Goal: Task Accomplishment & Management: Manage account settings

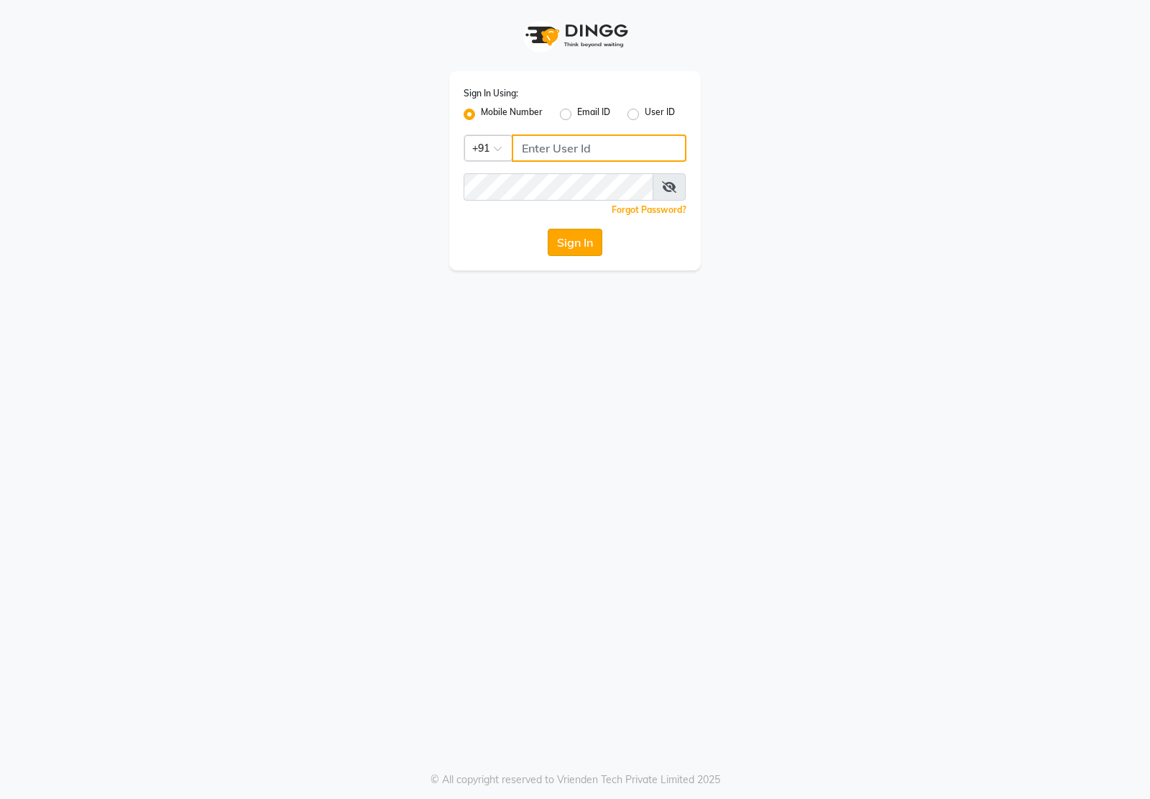
type input "7011915920"
click at [590, 248] on button "Sign In" at bounding box center [575, 242] width 55 height 27
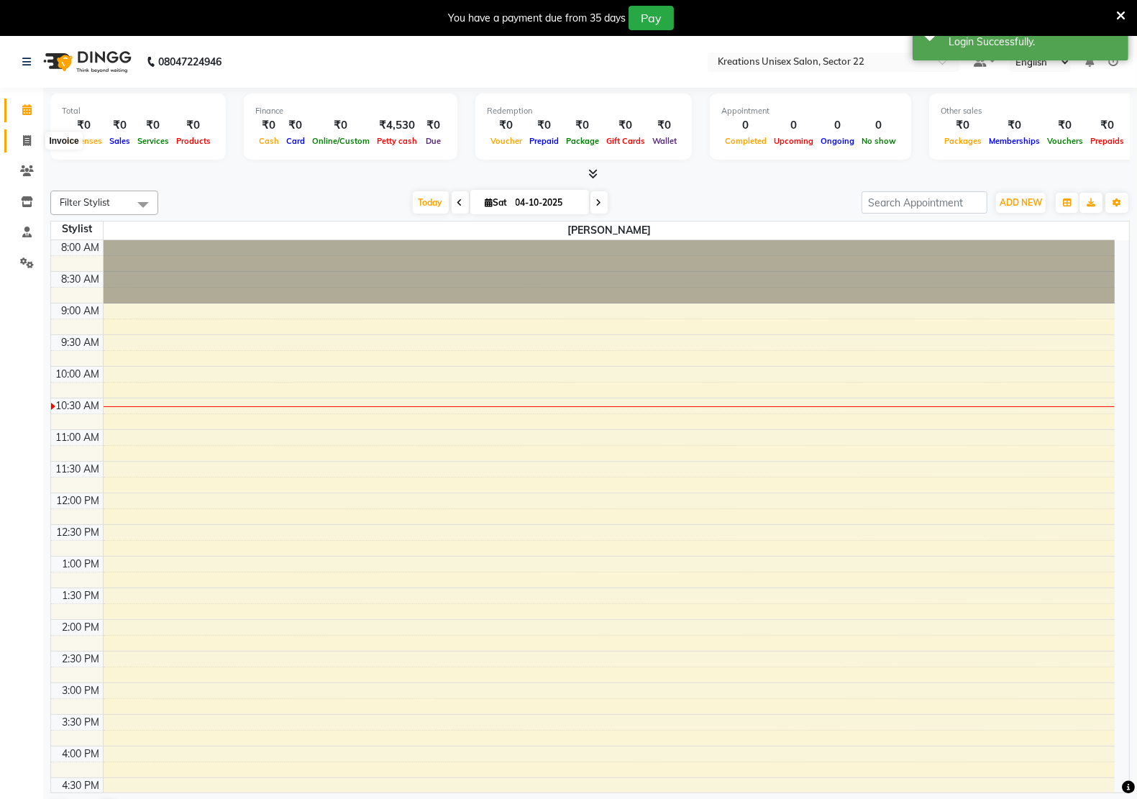
click at [23, 140] on icon at bounding box center [27, 140] width 8 height 11
select select "service"
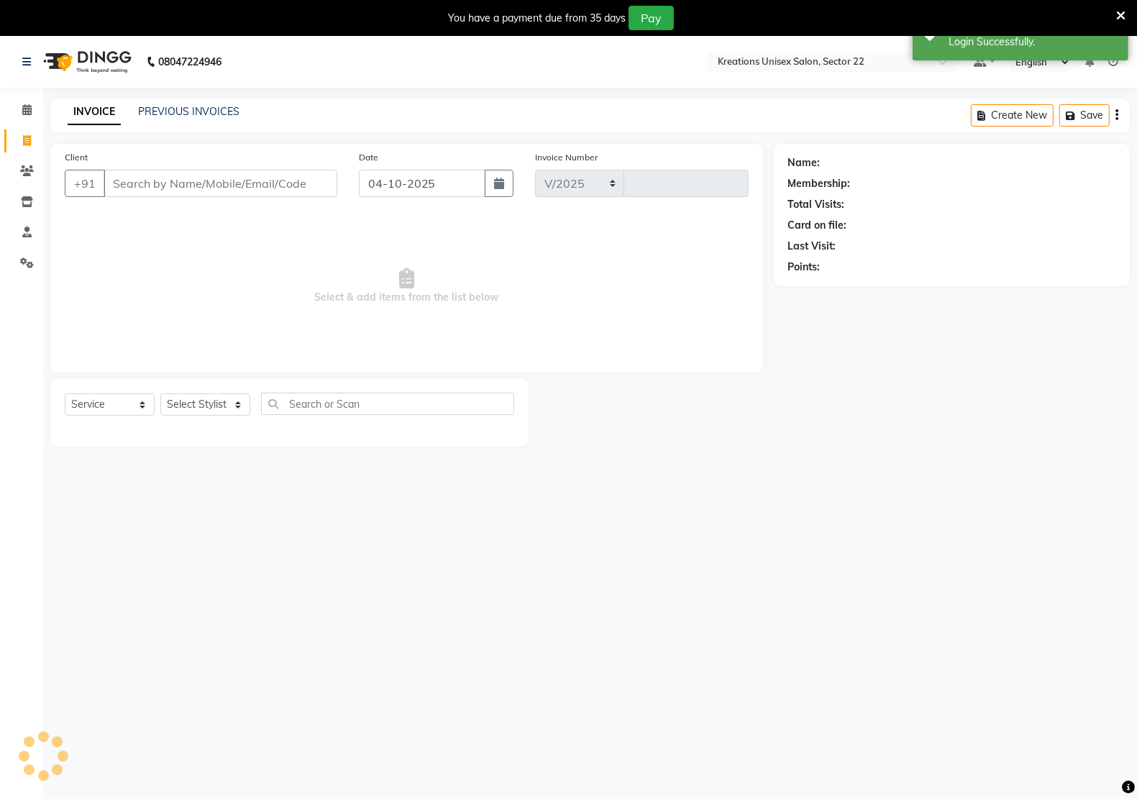
select select "6170"
type input "3396"
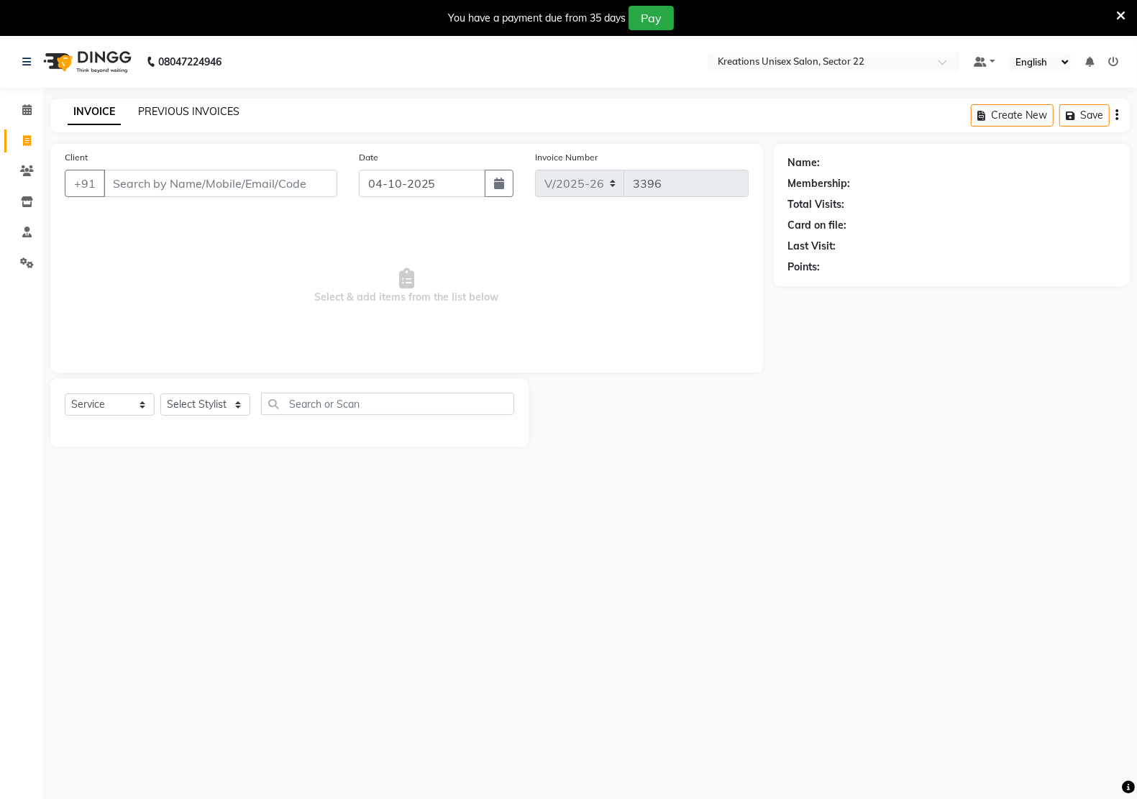
click at [195, 114] on link "PREVIOUS INVOICES" at bounding box center [188, 111] width 101 height 13
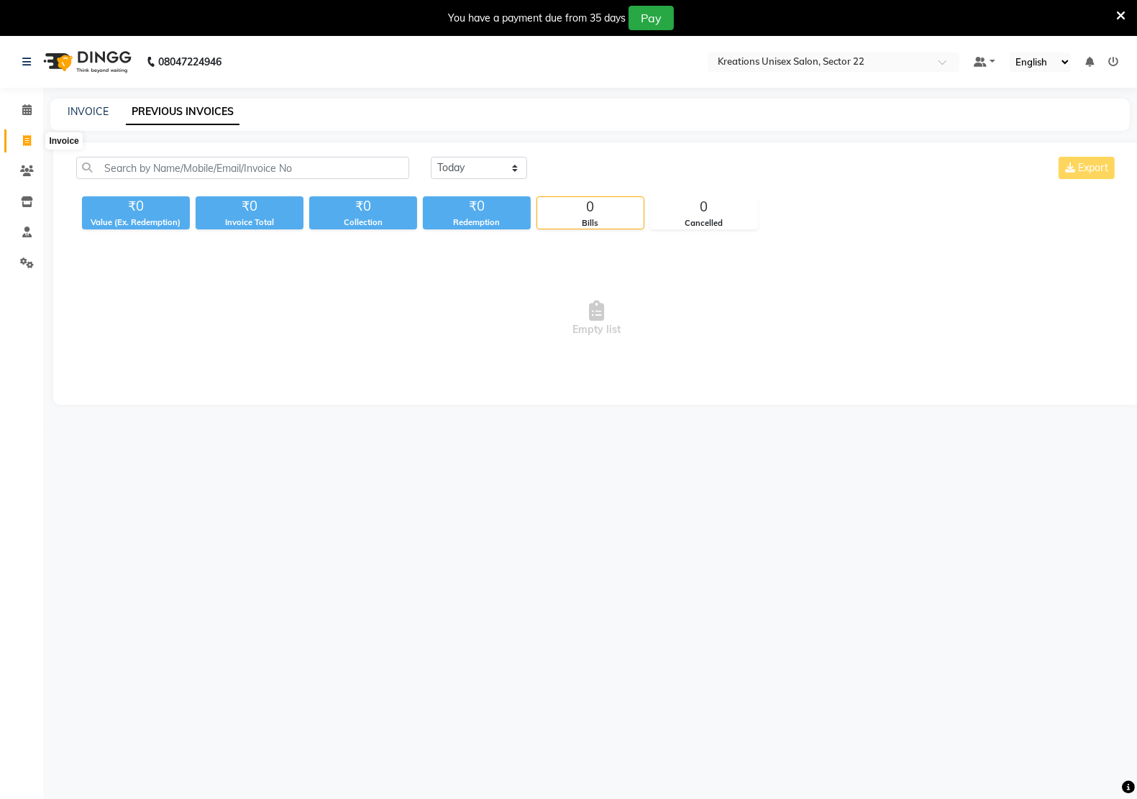
click at [29, 144] on icon at bounding box center [27, 140] width 8 height 11
select select "service"
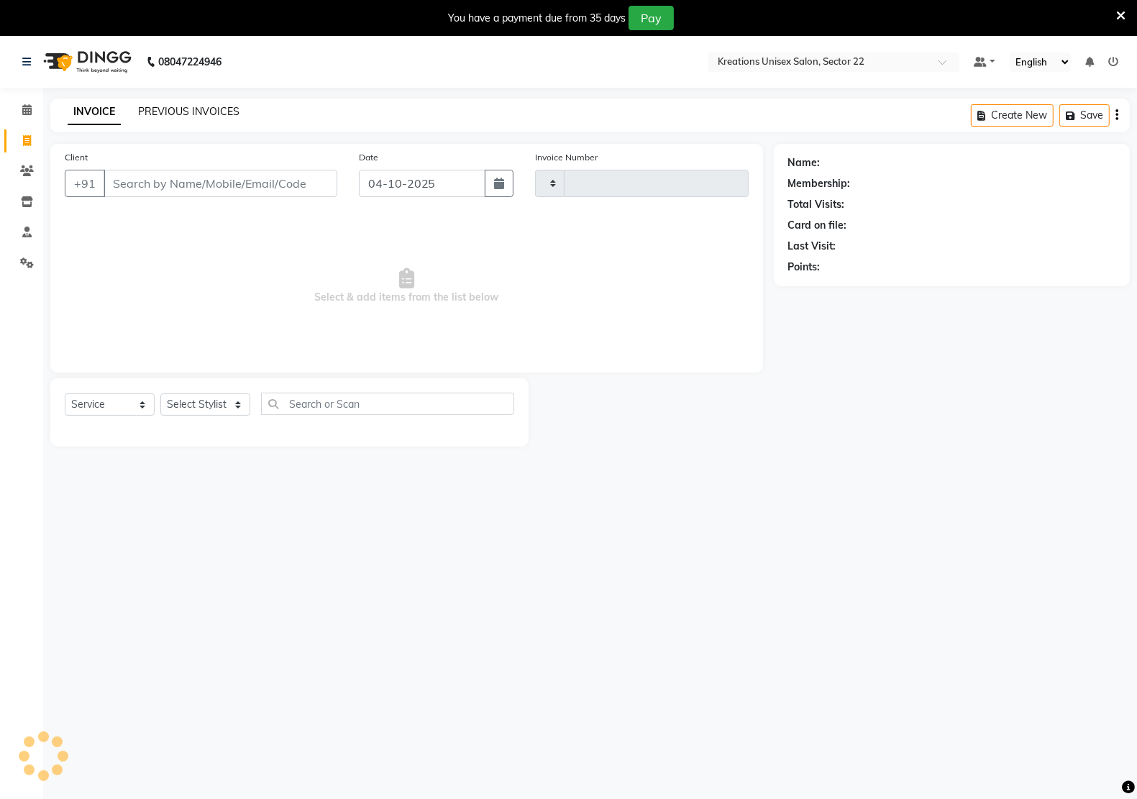
click at [164, 114] on link "PREVIOUS INVOICES" at bounding box center [188, 111] width 101 height 13
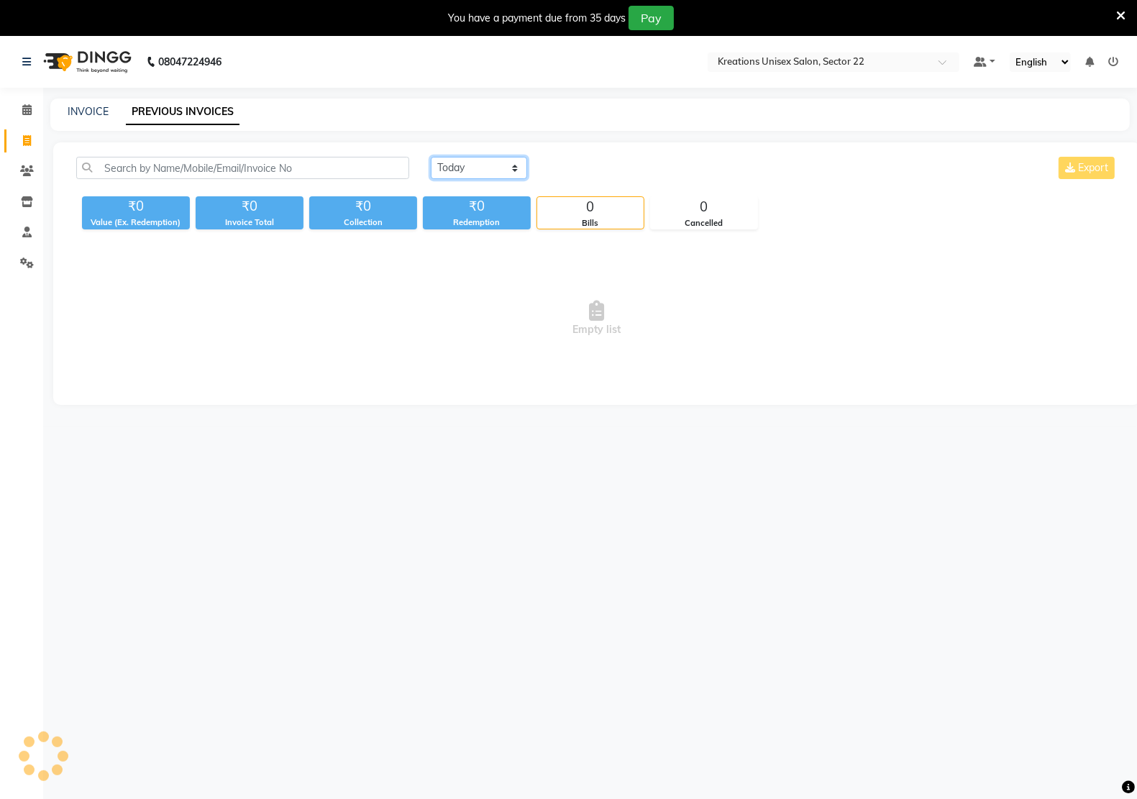
click at [443, 166] on select "Today Yesterday Custom Range" at bounding box center [479, 168] width 96 height 22
select select "yesterday"
click at [431, 157] on select "Today Yesterday Custom Range" at bounding box center [479, 168] width 96 height 22
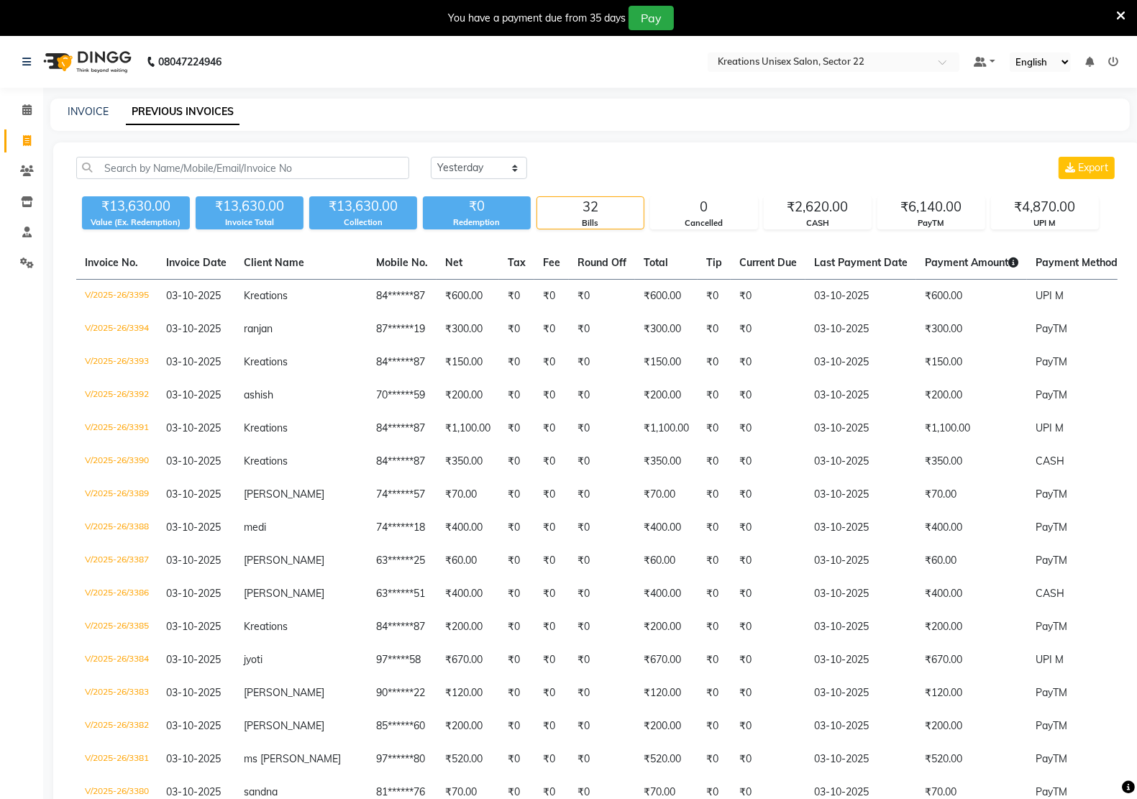
click at [922, 119] on div "INVOICE PREVIOUS INVOICES" at bounding box center [581, 111] width 1062 height 15
click at [771, 73] on nav "08047224946 Select Location × Kreations Unisex Salon, Sector 22 Default Panel M…" at bounding box center [568, 62] width 1137 height 52
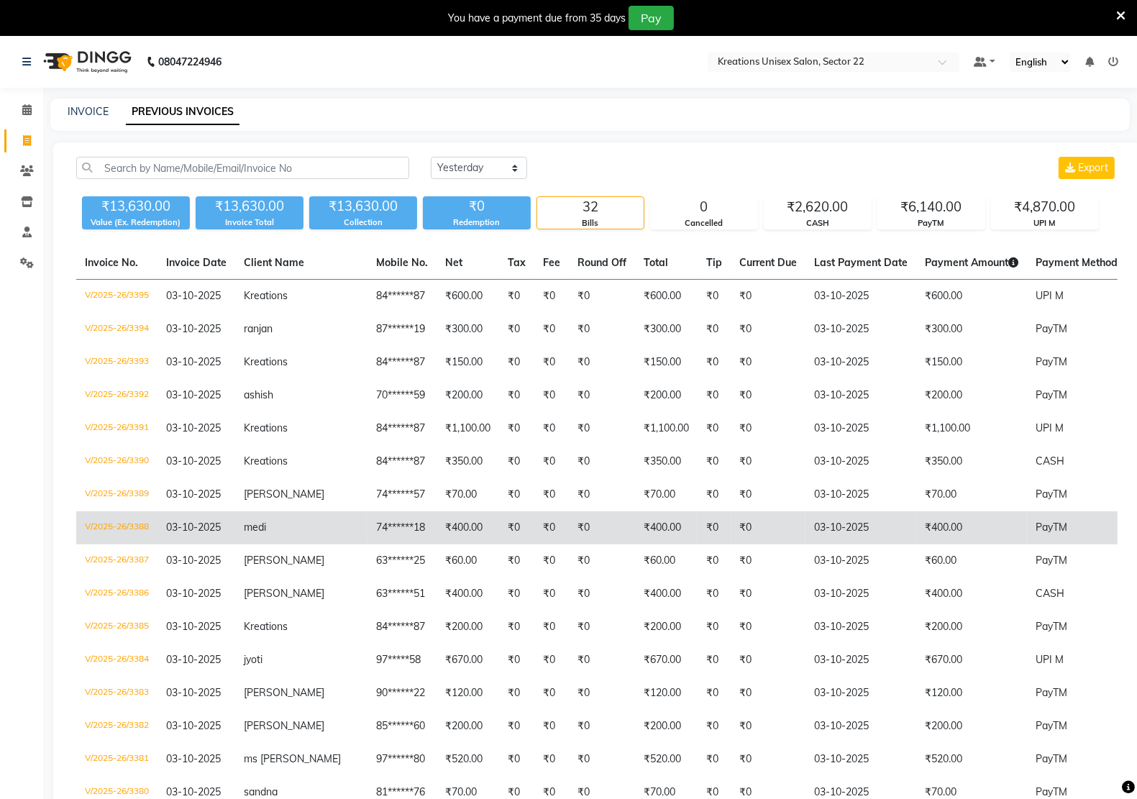
click at [730, 530] on td "₹0" at bounding box center [767, 527] width 75 height 33
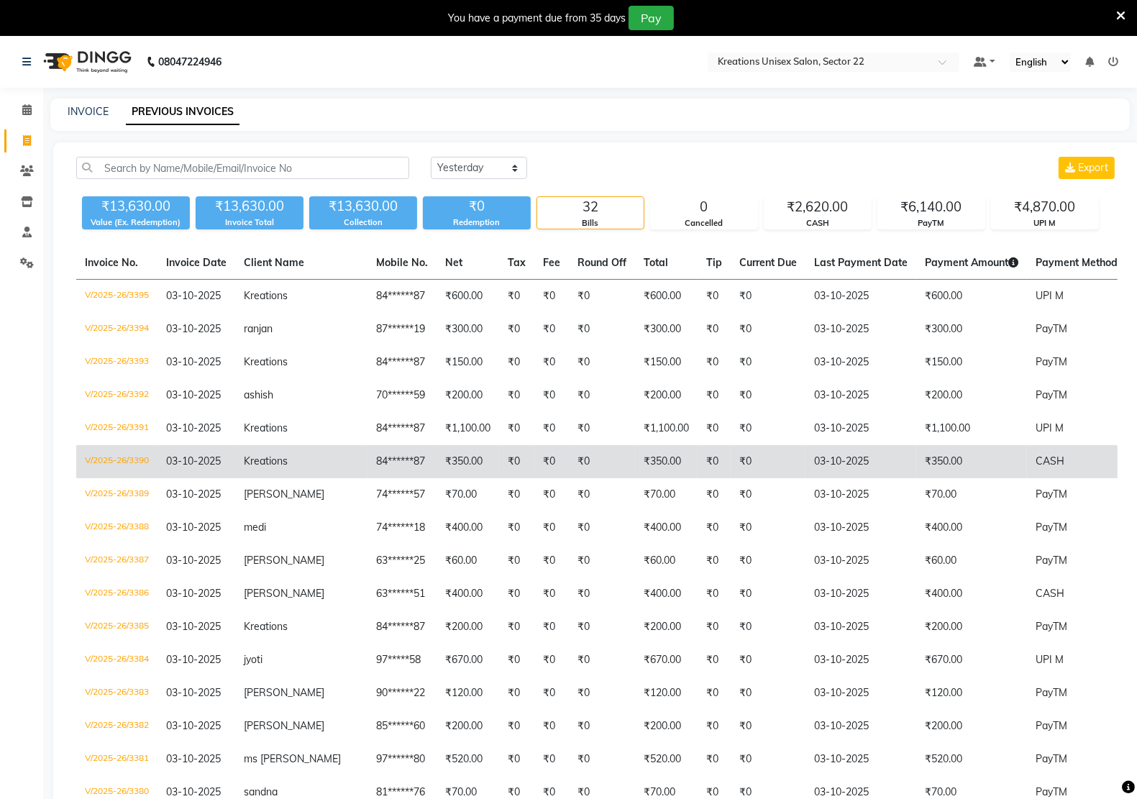
click at [284, 466] on td "Kreations" at bounding box center [301, 461] width 132 height 33
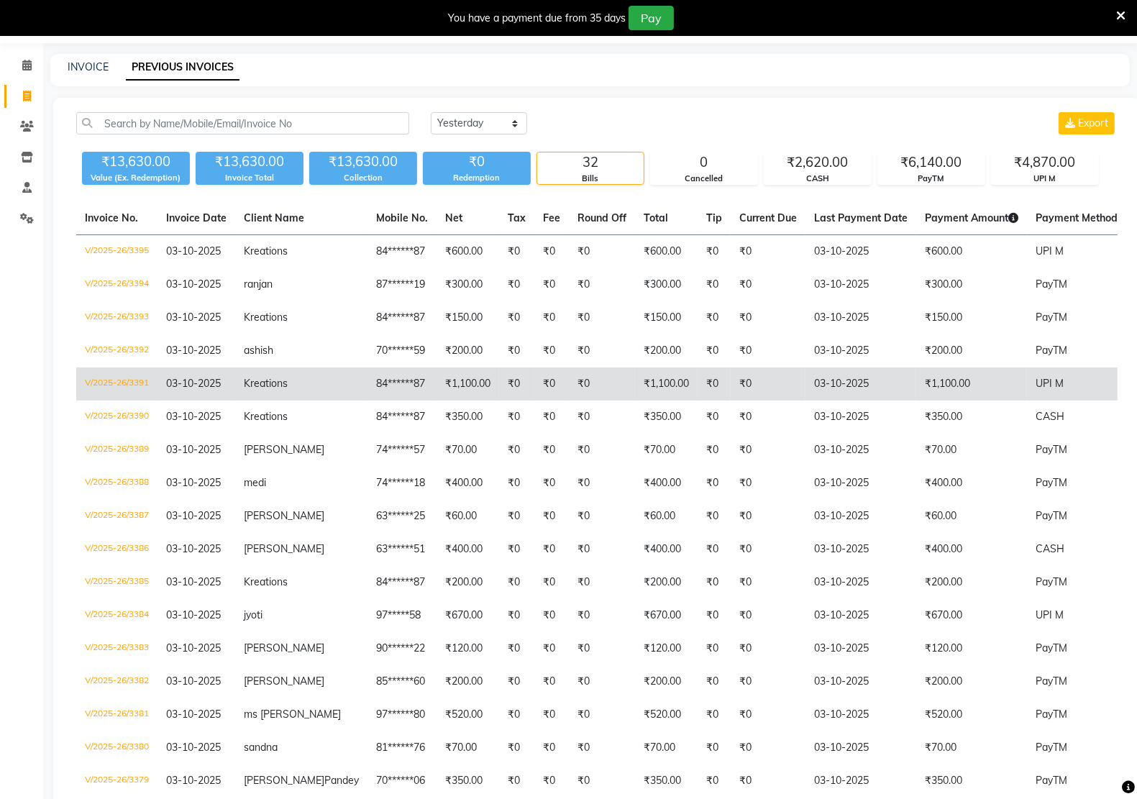
scroll to position [90, 0]
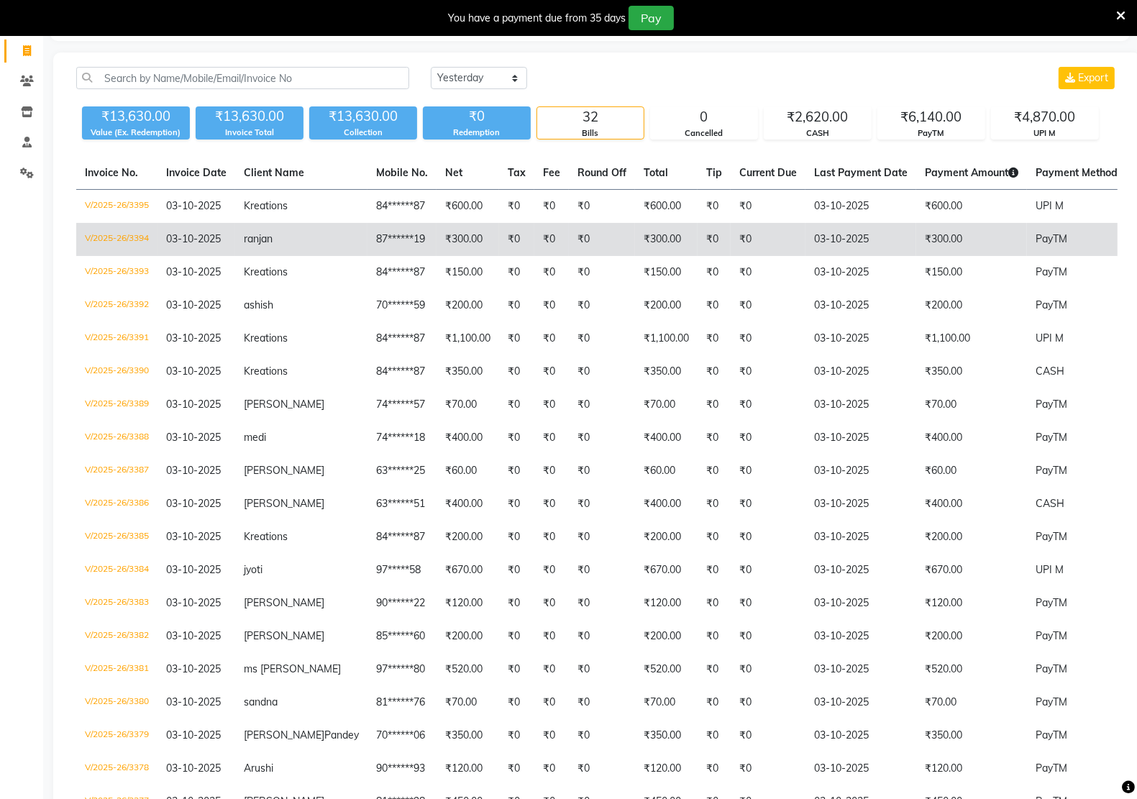
click at [367, 231] on td "87******19" at bounding box center [401, 239] width 69 height 33
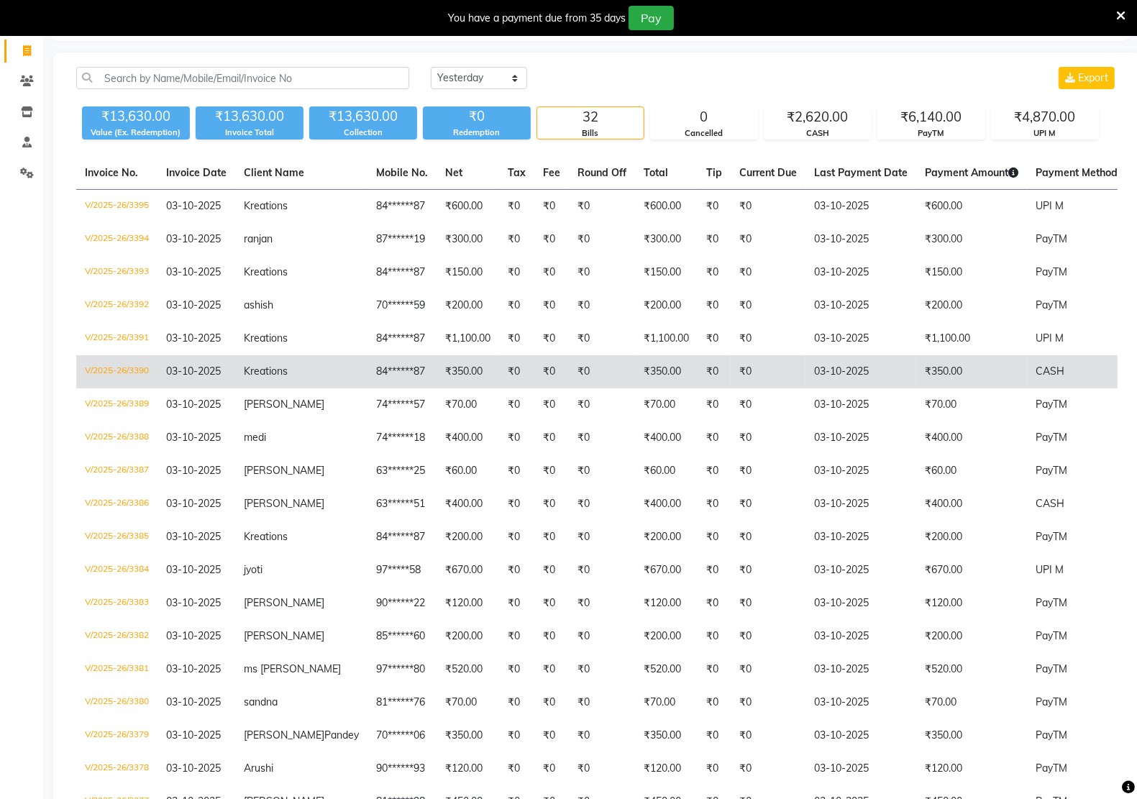
click at [367, 370] on td "84******87" at bounding box center [401, 371] width 69 height 33
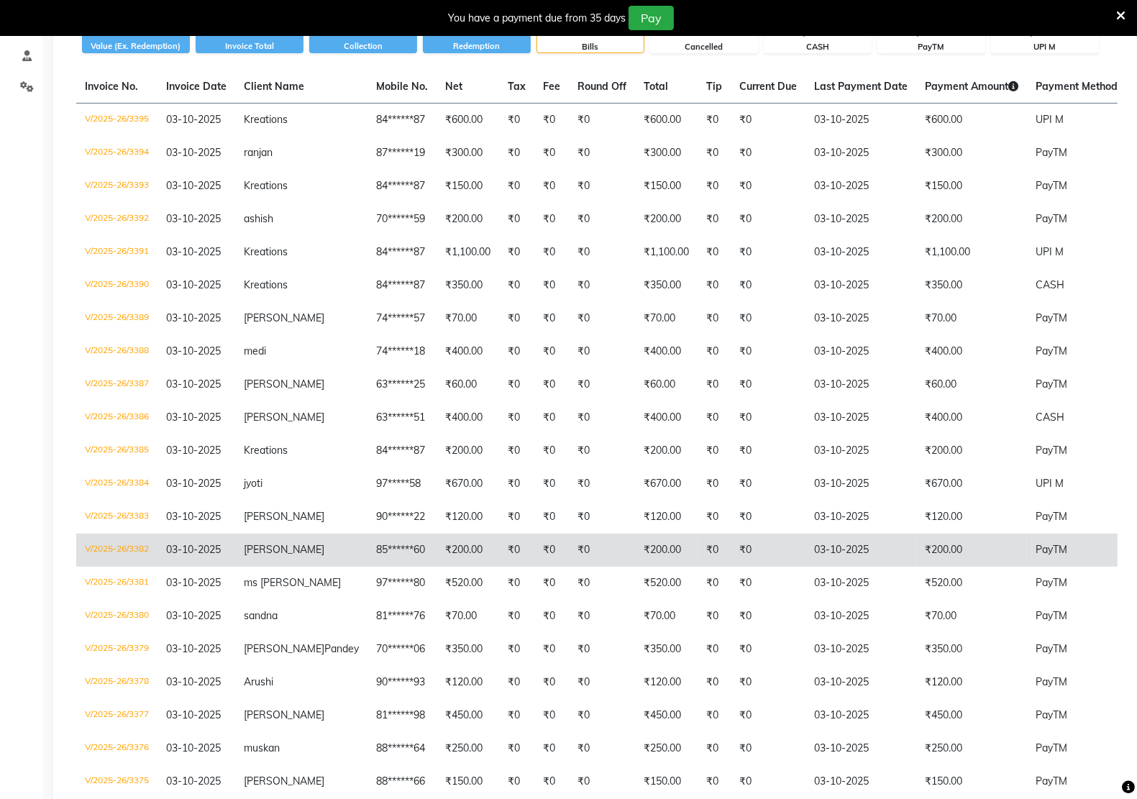
scroll to position [0, 0]
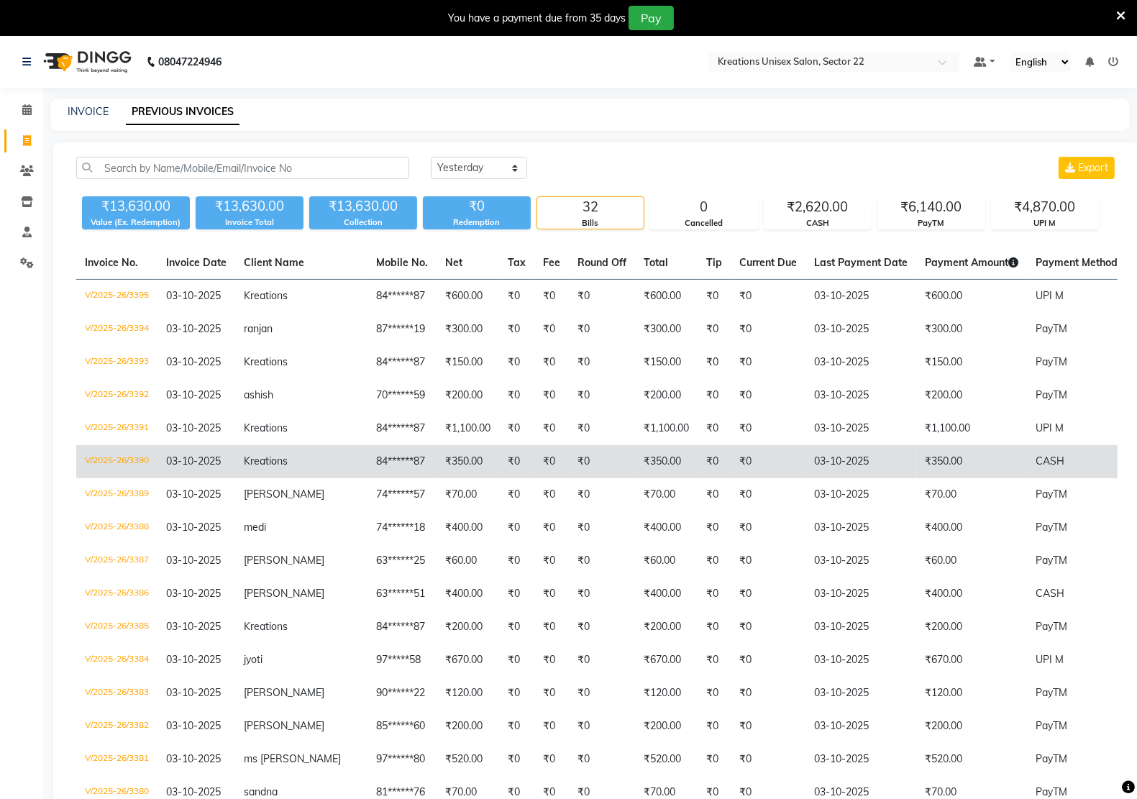
click at [436, 461] on td "₹350.00" at bounding box center [467, 461] width 63 height 33
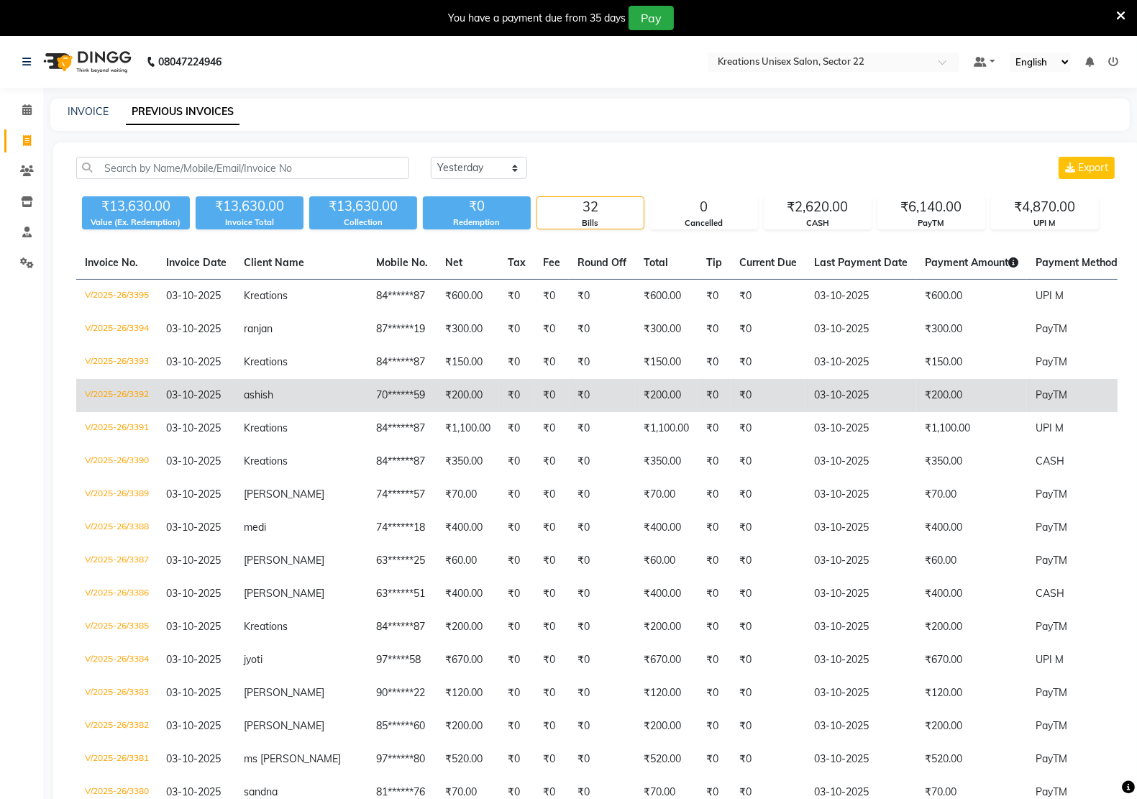
click at [636, 394] on td "₹200.00" at bounding box center [666, 395] width 63 height 33
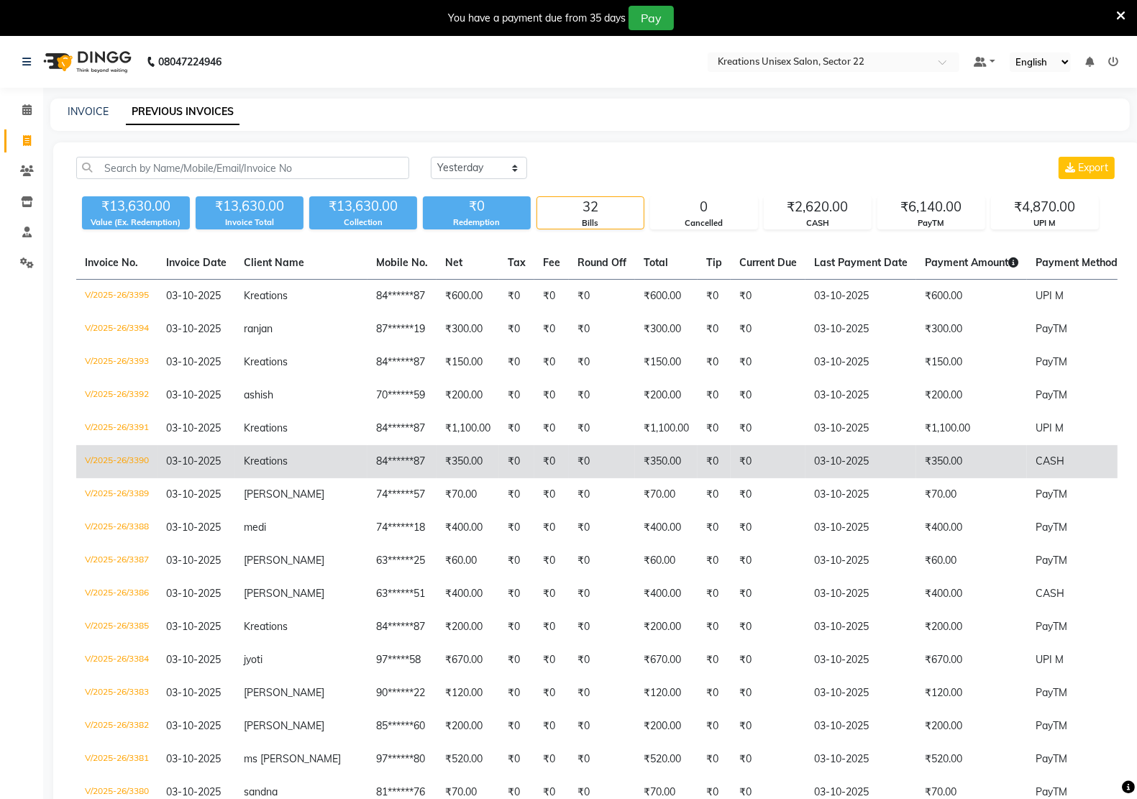
click at [436, 455] on td "₹350.00" at bounding box center [467, 461] width 63 height 33
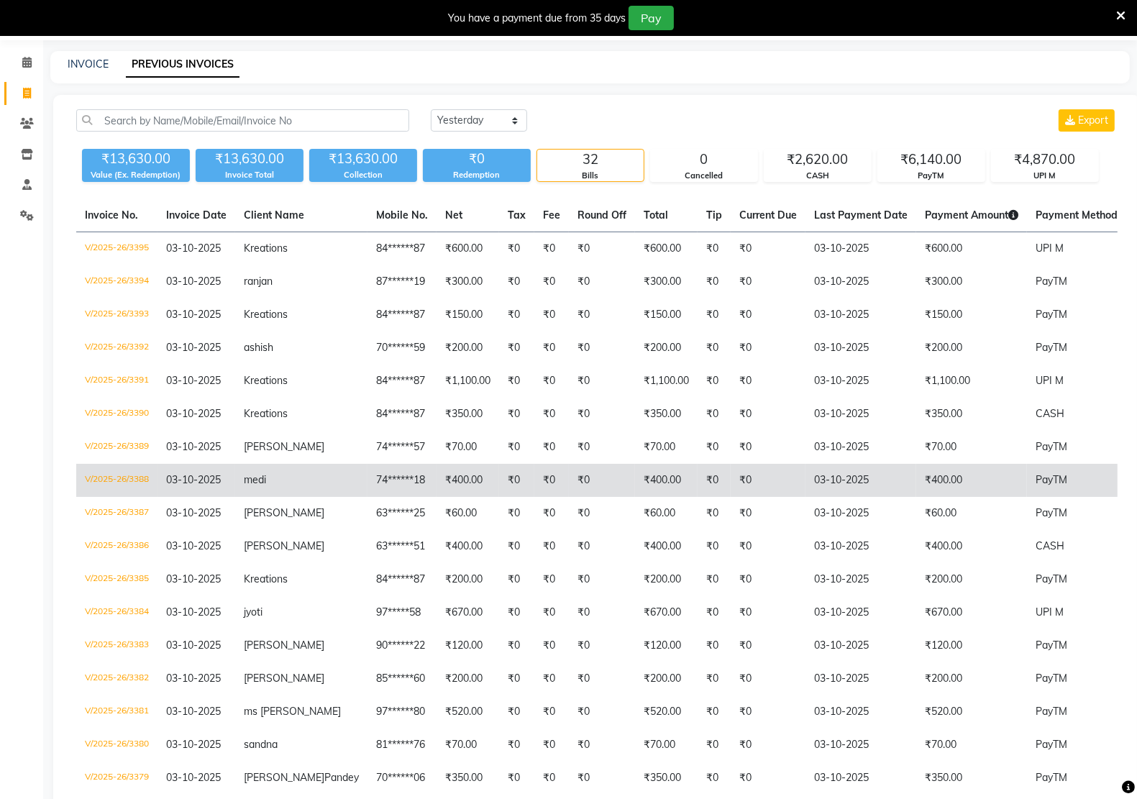
scroll to position [90, 0]
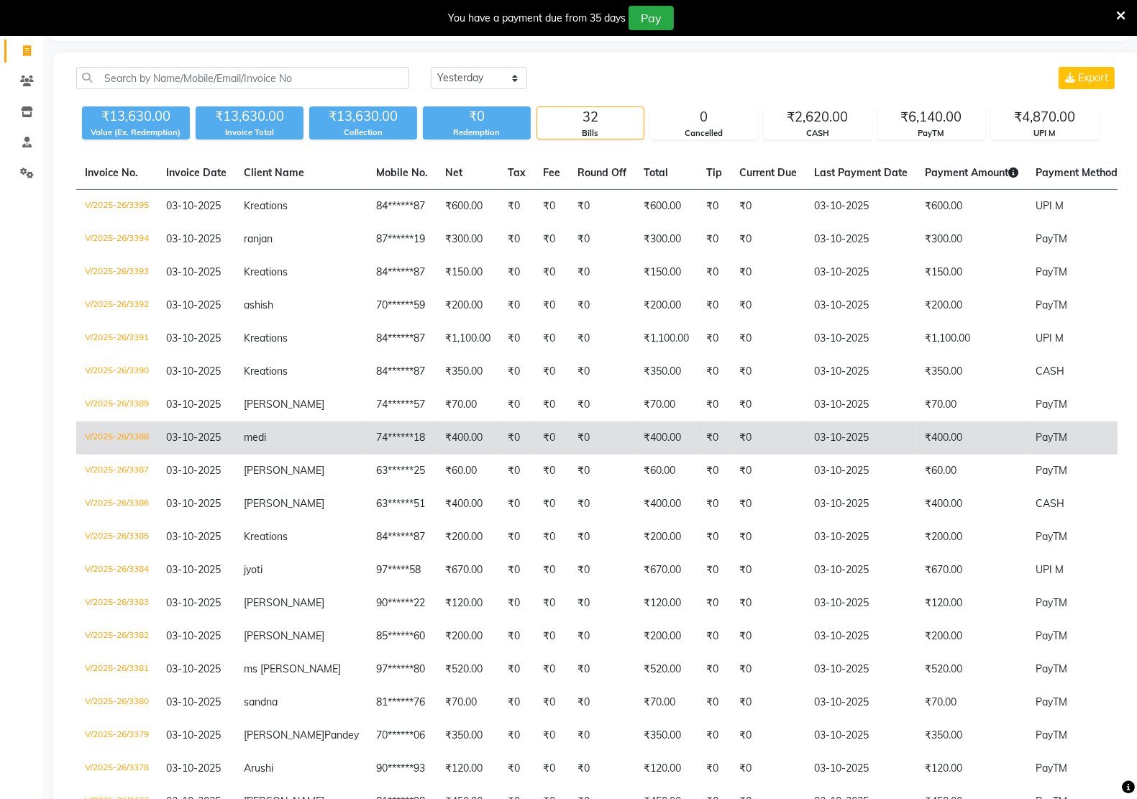
click at [499, 439] on td "₹0" at bounding box center [516, 437] width 35 height 33
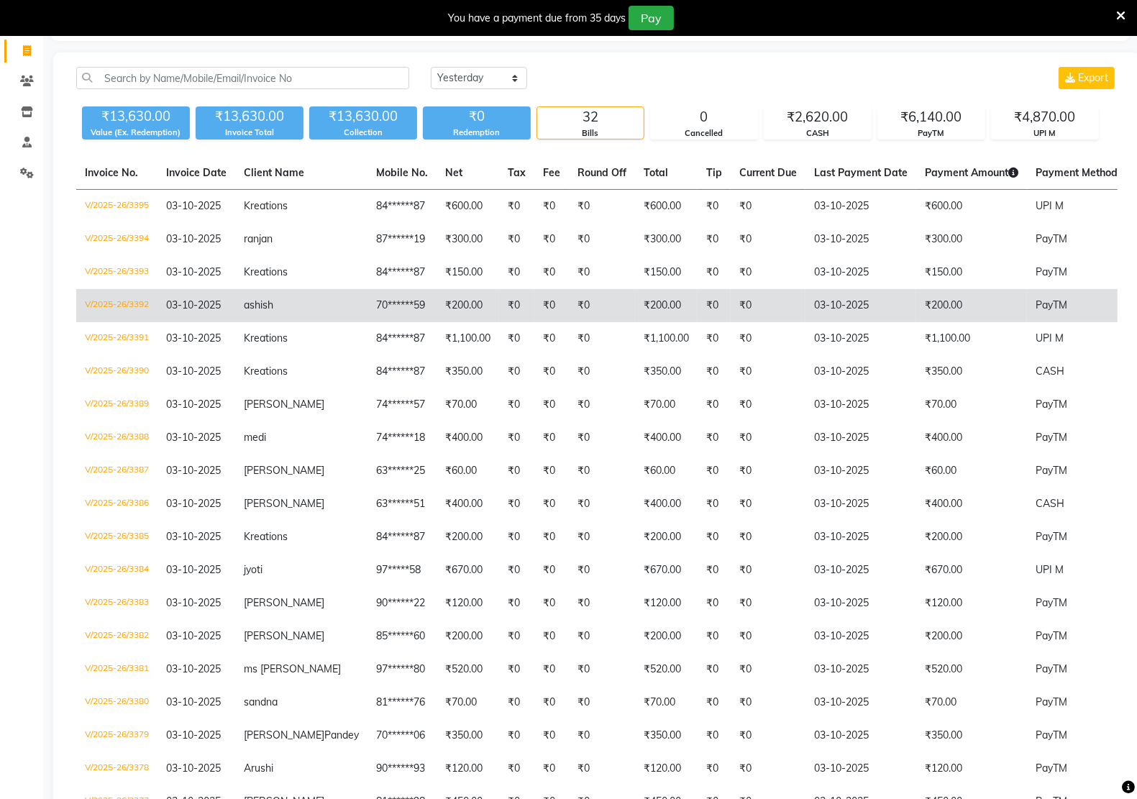
click at [534, 303] on td "₹0" at bounding box center [551, 305] width 35 height 33
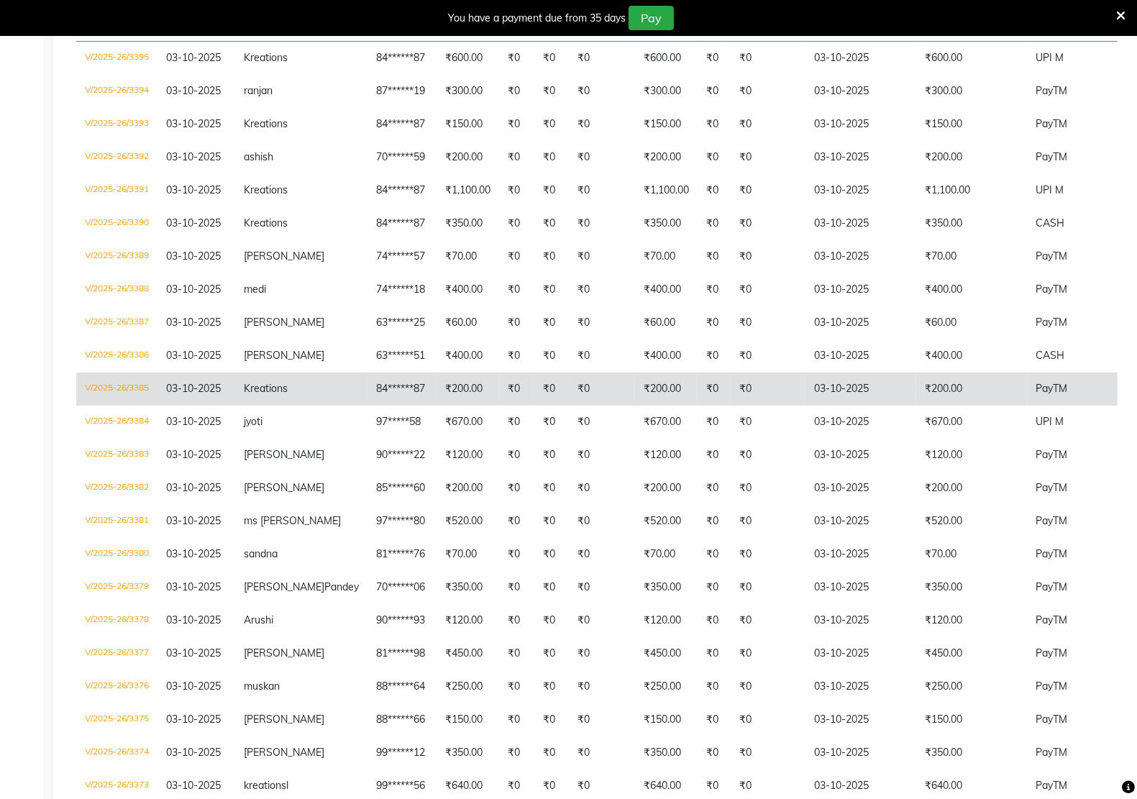
scroll to position [270, 0]
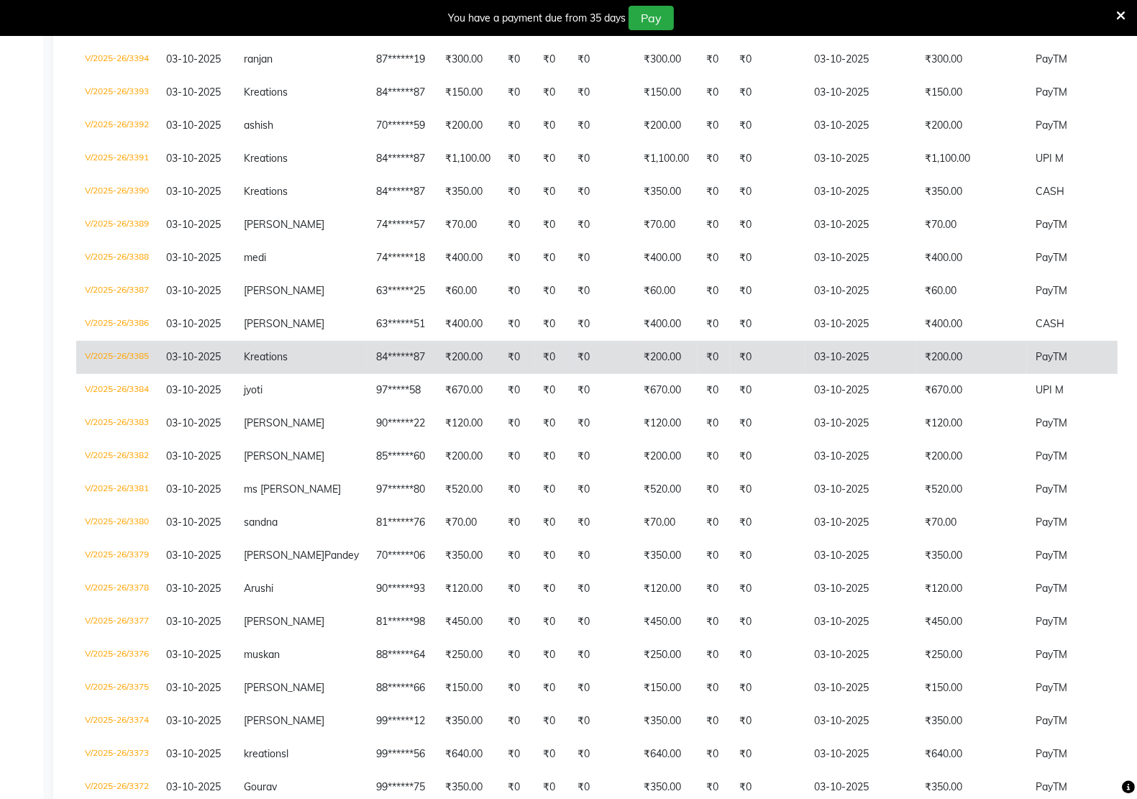
click at [265, 363] on td "Kreations" at bounding box center [301, 357] width 132 height 33
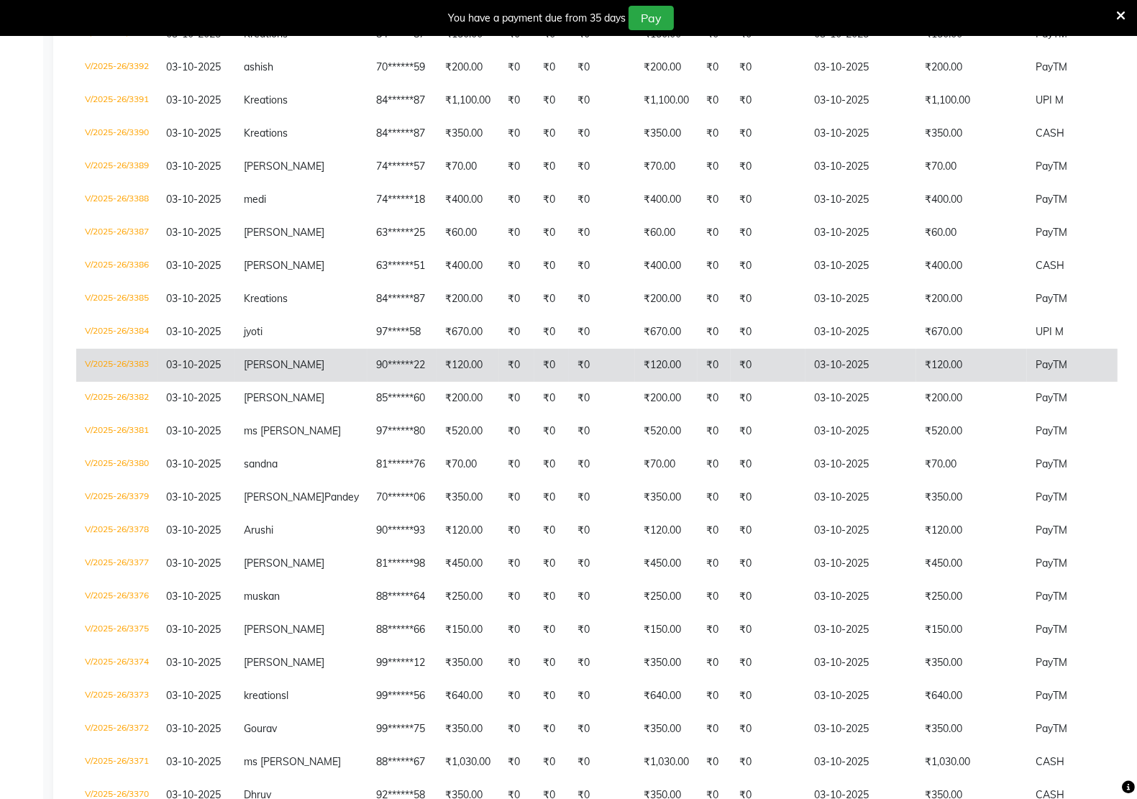
scroll to position [359, 0]
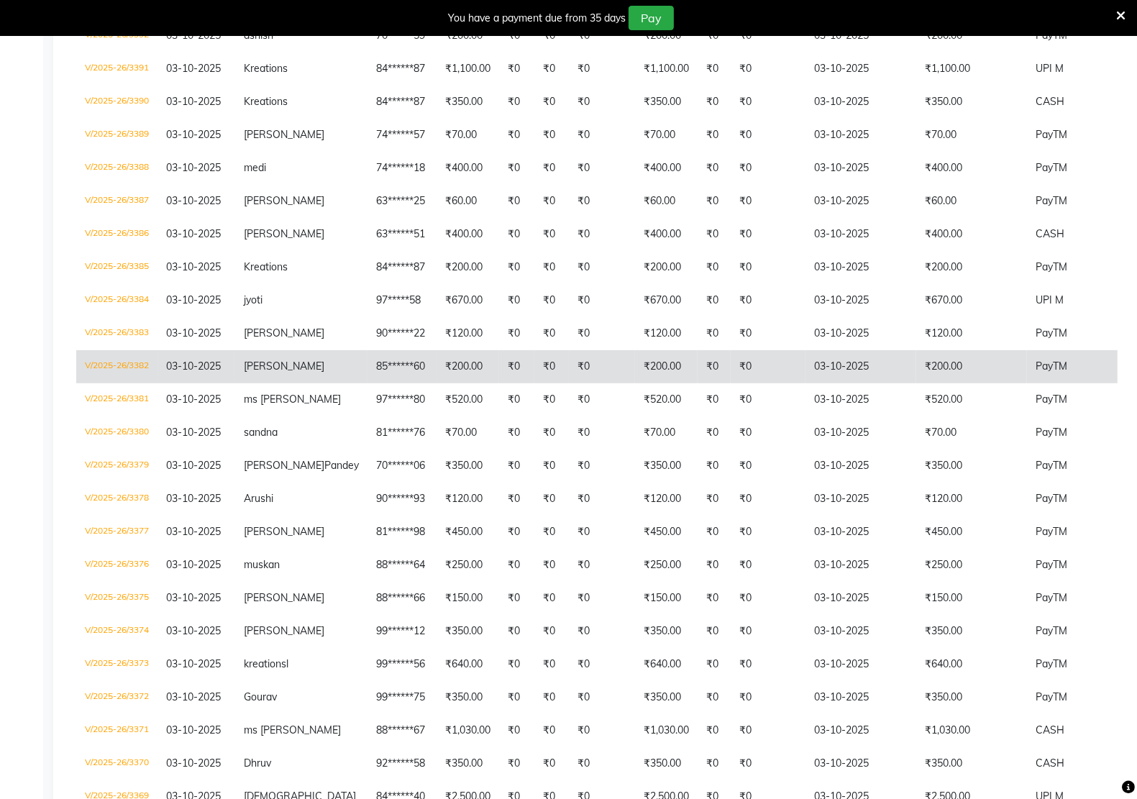
click at [436, 363] on td "₹200.00" at bounding box center [467, 366] width 63 height 33
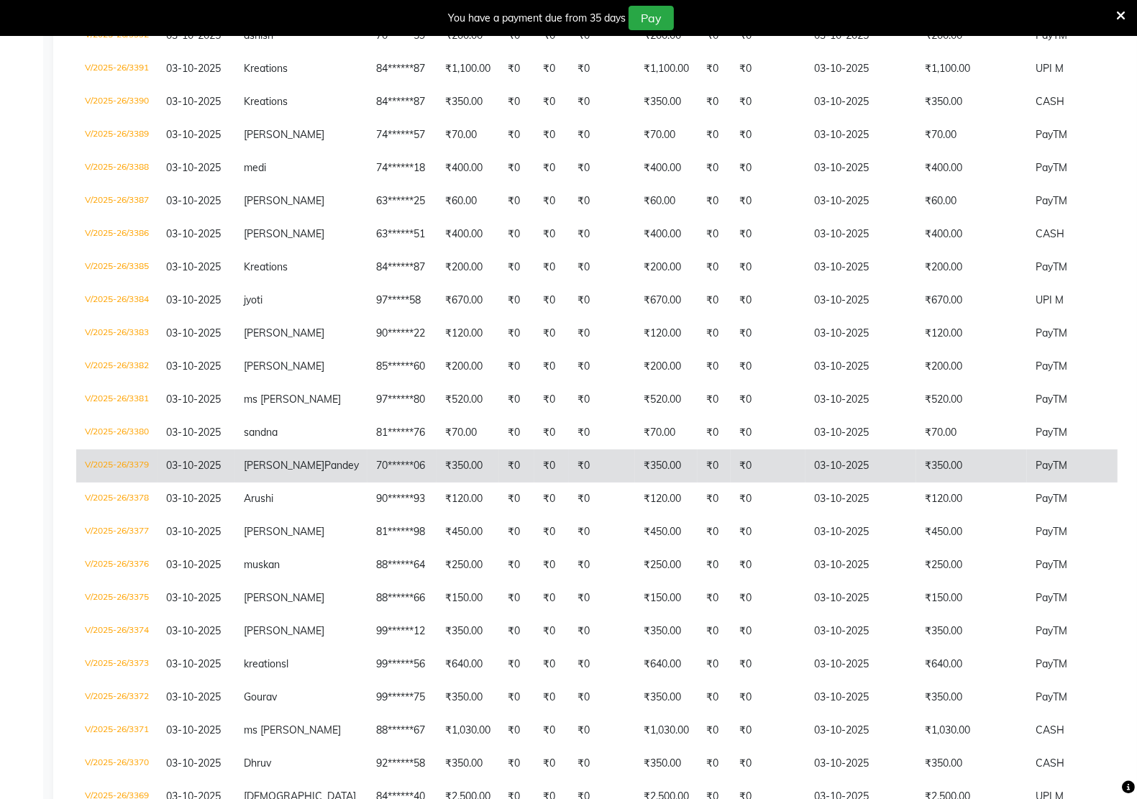
click at [367, 458] on td "70******06" at bounding box center [401, 465] width 69 height 33
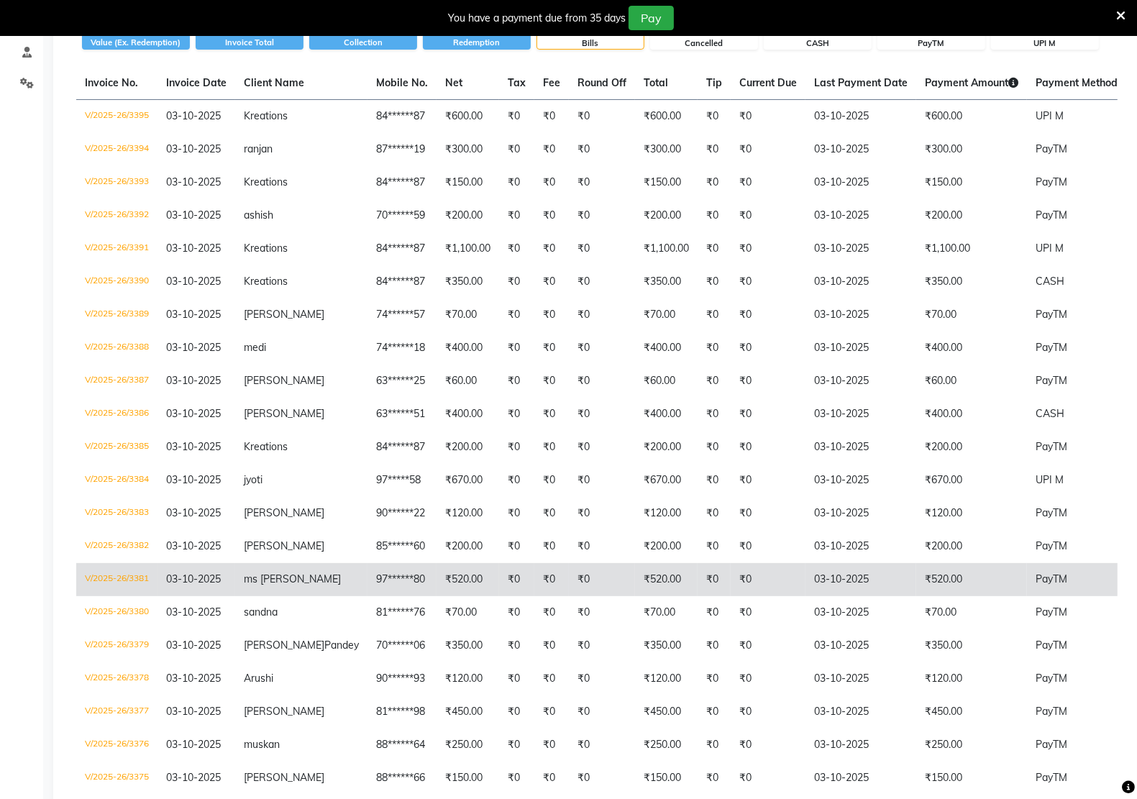
scroll to position [0, 0]
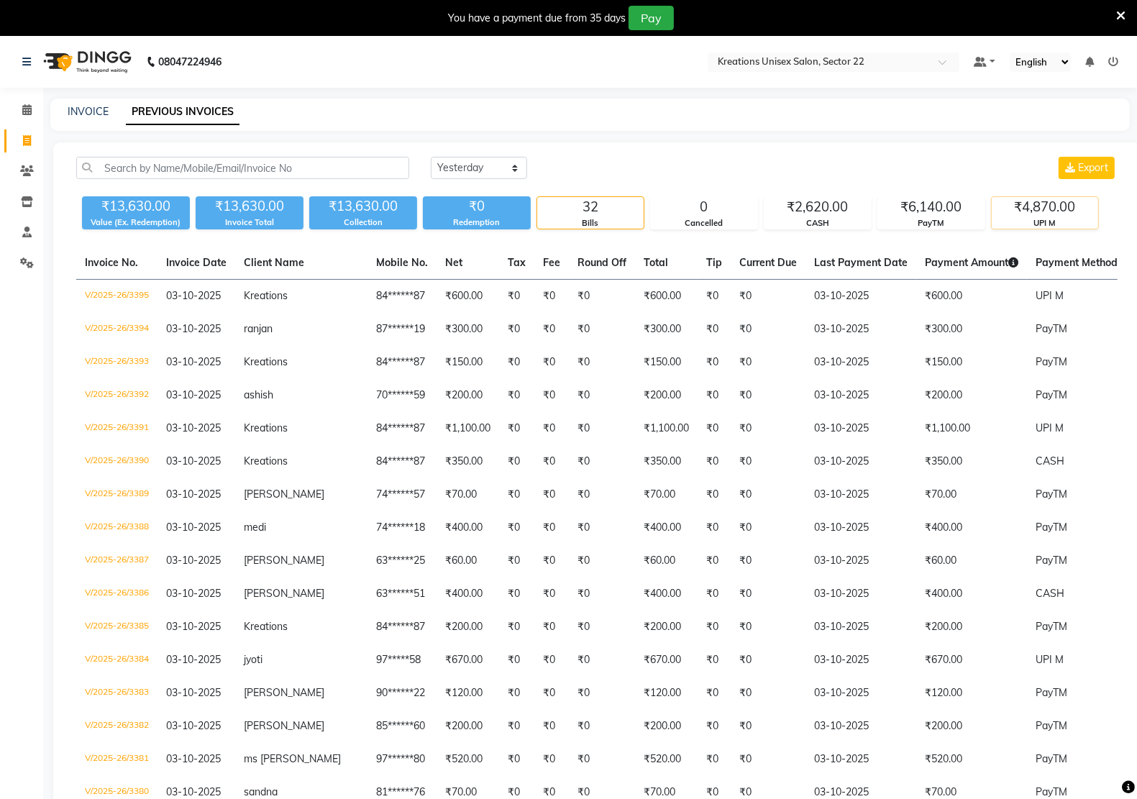
click at [1017, 221] on div "UPI M" at bounding box center [1044, 223] width 106 height 12
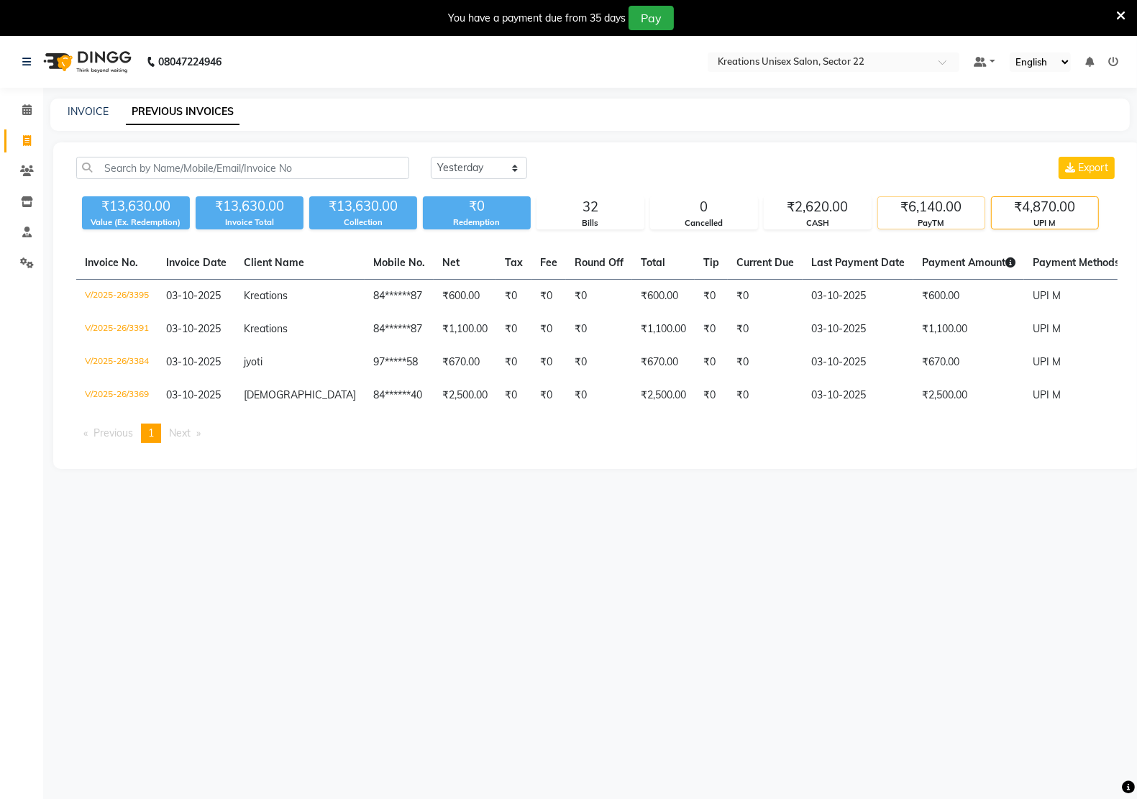
click at [917, 209] on div "₹6,140.00" at bounding box center [931, 207] width 106 height 20
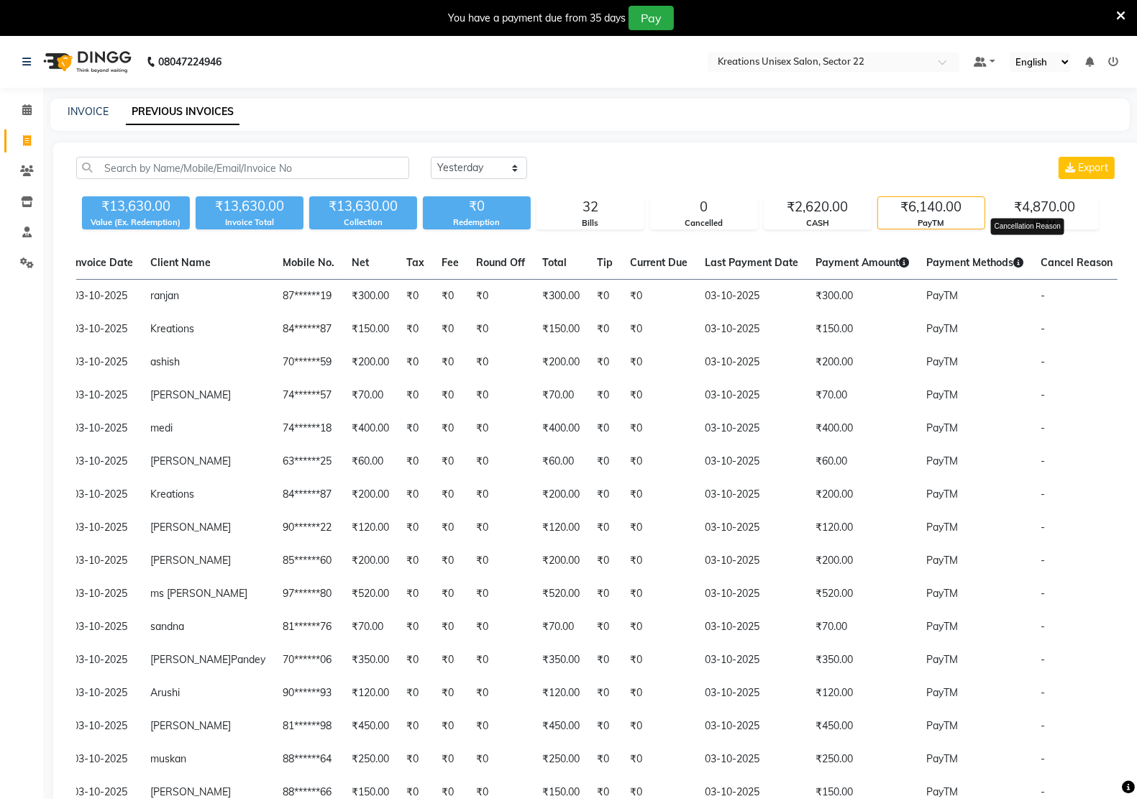
click at [1040, 266] on span "Cancel Reason" at bounding box center [1076, 262] width 72 height 13
click at [1129, 266] on span "Status" at bounding box center [1144, 262] width 31 height 13
click at [1129, 267] on span "Status" at bounding box center [1144, 262] width 31 height 13
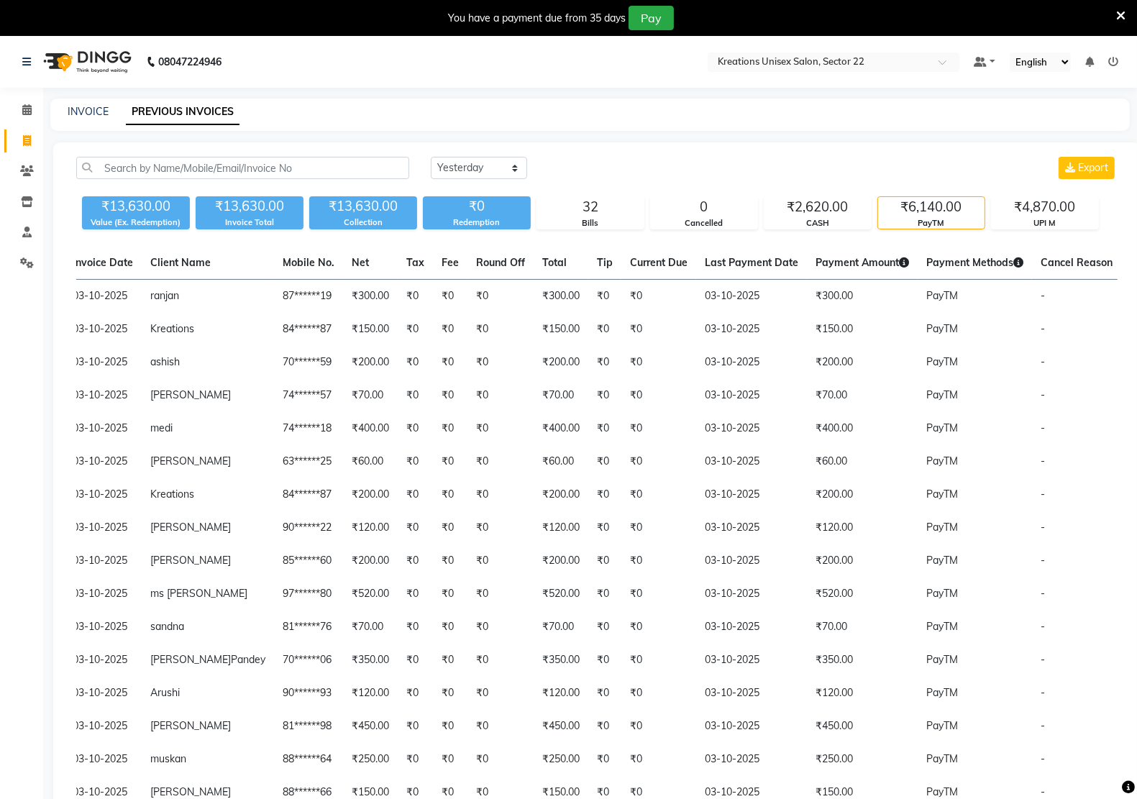
click at [1121, 270] on th "Status" at bounding box center [1145, 263] width 48 height 33
click at [1129, 264] on span "Status" at bounding box center [1144, 262] width 31 height 13
click at [957, 267] on span "Payment Methods" at bounding box center [974, 262] width 97 height 13
click at [1069, 174] on button "Export" at bounding box center [1086, 168] width 56 height 22
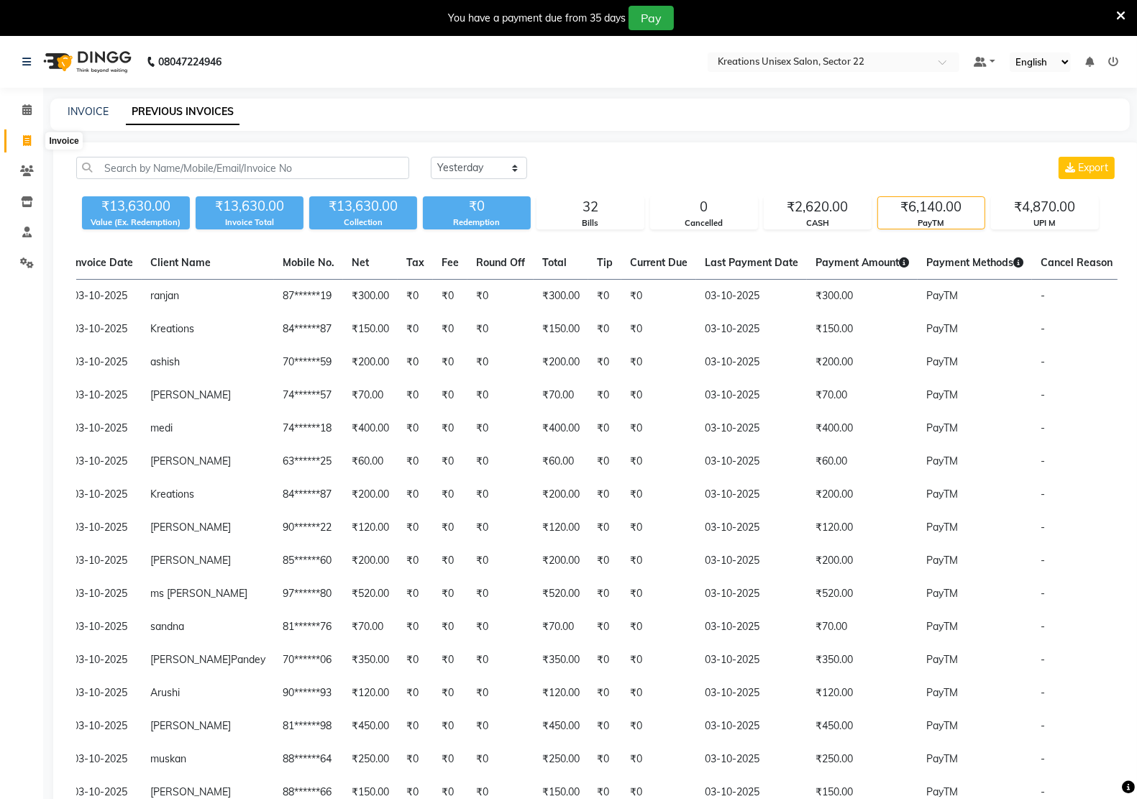
drag, startPoint x: 19, startPoint y: 142, endPoint x: 40, endPoint y: 91, distance: 54.5
click at [19, 142] on span at bounding box center [26, 141] width 25 height 17
select select "service"
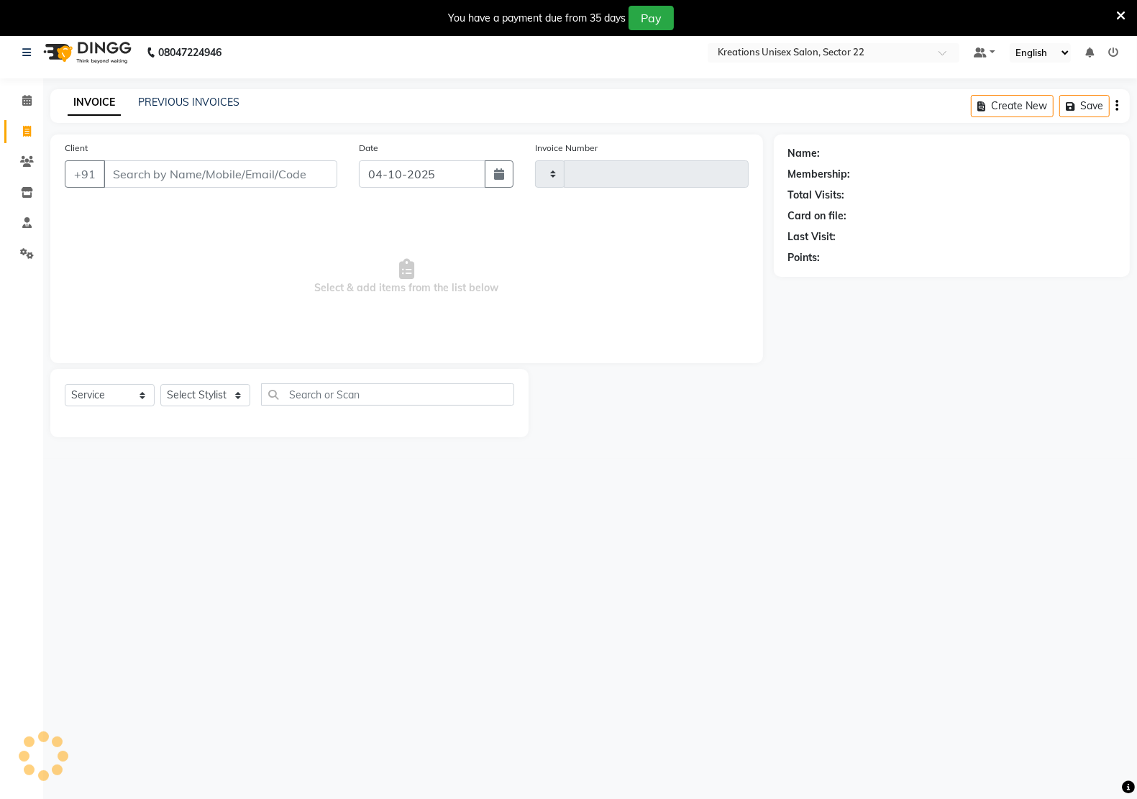
type input "3396"
select select "6170"
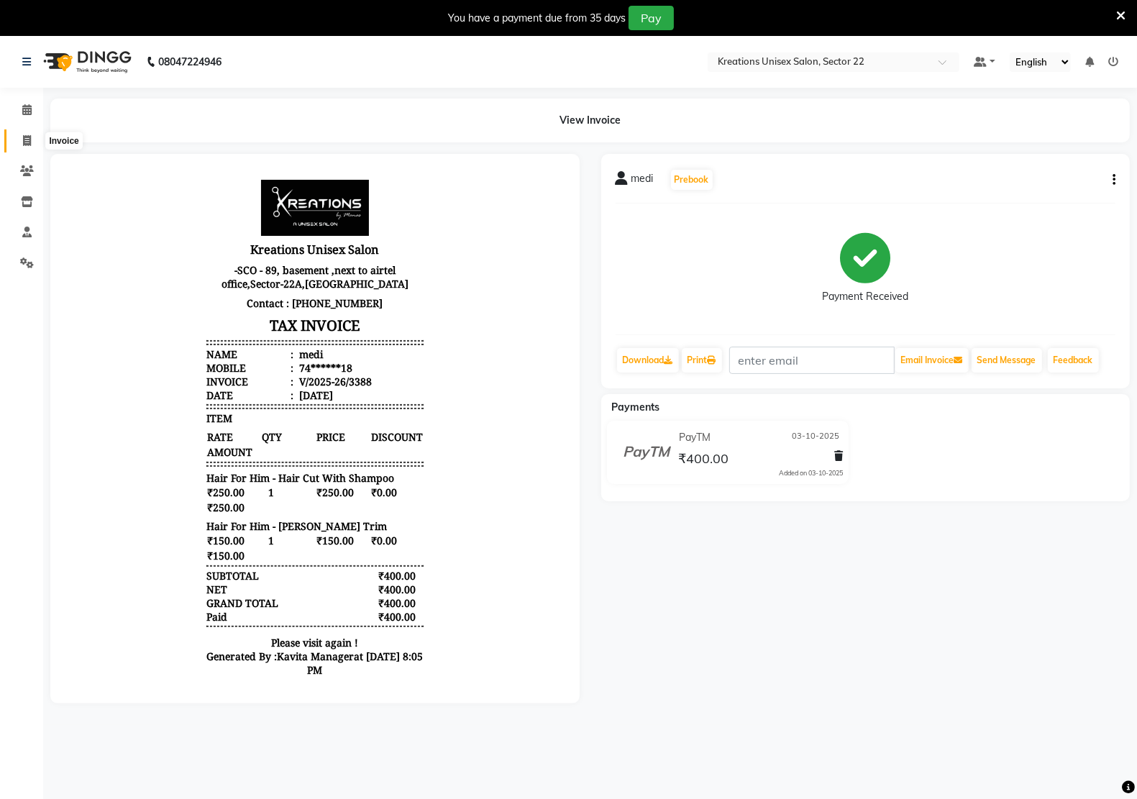
click at [29, 144] on icon at bounding box center [27, 140] width 8 height 11
select select "service"
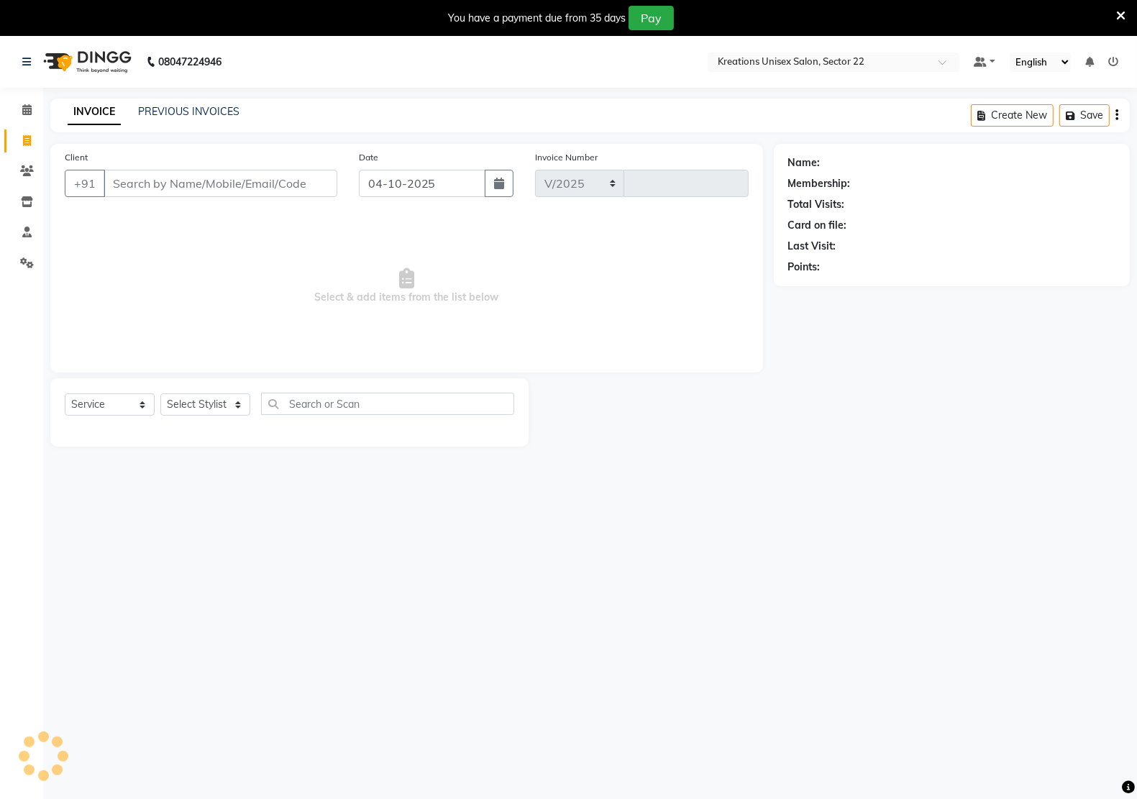
select select "6170"
type input "3396"
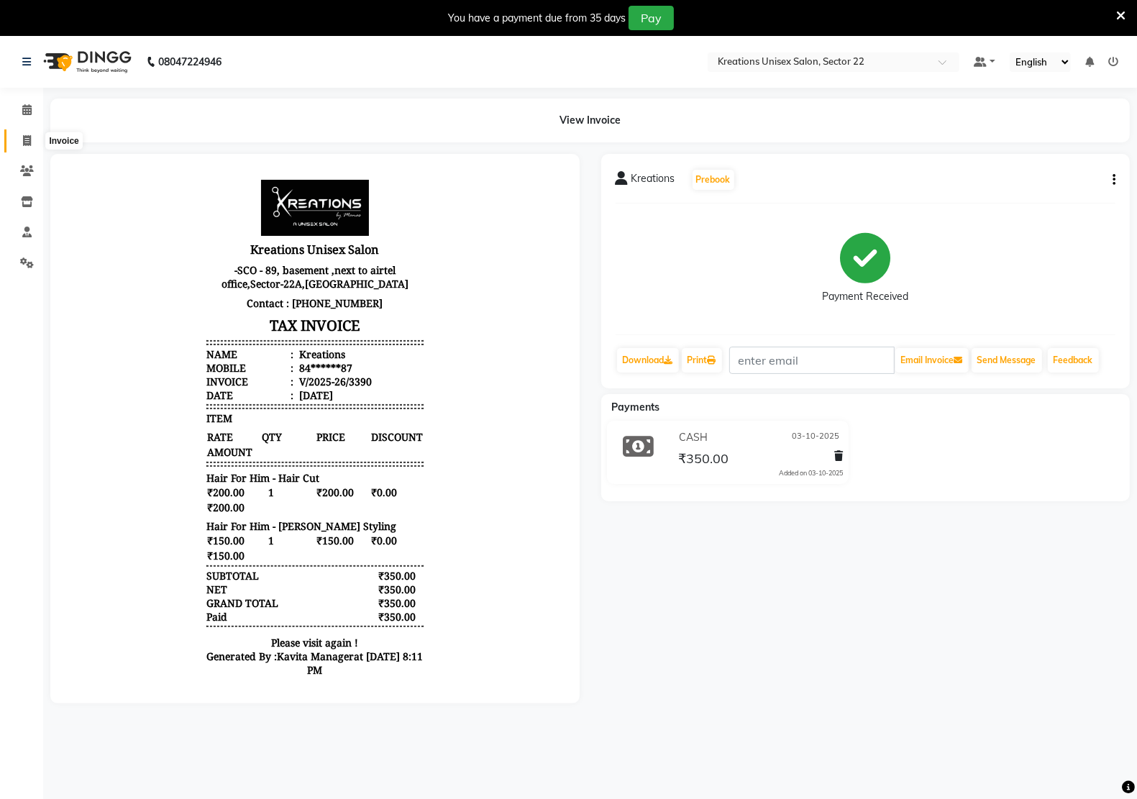
drag, startPoint x: 29, startPoint y: 147, endPoint x: 37, endPoint y: 134, distance: 16.2
click at [29, 147] on span at bounding box center [26, 141] width 25 height 17
select select "service"
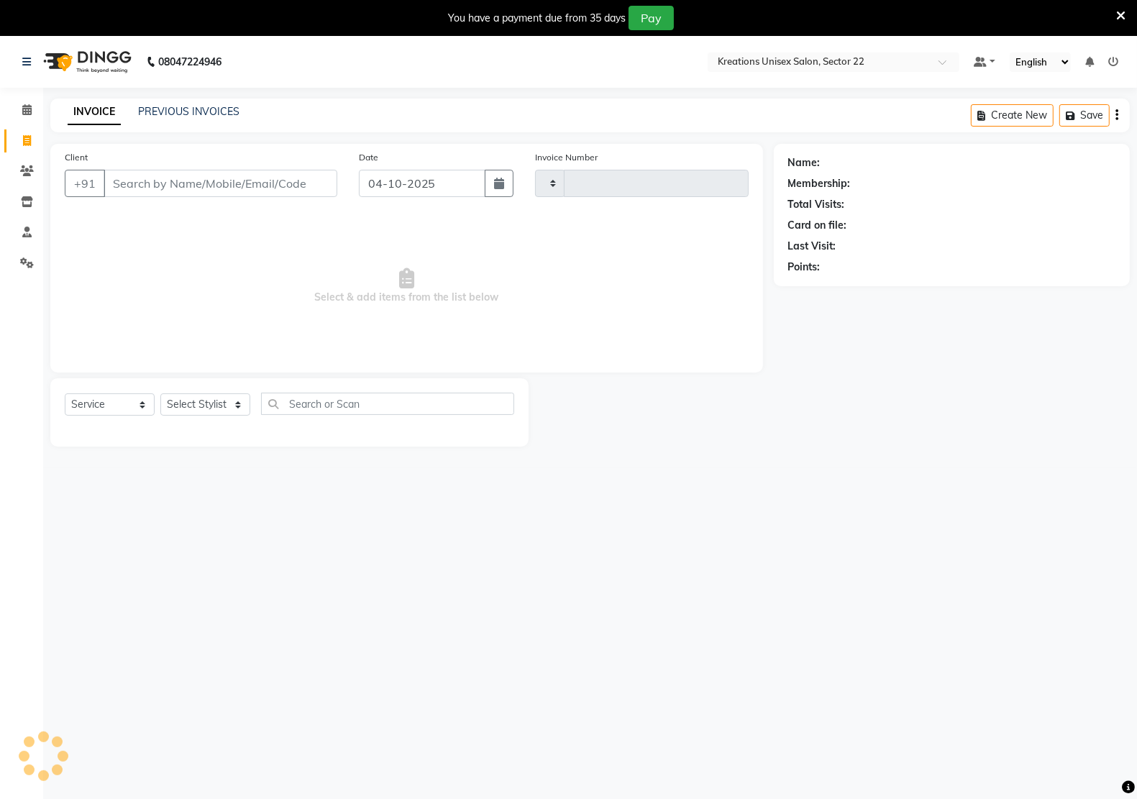
scroll to position [11, 0]
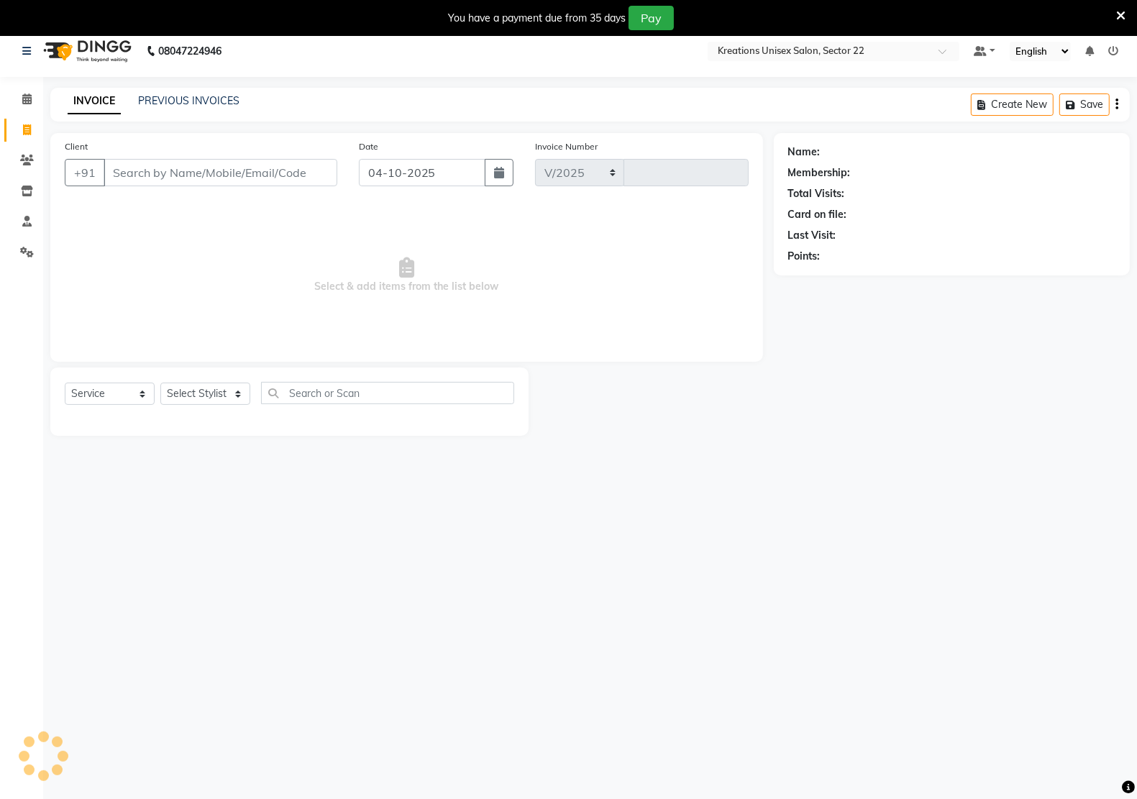
select select "6170"
type input "3396"
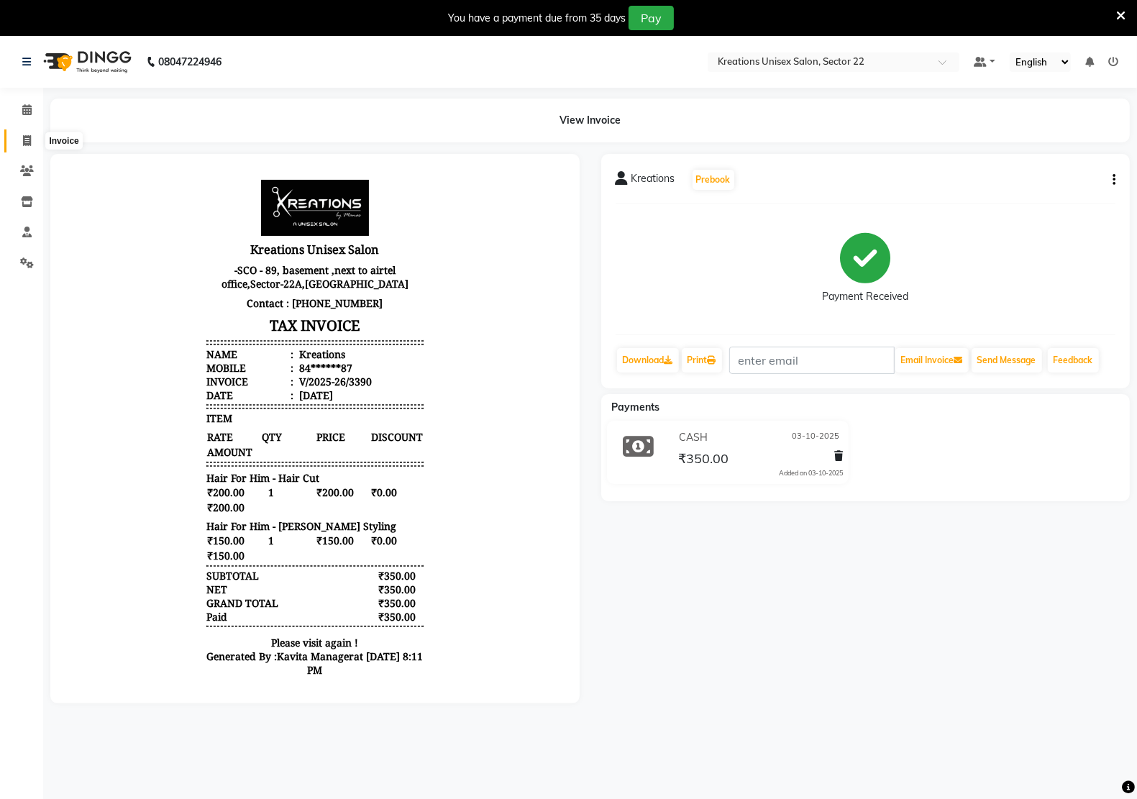
click at [31, 141] on span at bounding box center [26, 141] width 25 height 17
select select "service"
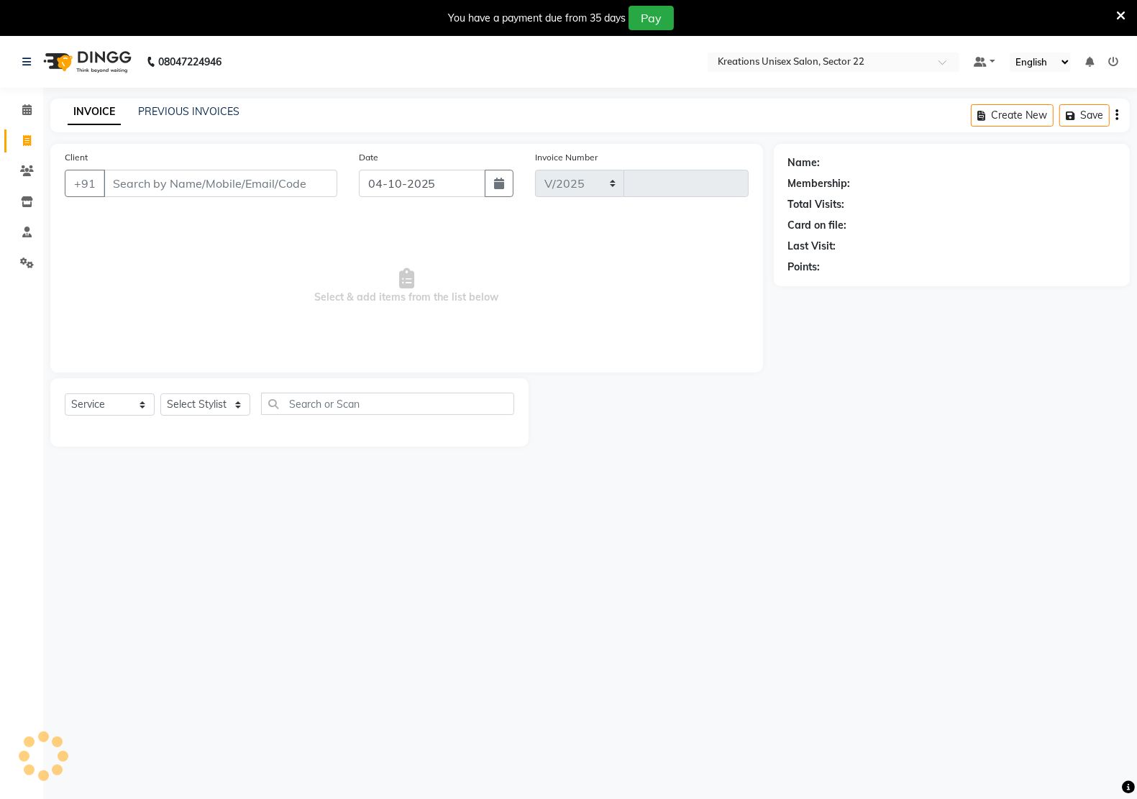
select select "6170"
type input "3396"
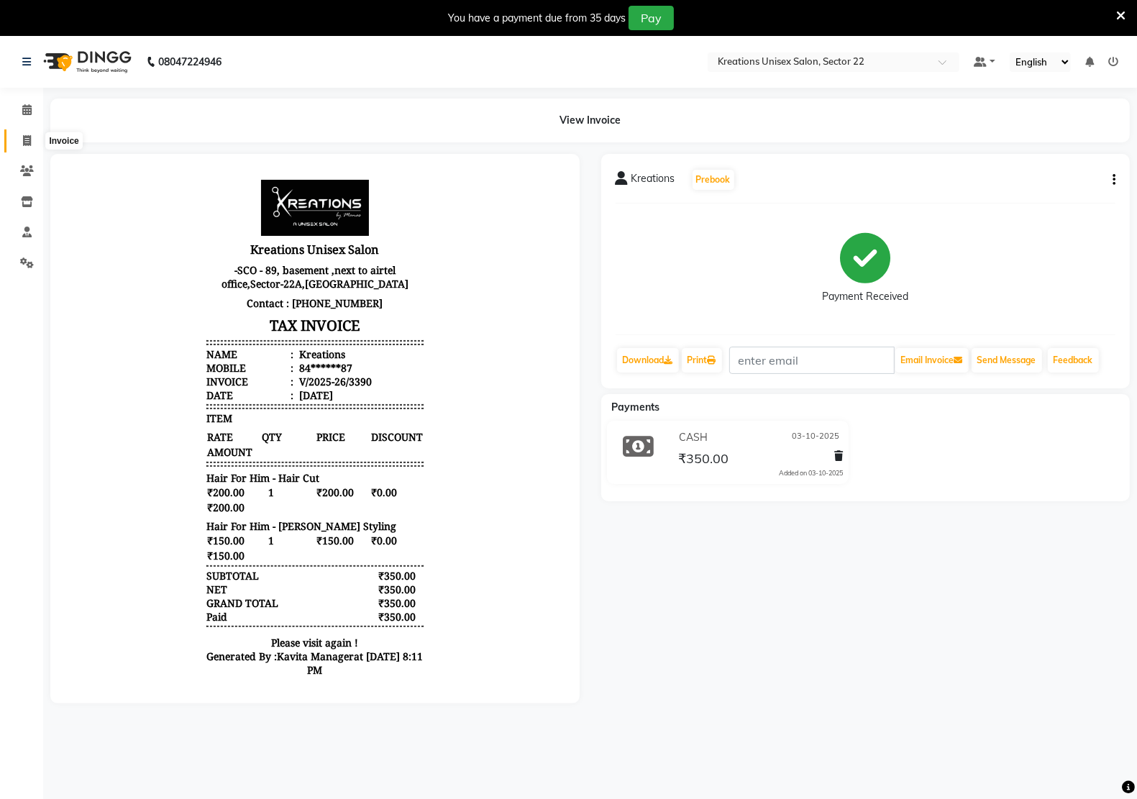
click at [15, 141] on link "Invoice" at bounding box center [21, 141] width 35 height 24
select select "service"
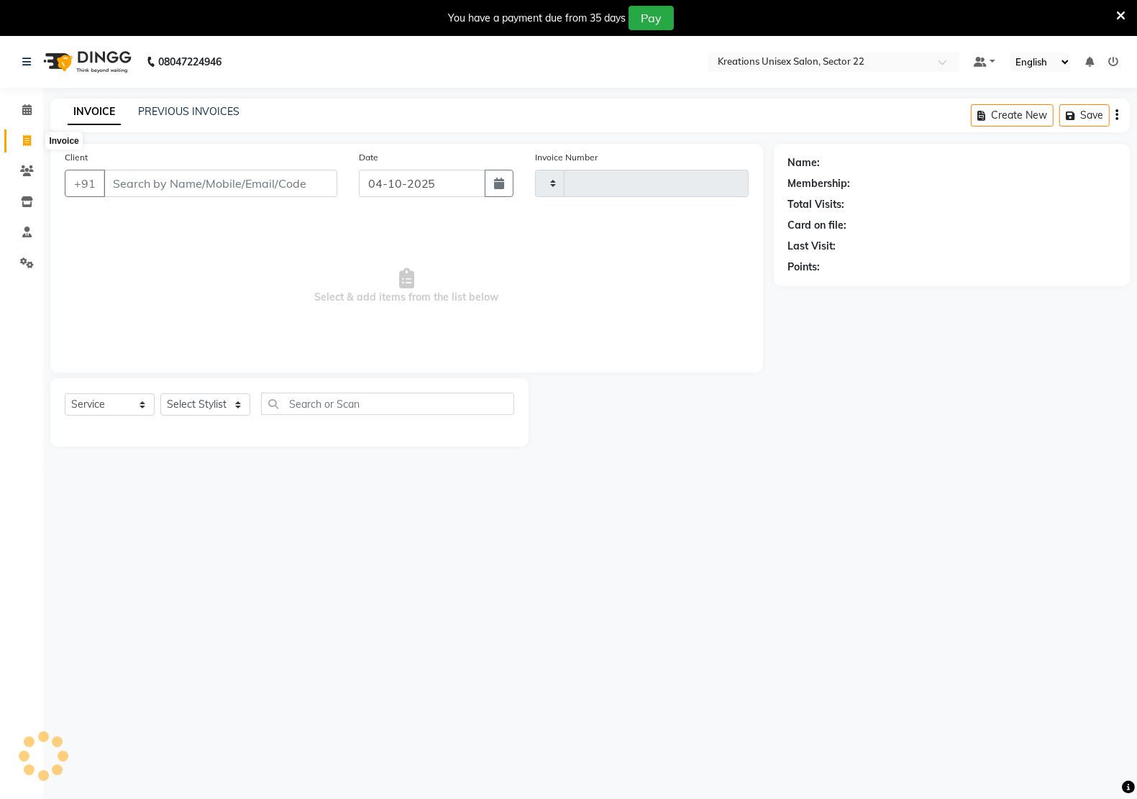
scroll to position [36, 0]
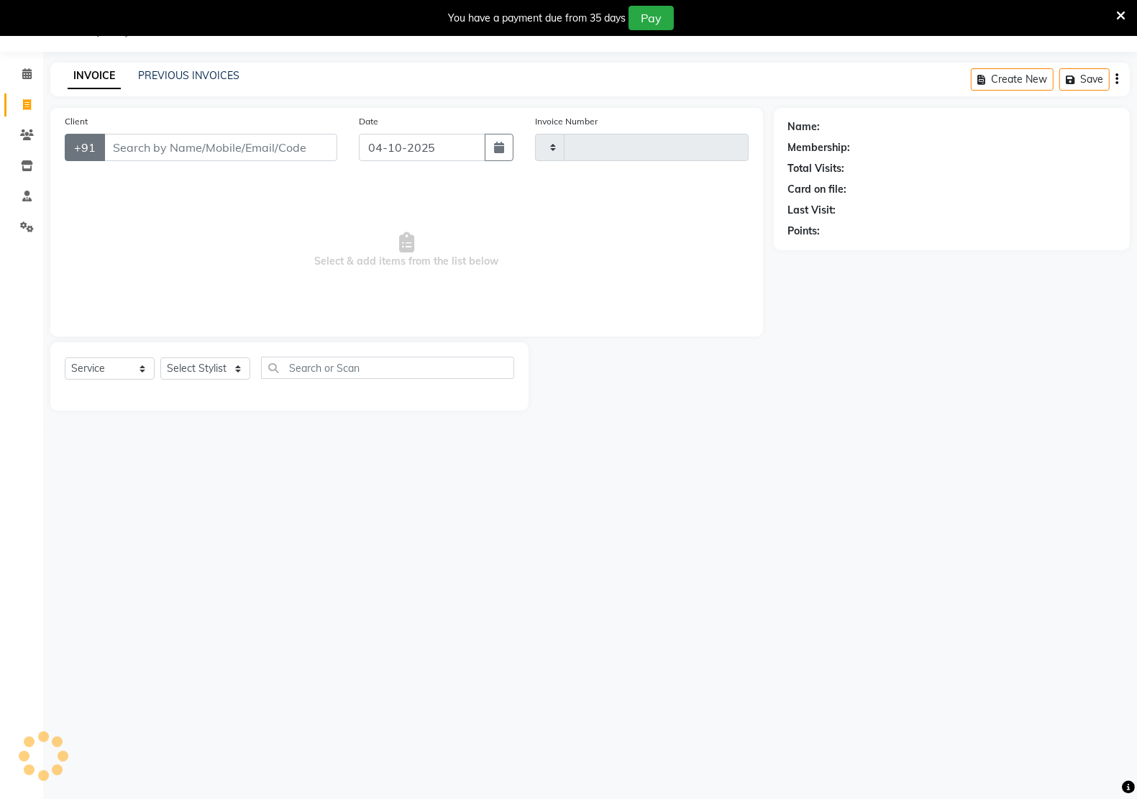
type input "3396"
select select "6170"
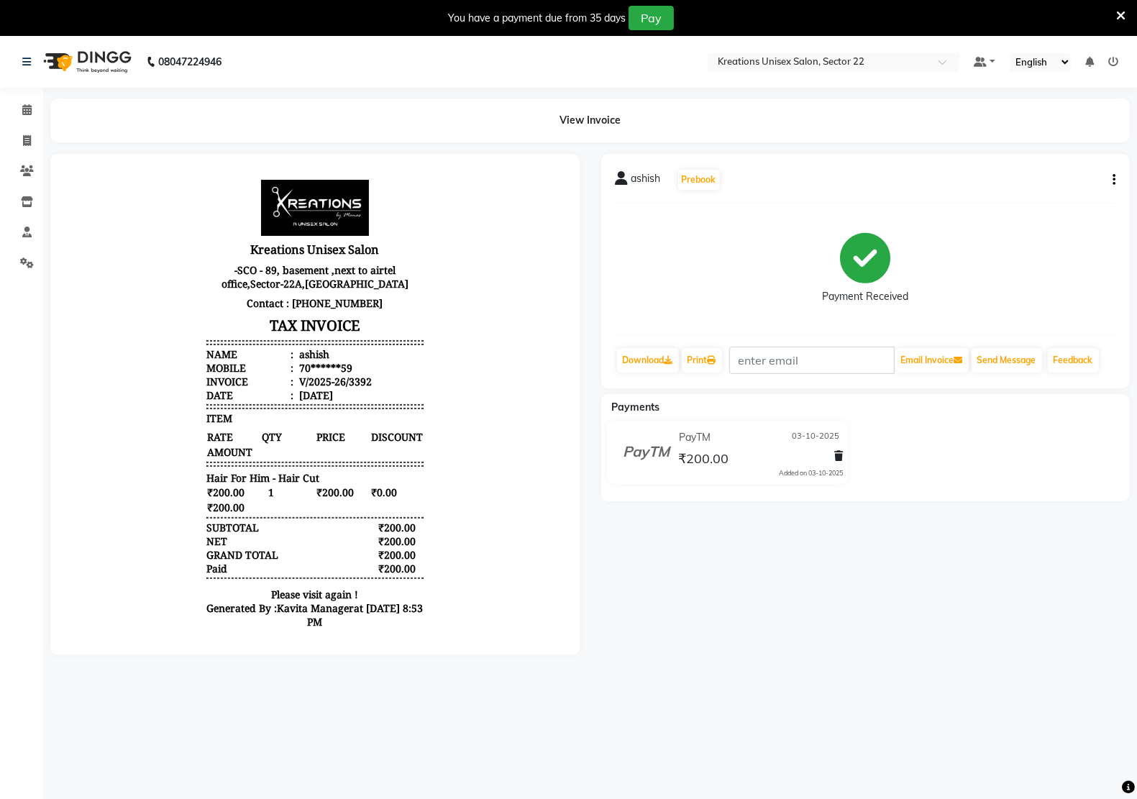
click at [1114, 180] on icon "button" at bounding box center [1113, 180] width 3 height 1
click at [1076, 180] on div "Edit Invoice" at bounding box center [1055, 180] width 72 height 18
select select "service"
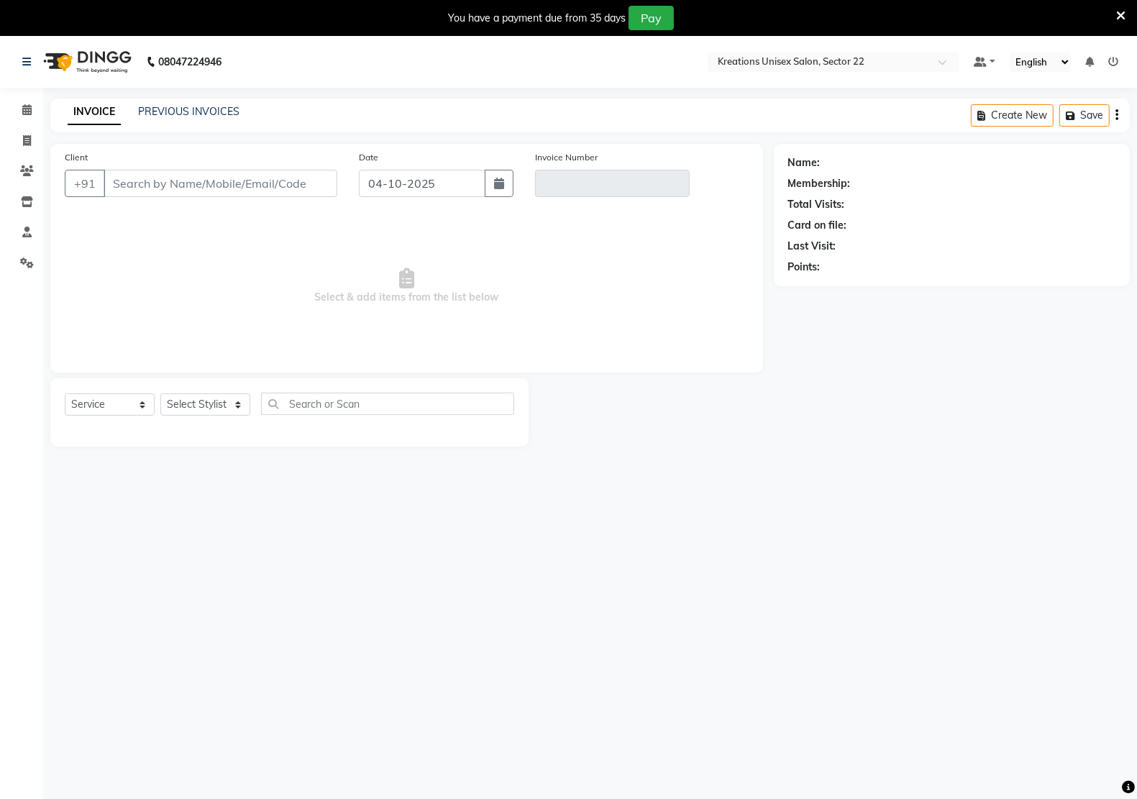
type input "70******59"
type input "V/2025-26/3392"
type input "03-10-2025"
select select "select"
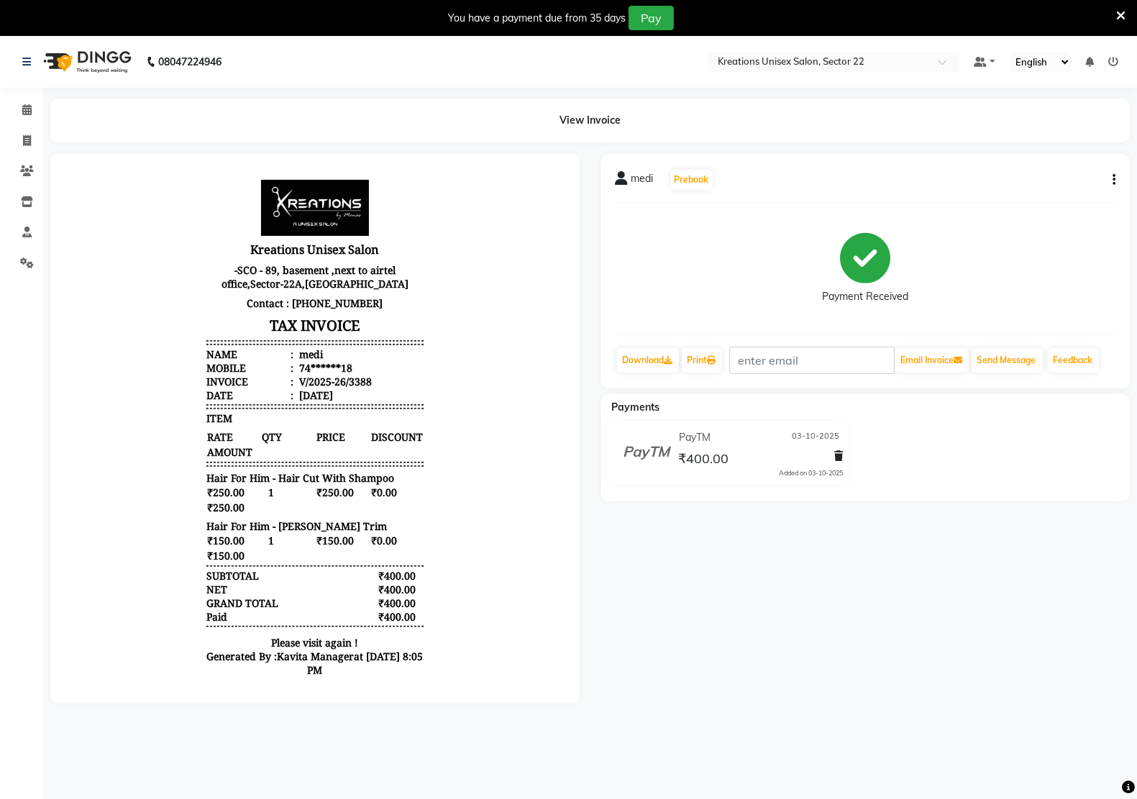
click at [1115, 182] on div "medi Prebook Payment Received Download Print Email Invoice Send Message Feedback" at bounding box center [865, 271] width 529 height 234
click at [1111, 176] on button "button" at bounding box center [1110, 180] width 9 height 15
click at [1066, 180] on div "Edit Invoice" at bounding box center [1055, 180] width 72 height 18
select select "service"
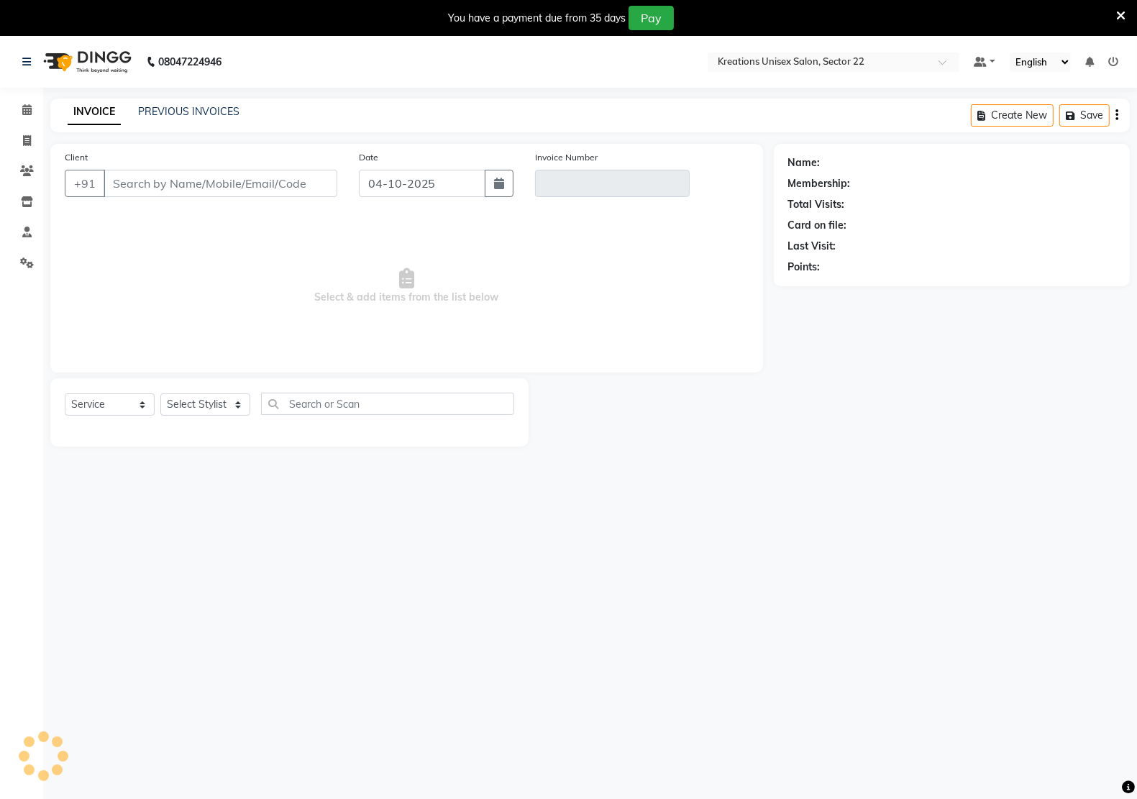
scroll to position [36, 0]
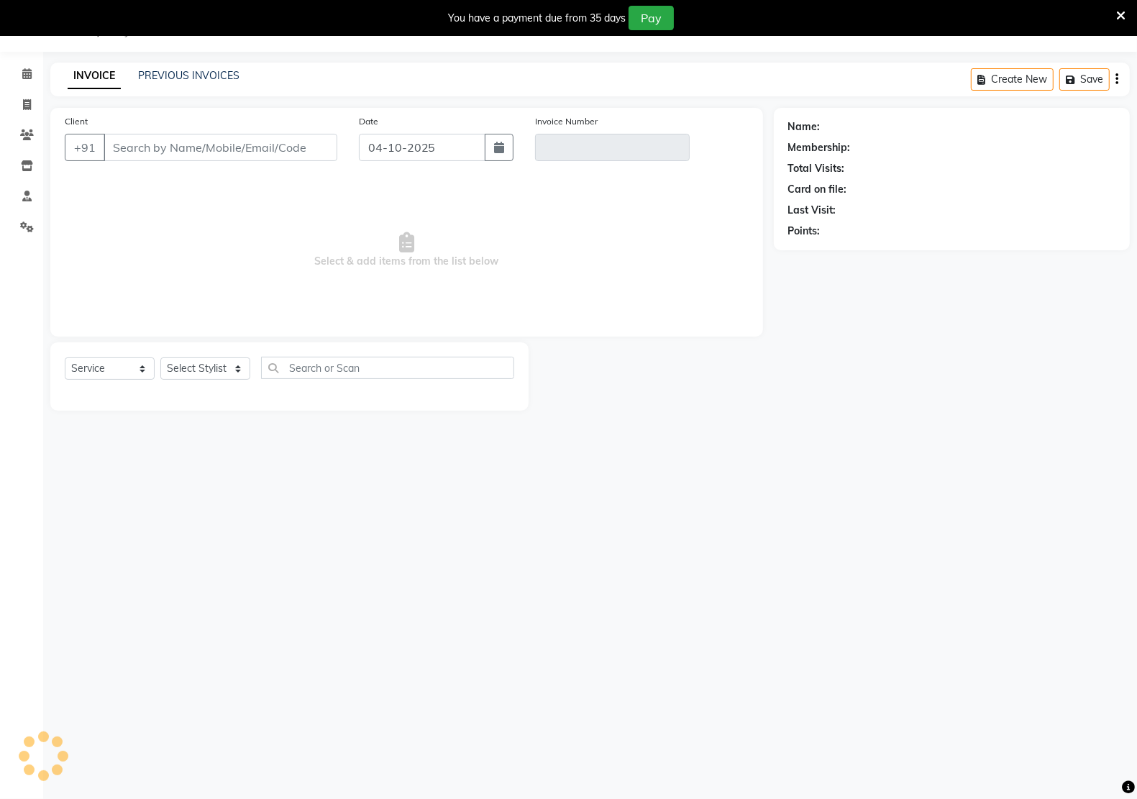
type input "74******18"
type input "V/2025-26/3388"
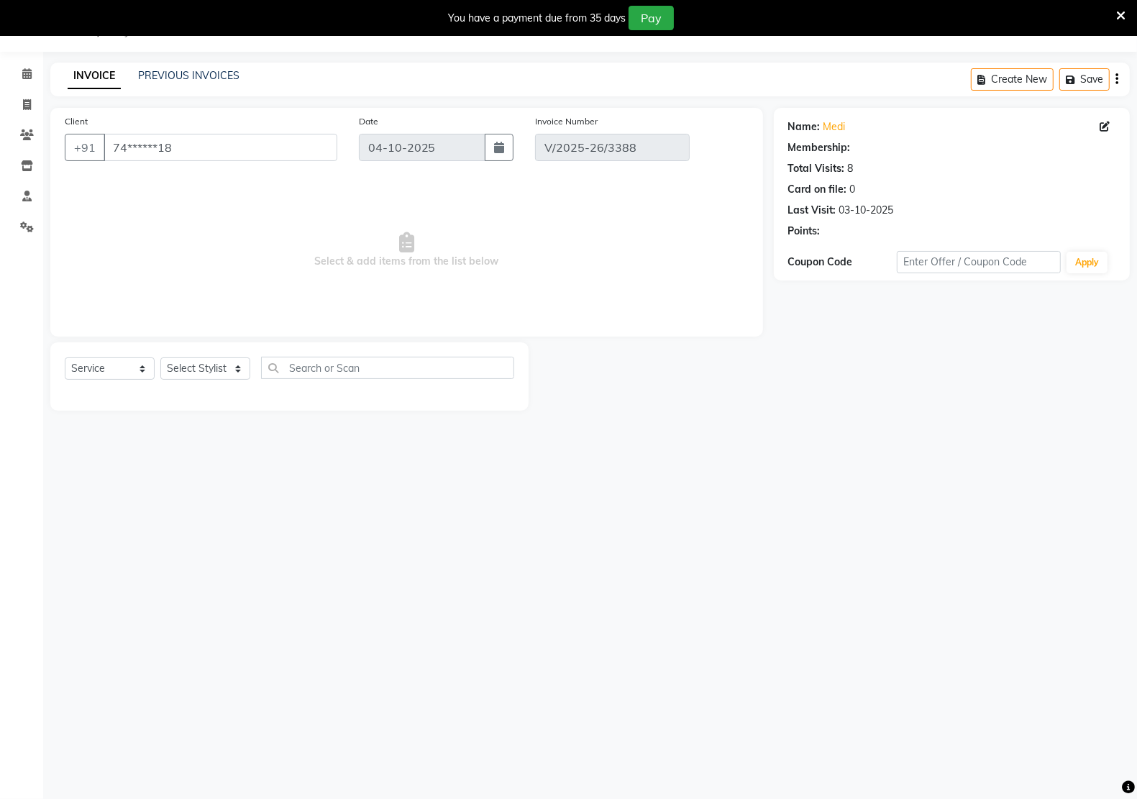
type input "03-10-2025"
select select "select"
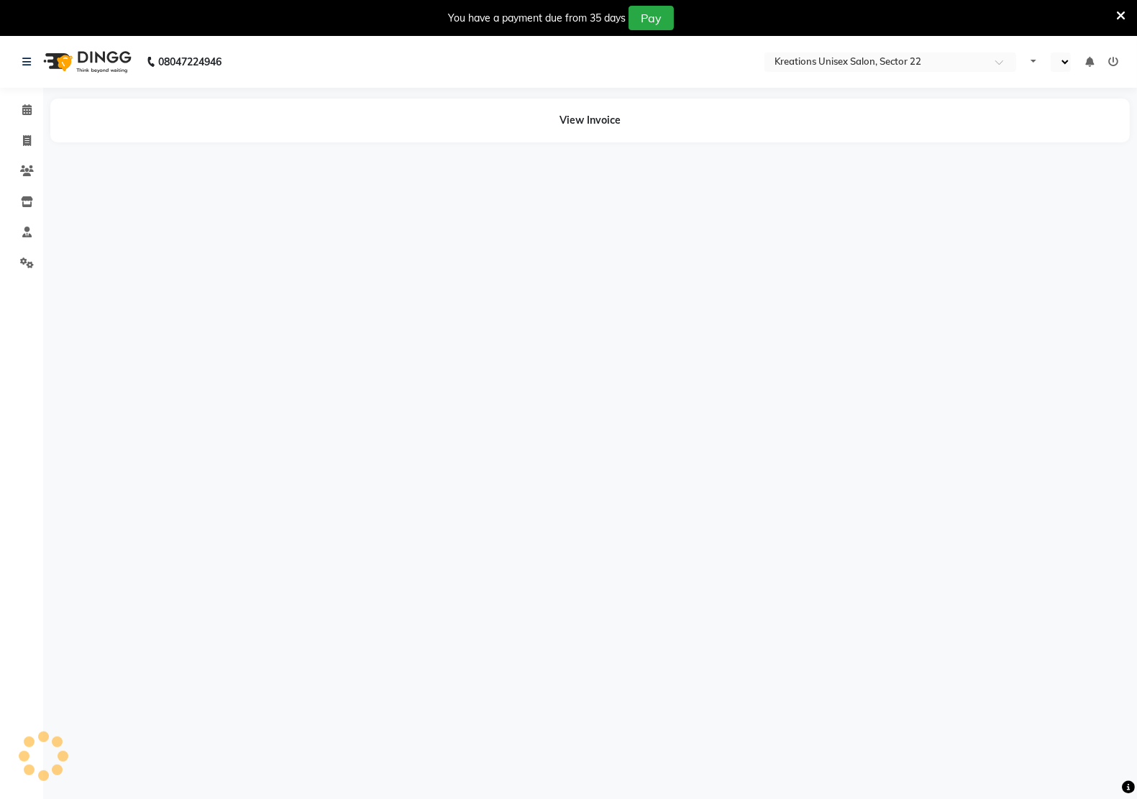
select select "en"
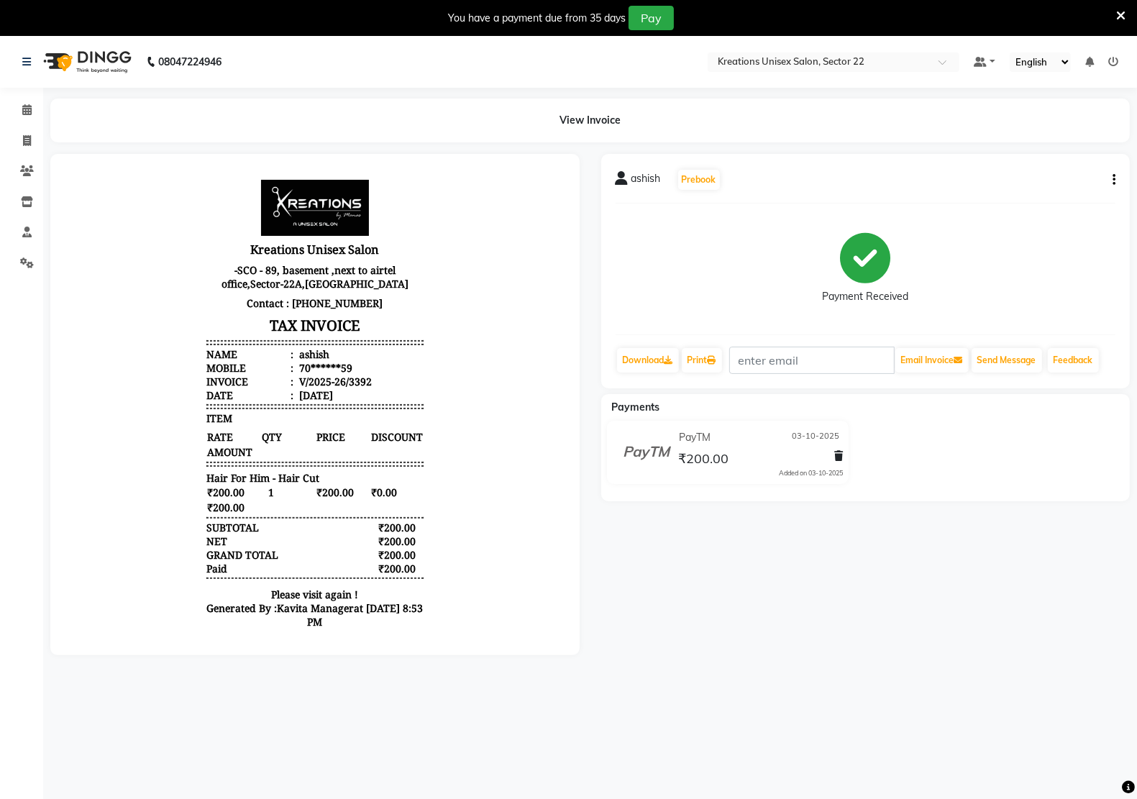
click at [1114, 180] on icon "button" at bounding box center [1113, 180] width 3 height 1
click at [1043, 176] on div "Edit Invoice" at bounding box center [1055, 180] width 72 height 18
select select "service"
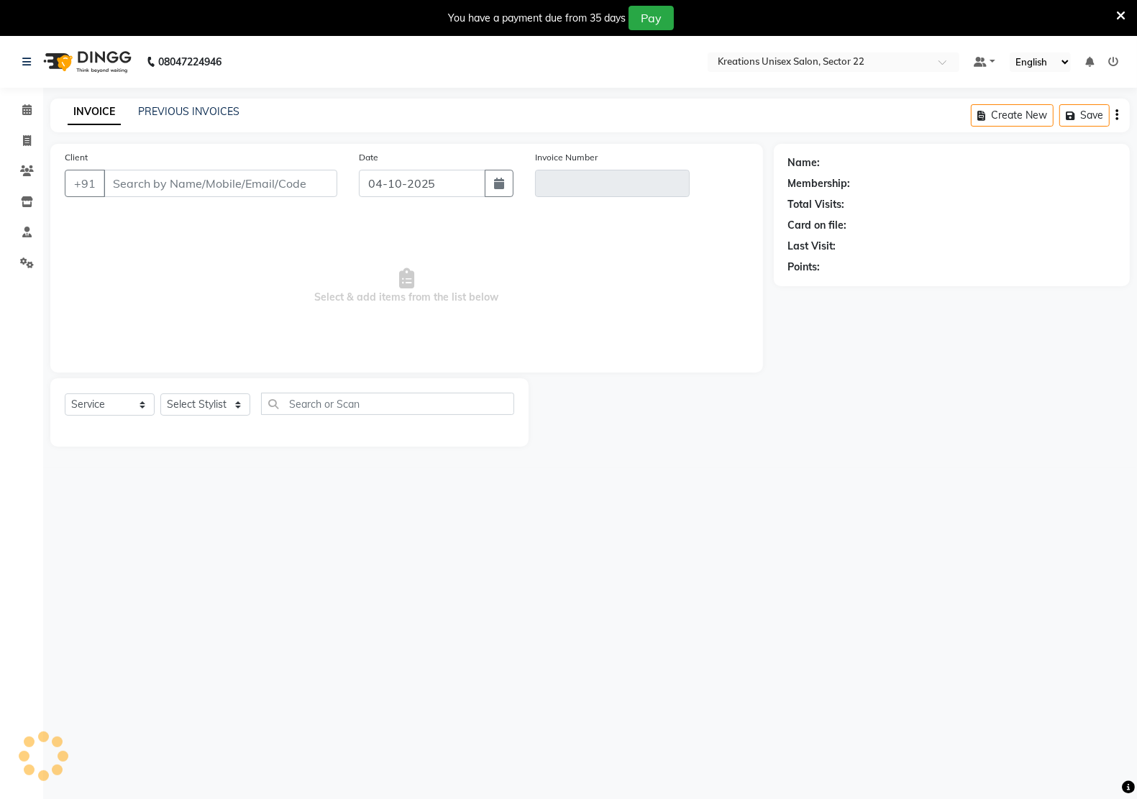
type input "70******59"
type input "V/2025-26/3392"
type input "03-10-2025"
select select "select"
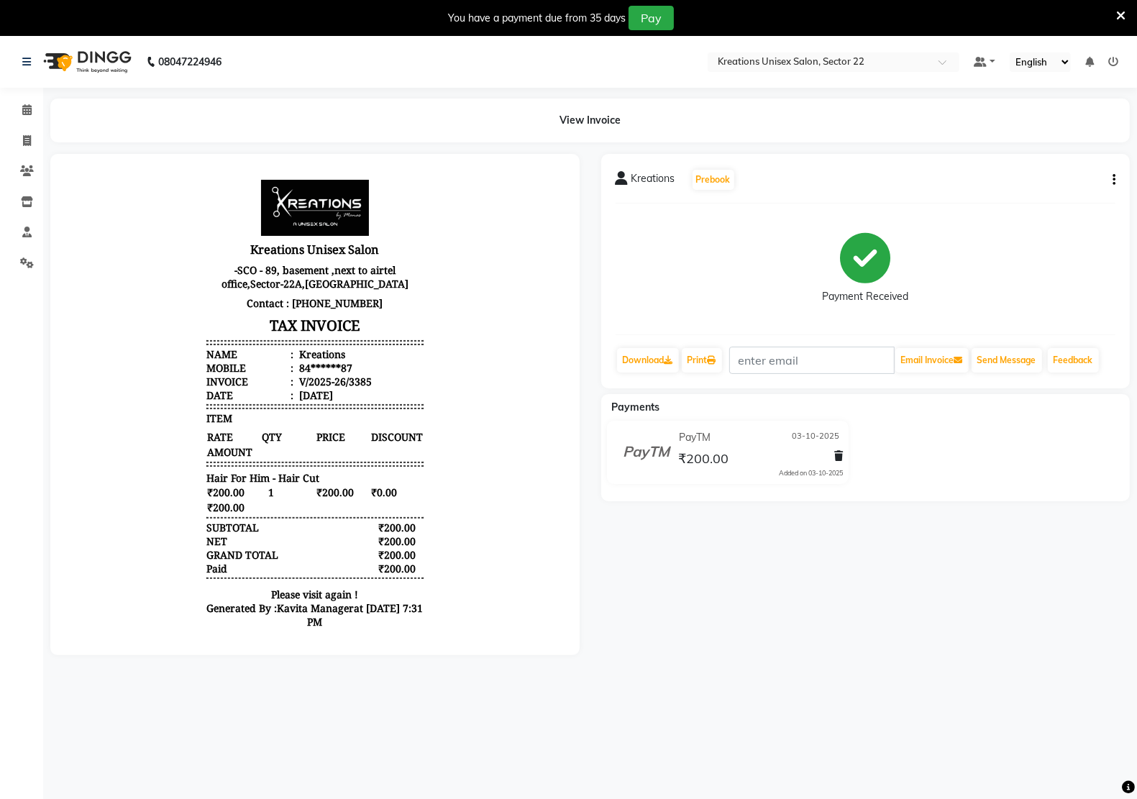
click at [1113, 180] on icon "button" at bounding box center [1113, 180] width 3 height 1
click at [1037, 177] on div "Edit Invoice" at bounding box center [1055, 180] width 72 height 18
select select "service"
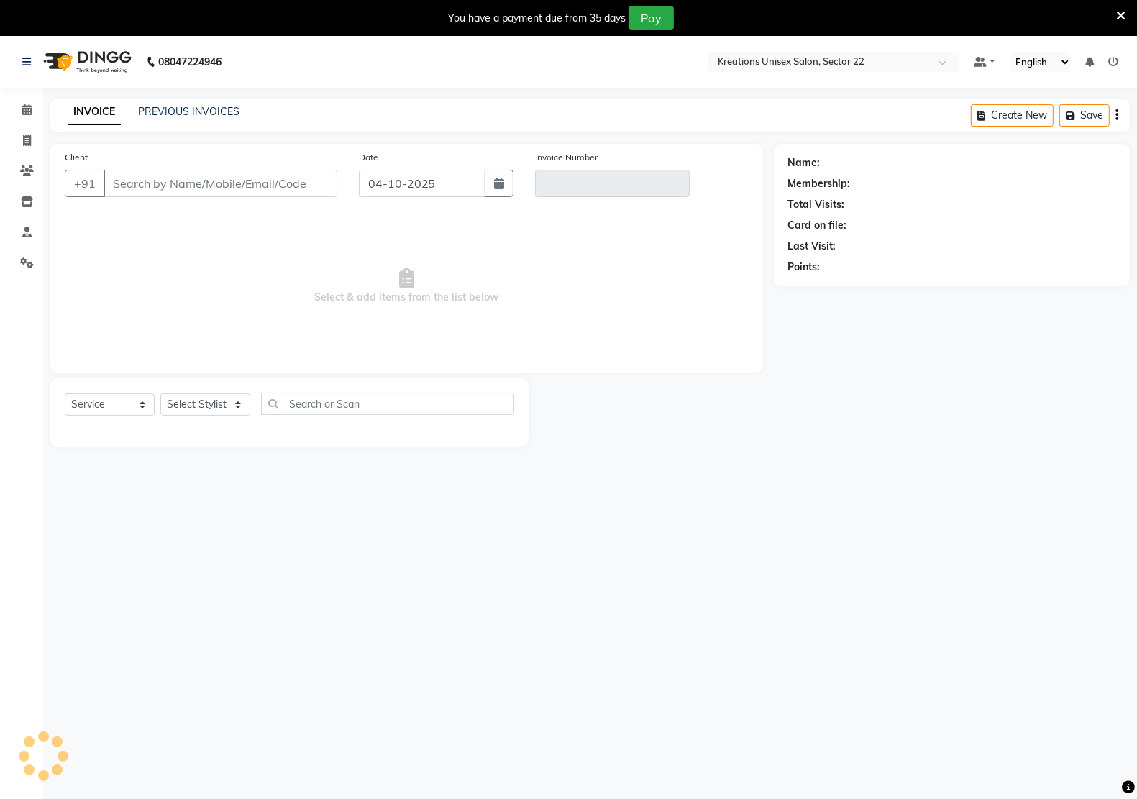
type input "84******87"
type input "V/2025-26/3385"
type input "03-10-2025"
select select "select"
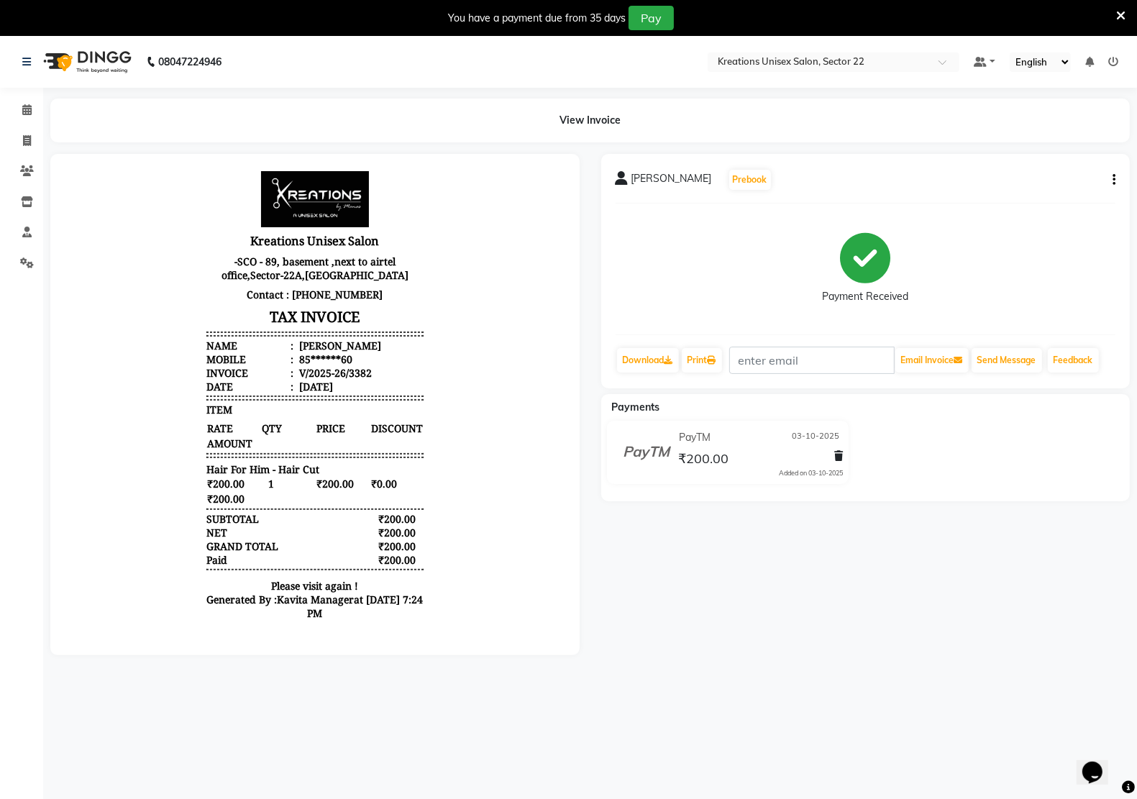
scroll to position [12, 0]
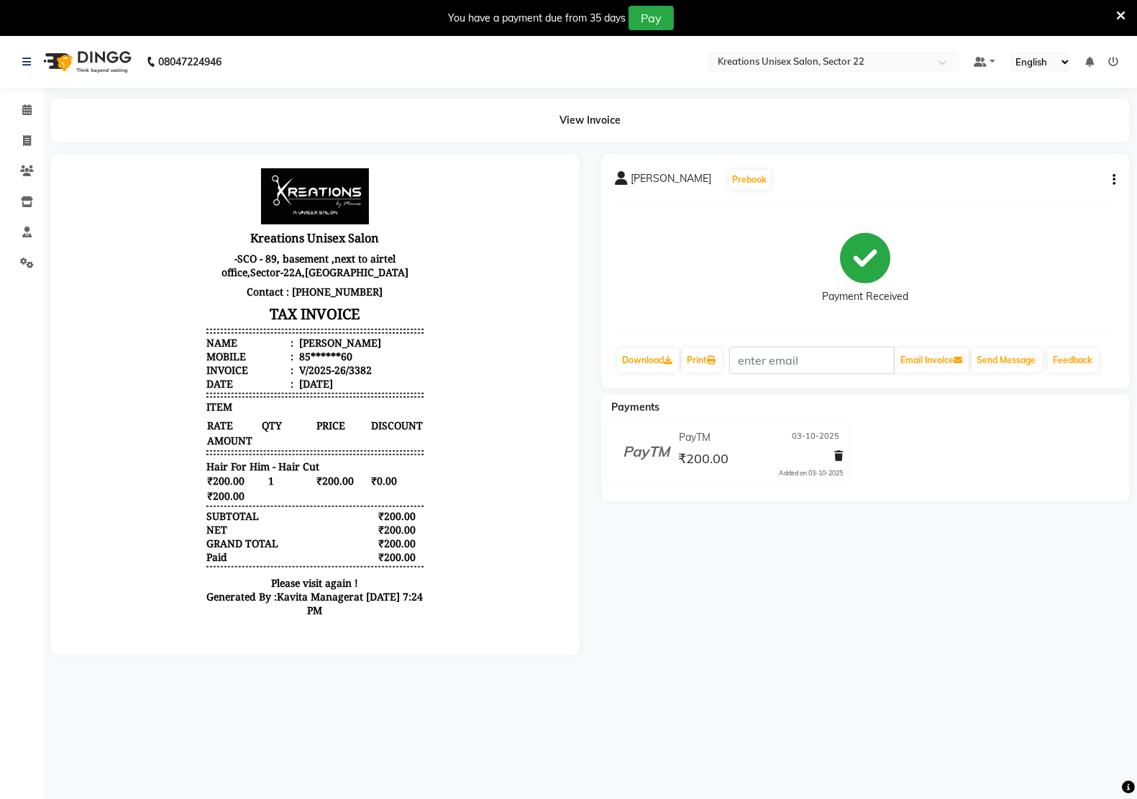
click at [1115, 178] on div "Rahul Singh Prebook Payment Received Download Print Email Invoice Send Message …" at bounding box center [865, 271] width 529 height 234
click at [1113, 180] on icon "button" at bounding box center [1113, 180] width 3 height 1
click at [1063, 178] on div "Edit Invoice" at bounding box center [1055, 180] width 72 height 18
select select "service"
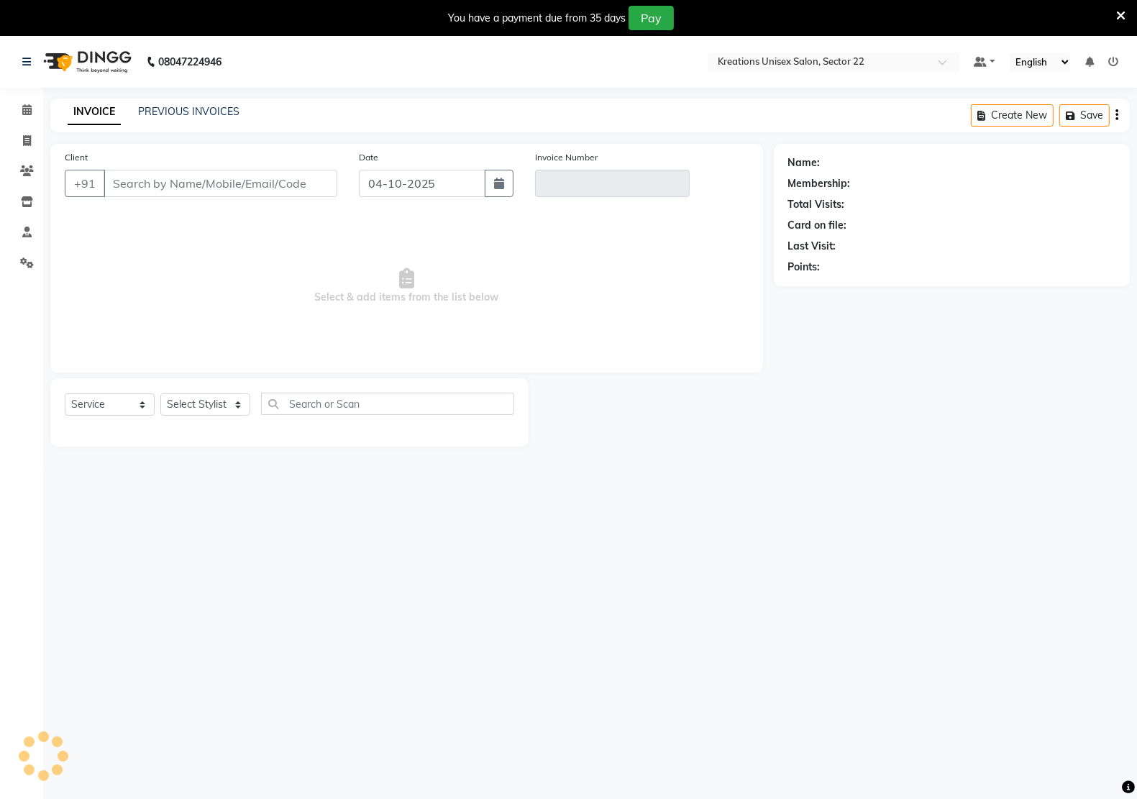
type input "85******60"
type input "V/2025-26/3382"
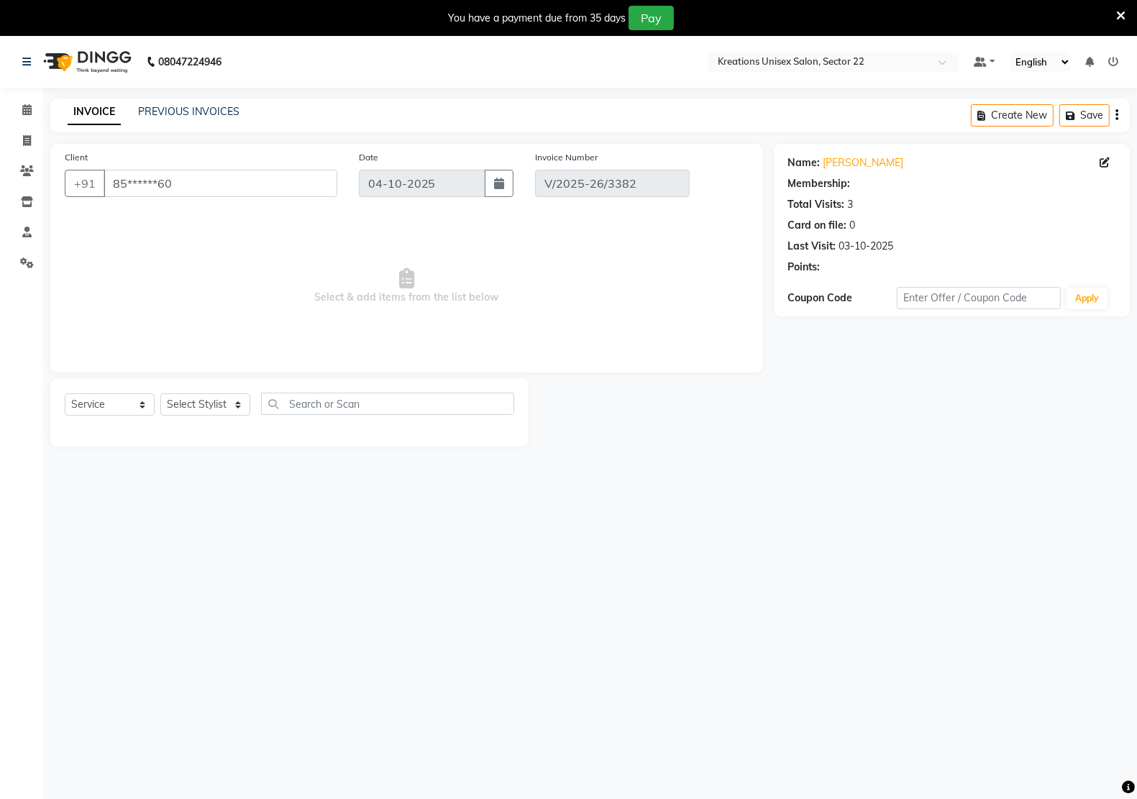
type input "03-10-2025"
select select "select"
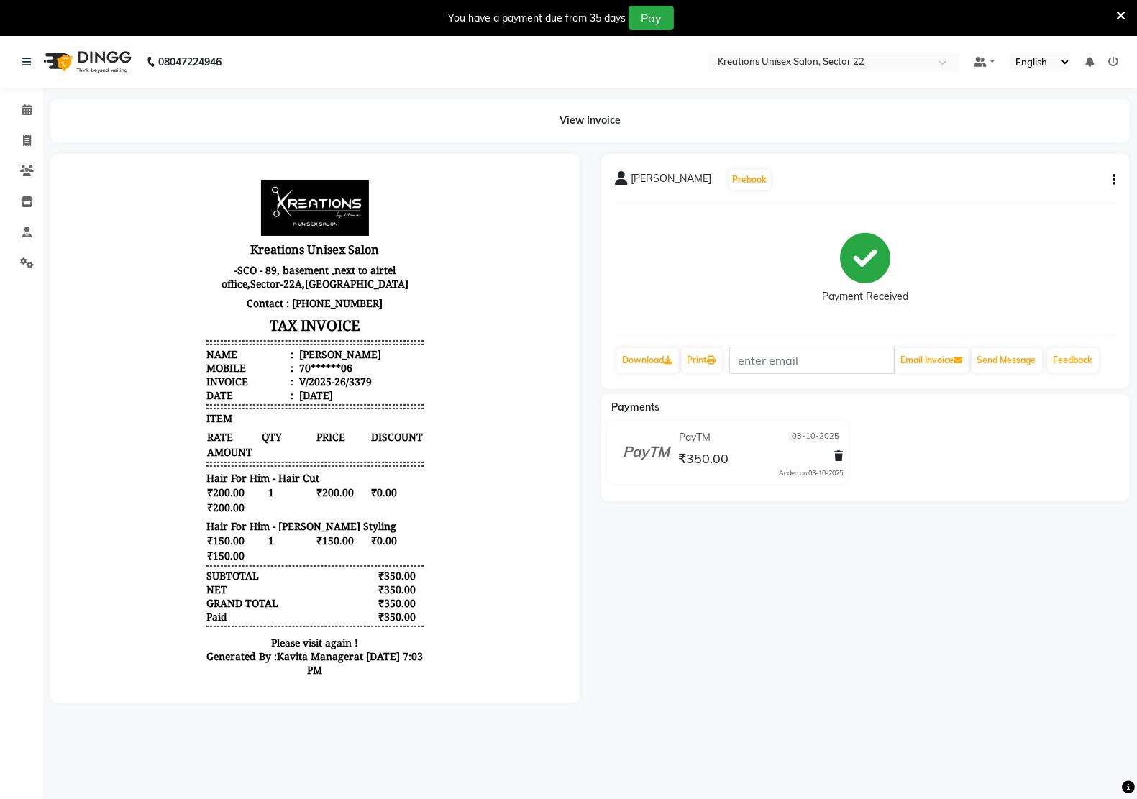
click at [1114, 180] on icon "button" at bounding box center [1113, 180] width 3 height 1
click at [1058, 183] on div "Edit Invoice" at bounding box center [1055, 180] width 72 height 18
select select "service"
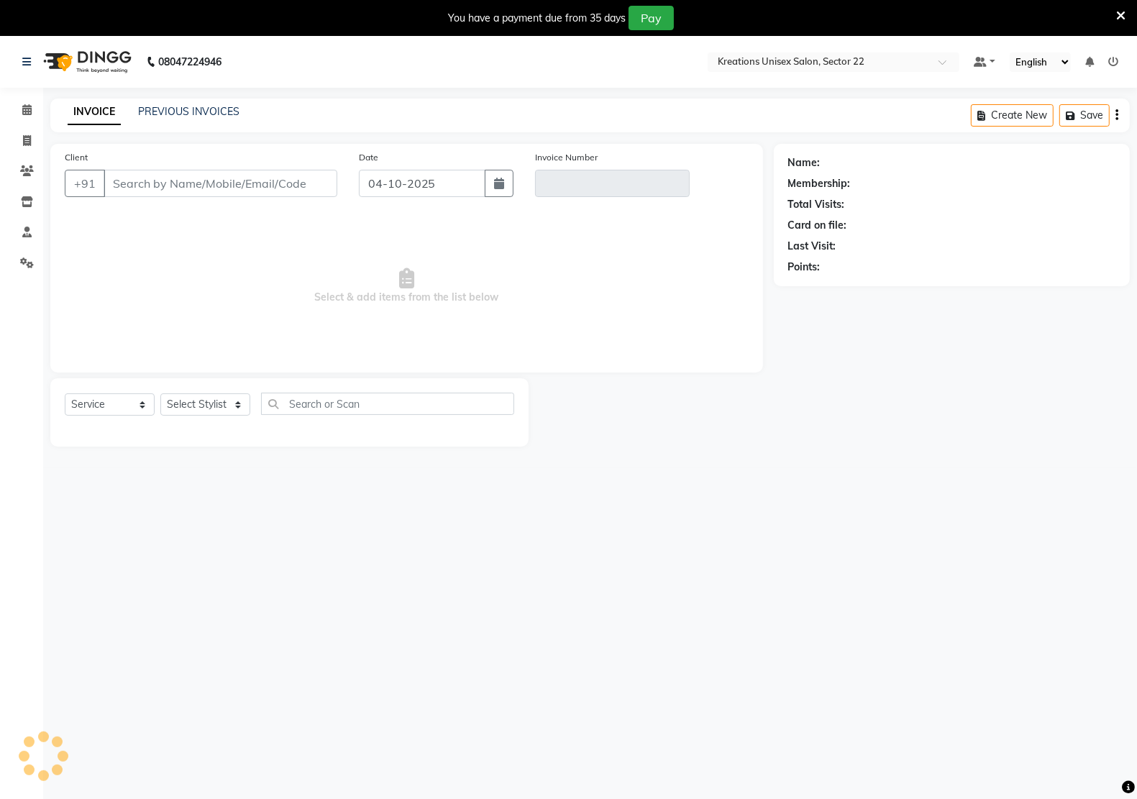
scroll to position [36, 0]
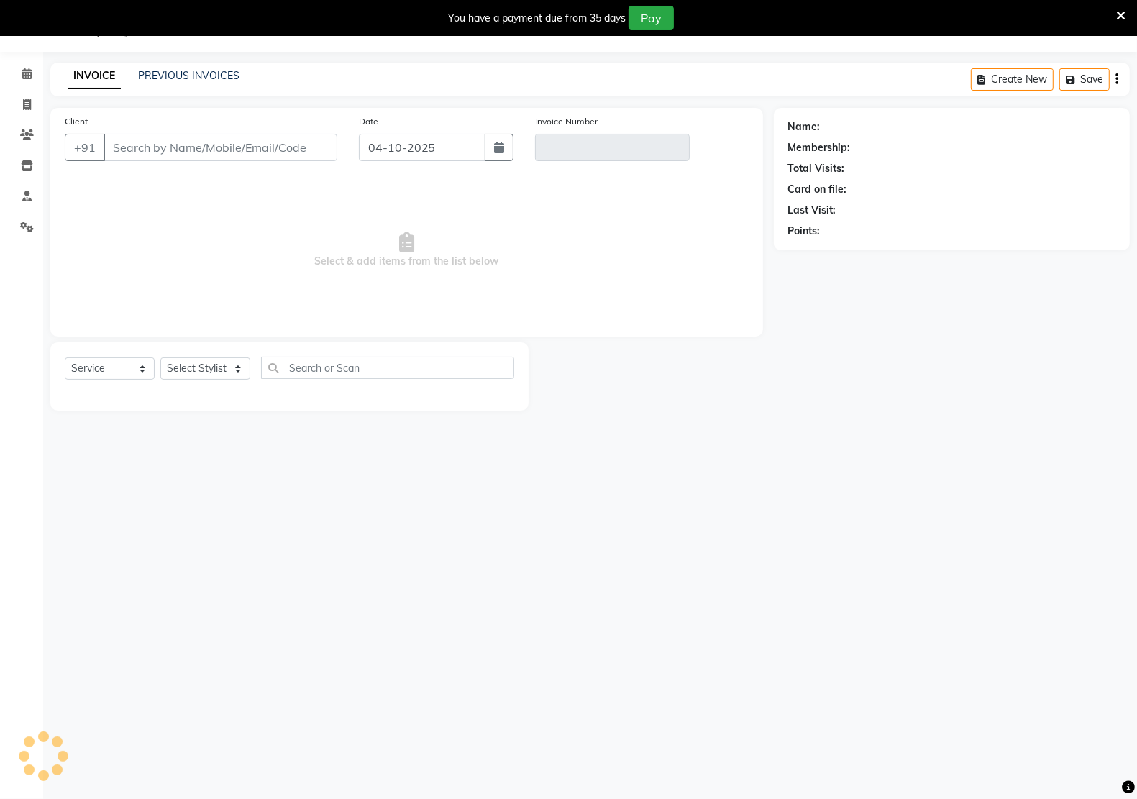
type input "70******06"
type input "V/2025-26/3379"
type input "03-10-2025"
select select "select"
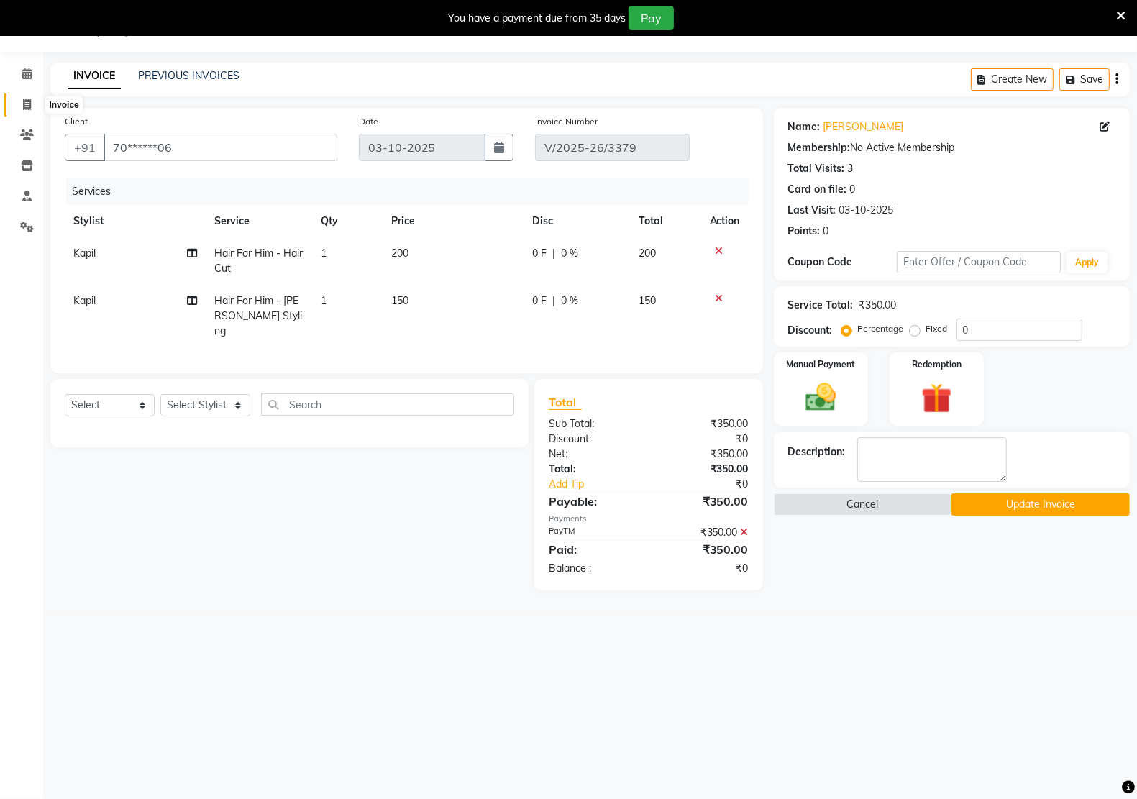
click at [27, 101] on icon at bounding box center [27, 104] width 8 height 11
select select "service"
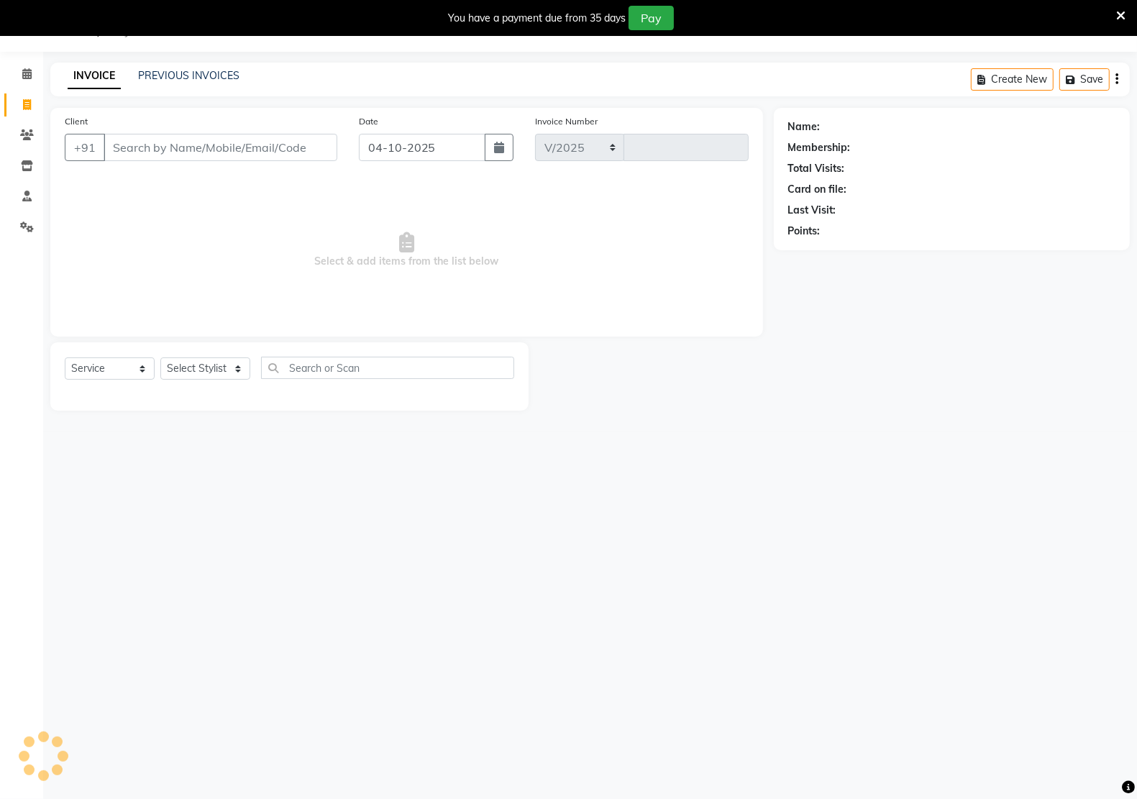
select select "6170"
type input "3396"
click at [166, 155] on input "Client" at bounding box center [221, 147] width 234 height 27
type input "8955433505"
click at [310, 149] on span "Add Client" at bounding box center [300, 147] width 57 height 14
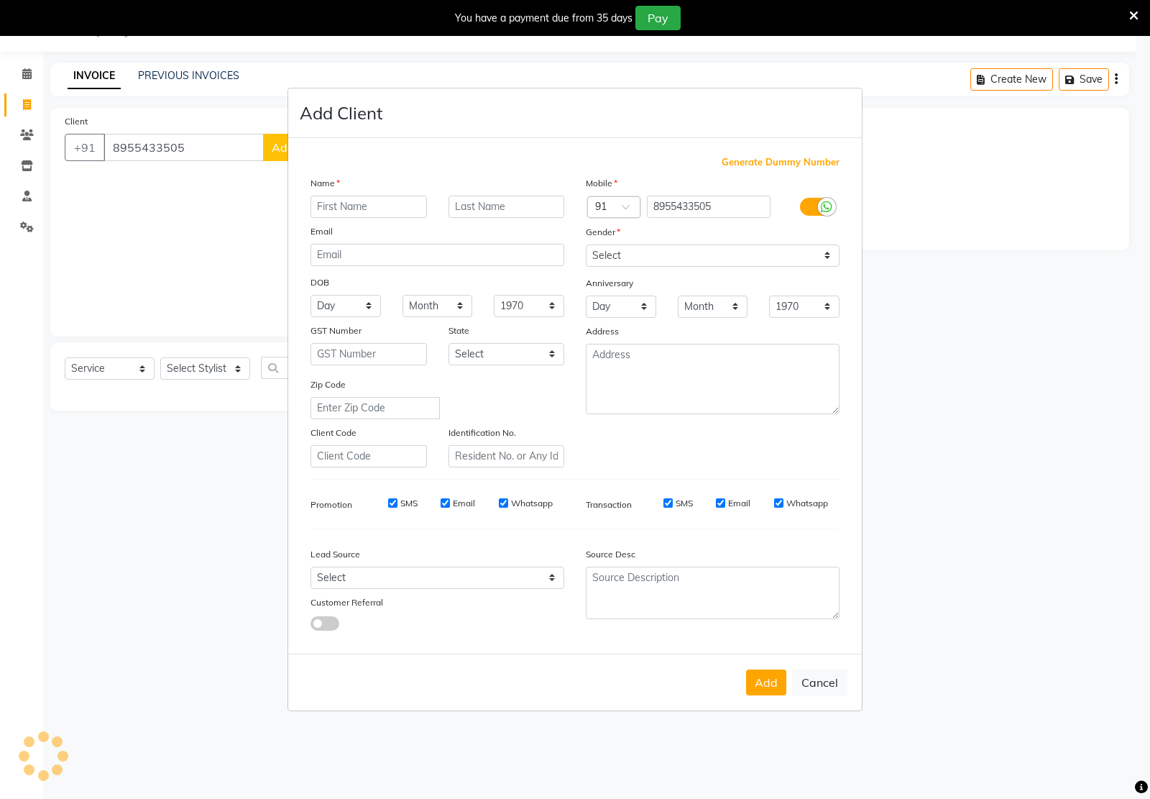
click at [349, 217] on input "text" at bounding box center [369, 207] width 116 height 22
type input "shrya"
click at [634, 252] on select "Select [DEMOGRAPHIC_DATA] [DEMOGRAPHIC_DATA] Other Prefer Not To Say" at bounding box center [713, 255] width 254 height 22
select select "[DEMOGRAPHIC_DATA]"
click at [586, 246] on select "Select [DEMOGRAPHIC_DATA] [DEMOGRAPHIC_DATA] Other Prefer Not To Say" at bounding box center [713, 255] width 254 height 22
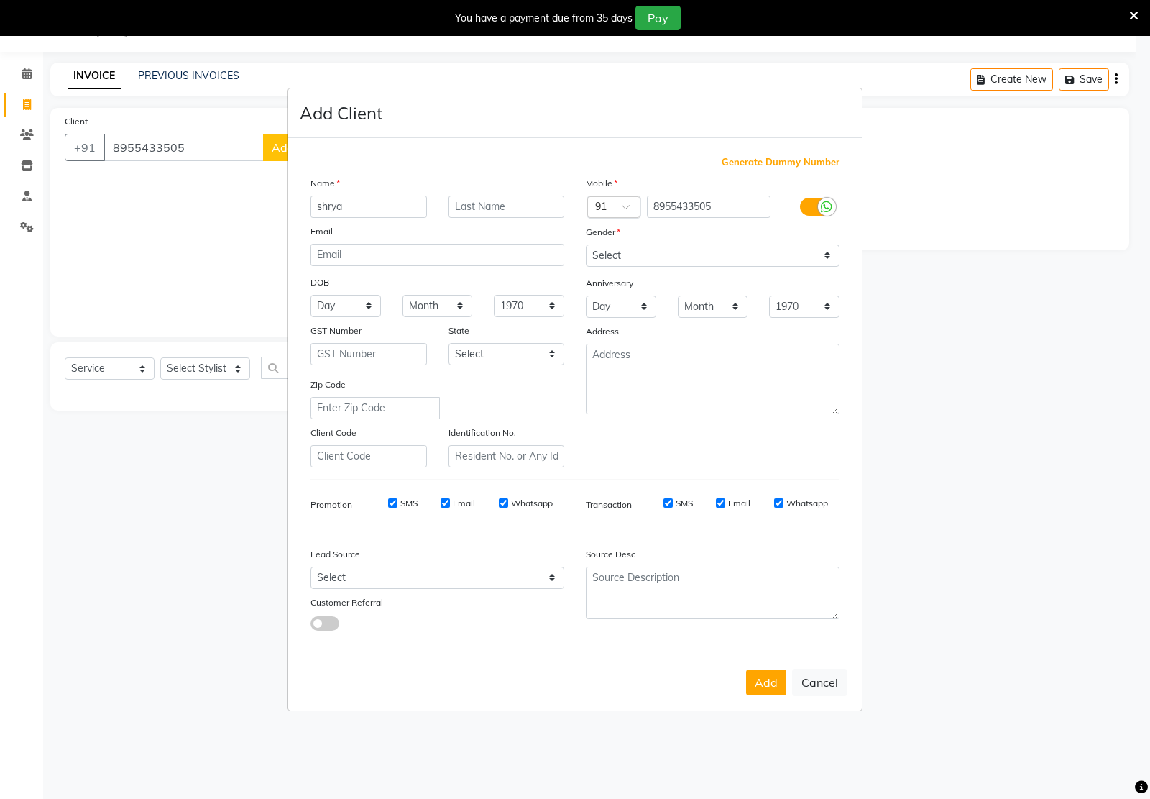
drag, startPoint x: 768, startPoint y: 679, endPoint x: 720, endPoint y: 755, distance: 89.2
click at [761, 705] on div "Add Cancel" at bounding box center [575, 681] width 574 height 57
click at [763, 676] on button "Add" at bounding box center [766, 682] width 40 height 26
type input "89******05"
select select
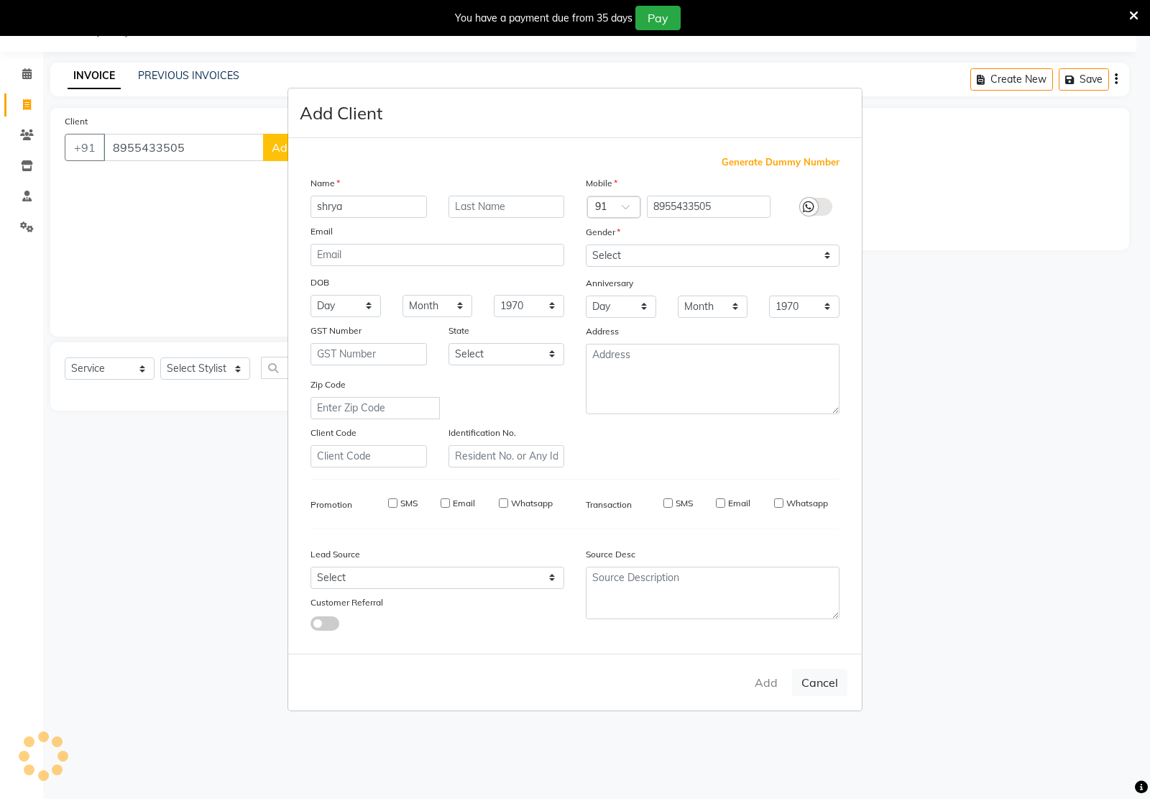
select select
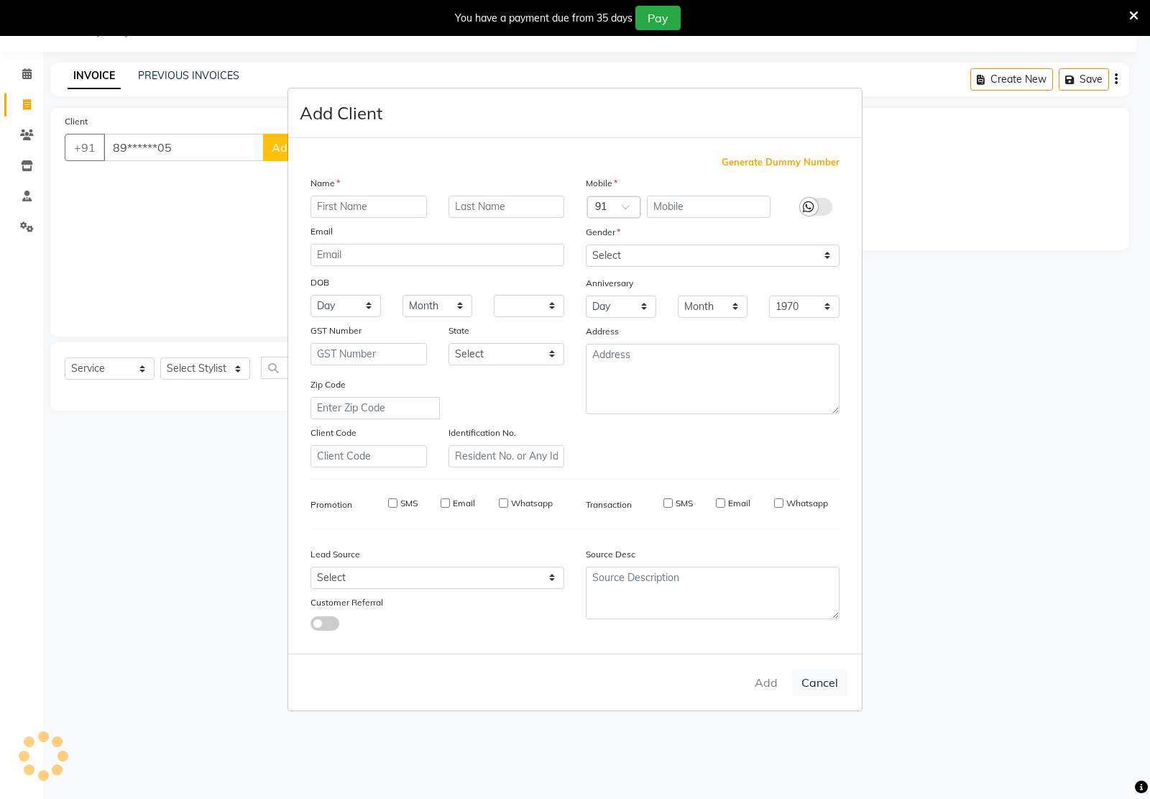
select select
checkbox input "false"
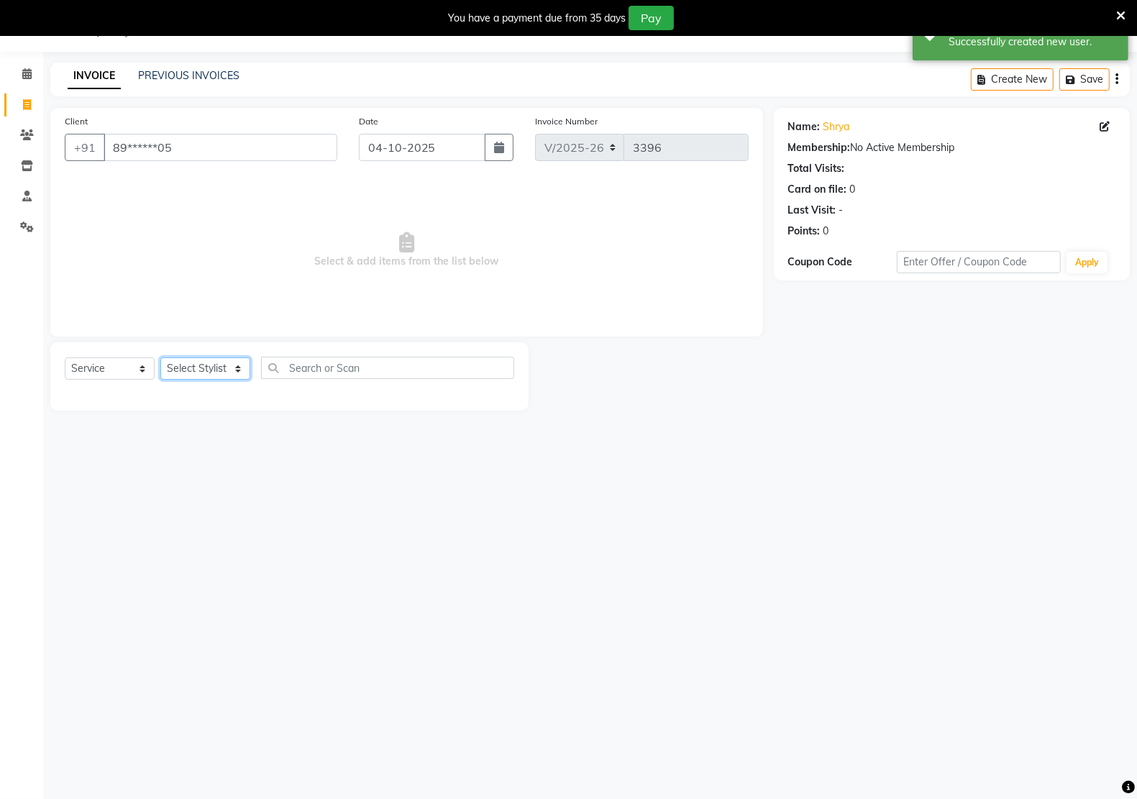
click at [203, 372] on select "Select Stylist [PERSON_NAME] Hidayat [PERSON_NAME] Manager [PERSON_NAME] [PERSO…" at bounding box center [205, 368] width 90 height 22
select select "59480"
click at [160, 357] on select "Select Stylist [PERSON_NAME] Hidayat [PERSON_NAME] Manager [PERSON_NAME] [PERSO…" at bounding box center [205, 368] width 90 height 22
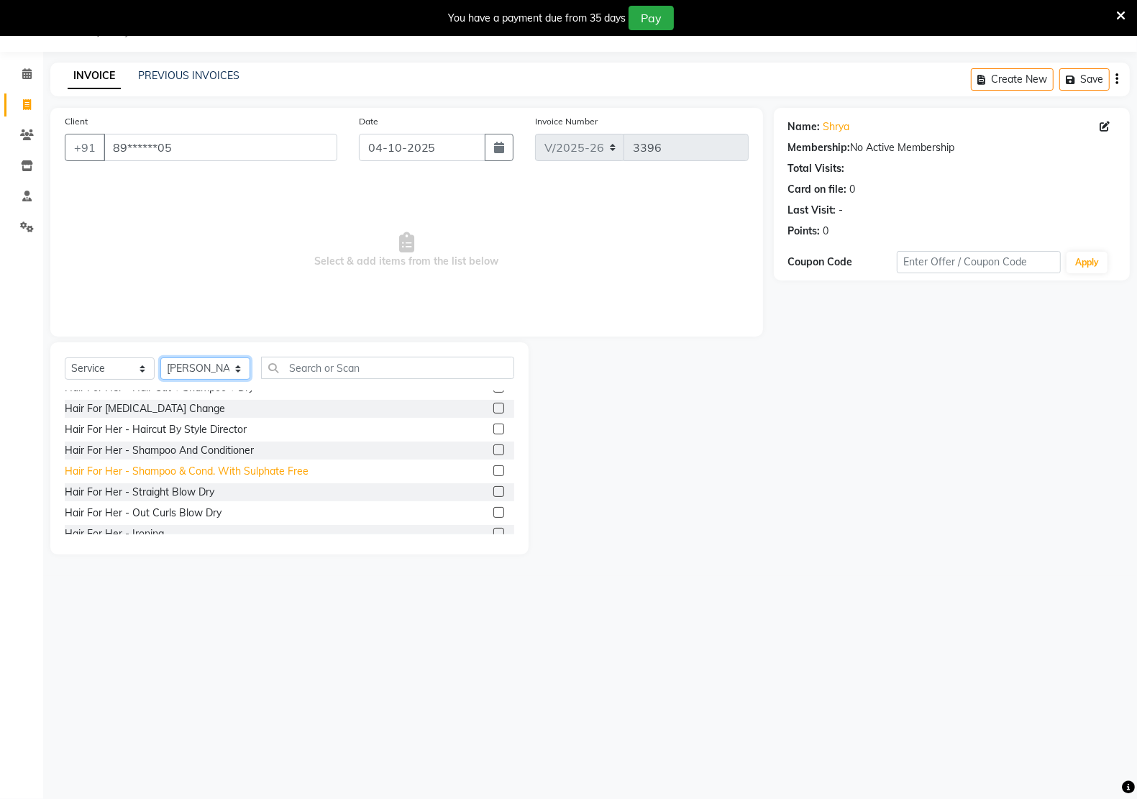
scroll to position [359, 0]
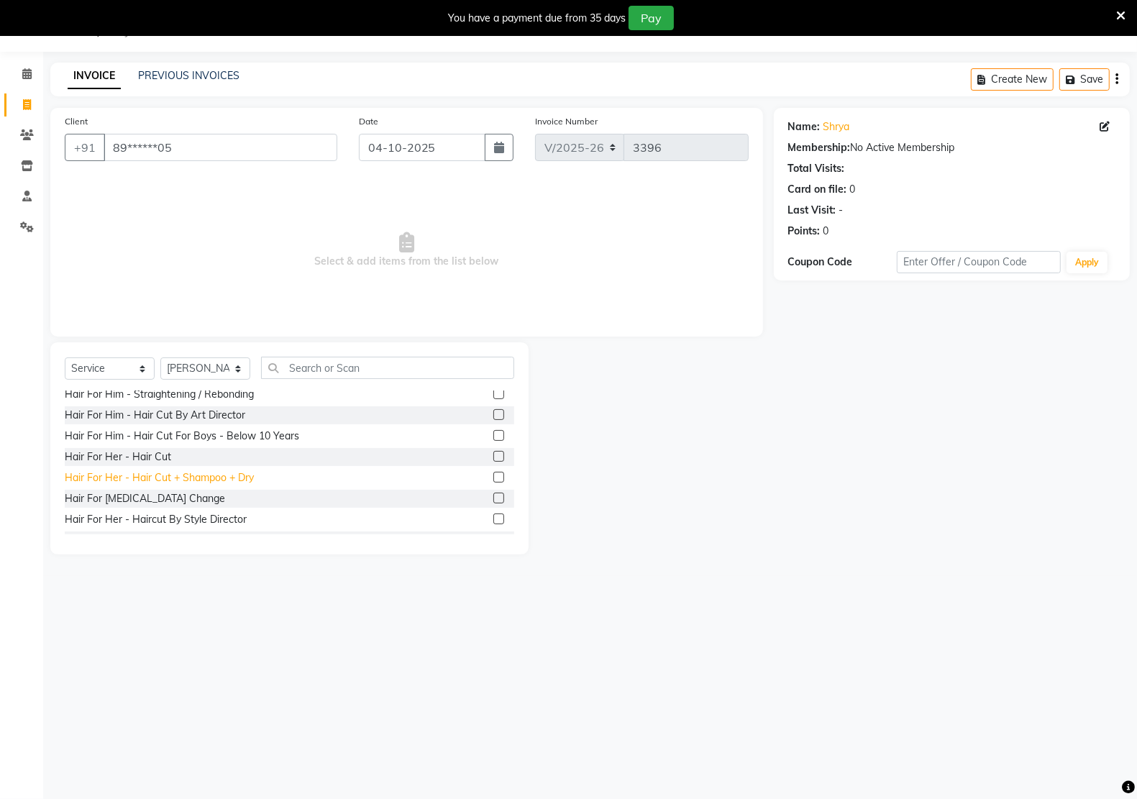
click at [159, 473] on div "Hair For Her - Hair Cut + Shampoo + Dry" at bounding box center [159, 477] width 189 height 15
checkbox input "false"
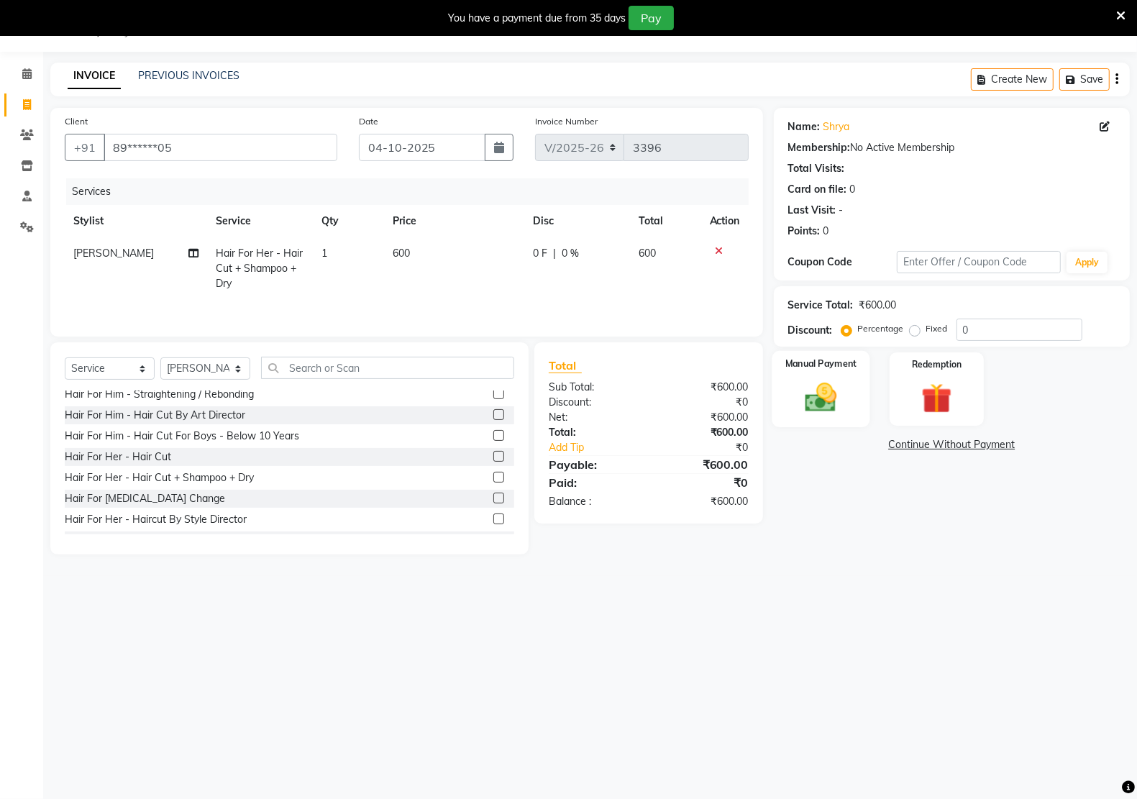
click at [812, 396] on img at bounding box center [820, 397] width 51 height 36
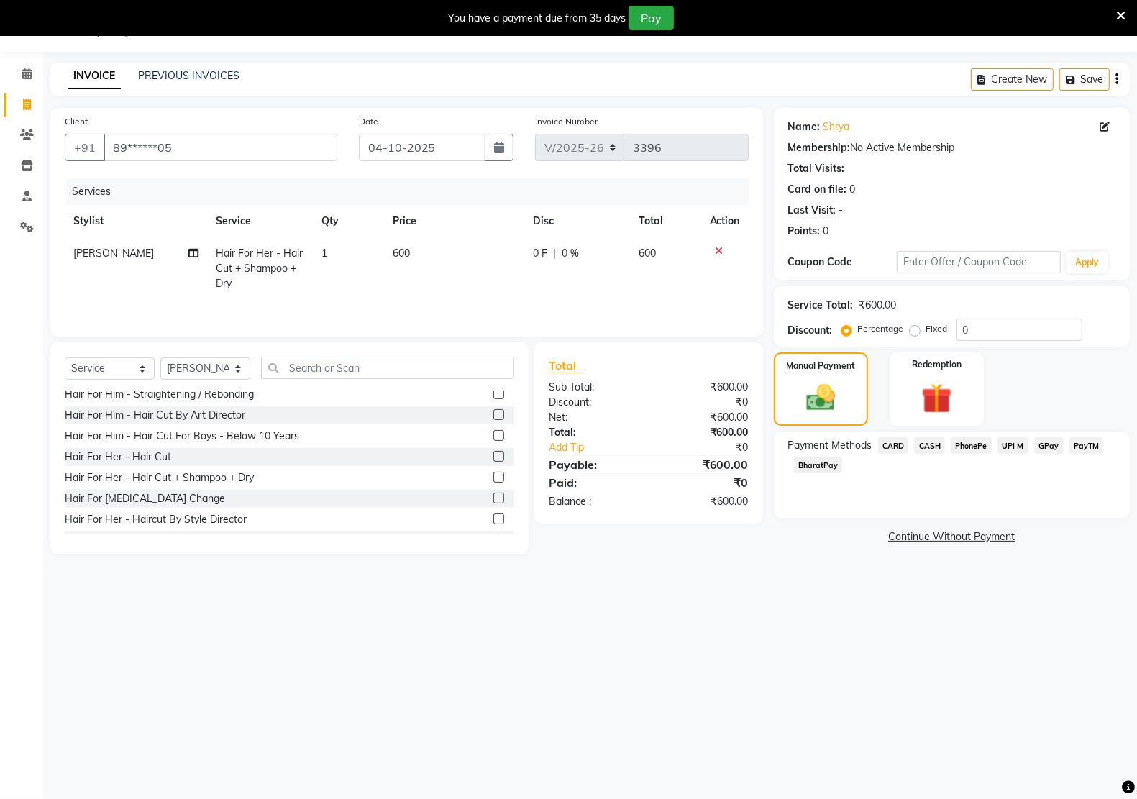
click at [1091, 441] on span "PayTM" at bounding box center [1086, 445] width 35 height 17
click at [1065, 545] on button "Add Payment" at bounding box center [1009, 541] width 211 height 22
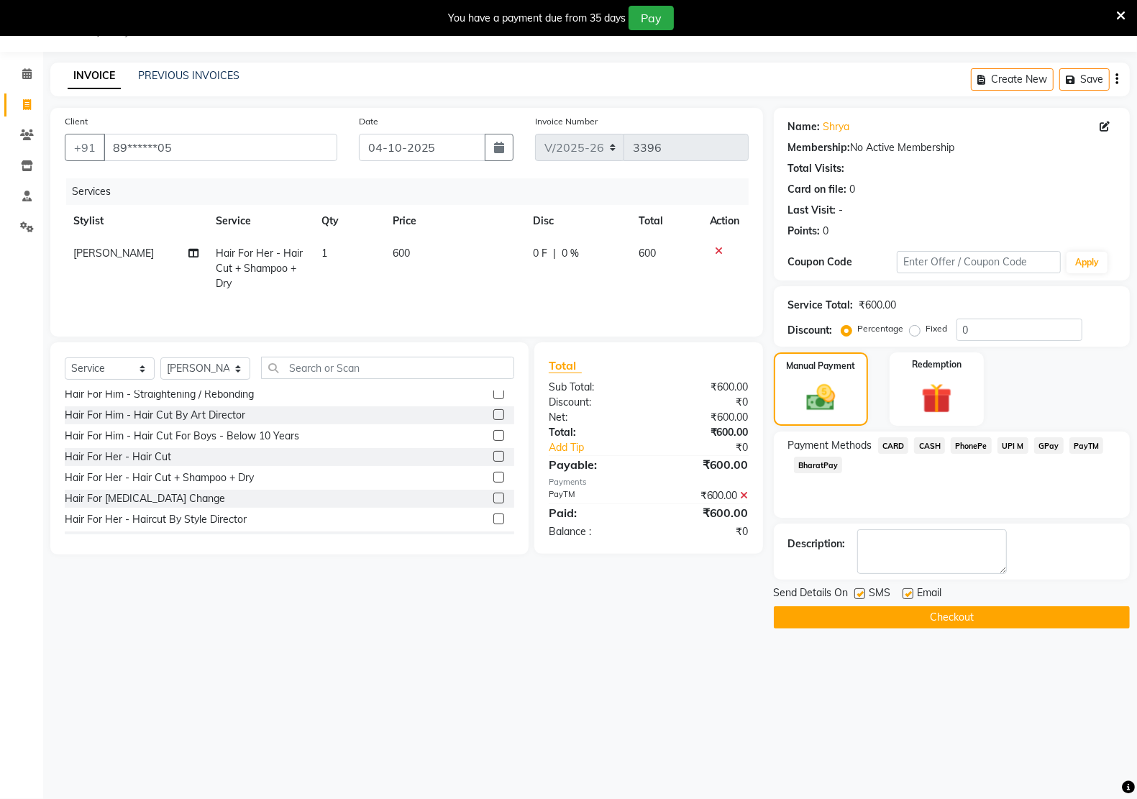
click at [907, 591] on label at bounding box center [907, 593] width 11 height 11
click at [907, 591] on input "checkbox" at bounding box center [906, 593] width 9 height 9
checkbox input "false"
click at [861, 594] on label at bounding box center [859, 593] width 11 height 11
click at [861, 594] on input "checkbox" at bounding box center [858, 593] width 9 height 9
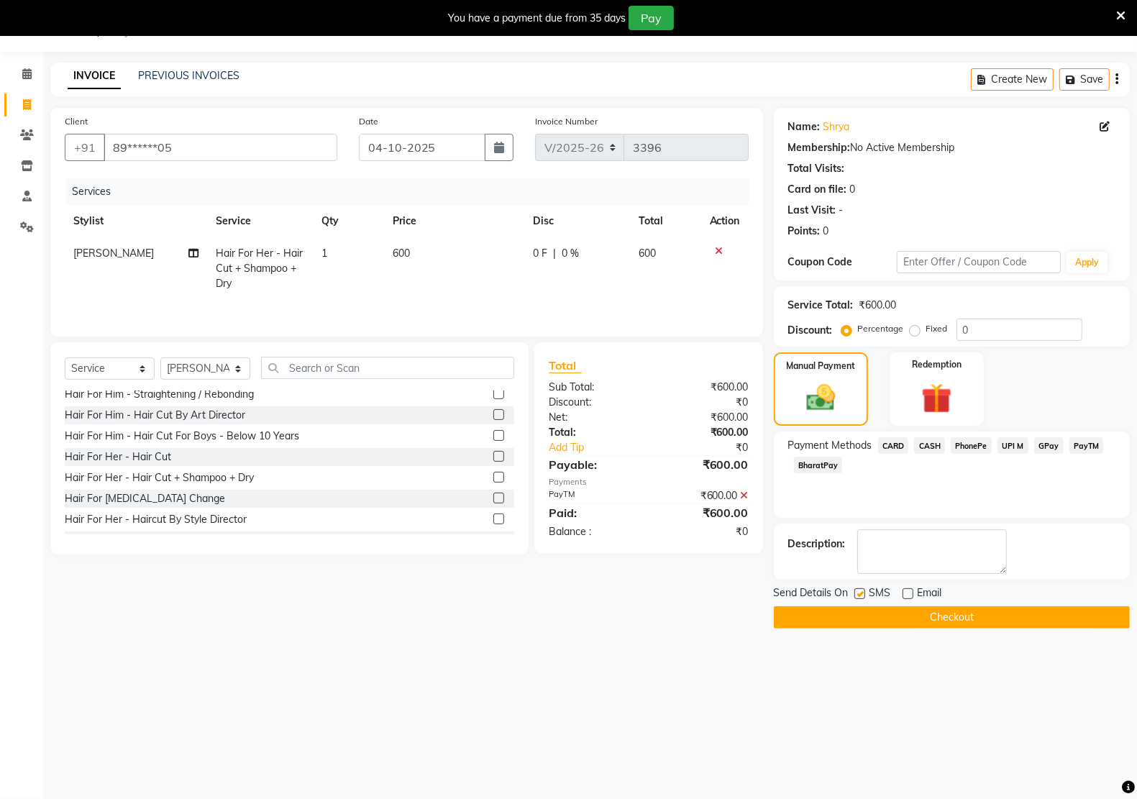
checkbox input "false"
drag, startPoint x: 861, startPoint y: 615, endPoint x: 861, endPoint y: 630, distance: 14.4
click at [861, 619] on button "Checkout" at bounding box center [952, 617] width 356 height 22
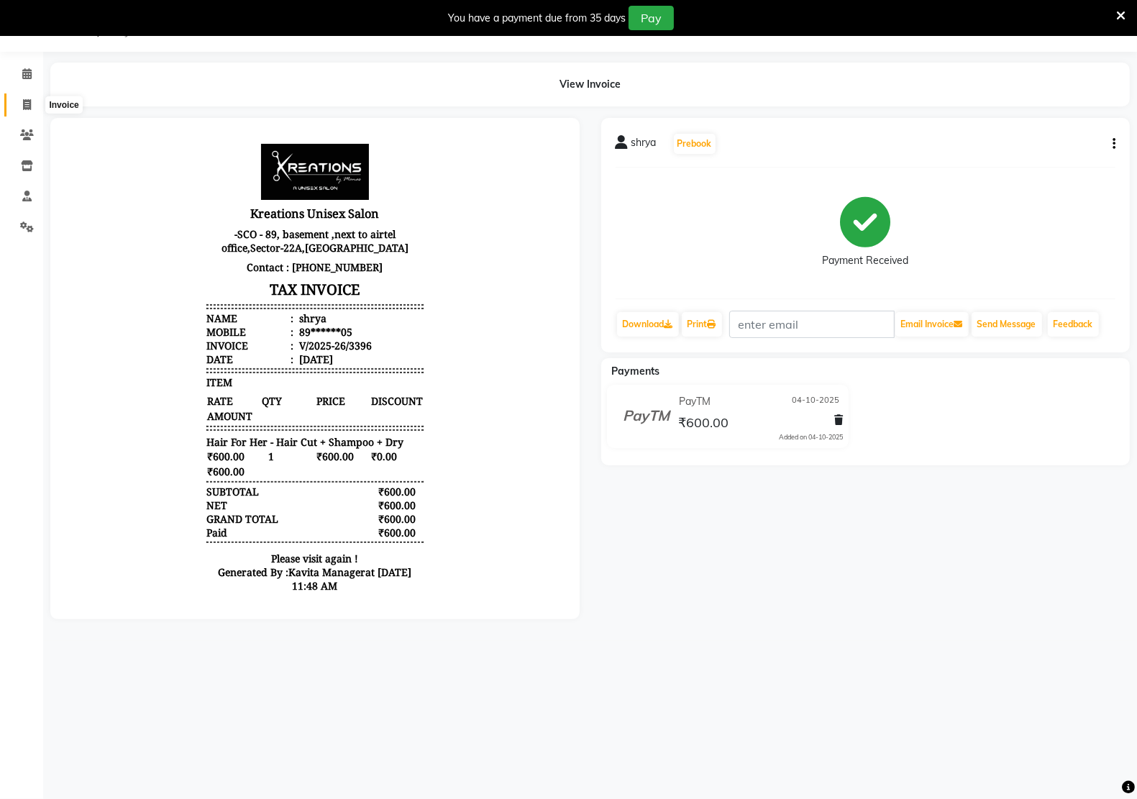
click at [24, 105] on icon at bounding box center [27, 104] width 8 height 11
select select "service"
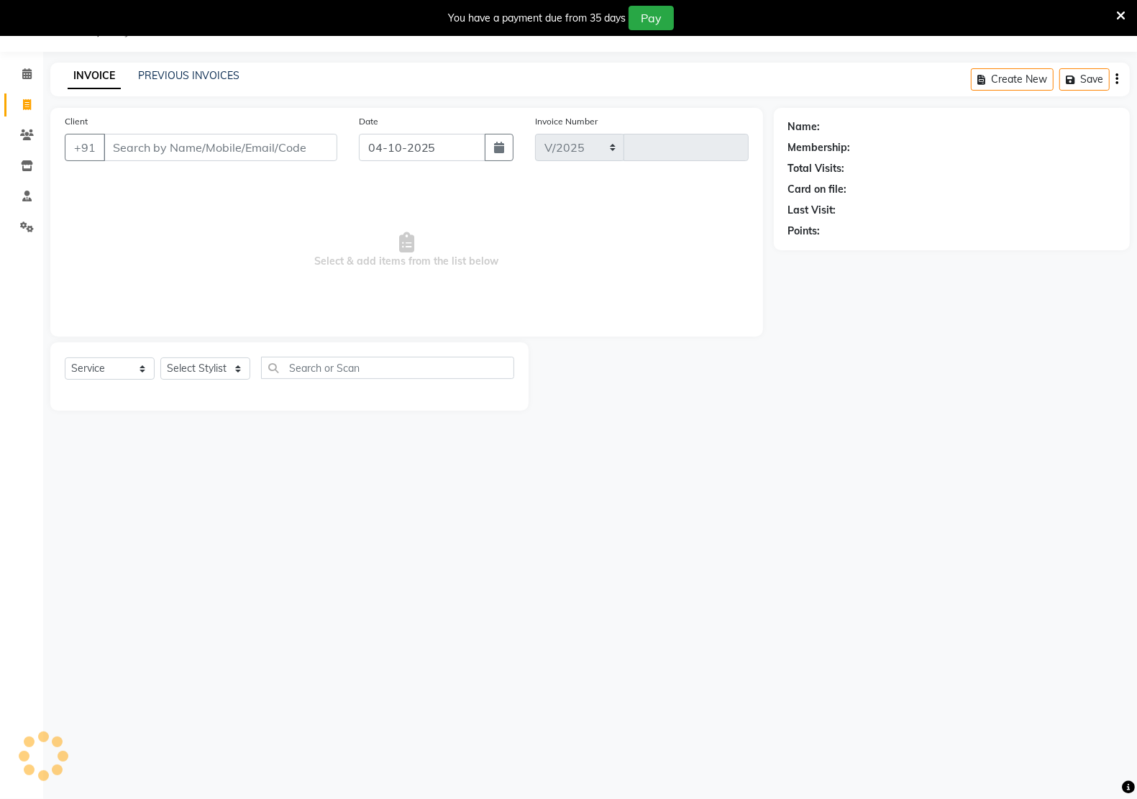
select select "6170"
type input "3397"
click at [152, 155] on input "Client" at bounding box center [221, 147] width 234 height 27
click at [174, 77] on link "PREVIOUS INVOICES" at bounding box center [188, 75] width 101 height 13
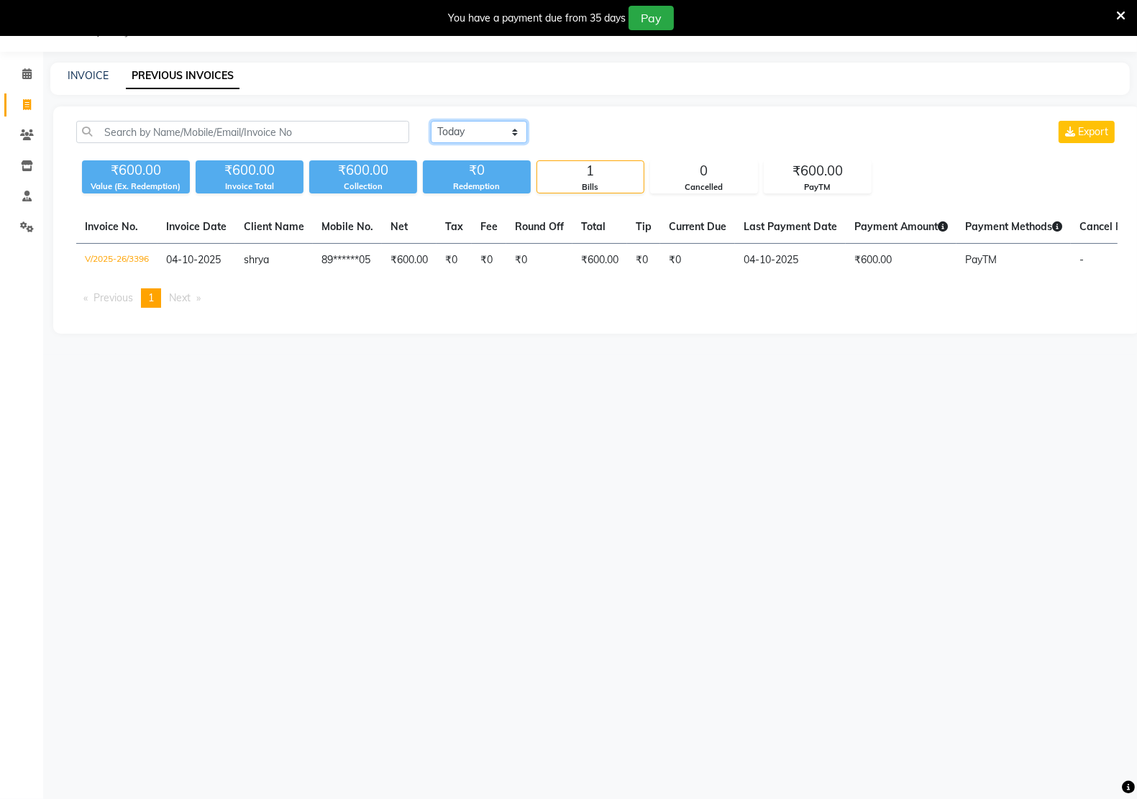
click at [515, 131] on select "[DATE] [DATE] Custom Range" at bounding box center [479, 132] width 96 height 22
select select "range"
click at [431, 121] on select "[DATE] [DATE] Custom Range" at bounding box center [479, 132] width 96 height 22
click at [579, 129] on input "04-10-2025" at bounding box center [596, 132] width 101 height 20
select select "10"
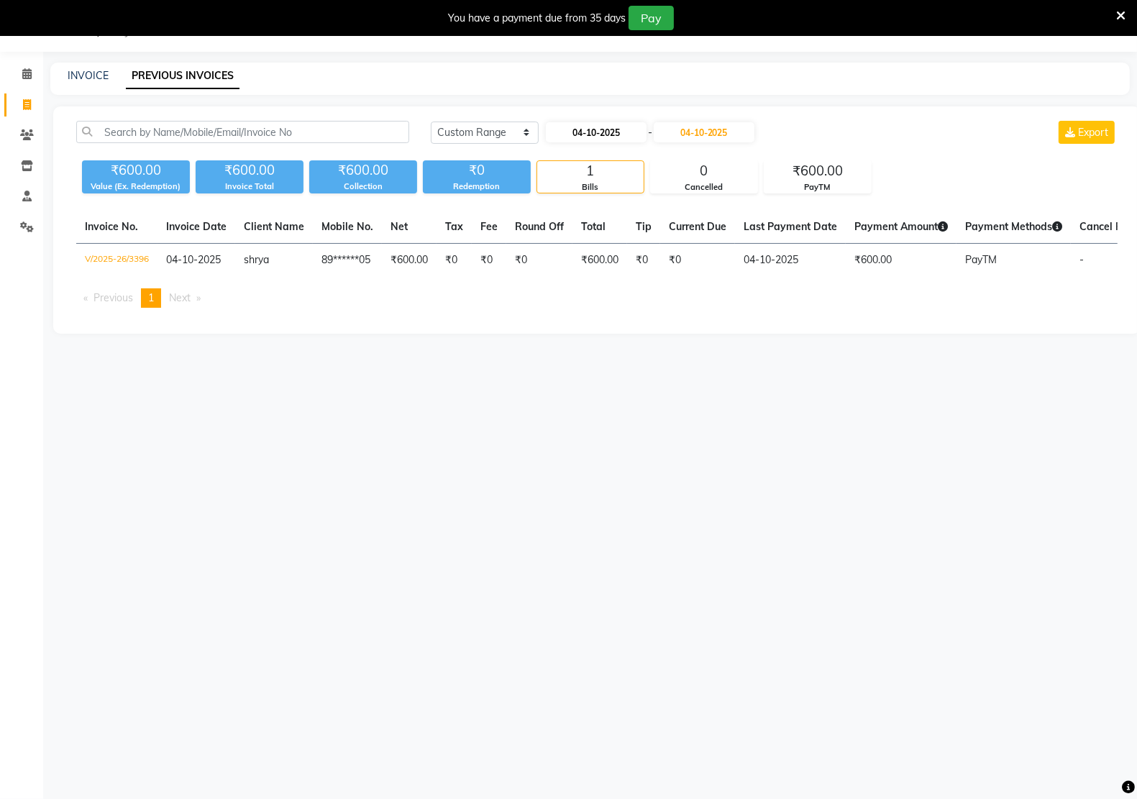
select select "2025"
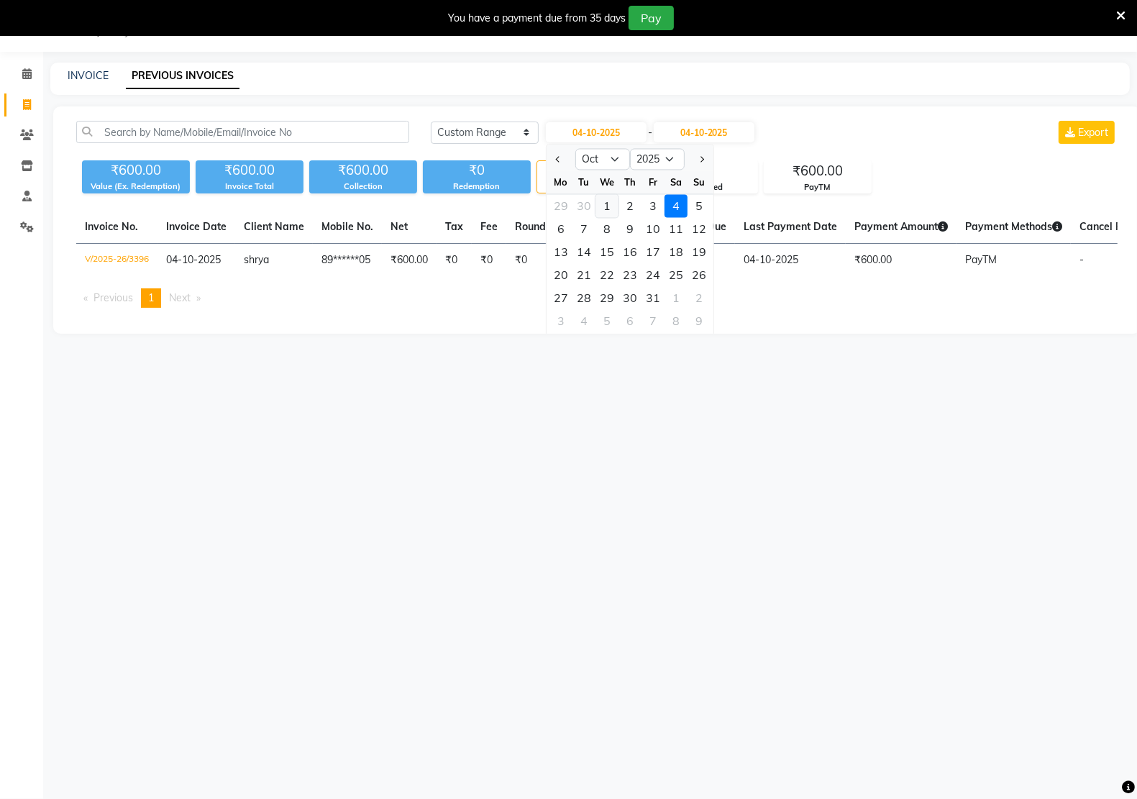
click at [606, 206] on div "1" at bounding box center [606, 206] width 23 height 23
type input "01-10-2025"
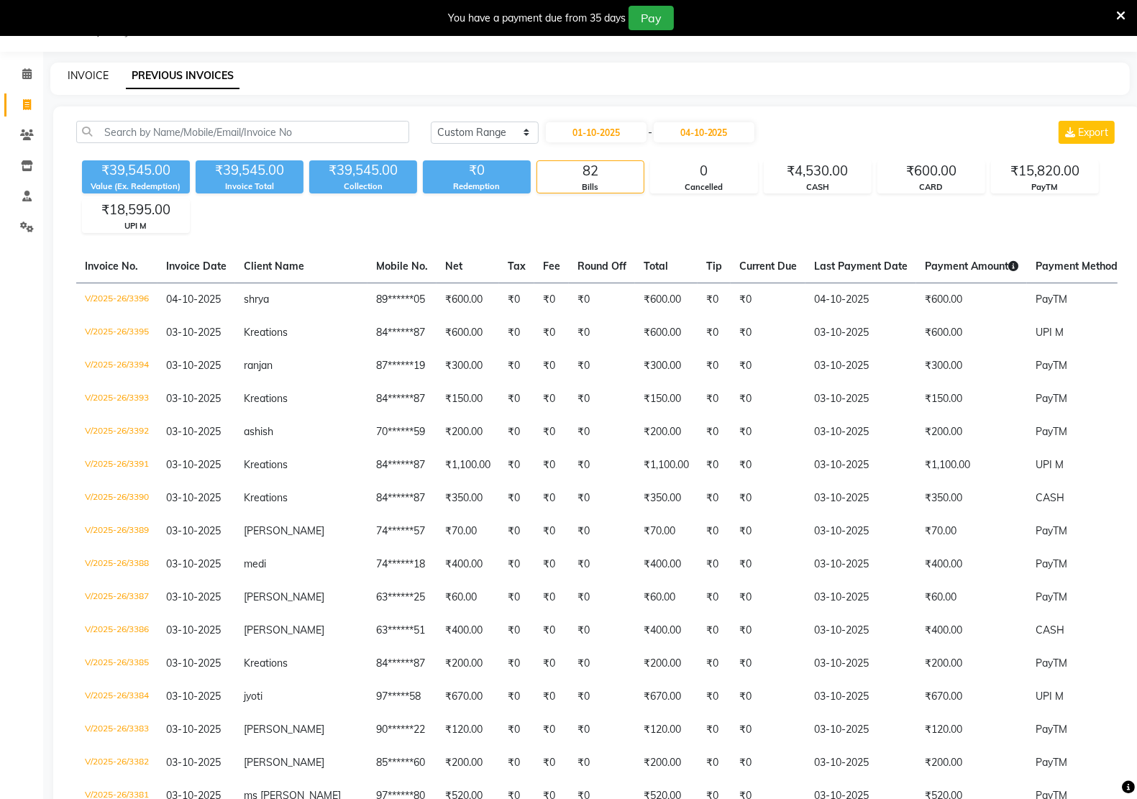
click at [96, 77] on link "INVOICE" at bounding box center [88, 75] width 41 height 13
select select "service"
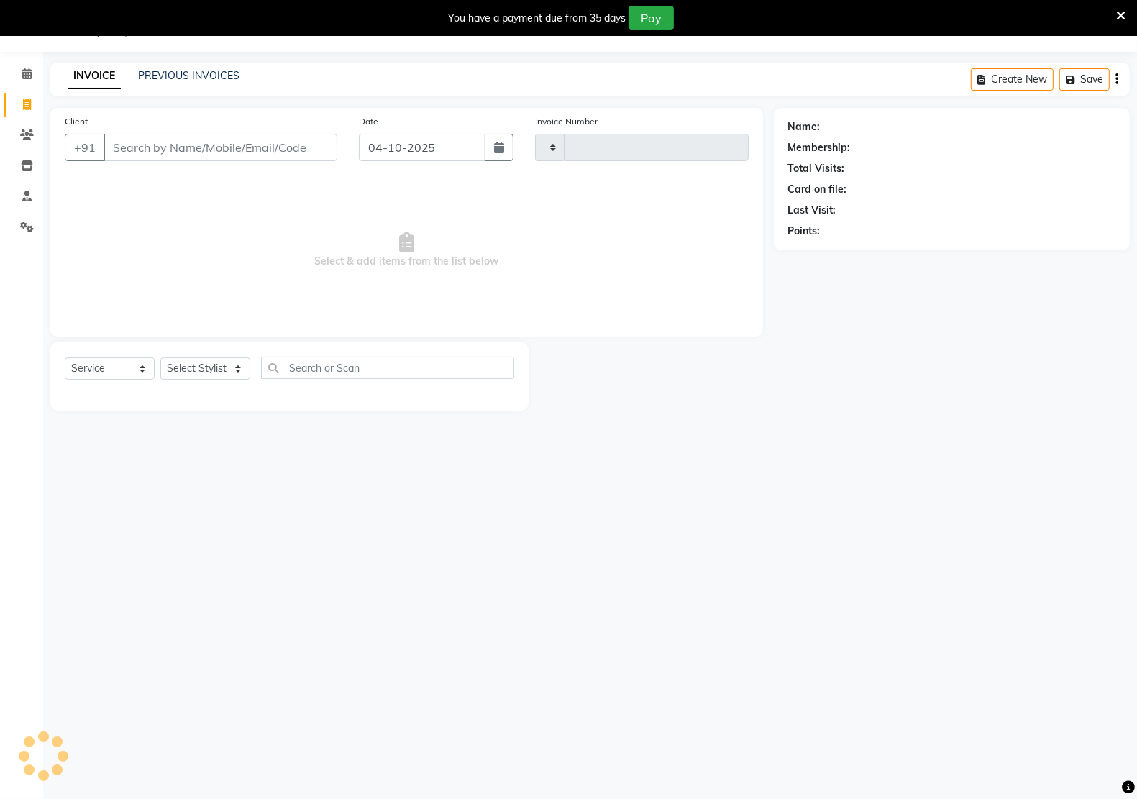
type input "3397"
select select "6170"
click at [170, 157] on input "Client" at bounding box center [221, 147] width 234 height 27
click at [191, 158] on input "Client" at bounding box center [221, 147] width 234 height 27
click at [194, 141] on input "Client" at bounding box center [221, 147] width 234 height 27
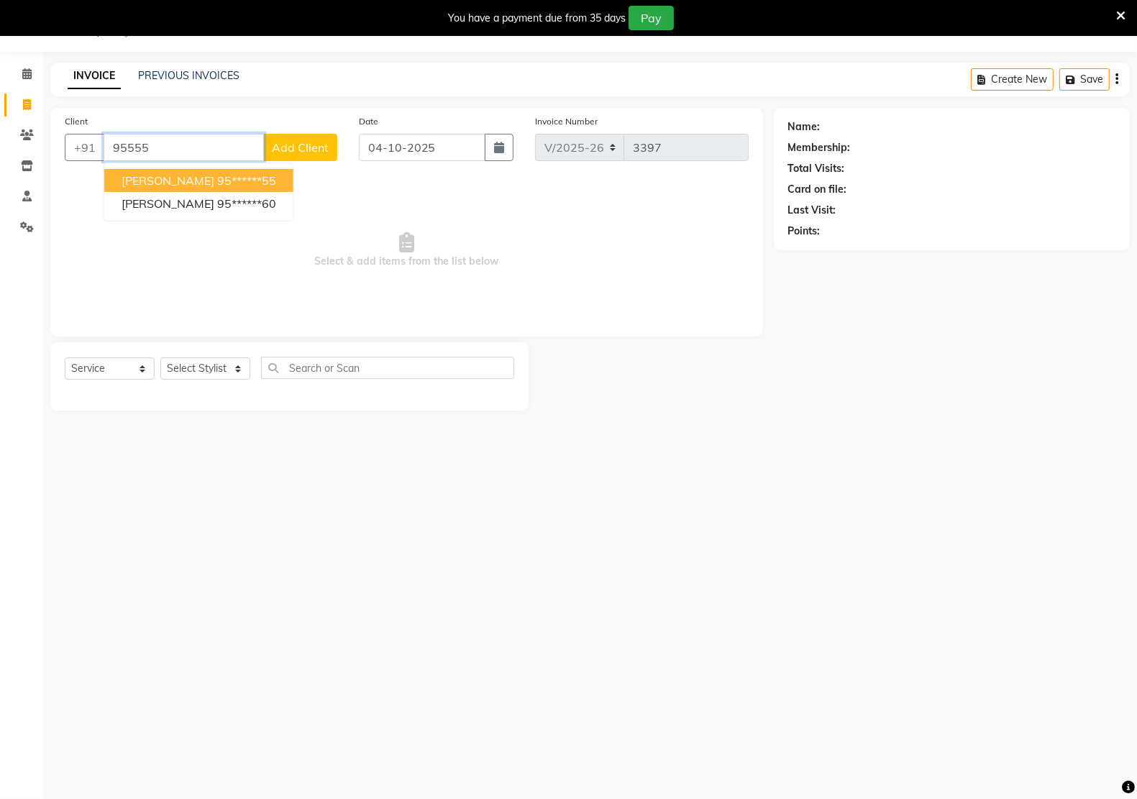
click at [217, 183] on ngb-highlight "95******55" at bounding box center [246, 180] width 59 height 14
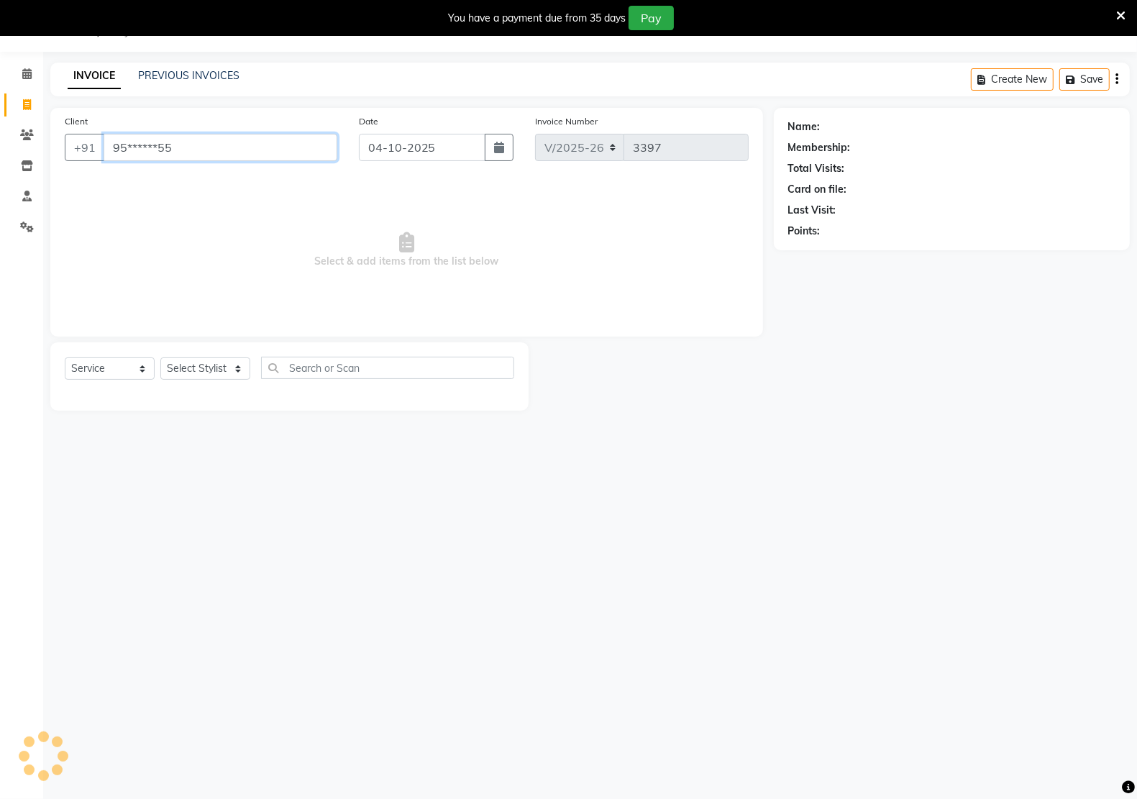
type input "95******55"
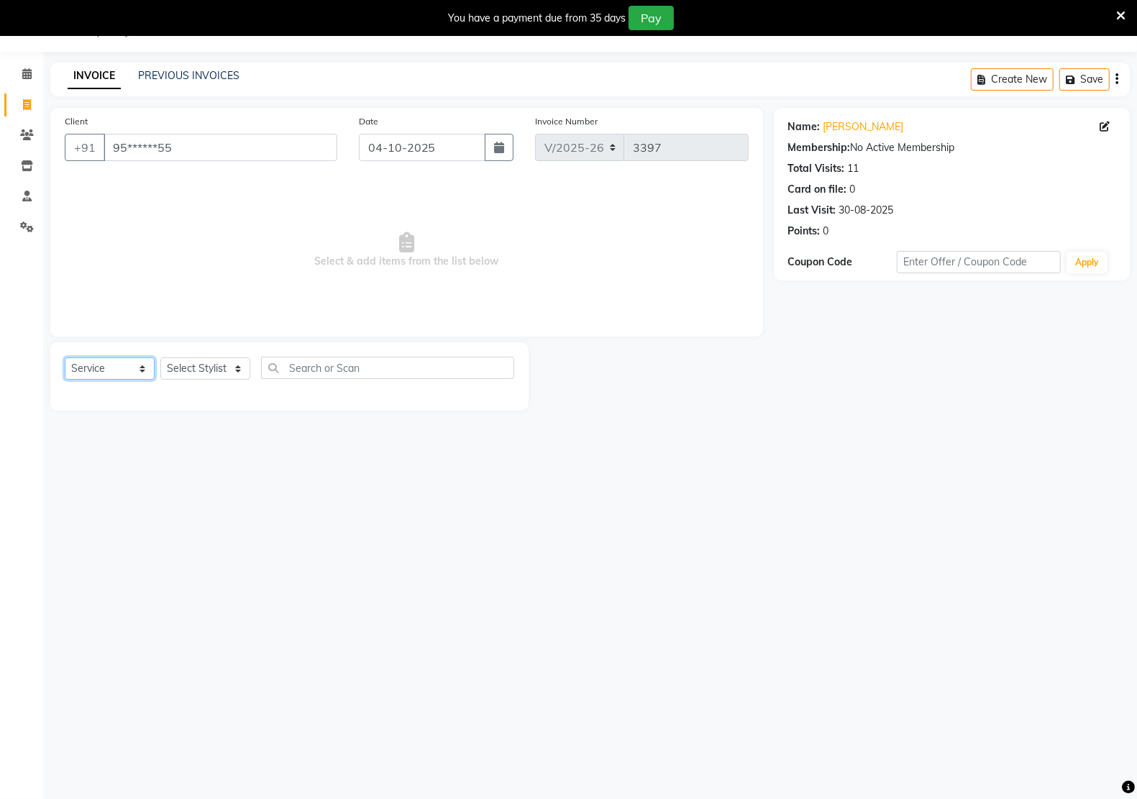
click at [108, 364] on select "Select Service Product Membership Package Voucher Prepaid Gift Card" at bounding box center [110, 368] width 90 height 22
click at [65, 357] on select "Select Service Product Membership Package Voucher Prepaid Gift Card" at bounding box center [110, 368] width 90 height 22
click at [187, 358] on select "Select Stylist [PERSON_NAME] Hidayat [PERSON_NAME] Manager [PERSON_NAME] [PERSO…" at bounding box center [205, 368] width 90 height 22
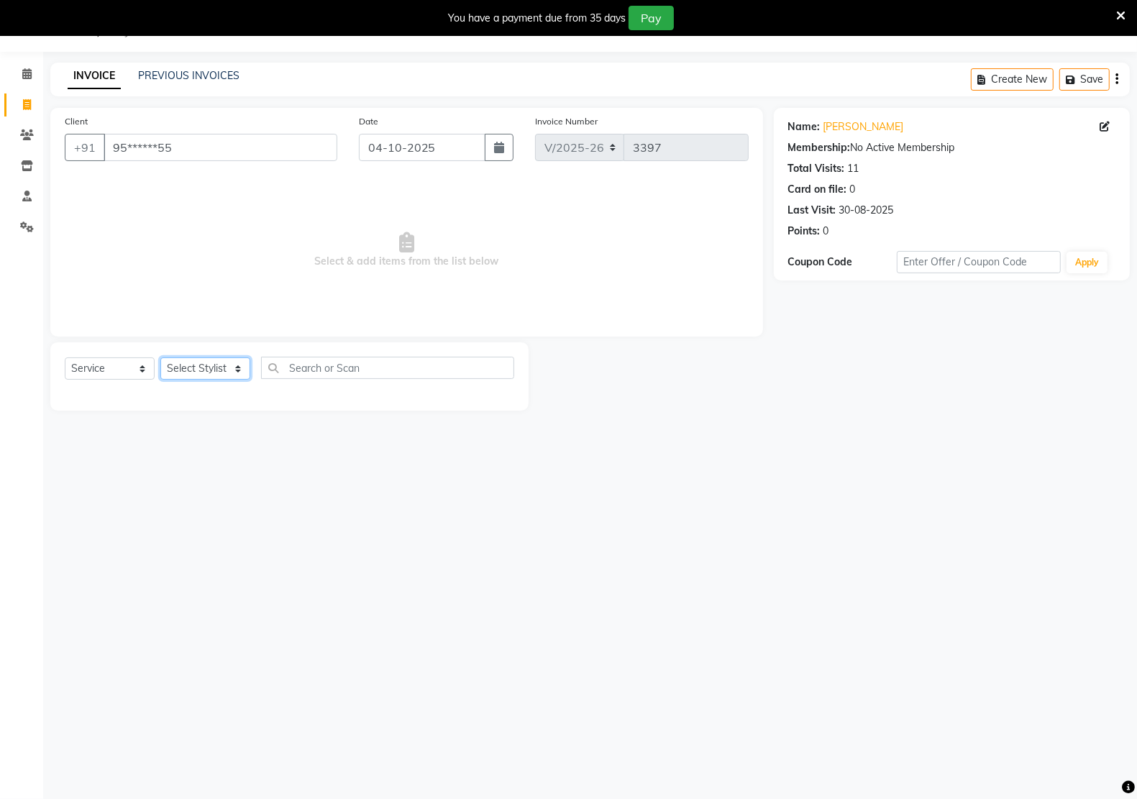
select select "46531"
click at [160, 357] on select "Select Stylist [PERSON_NAME] Hidayat [PERSON_NAME] Manager [PERSON_NAME] [PERSO…" at bounding box center [205, 368] width 90 height 22
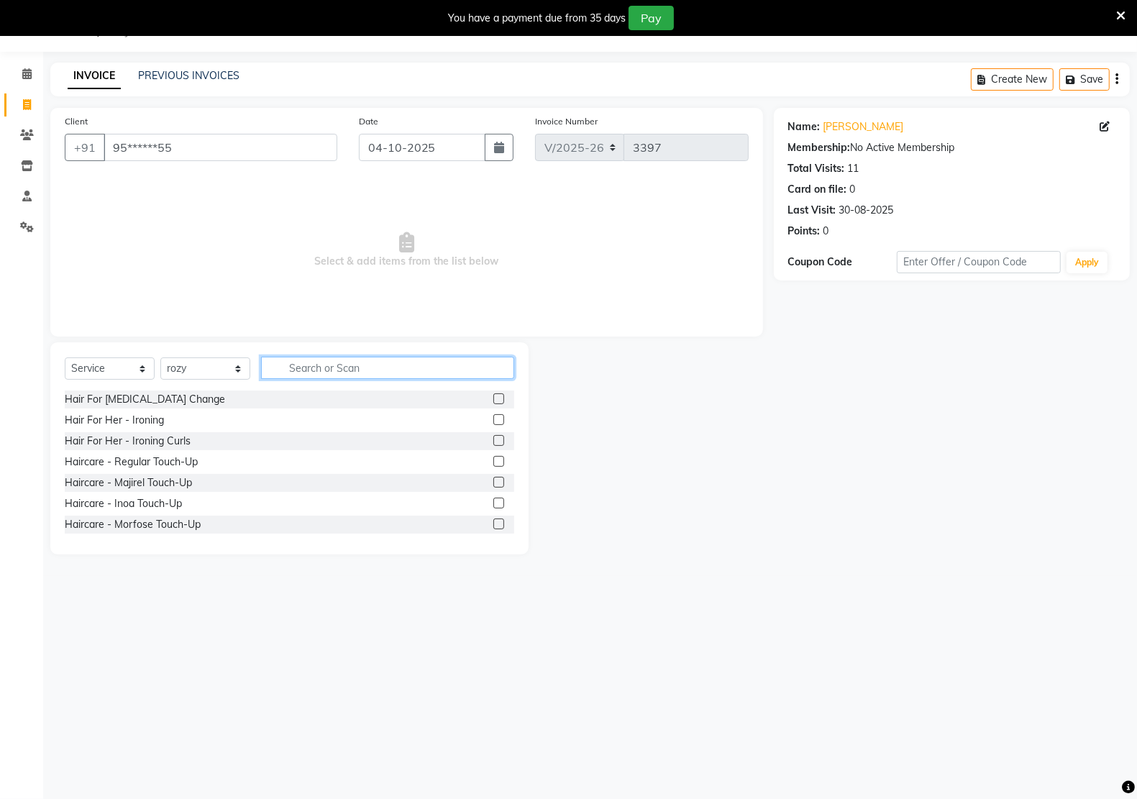
click at [315, 371] on input "text" at bounding box center [387, 368] width 253 height 22
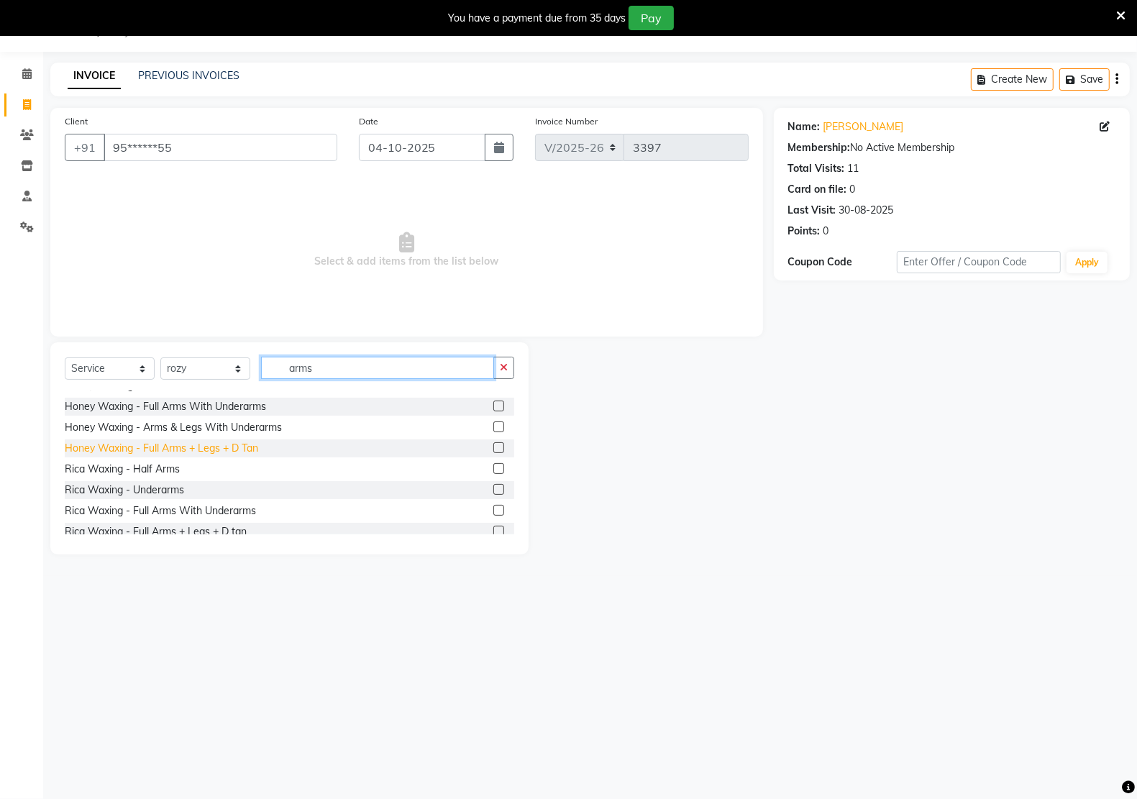
scroll to position [90, 0]
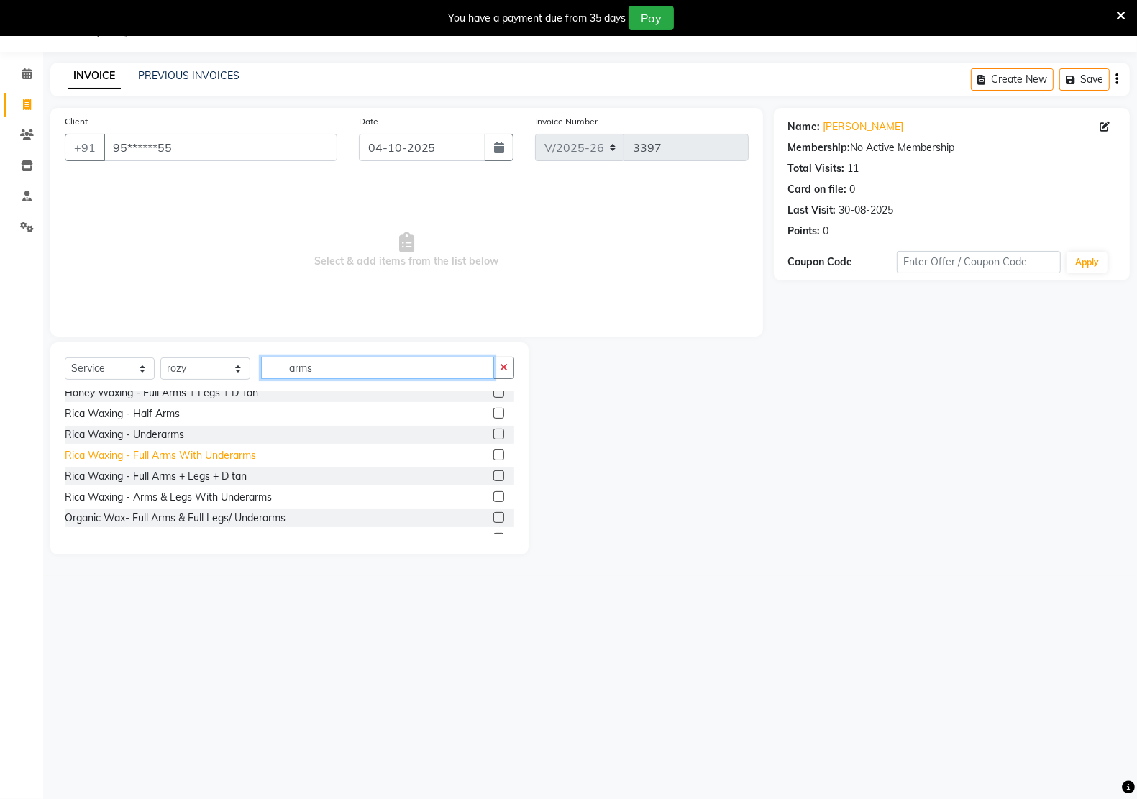
type input "arms"
click at [183, 458] on div "Rica Waxing - Full Arms With Underarms" at bounding box center [160, 455] width 191 height 15
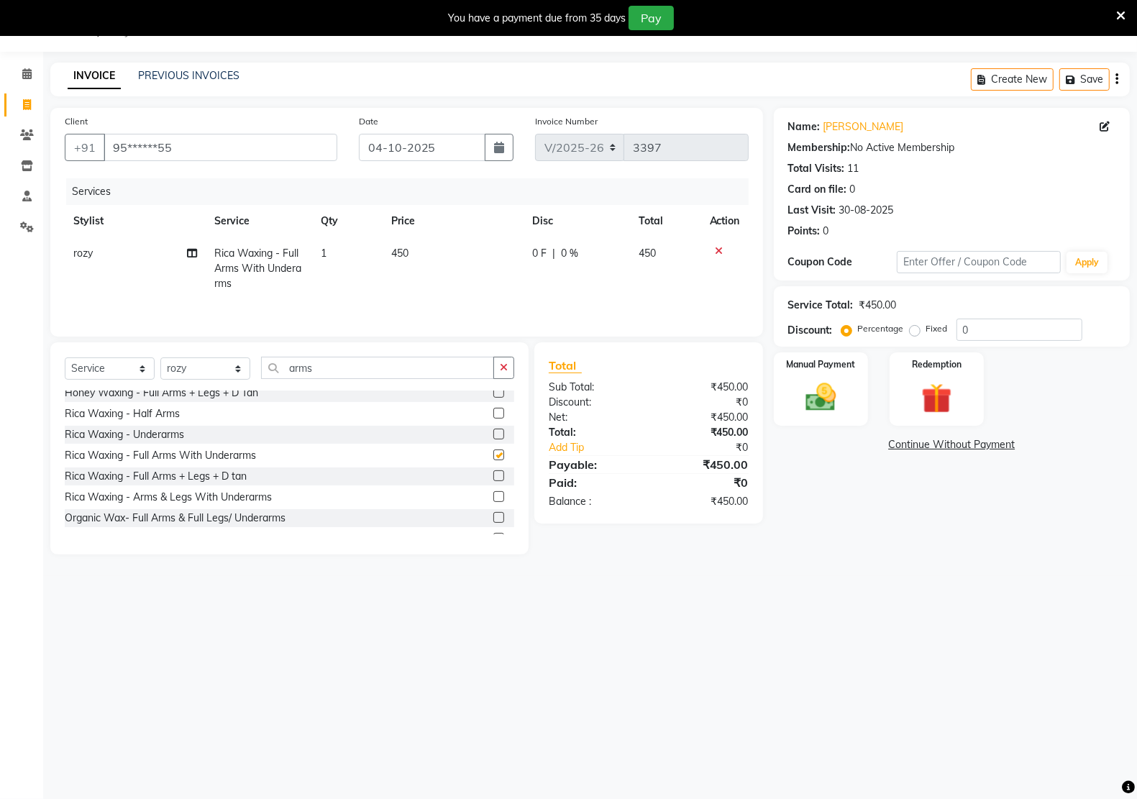
checkbox input "false"
click at [343, 374] on input "arms" at bounding box center [377, 368] width 233 height 22
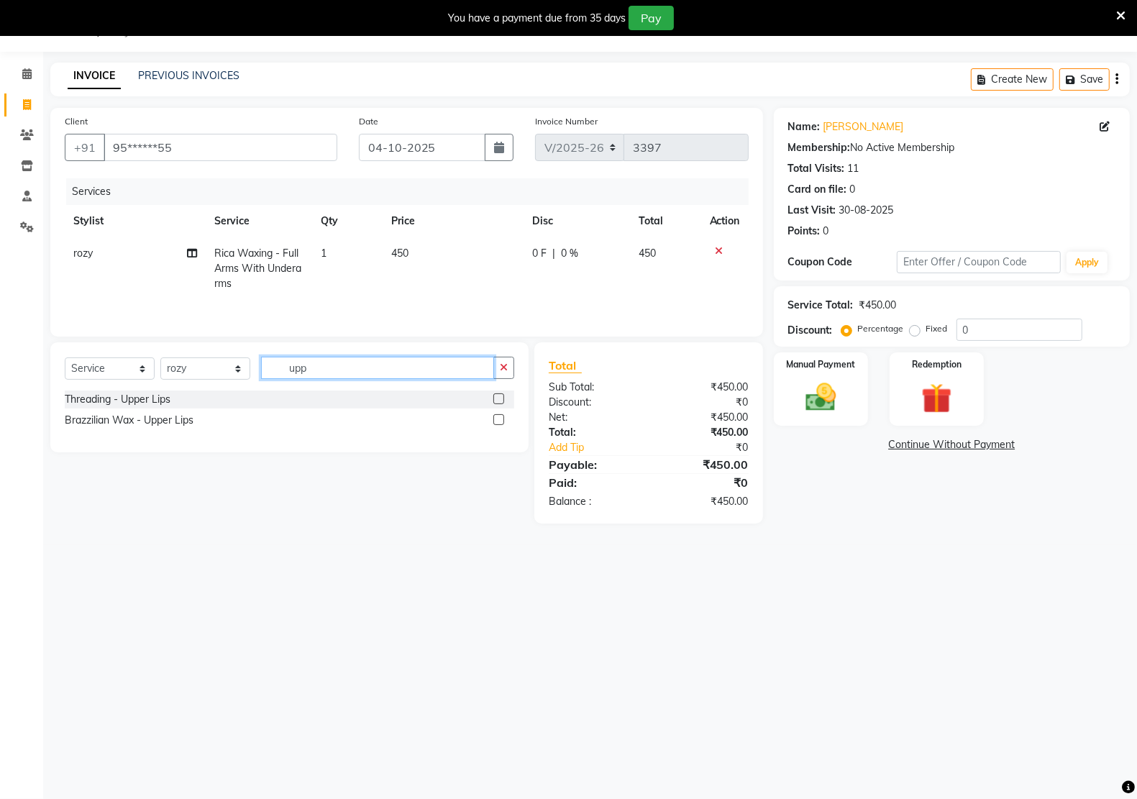
scroll to position [0, 0]
type input "upper"
click at [114, 396] on div "Threading - Upper Lips" at bounding box center [118, 399] width 106 height 15
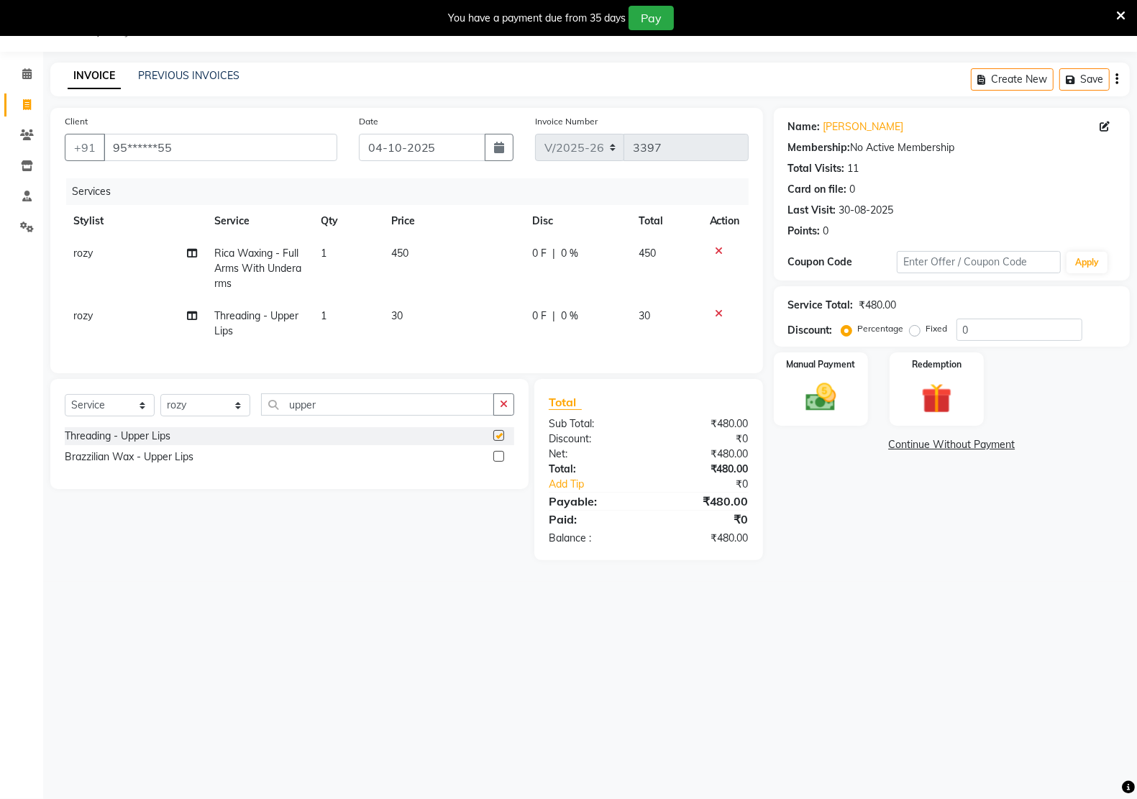
checkbox input "false"
click at [331, 416] on input "upper" at bounding box center [377, 404] width 233 height 22
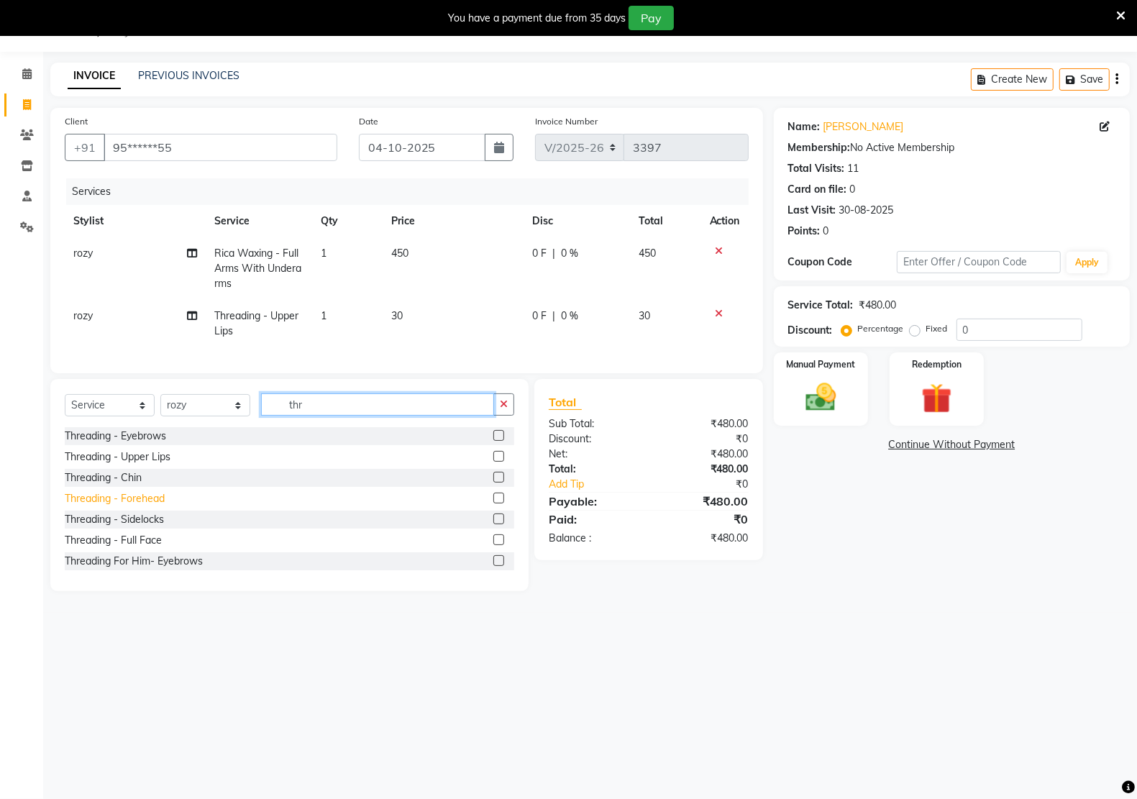
type input "thr"
click at [148, 506] on div "Threading - Forehead" at bounding box center [115, 498] width 100 height 15
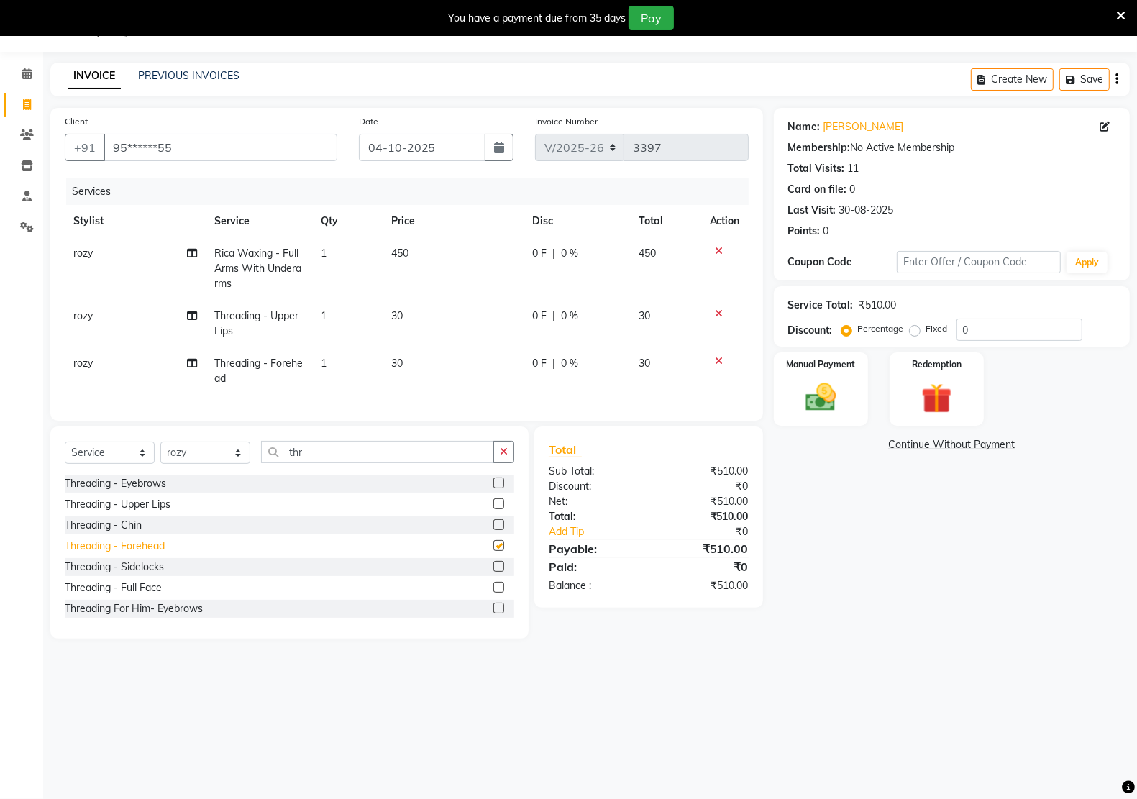
checkbox input "false"
click at [721, 356] on icon at bounding box center [719, 361] width 8 height 10
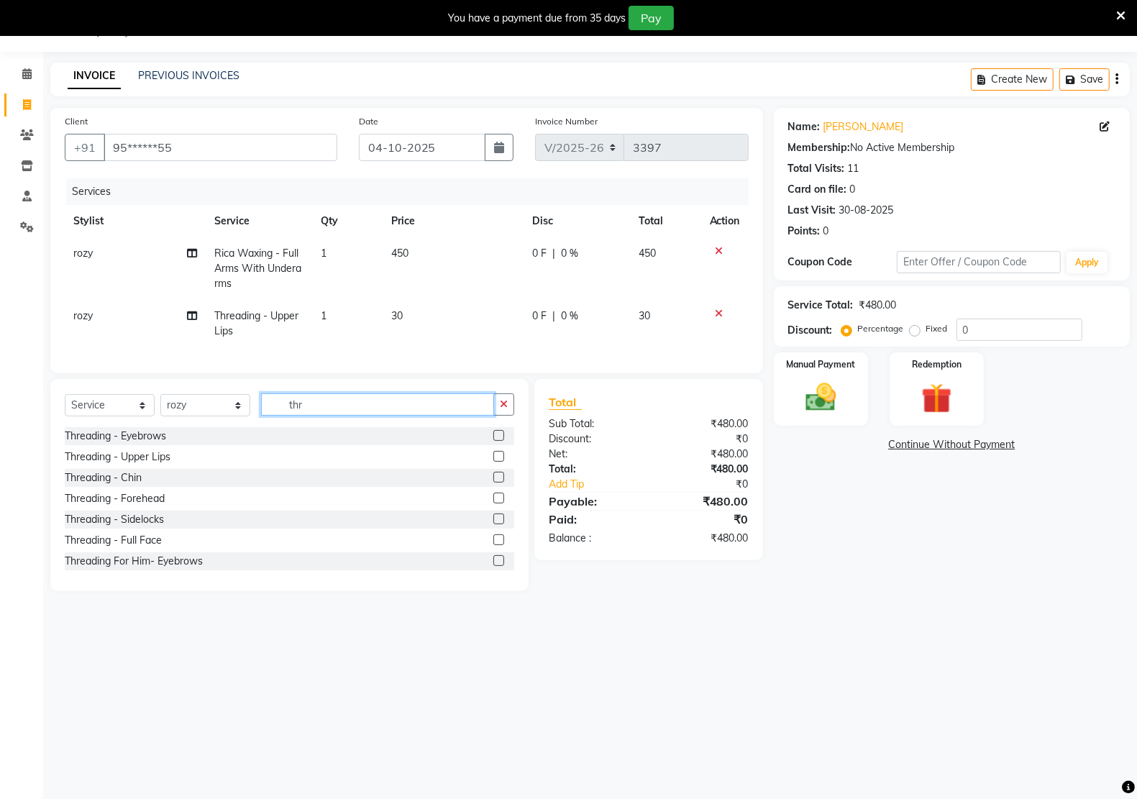
click at [339, 416] on input "thr" at bounding box center [377, 404] width 233 height 22
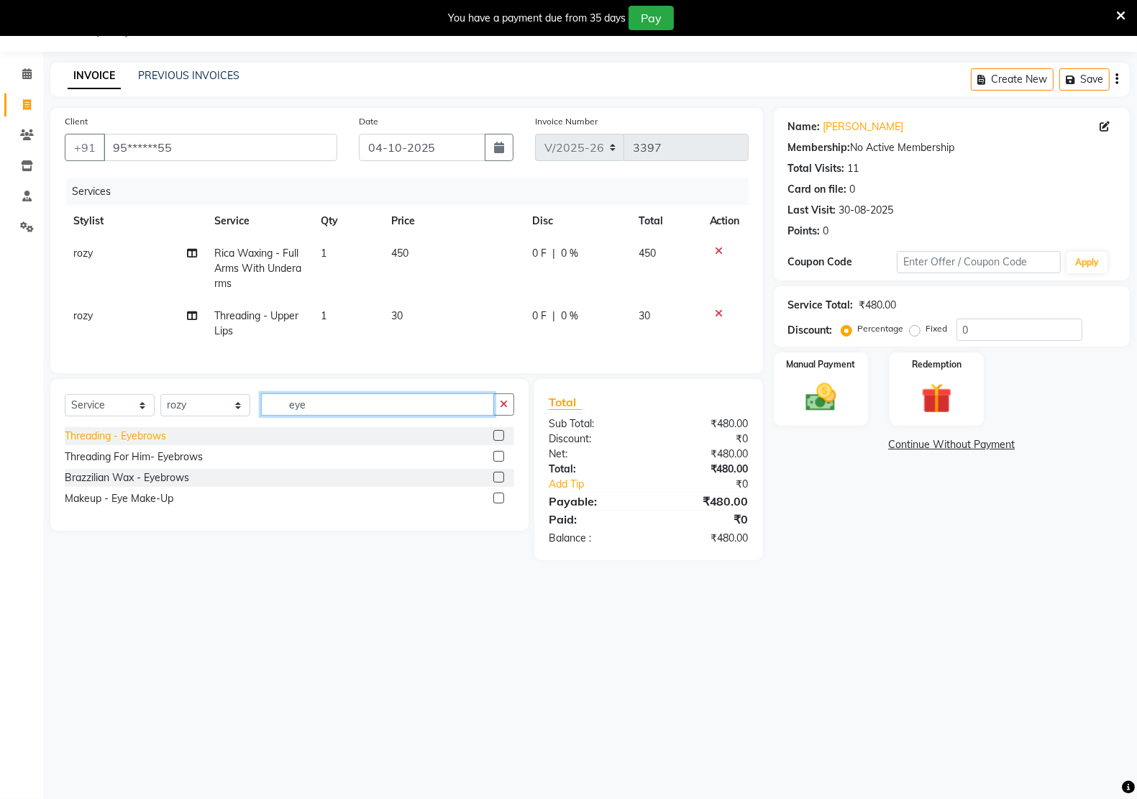
type input "eye"
click at [145, 444] on div "Threading - Eyebrows" at bounding box center [115, 435] width 101 height 15
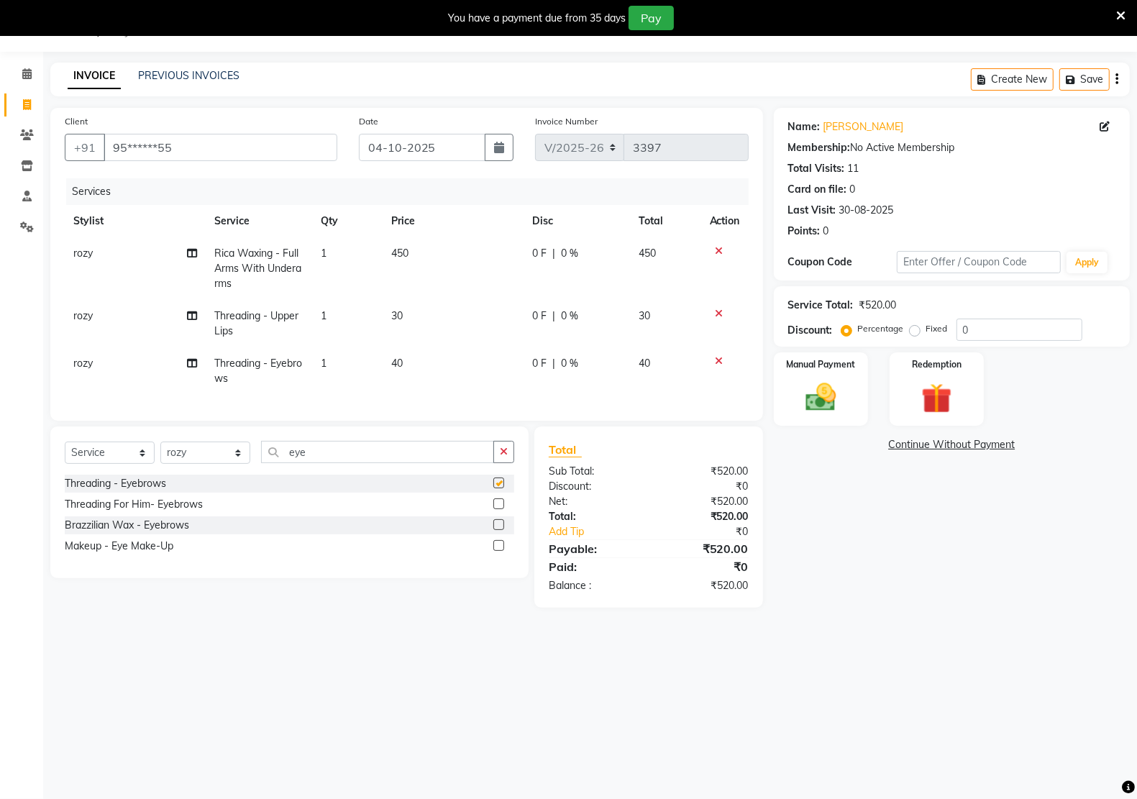
checkbox input "false"
click at [468, 474] on div "Select Service Product Membership Package Voucher Prepaid Gift Card Select Styl…" at bounding box center [289, 458] width 449 height 34
click at [462, 463] on input "eye" at bounding box center [377, 452] width 233 height 22
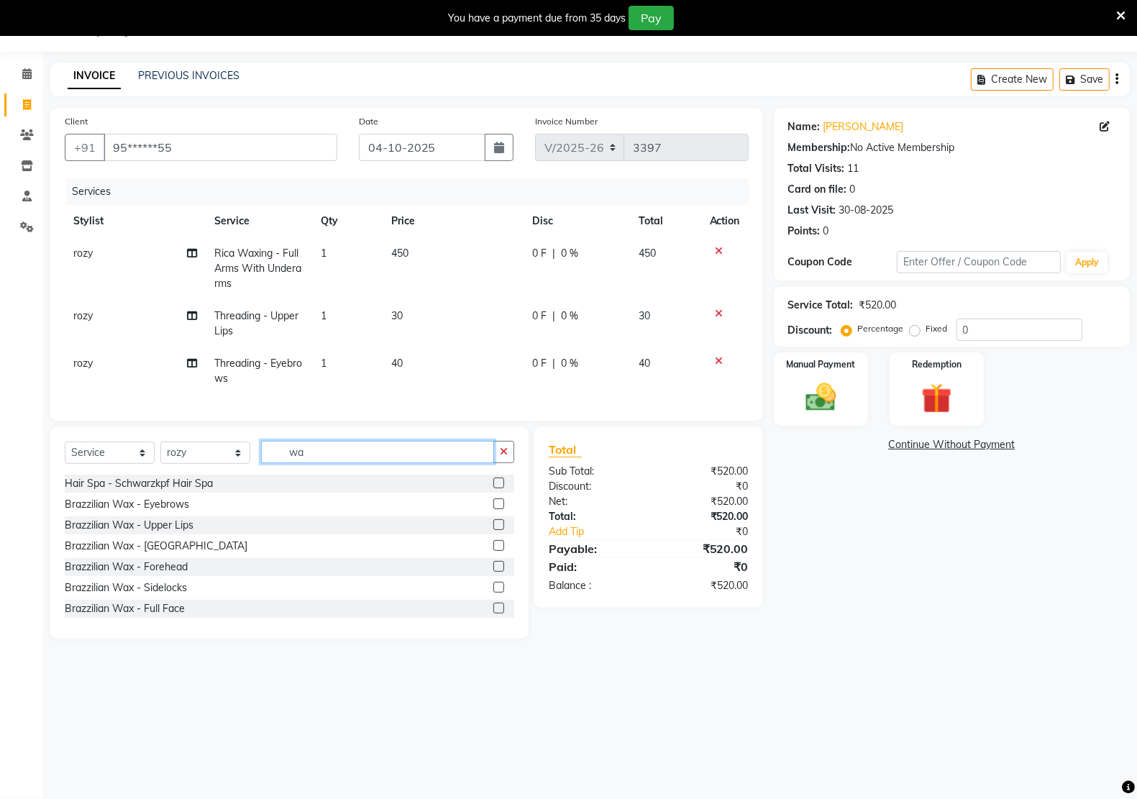
type input "w"
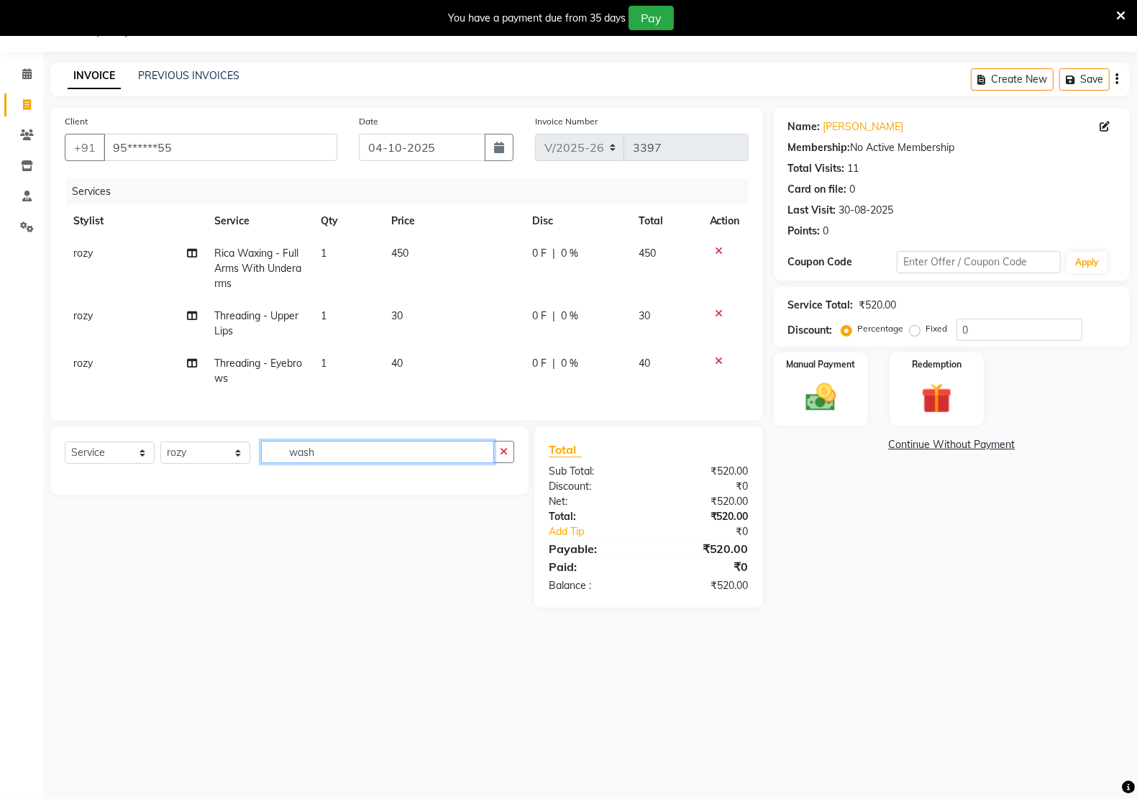
click at [349, 454] on input "wash" at bounding box center [377, 452] width 233 height 22
click at [349, 463] on input "wash" at bounding box center [377, 452] width 233 height 22
type input "wash"
click at [206, 461] on select "Select Stylist [PERSON_NAME] Hidayat [PERSON_NAME] Manager [PERSON_NAME] [PERSO…" at bounding box center [205, 452] width 90 height 22
select select "90993"
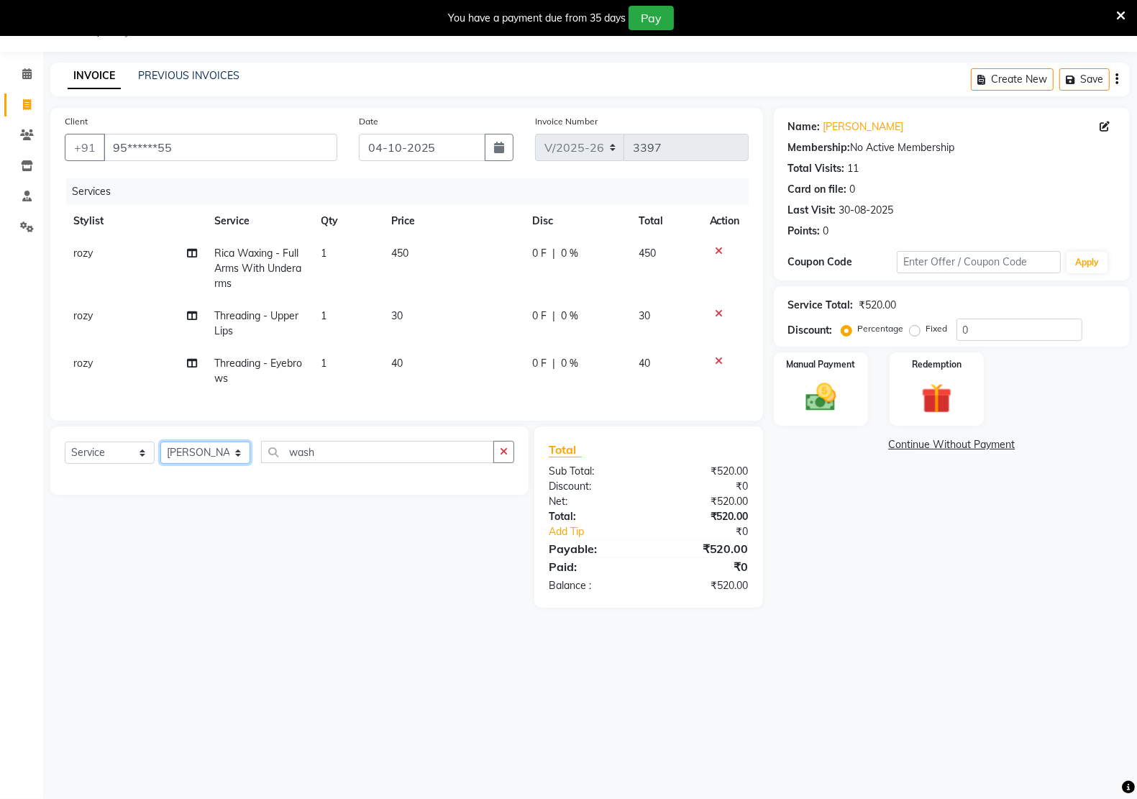
click at [160, 454] on select "Select Stylist [PERSON_NAME] Hidayat [PERSON_NAME] Manager [PERSON_NAME] [PERSO…" at bounding box center [205, 452] width 90 height 22
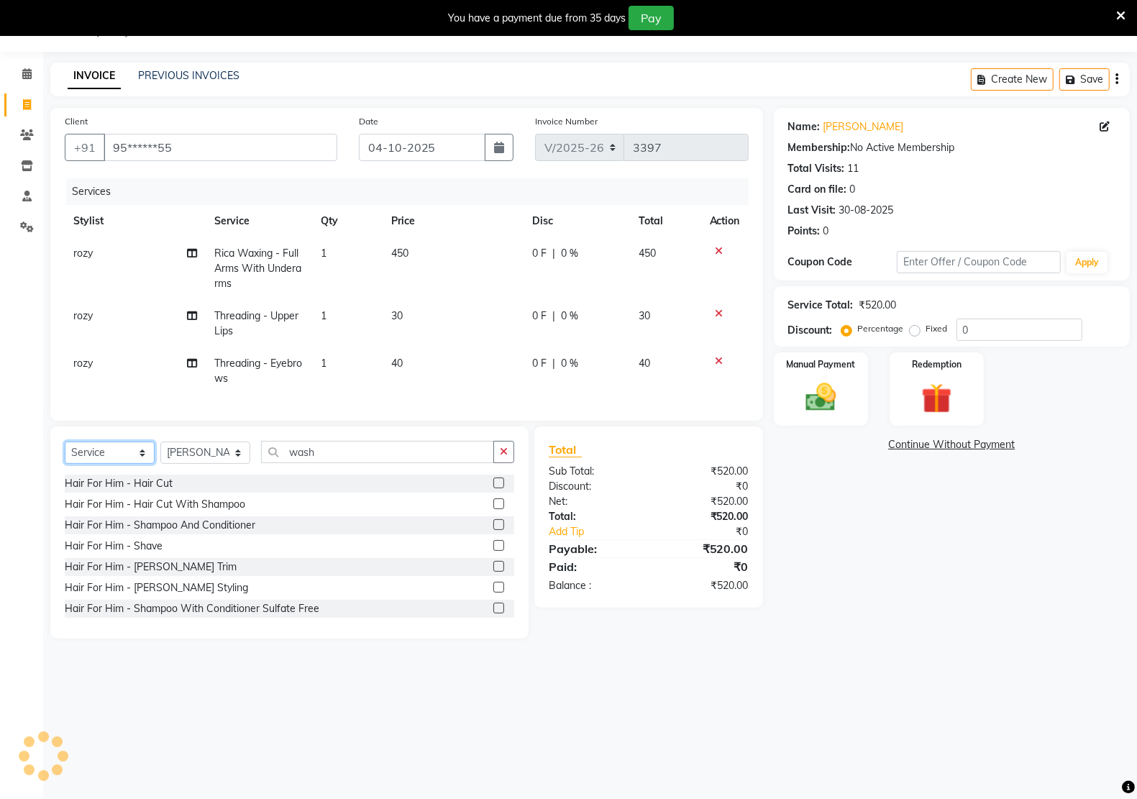
click at [135, 464] on select "Select Service Product Membership Package Voucher Prepaid Gift Card" at bounding box center [110, 452] width 90 height 22
click at [65, 454] on select "Select Service Product Membership Package Voucher Prepaid Gift Card" at bounding box center [110, 452] width 90 height 22
click at [184, 616] on div "Hair For Him - Shampoo With Conditioner Sulfate Free" at bounding box center [192, 608] width 254 height 15
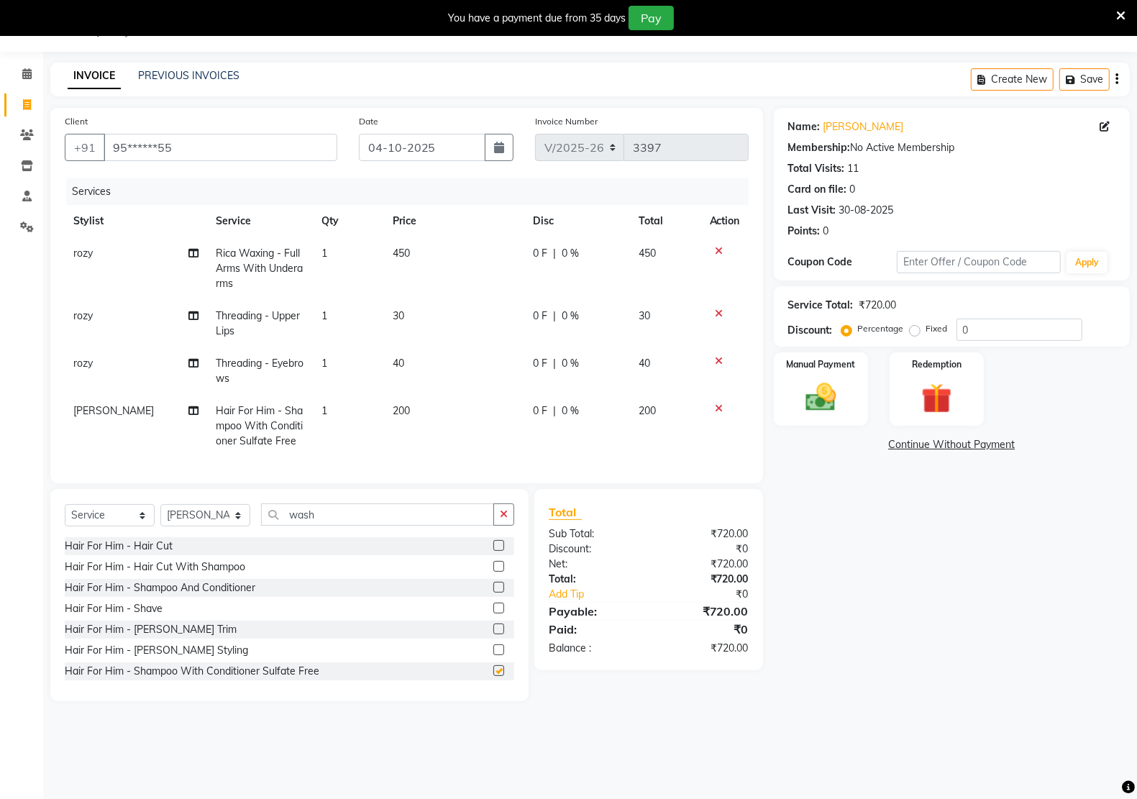
checkbox input "false"
click at [426, 408] on td "200" at bounding box center [454, 426] width 140 height 63
select select "90993"
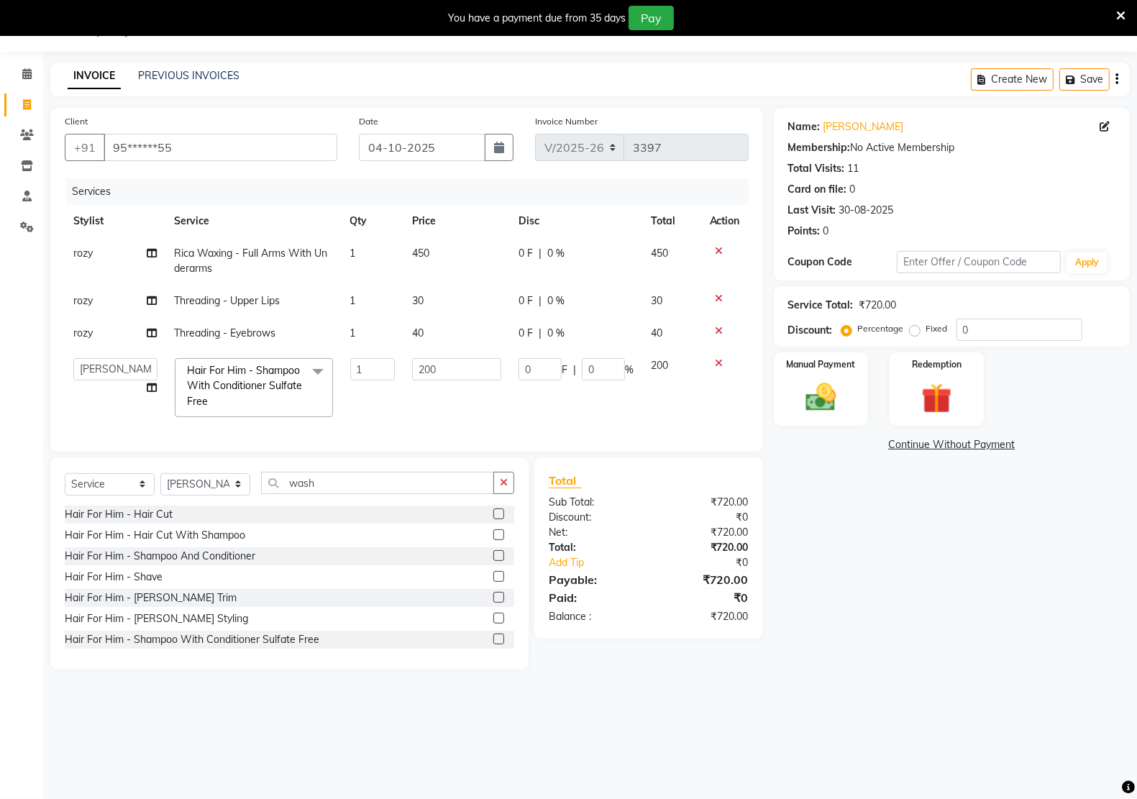
click at [426, 408] on td "200" at bounding box center [456, 387] width 107 height 76
click at [441, 368] on input "200" at bounding box center [457, 369] width 90 height 22
type input "250"
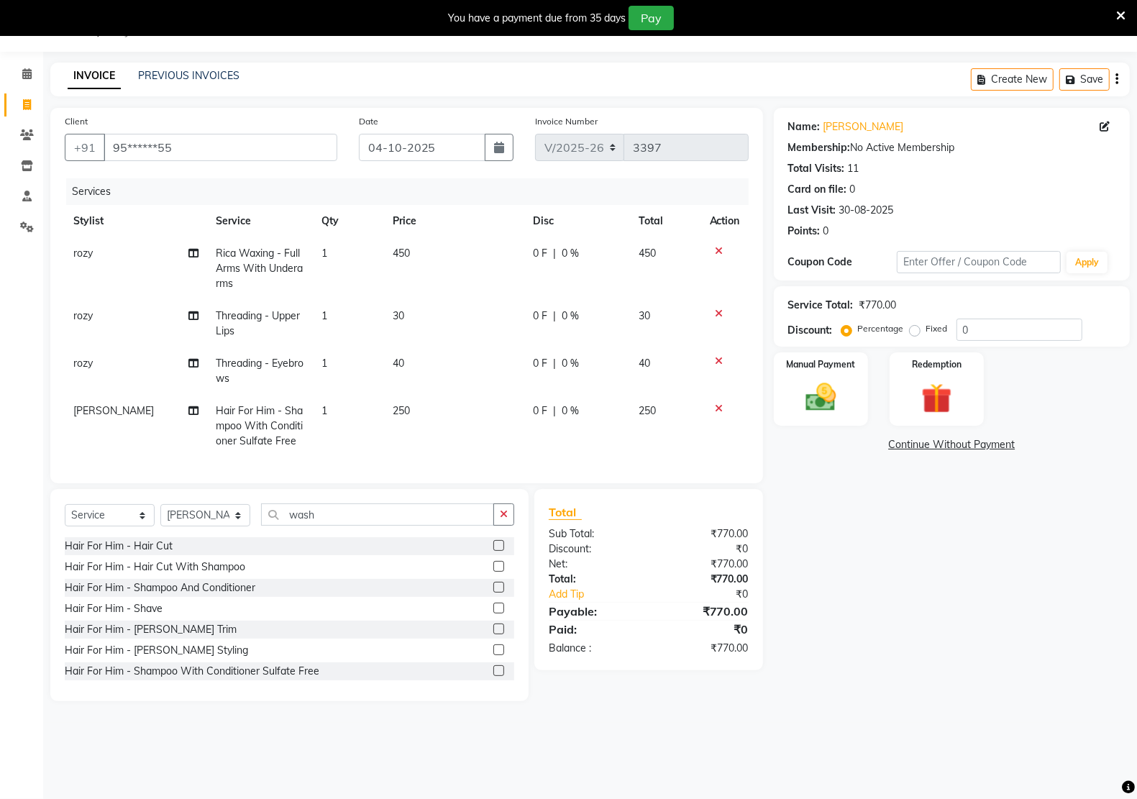
click at [422, 428] on div "Services Stylist Service Qty Price Disc Total Action rozy Rica Waxing - Full Ar…" at bounding box center [407, 323] width 684 height 290
click at [821, 406] on img at bounding box center [820, 397] width 51 height 36
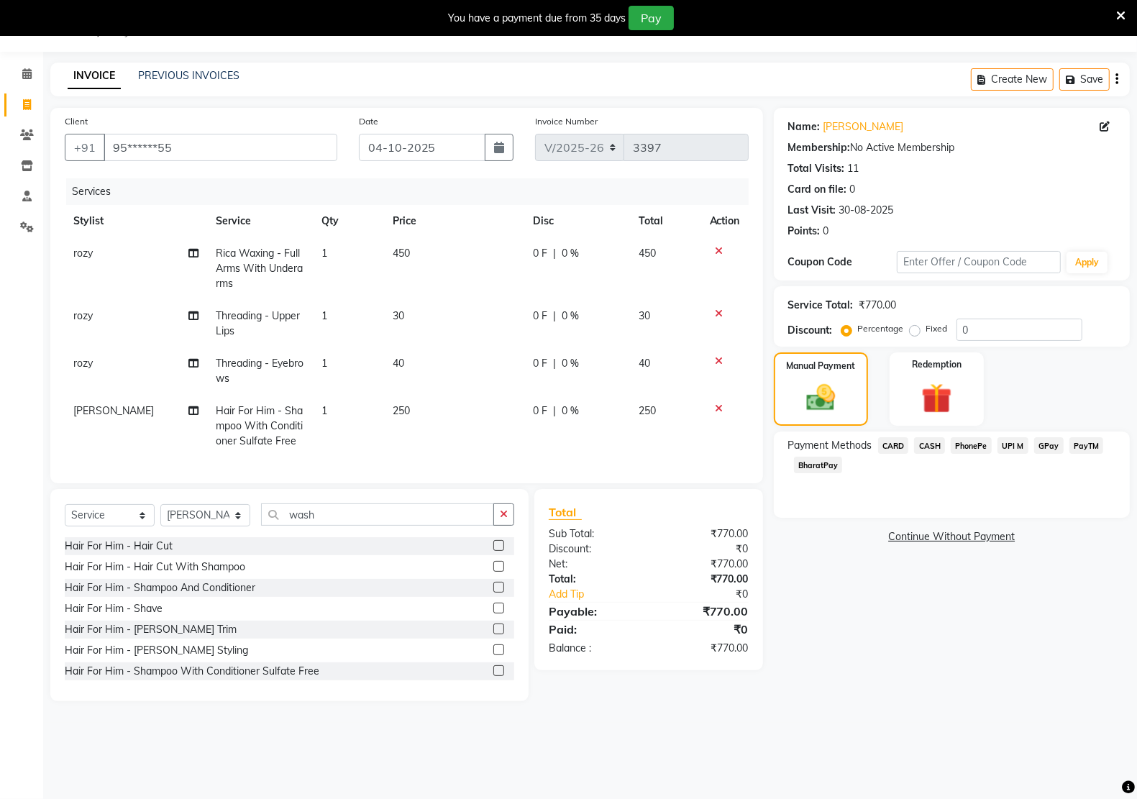
click at [940, 444] on span "CASH" at bounding box center [929, 445] width 31 height 17
click at [933, 537] on button "Add Payment" at bounding box center [1009, 541] width 211 height 22
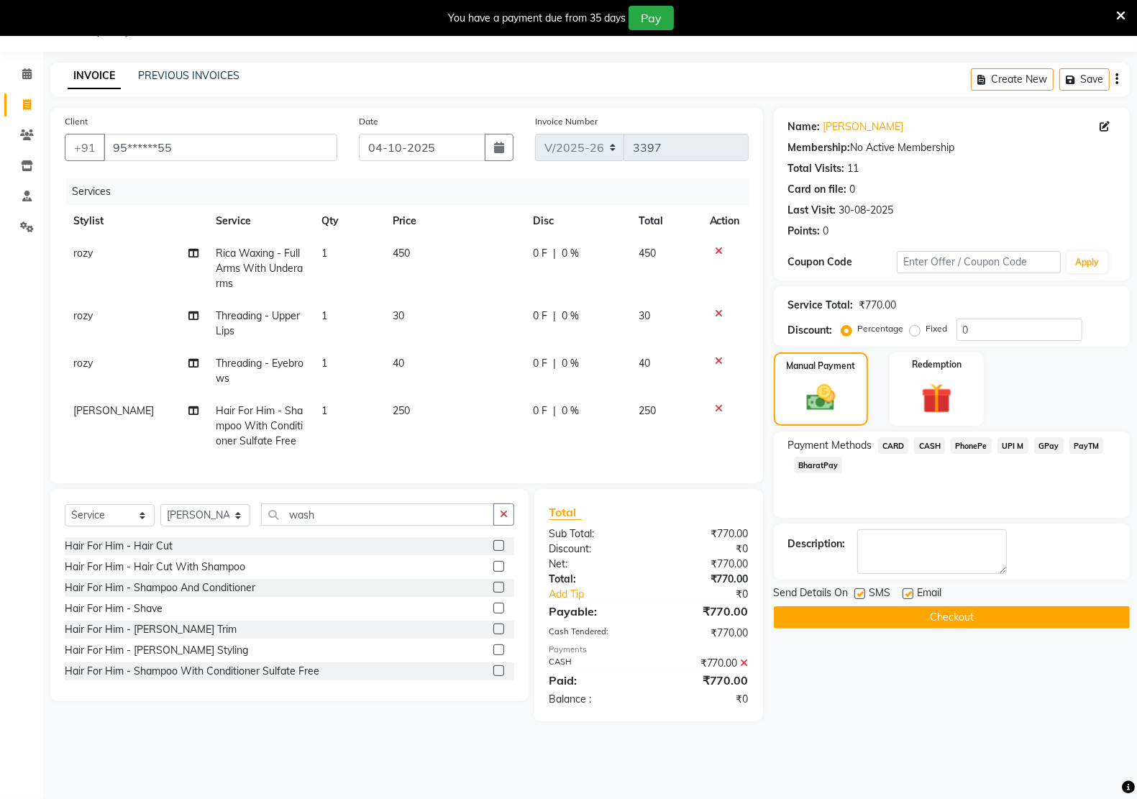
click at [902, 594] on label at bounding box center [907, 593] width 11 height 11
click at [902, 594] on input "checkbox" at bounding box center [906, 593] width 9 height 9
checkbox input "false"
click at [857, 598] on label at bounding box center [859, 593] width 11 height 11
click at [857, 598] on input "checkbox" at bounding box center [858, 593] width 9 height 9
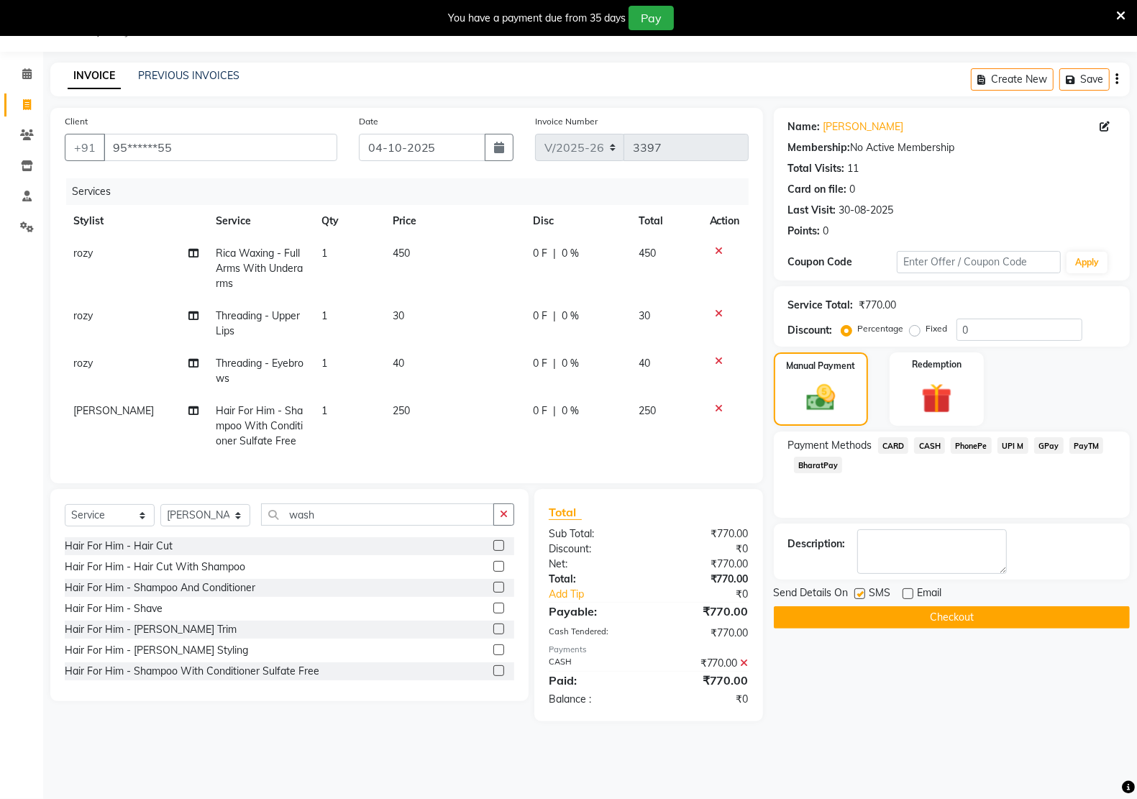
checkbox input "false"
click at [858, 613] on button "Checkout" at bounding box center [952, 617] width 356 height 22
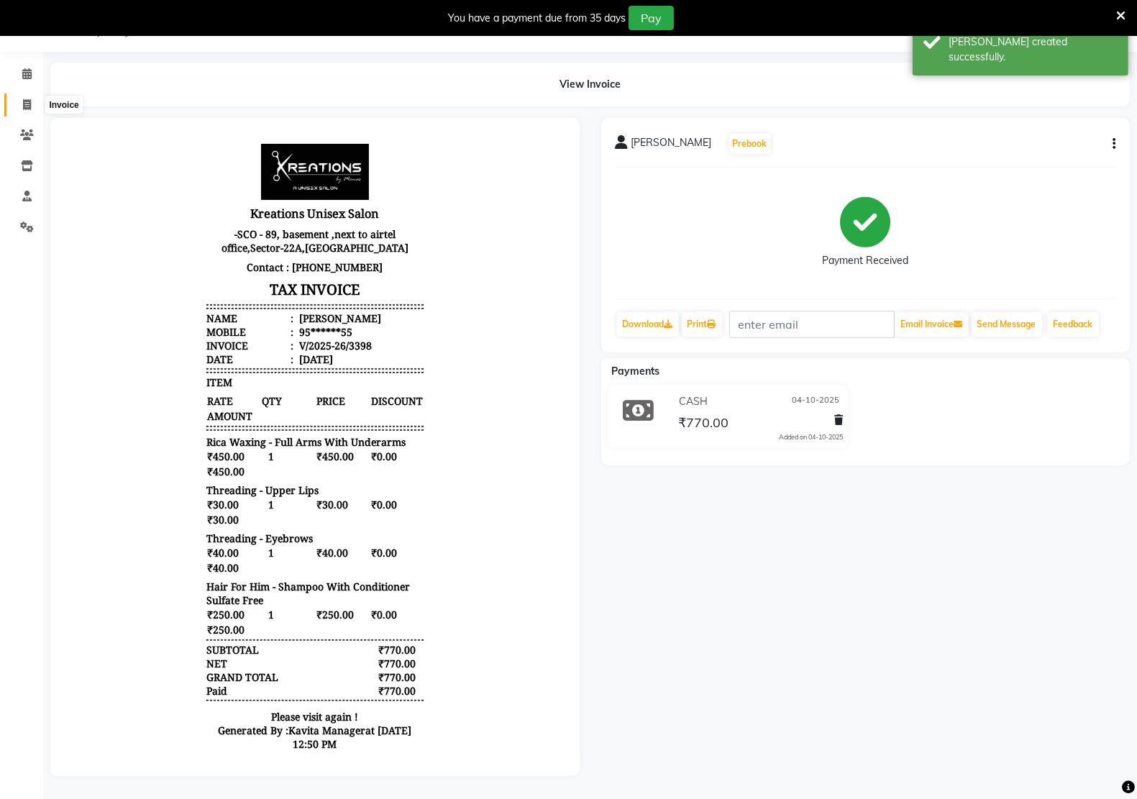
click at [23, 103] on icon at bounding box center [27, 104] width 8 height 11
select select "6170"
select select "service"
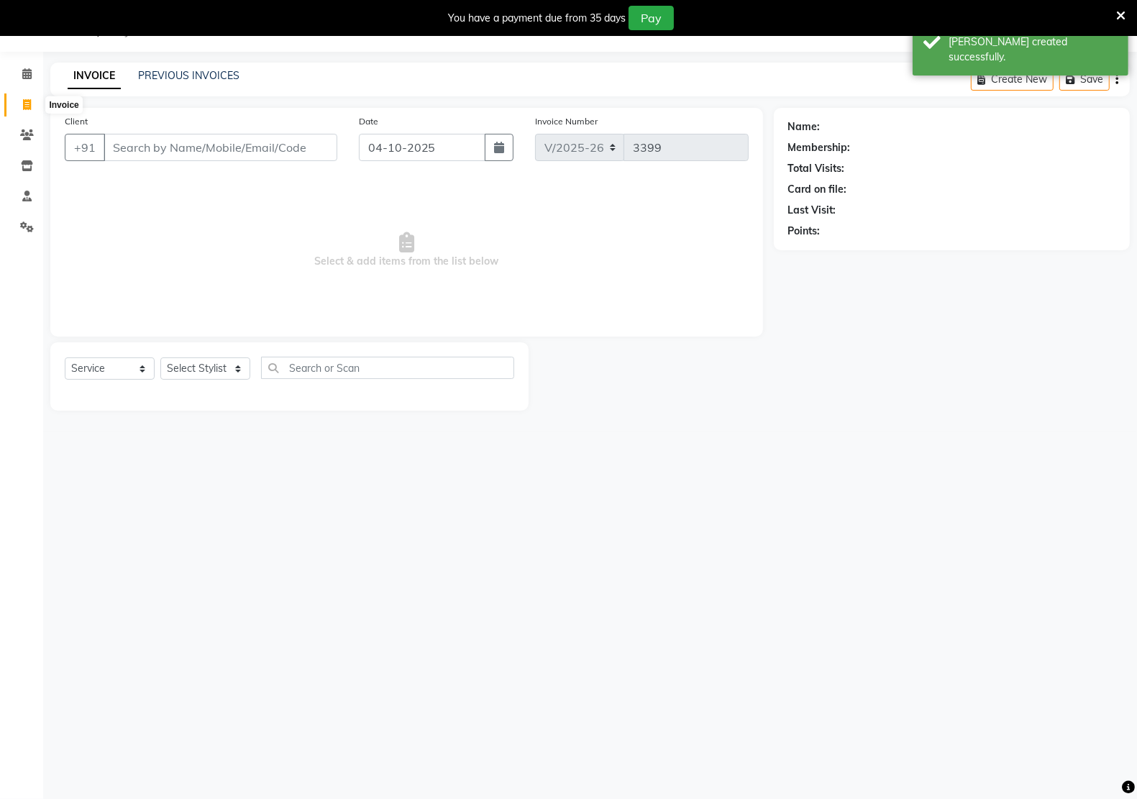
click at [29, 99] on icon at bounding box center [27, 104] width 8 height 11
select select "6170"
select select "service"
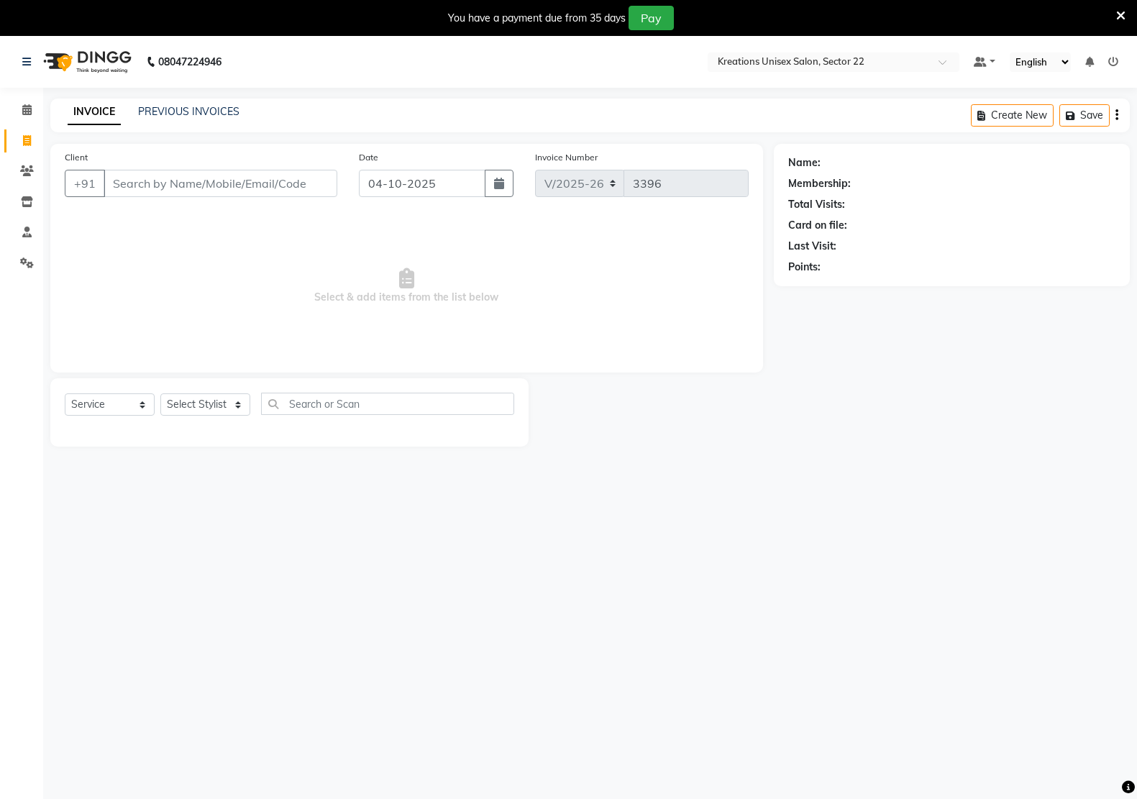
select select "6170"
select select "service"
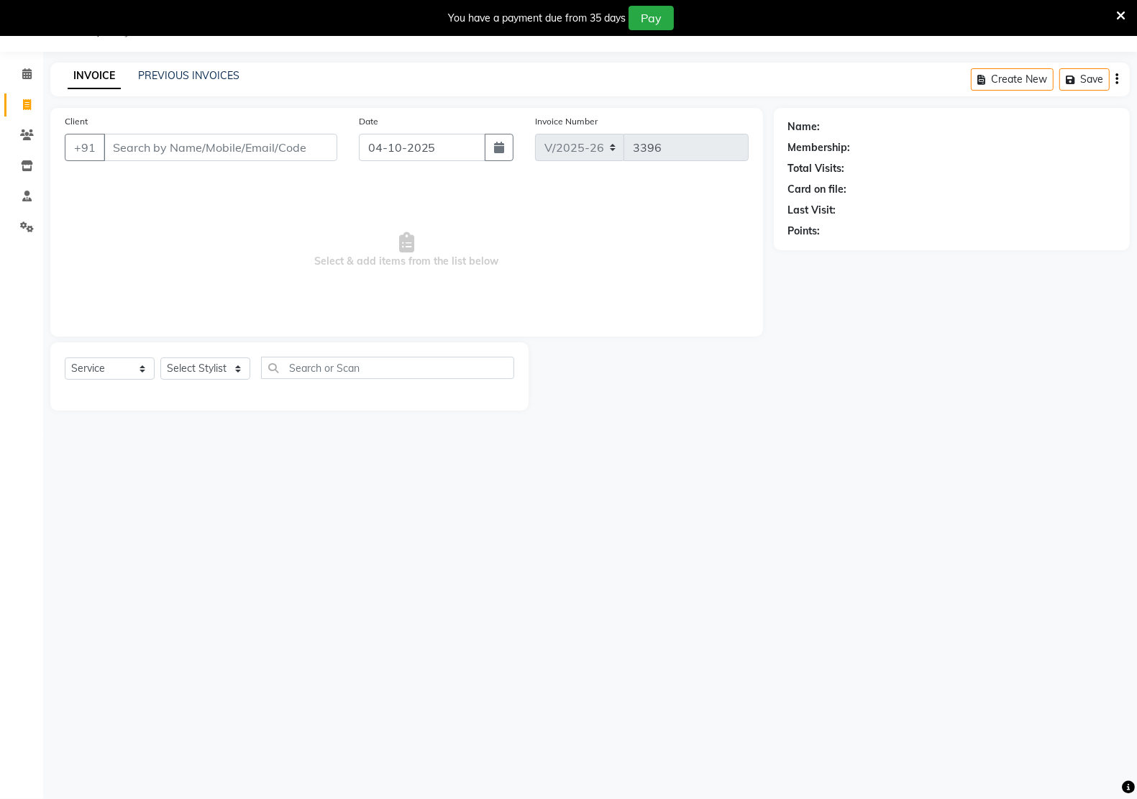
drag, startPoint x: 0, startPoint y: 0, endPoint x: 255, endPoint y: 152, distance: 296.9
click at [255, 152] on input "Client" at bounding box center [221, 147] width 234 height 27
drag, startPoint x: 436, startPoint y: 444, endPoint x: 298, endPoint y: 156, distance: 318.7
click at [298, 156] on input "Client" at bounding box center [221, 147] width 234 height 27
click at [298, 153] on input "Client" at bounding box center [221, 147] width 234 height 27
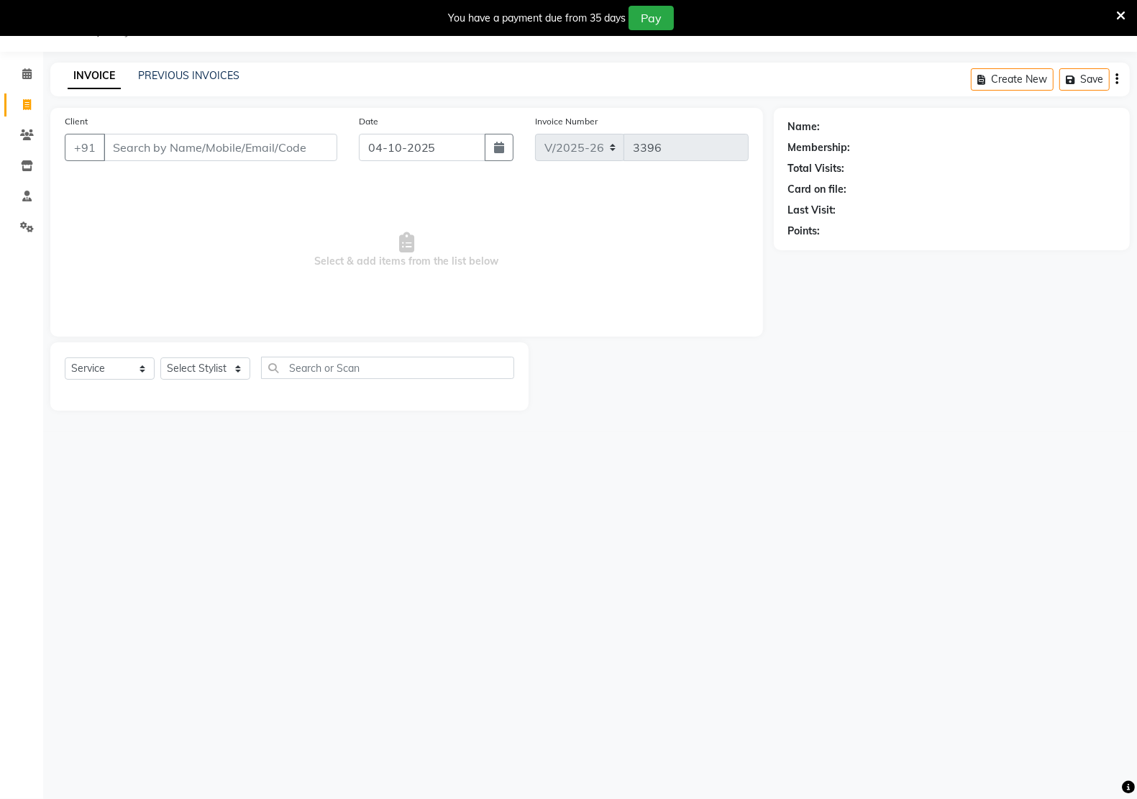
click at [298, 153] on input "Client" at bounding box center [221, 147] width 234 height 27
type input "7409117689"
click at [298, 150] on span "Add Client" at bounding box center [300, 147] width 57 height 14
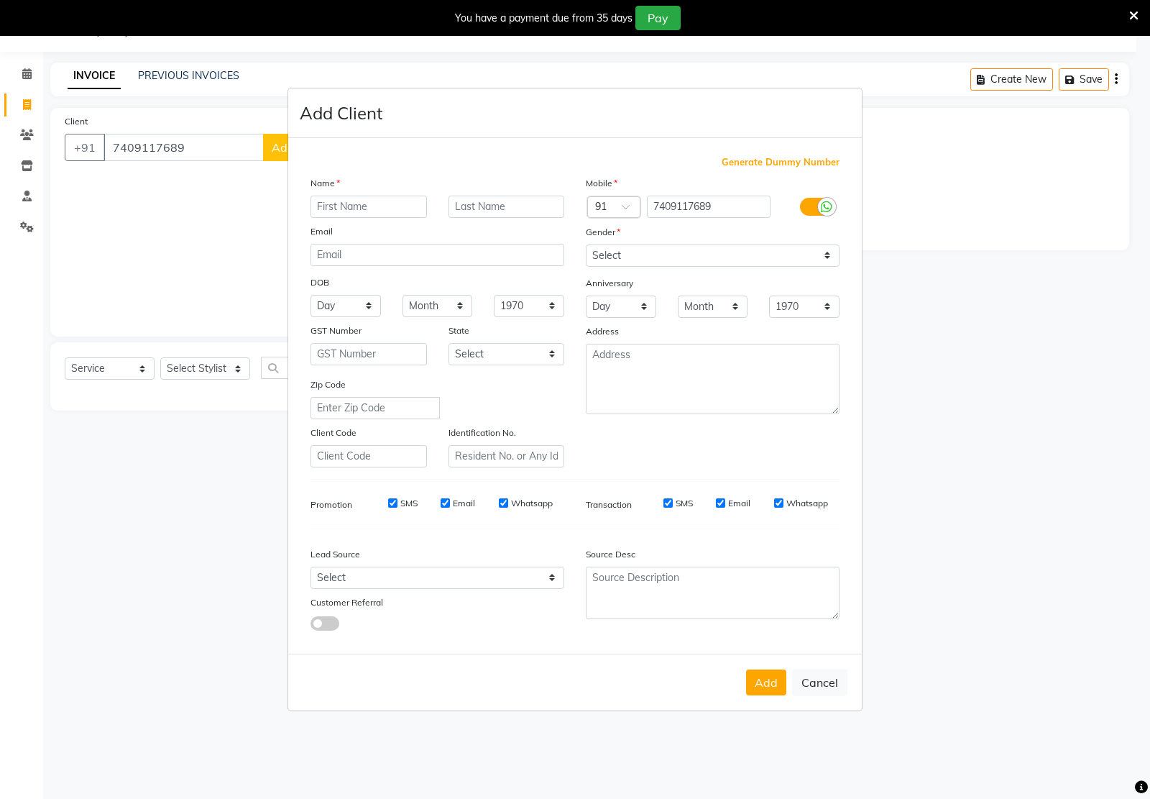
click at [334, 209] on input "text" at bounding box center [369, 207] width 116 height 22
type input "p"
type input "[PERSON_NAME]"
click at [712, 245] on select "Select [DEMOGRAPHIC_DATA] [DEMOGRAPHIC_DATA] Other Prefer Not To Say" at bounding box center [713, 255] width 254 height 22
select select "[DEMOGRAPHIC_DATA]"
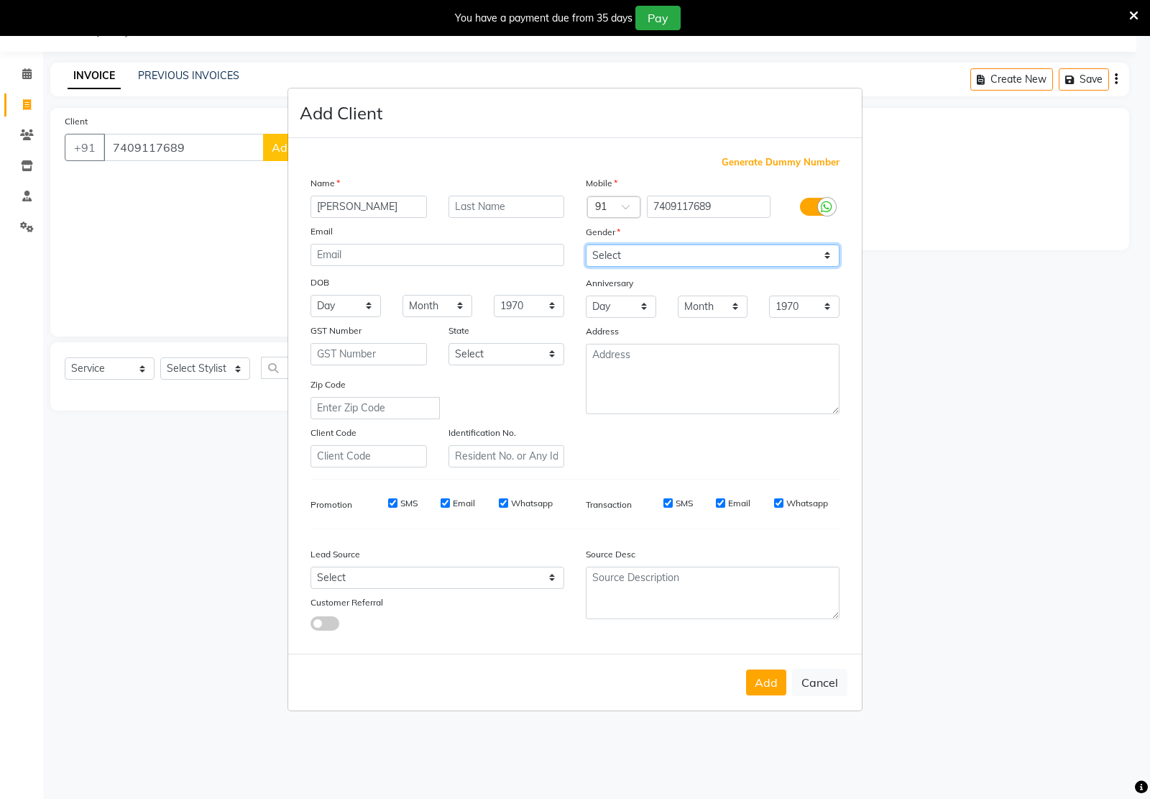
click at [586, 246] on select "Select [DEMOGRAPHIC_DATA] [DEMOGRAPHIC_DATA] Other Prefer Not To Say" at bounding box center [713, 255] width 254 height 22
click at [769, 687] on button "Add" at bounding box center [766, 682] width 40 height 26
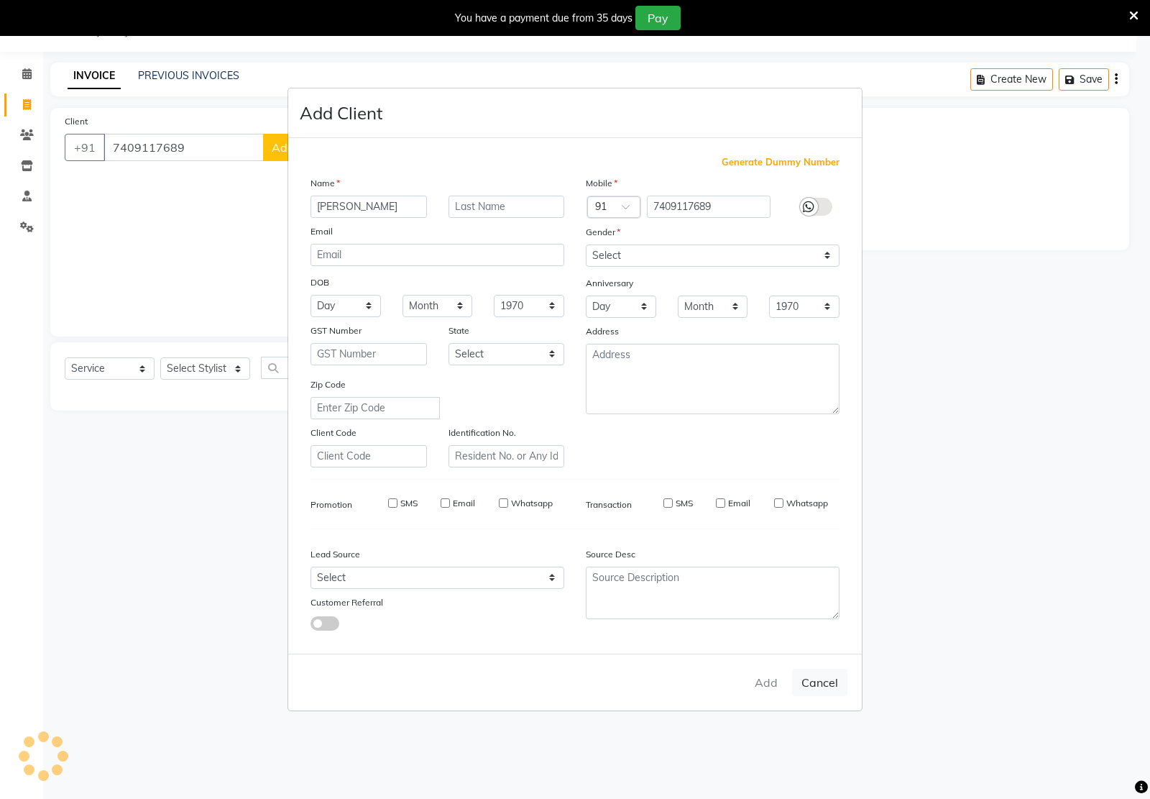
type input "74******89"
select select
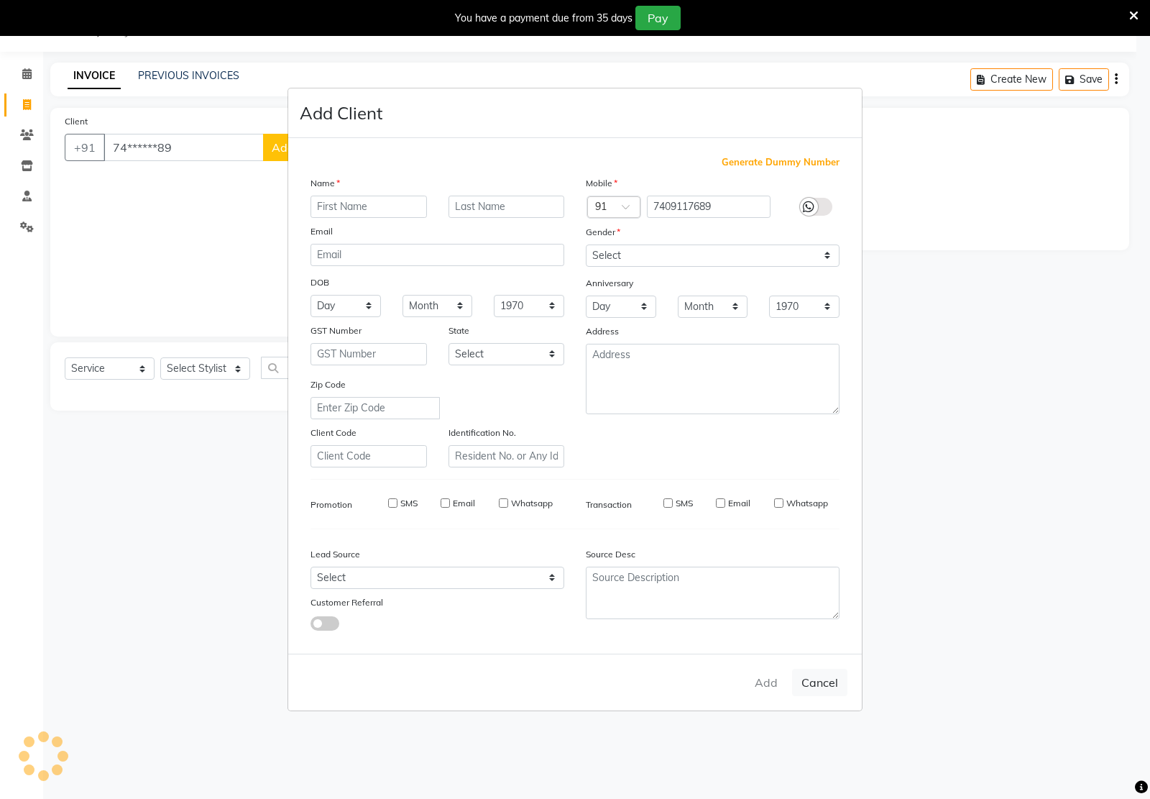
select select
checkbox input "false"
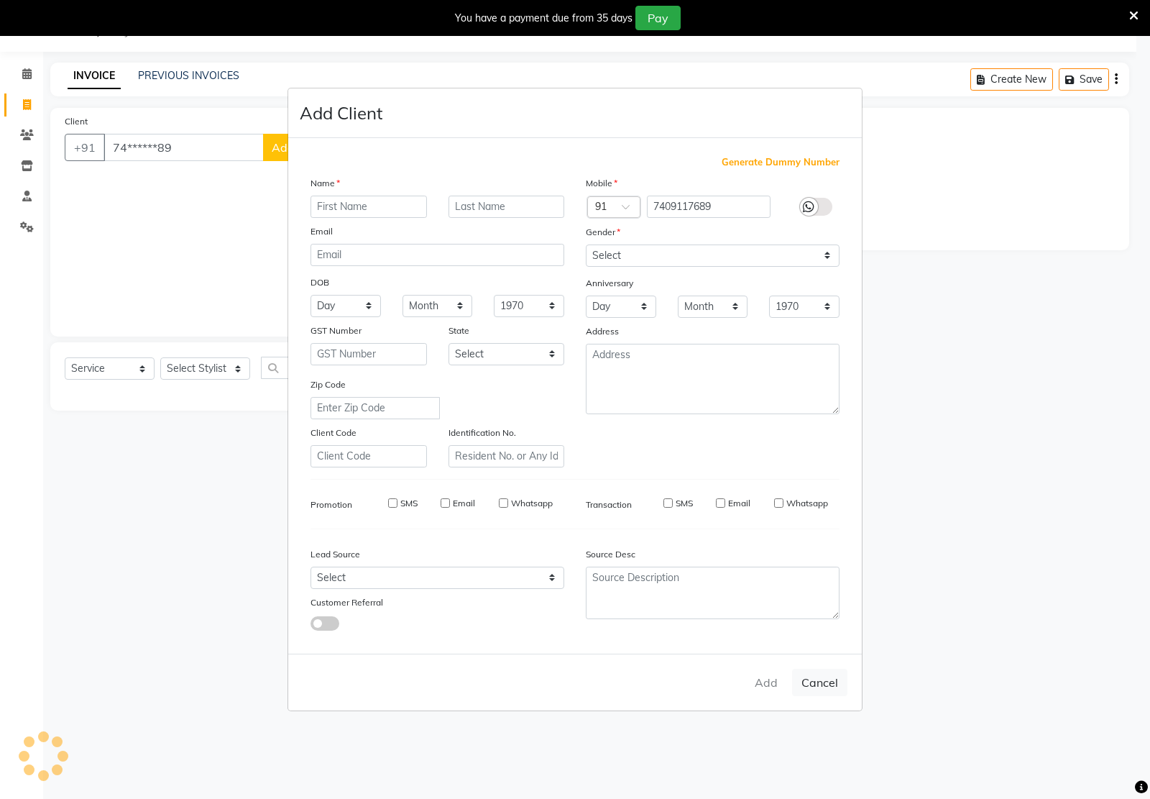
checkbox input "false"
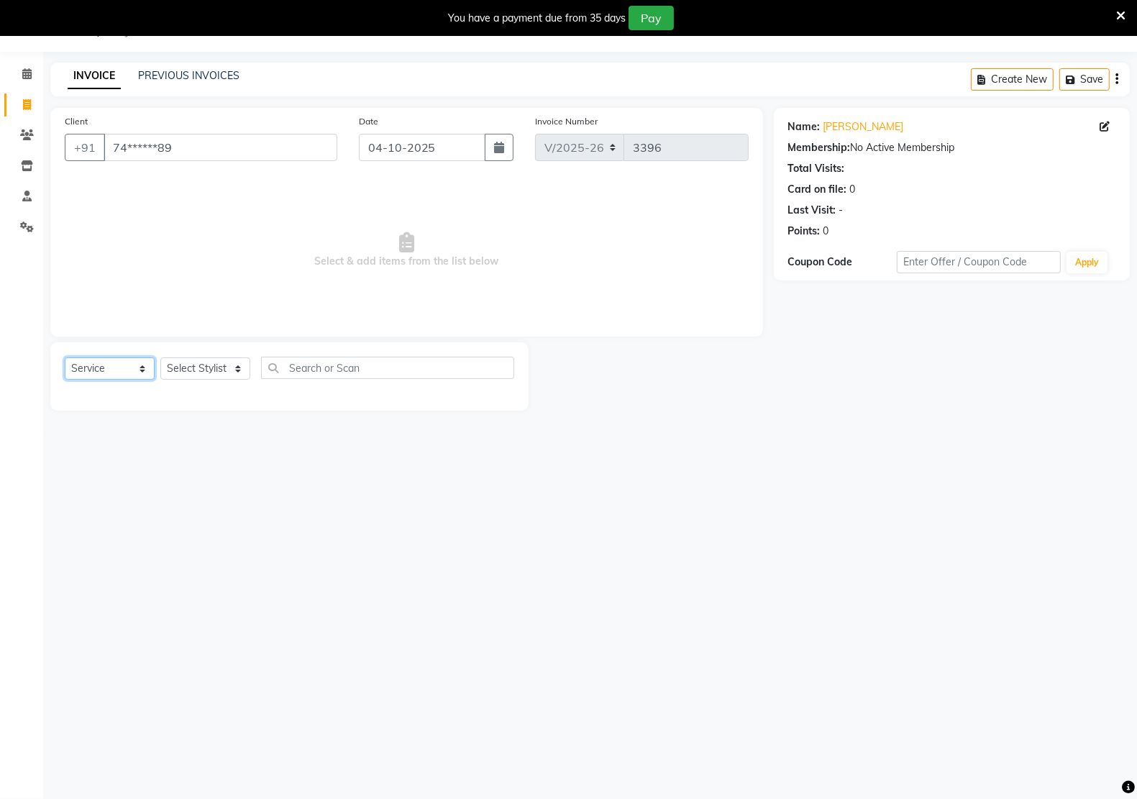
click at [73, 371] on select "Select Service Product Membership Package Voucher Prepaid Gift Card" at bounding box center [110, 368] width 90 height 22
click at [65, 357] on select "Select Service Product Membership Package Voucher Prepaid Gift Card" at bounding box center [110, 368] width 90 height 22
click at [217, 374] on select "Select Stylist [PERSON_NAME] Hidayat [PERSON_NAME] Manager [PERSON_NAME] [PERSO…" at bounding box center [205, 368] width 90 height 22
select select "88231"
click at [160, 357] on select "Select Stylist [PERSON_NAME] Hidayat [PERSON_NAME] Manager [PERSON_NAME] [PERSO…" at bounding box center [205, 368] width 90 height 22
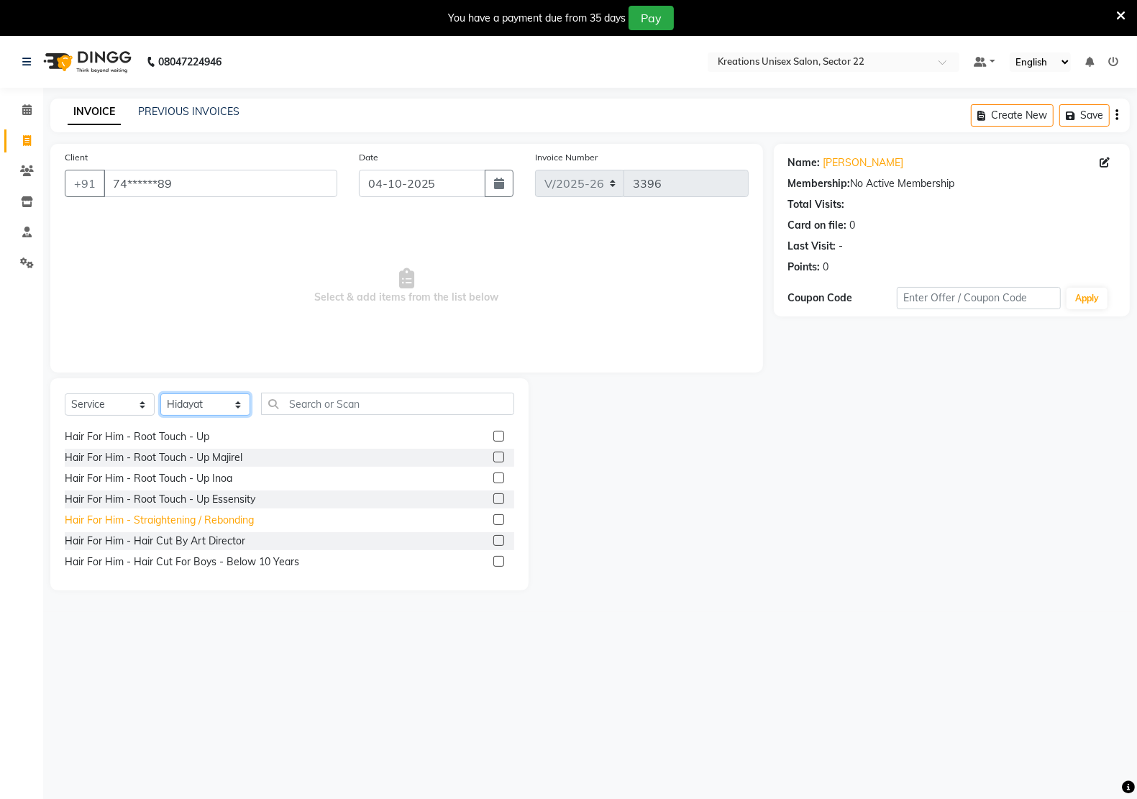
scroll to position [359, 0]
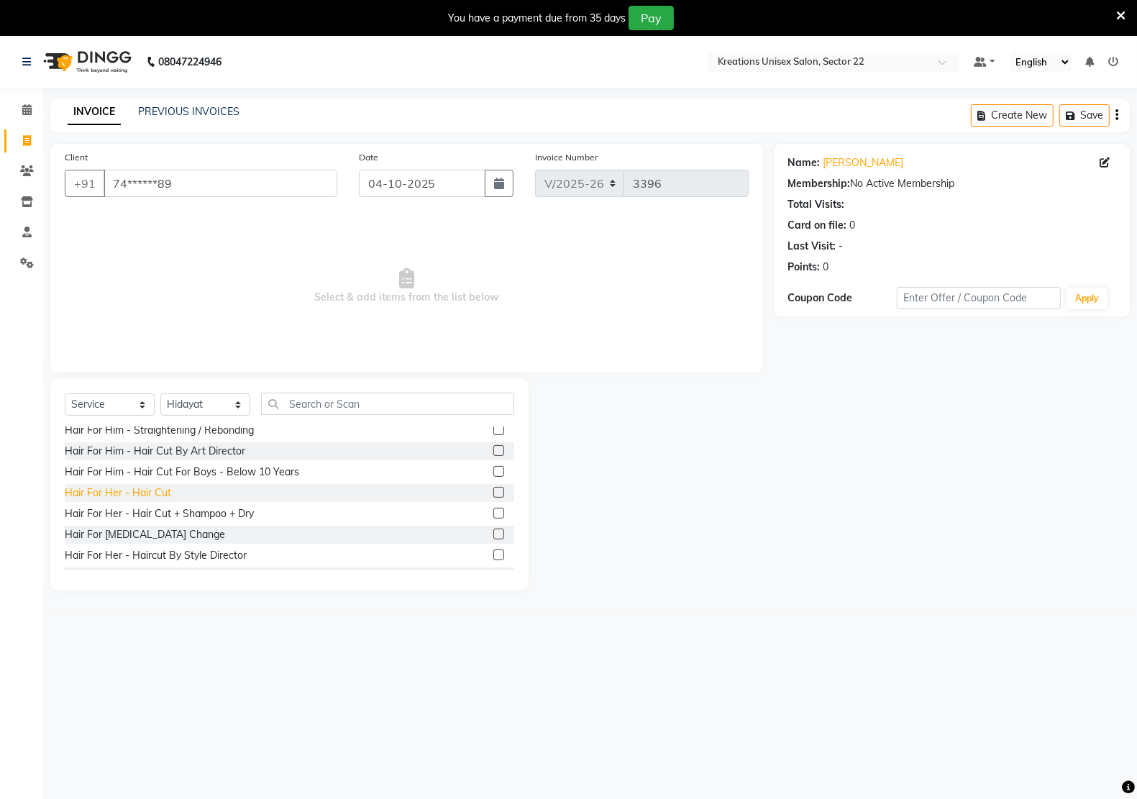
click at [162, 490] on div "Hair For Her - Hair Cut" at bounding box center [118, 492] width 106 height 15
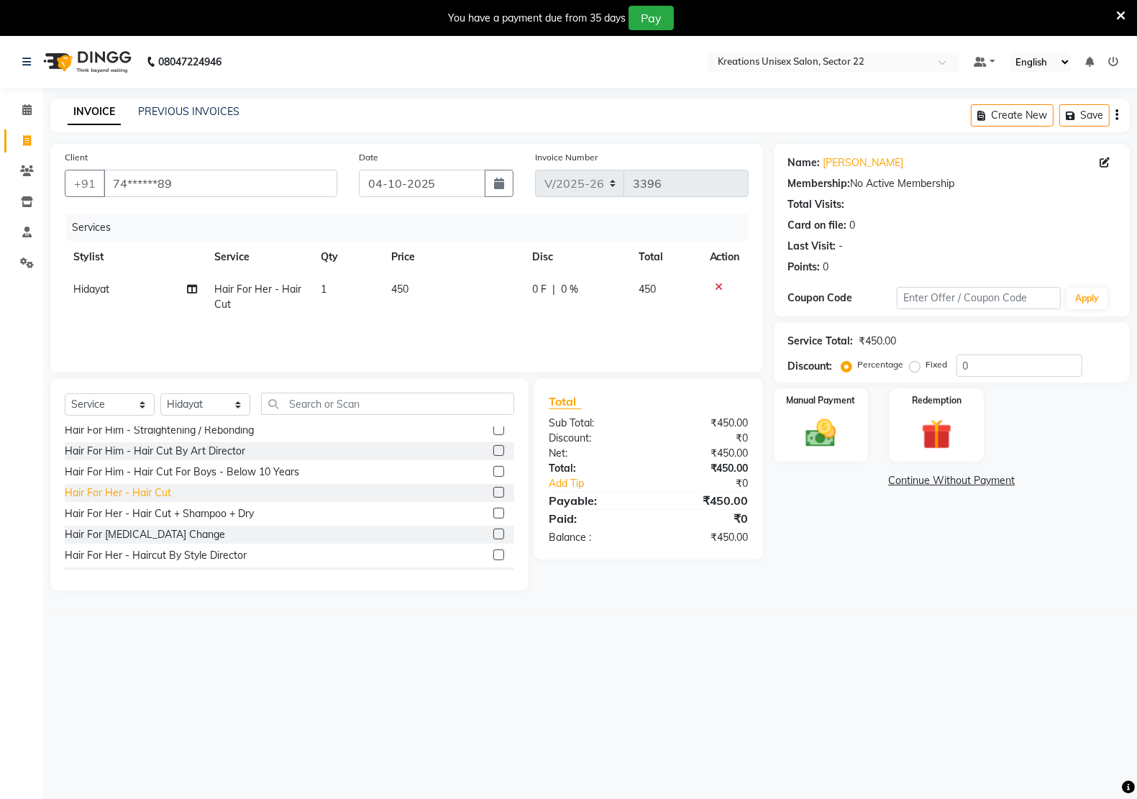
click at [162, 490] on div "Hair For Her - Hair Cut" at bounding box center [118, 492] width 106 height 15
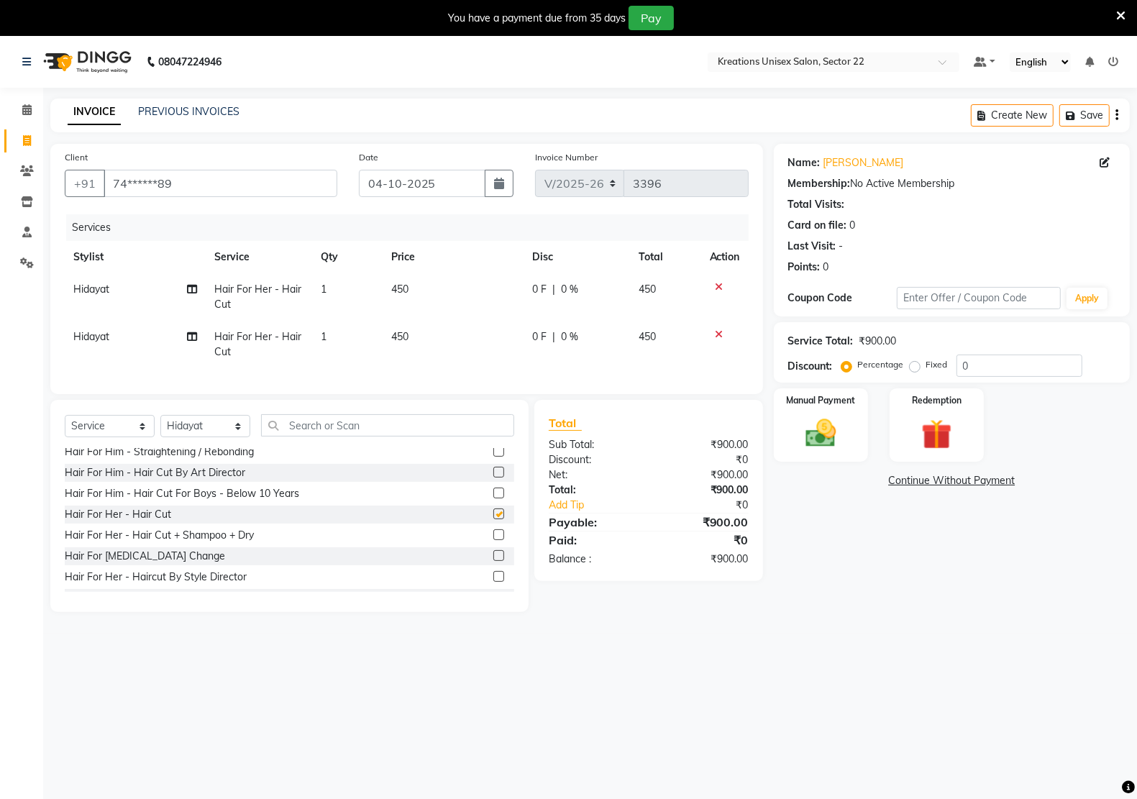
checkbox input "false"
click at [439, 285] on td "450" at bounding box center [453, 296] width 141 height 47
select select "88231"
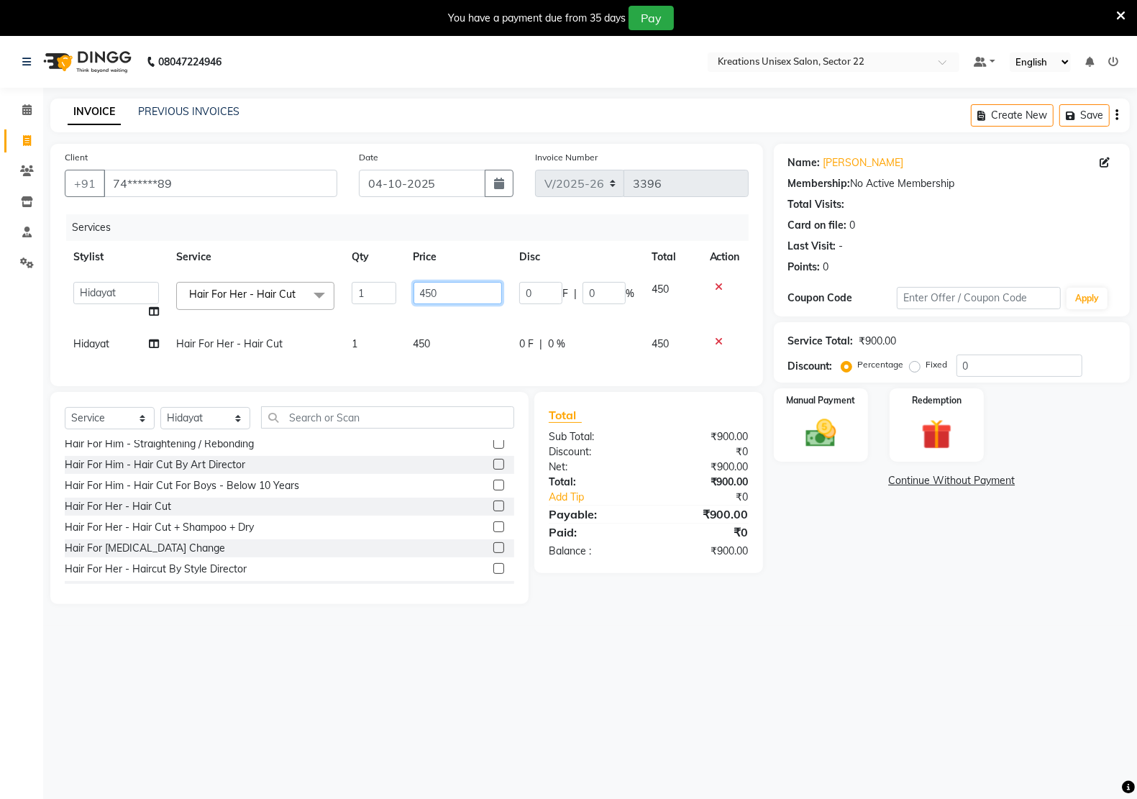
click at [439, 285] on input "450" at bounding box center [457, 293] width 88 height 22
type input "600"
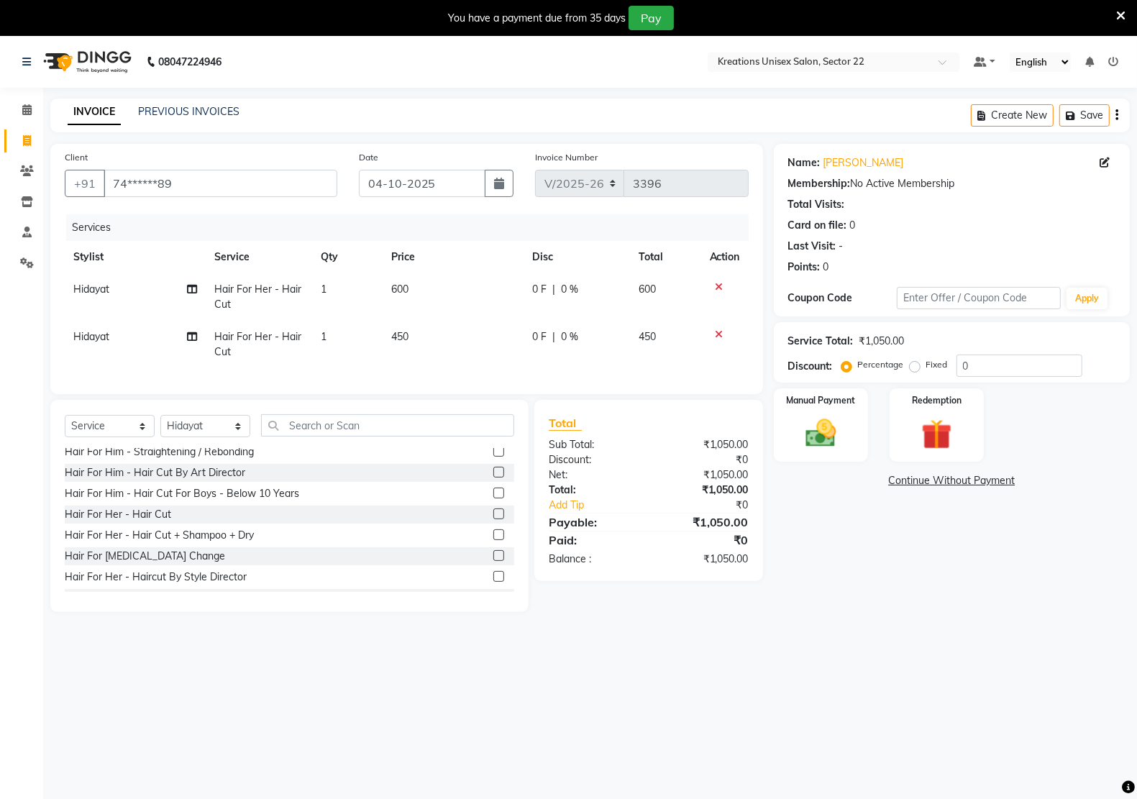
click at [450, 326] on tbody "Hidayat Hair For Her - Hair Cut 1 600 0 F | 0 % 600 Hidayat Hair For Her - Hair…" at bounding box center [407, 320] width 684 height 95
click at [450, 329] on td "450" at bounding box center [453, 344] width 141 height 47
select select "88231"
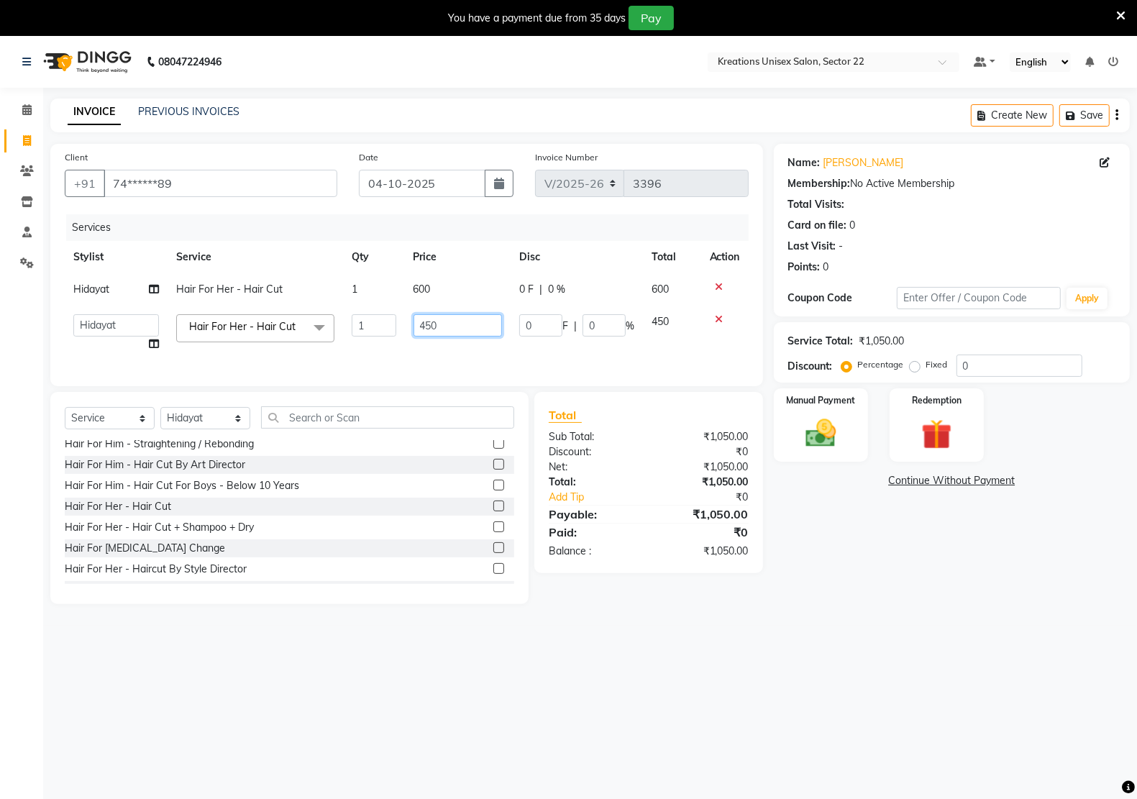
click at [450, 329] on input "450" at bounding box center [457, 325] width 88 height 22
type input "4"
type input "600"
click at [457, 357] on td "600" at bounding box center [458, 333] width 106 height 55
select select "88231"
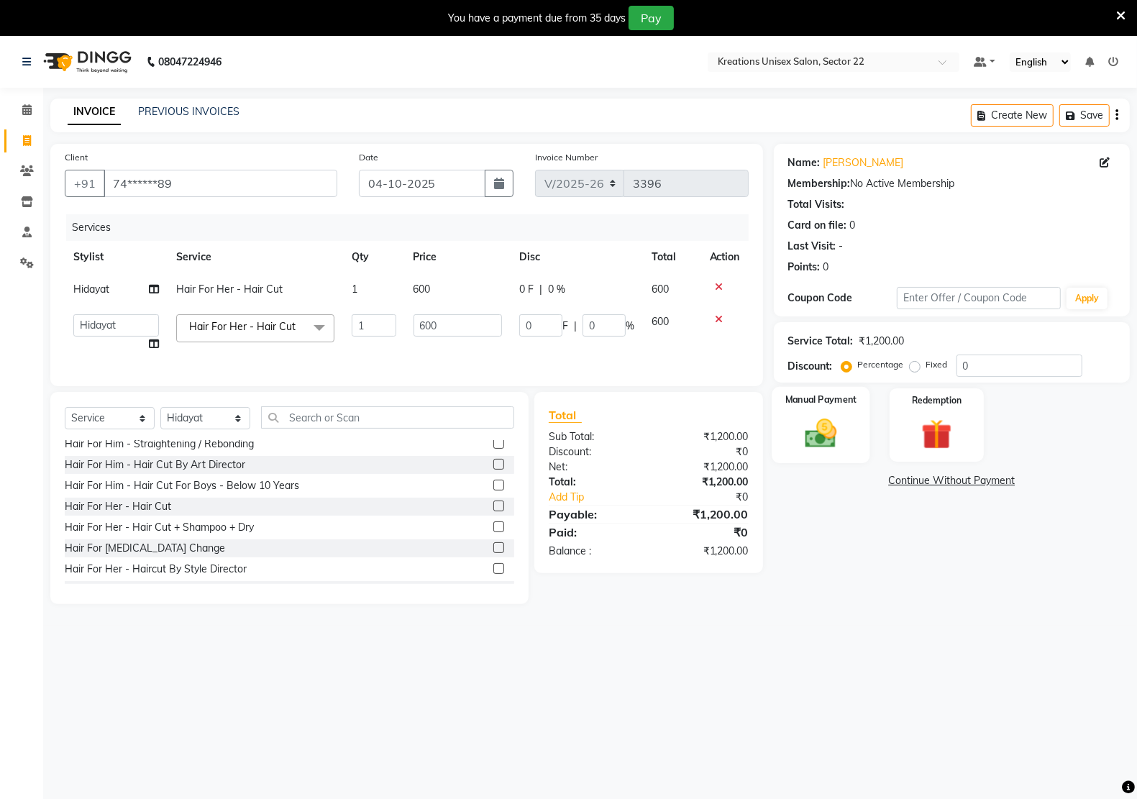
click at [806, 449] on img at bounding box center [820, 433] width 51 height 36
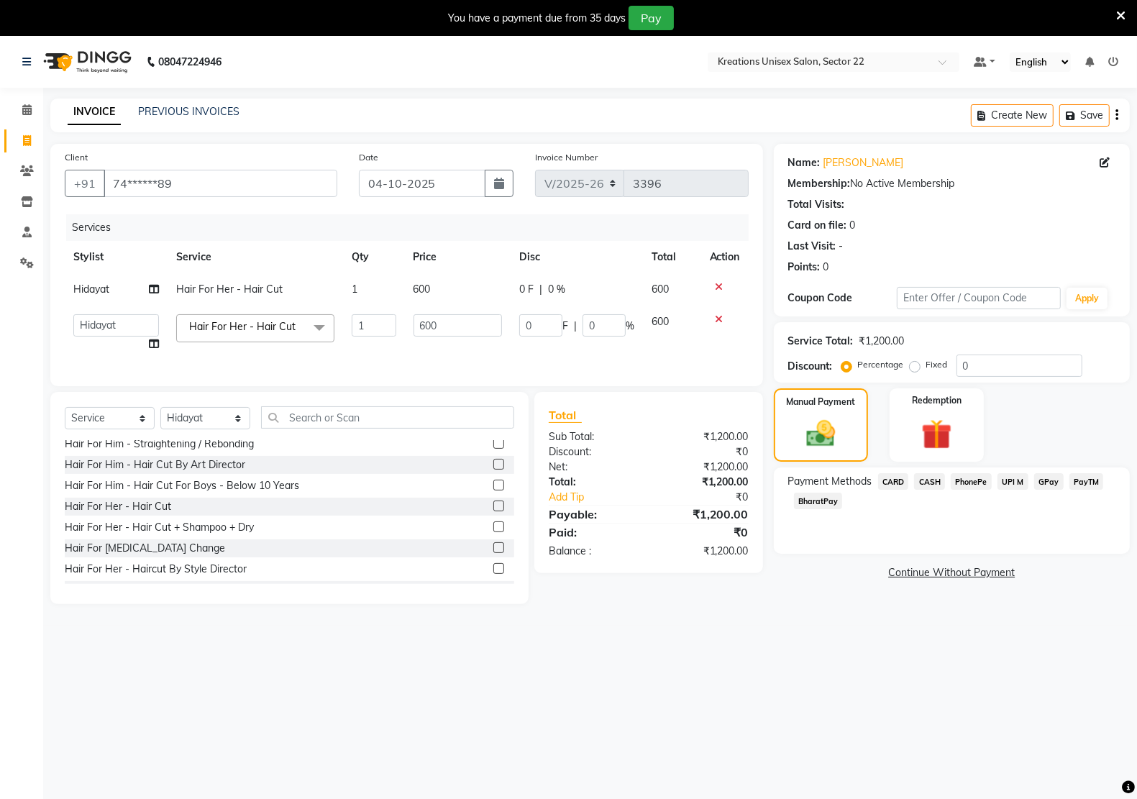
click at [1010, 478] on span "UPI M" at bounding box center [1012, 481] width 31 height 17
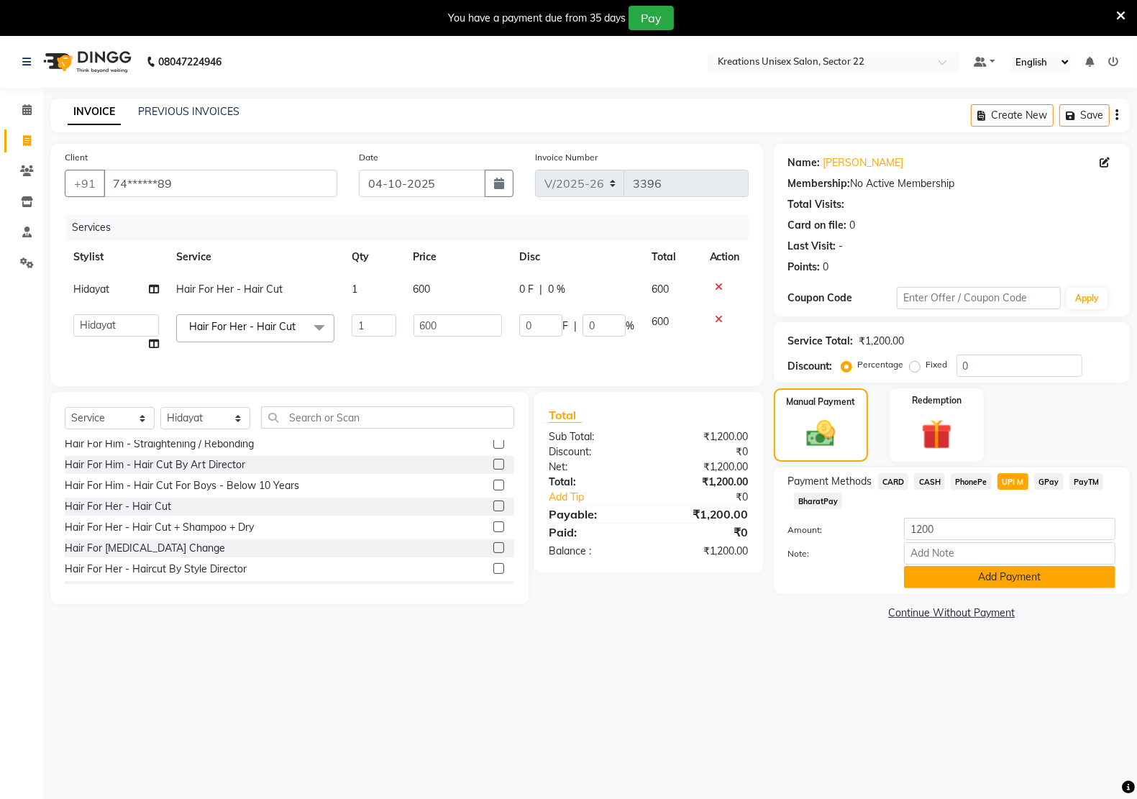
click at [978, 572] on button "Add Payment" at bounding box center [1009, 577] width 211 height 22
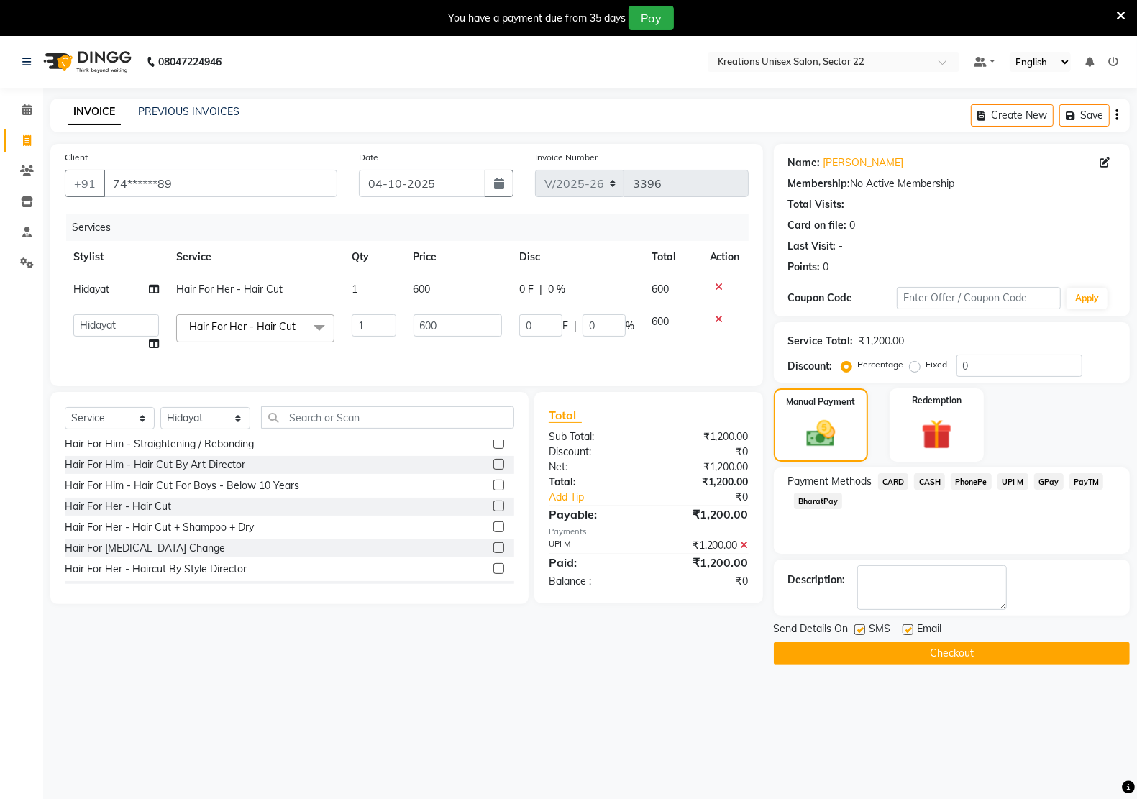
click at [907, 631] on label at bounding box center [907, 629] width 11 height 11
click at [907, 631] on input "checkbox" at bounding box center [906, 629] width 9 height 9
checkbox input "false"
click at [860, 631] on label at bounding box center [859, 629] width 11 height 11
click at [860, 631] on input "checkbox" at bounding box center [858, 629] width 9 height 9
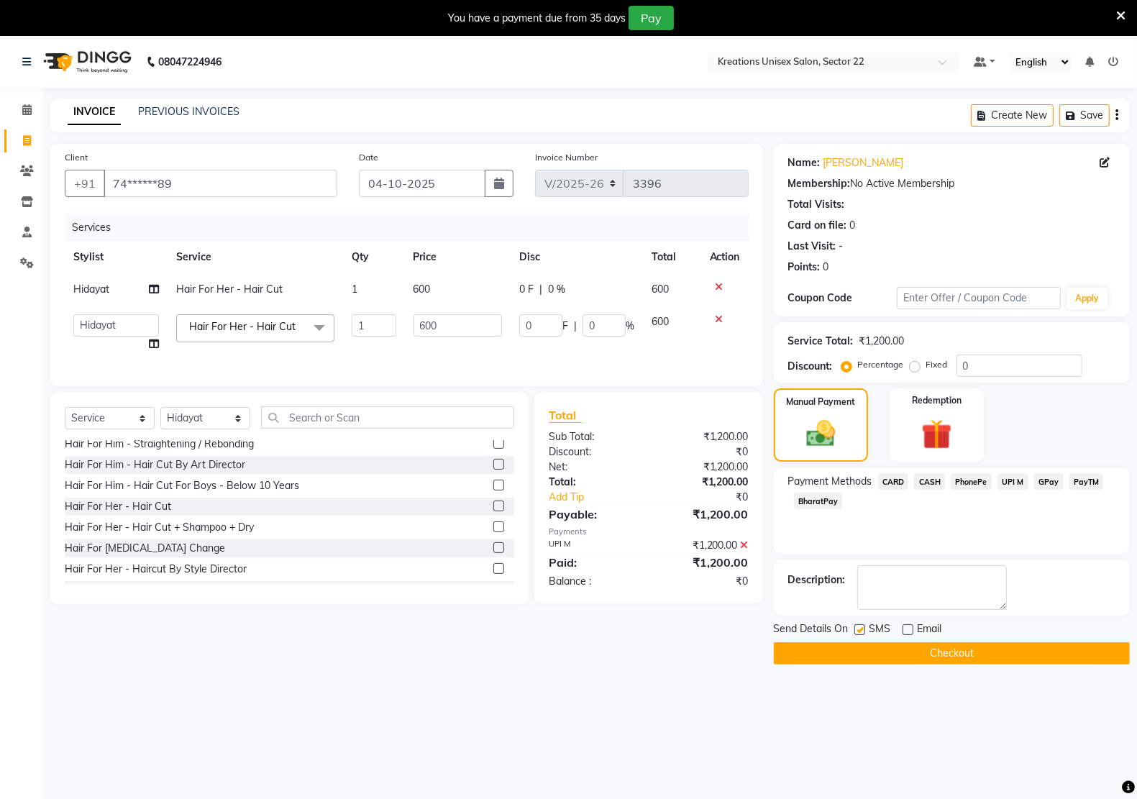
checkbox input "false"
click at [860, 653] on button "Checkout" at bounding box center [952, 653] width 356 height 22
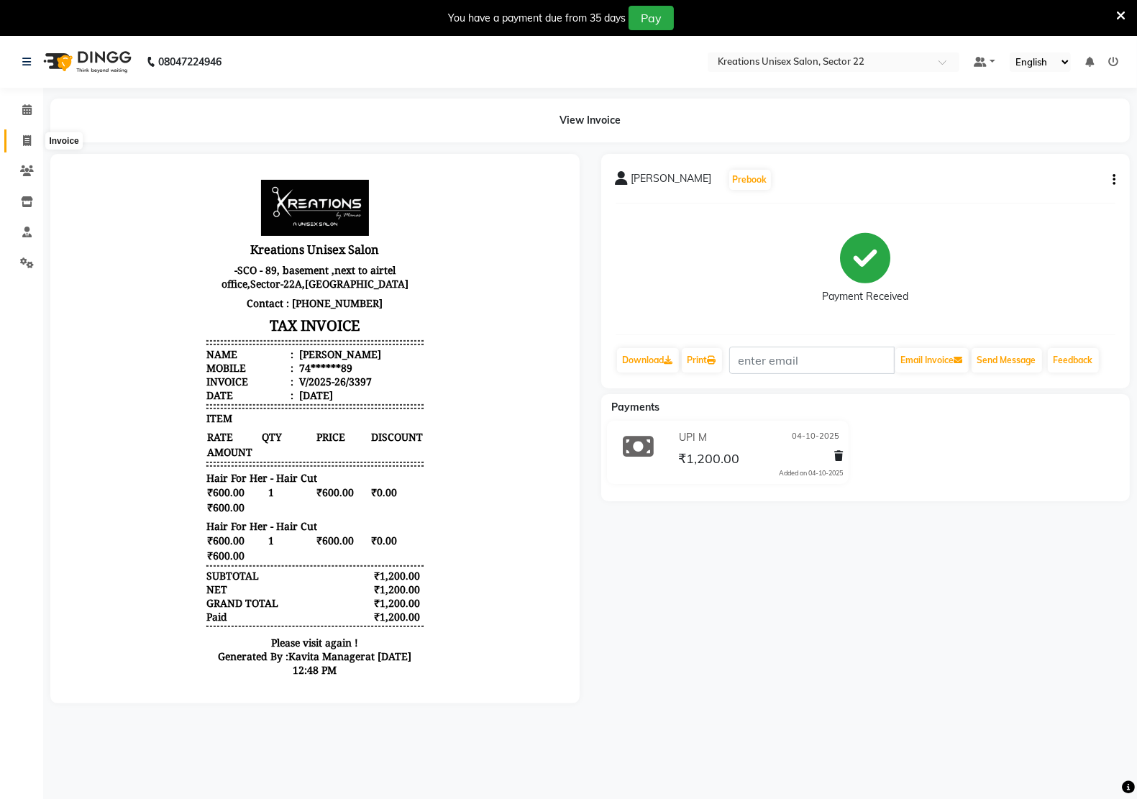
drag, startPoint x: 26, startPoint y: 148, endPoint x: 55, endPoint y: 2, distance: 148.7
click at [26, 148] on span at bounding box center [26, 141] width 25 height 17
select select "6170"
select select "service"
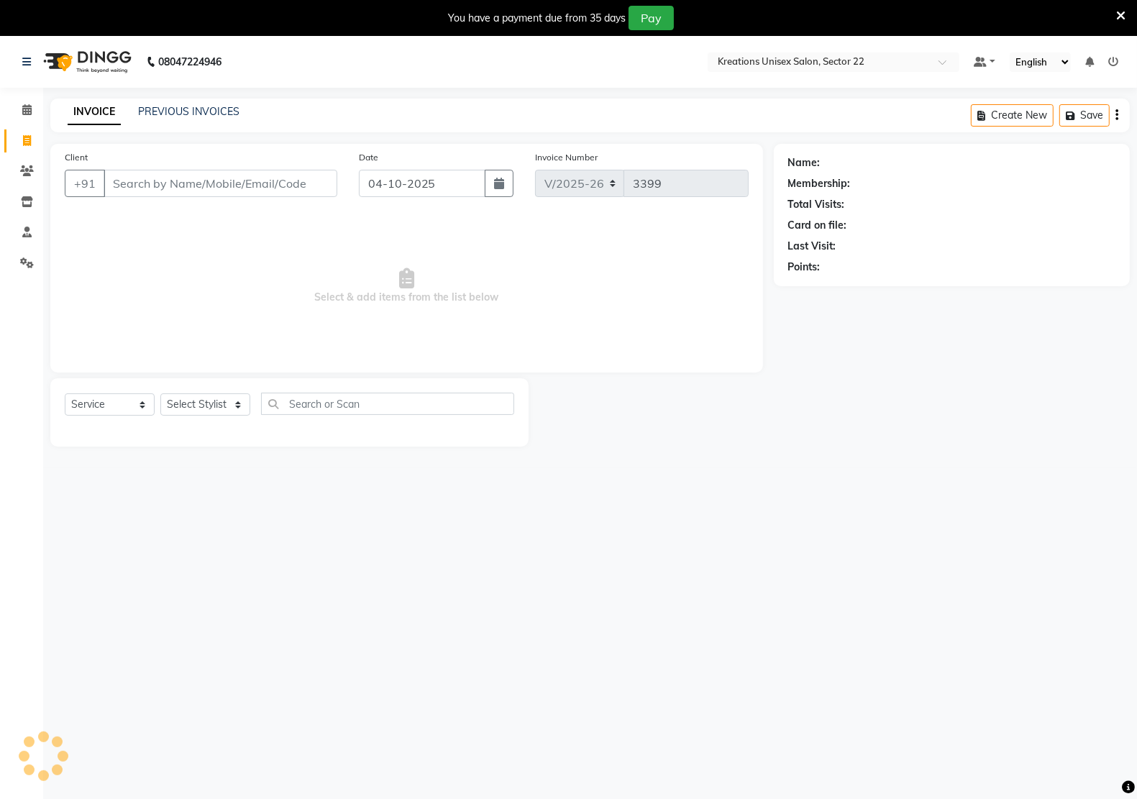
scroll to position [36, 0]
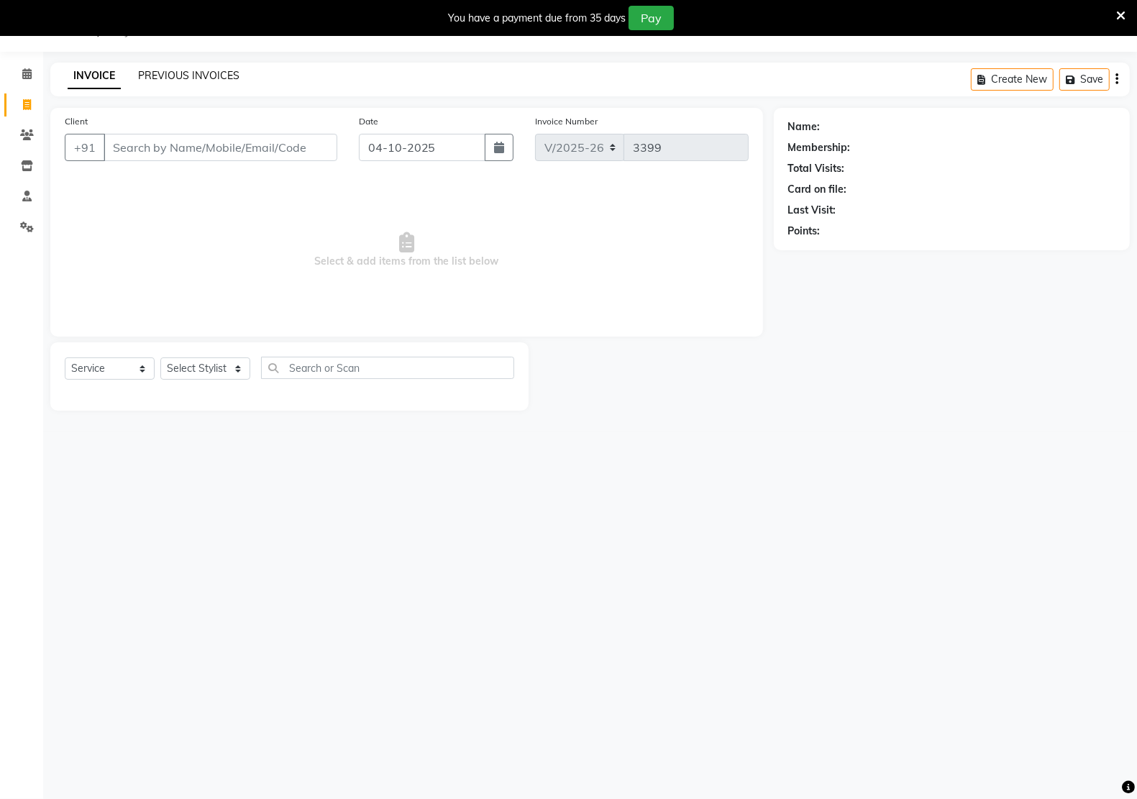
click at [139, 81] on link "PREVIOUS INVOICES" at bounding box center [188, 75] width 101 height 13
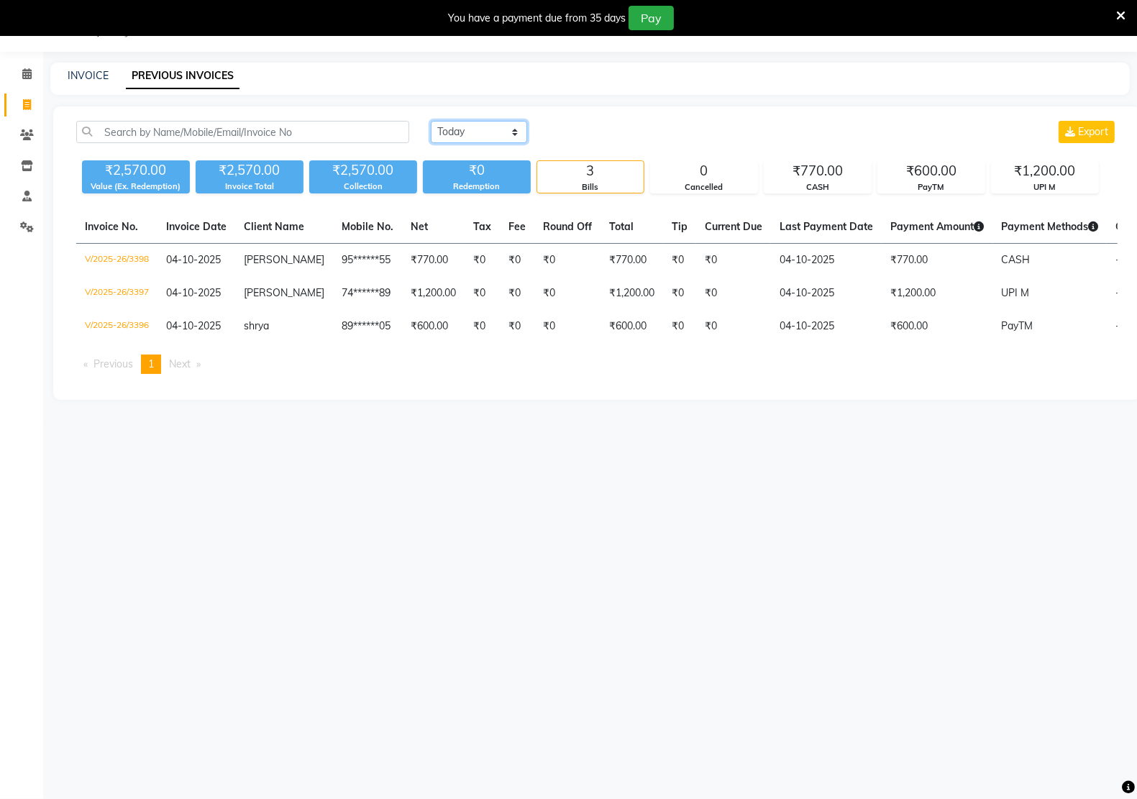
click at [492, 134] on select "[DATE] [DATE] Custom Range" at bounding box center [479, 132] width 96 height 22
click at [431, 121] on select "[DATE] [DATE] Custom Range" at bounding box center [479, 132] width 96 height 22
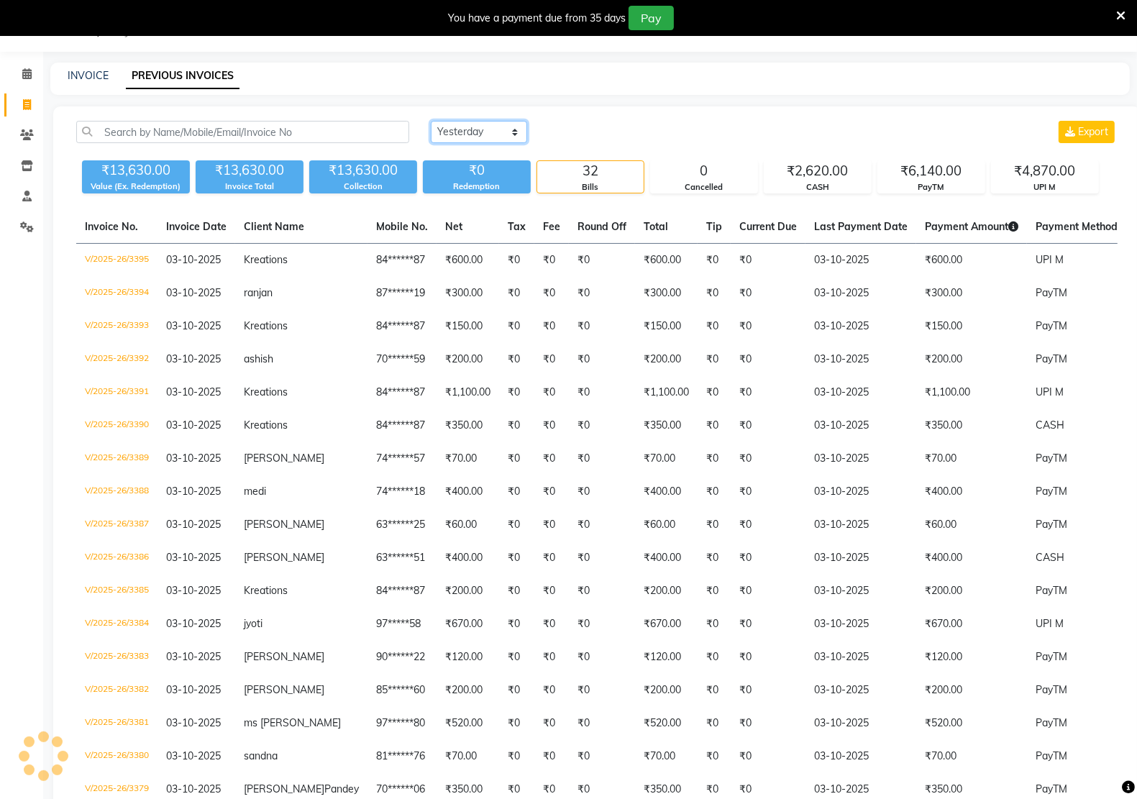
click at [448, 124] on select "[DATE] [DATE] Custom Range" at bounding box center [479, 132] width 96 height 22
select select "range"
click at [431, 121] on select "[DATE] [DATE] Custom Range" at bounding box center [479, 132] width 96 height 22
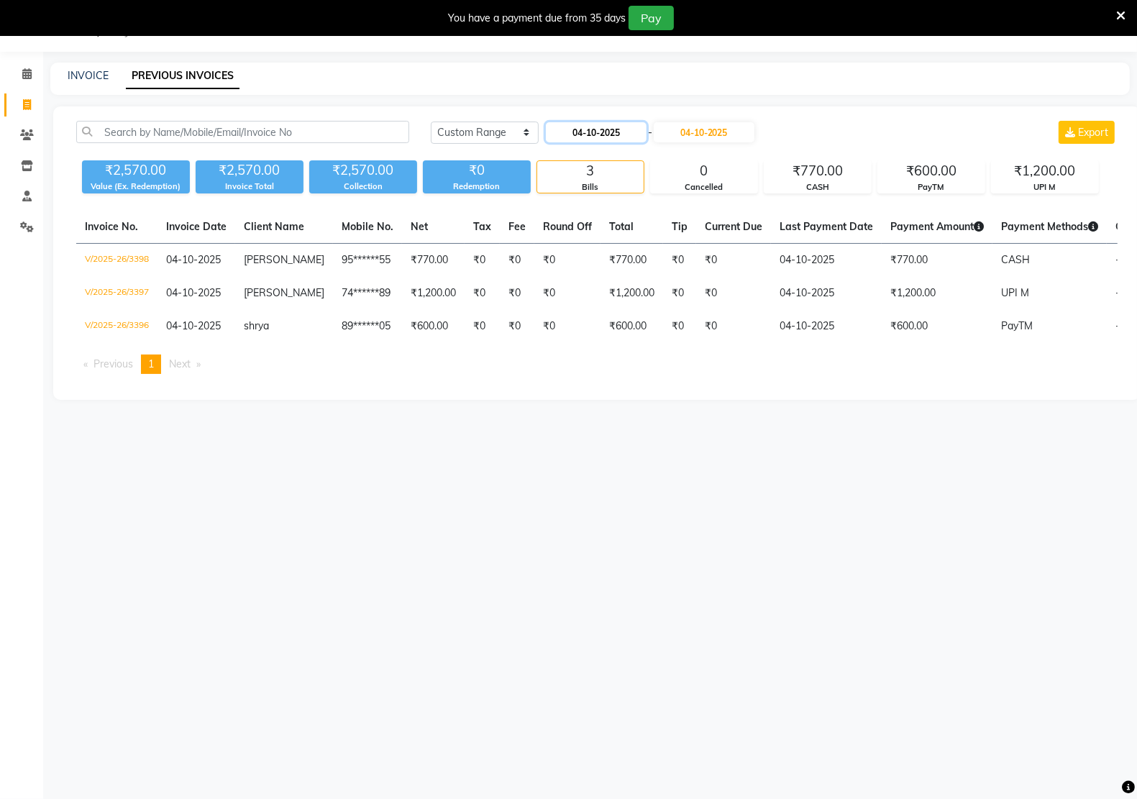
click at [592, 133] on input "04-10-2025" at bounding box center [596, 132] width 101 height 20
select select "10"
select select "2025"
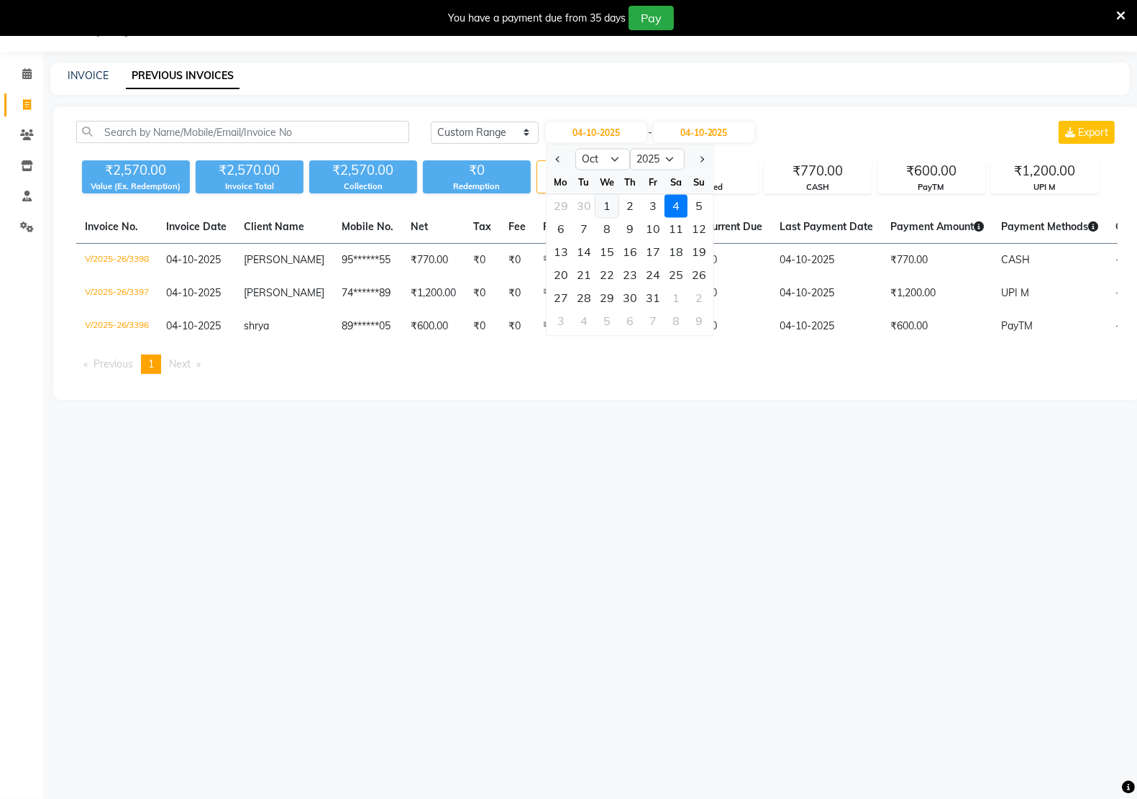
click at [606, 196] on div "1" at bounding box center [606, 206] width 23 height 23
type input "01-10-2025"
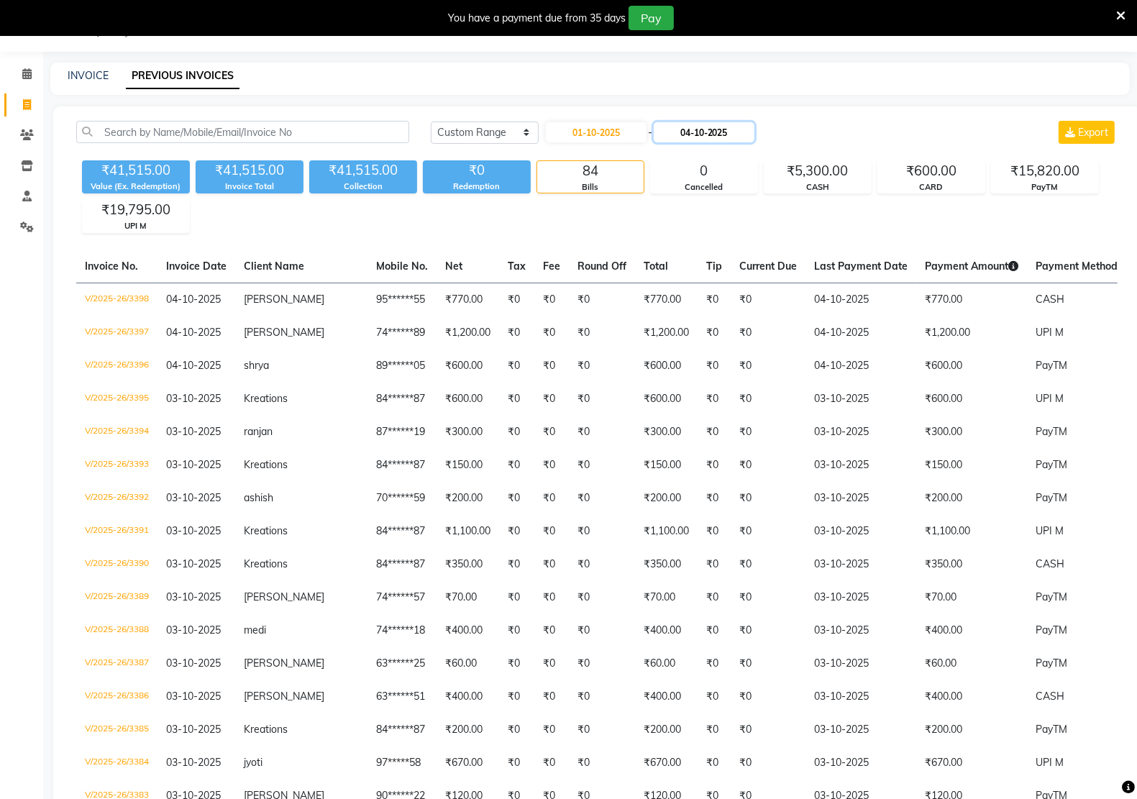
click at [681, 130] on input "04-10-2025" at bounding box center [703, 132] width 101 height 20
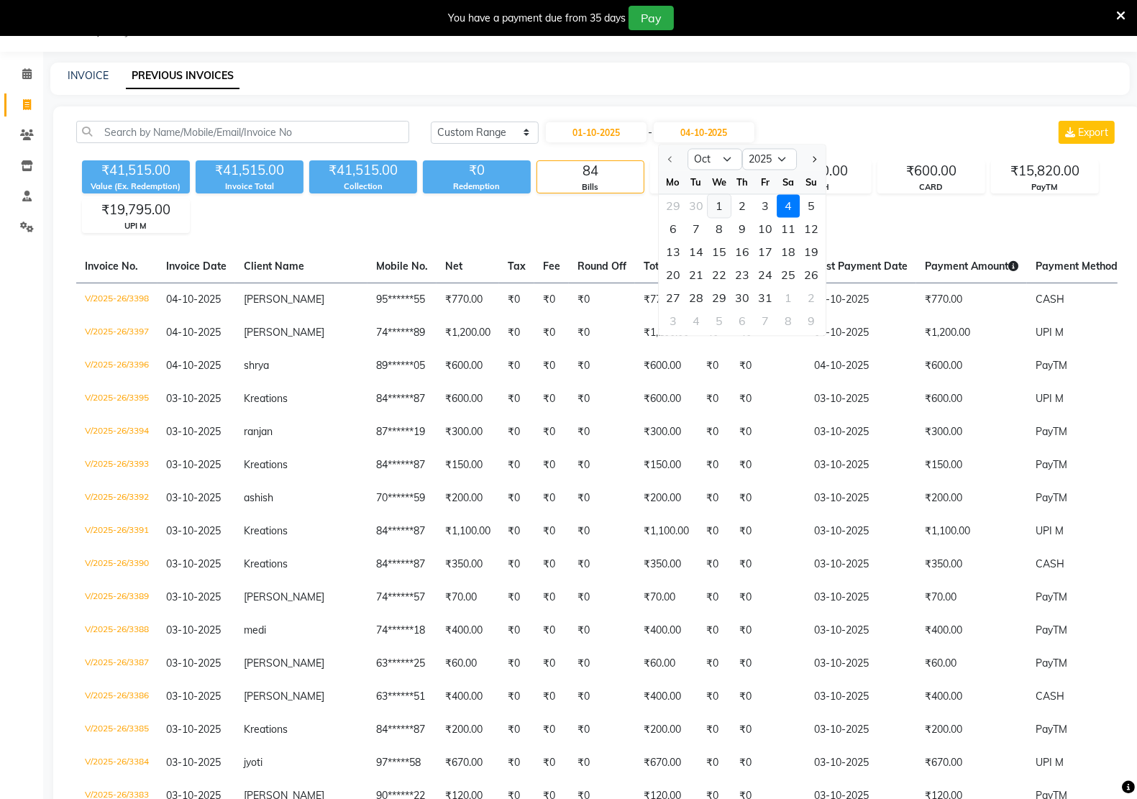
click at [716, 201] on div "1" at bounding box center [718, 206] width 23 height 23
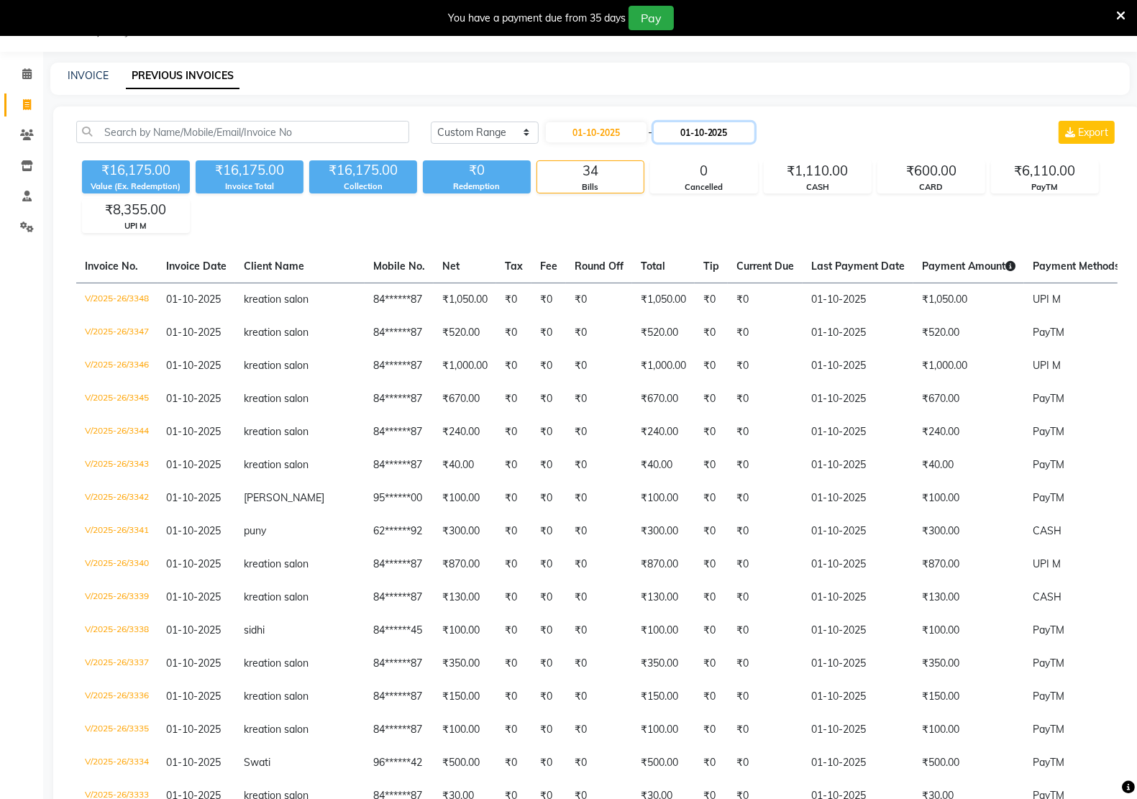
click at [735, 122] on input "01-10-2025" at bounding box center [703, 132] width 101 height 20
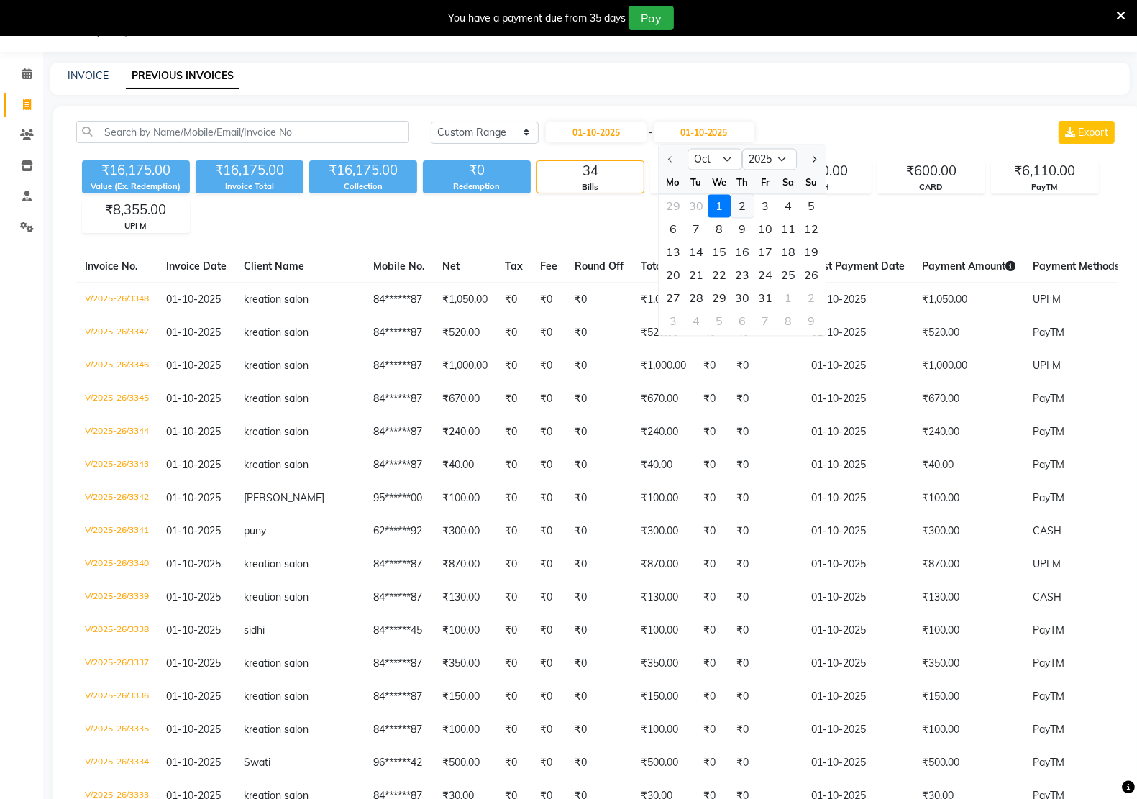
click at [743, 210] on div "2" at bounding box center [741, 206] width 23 height 23
type input "02-10-2025"
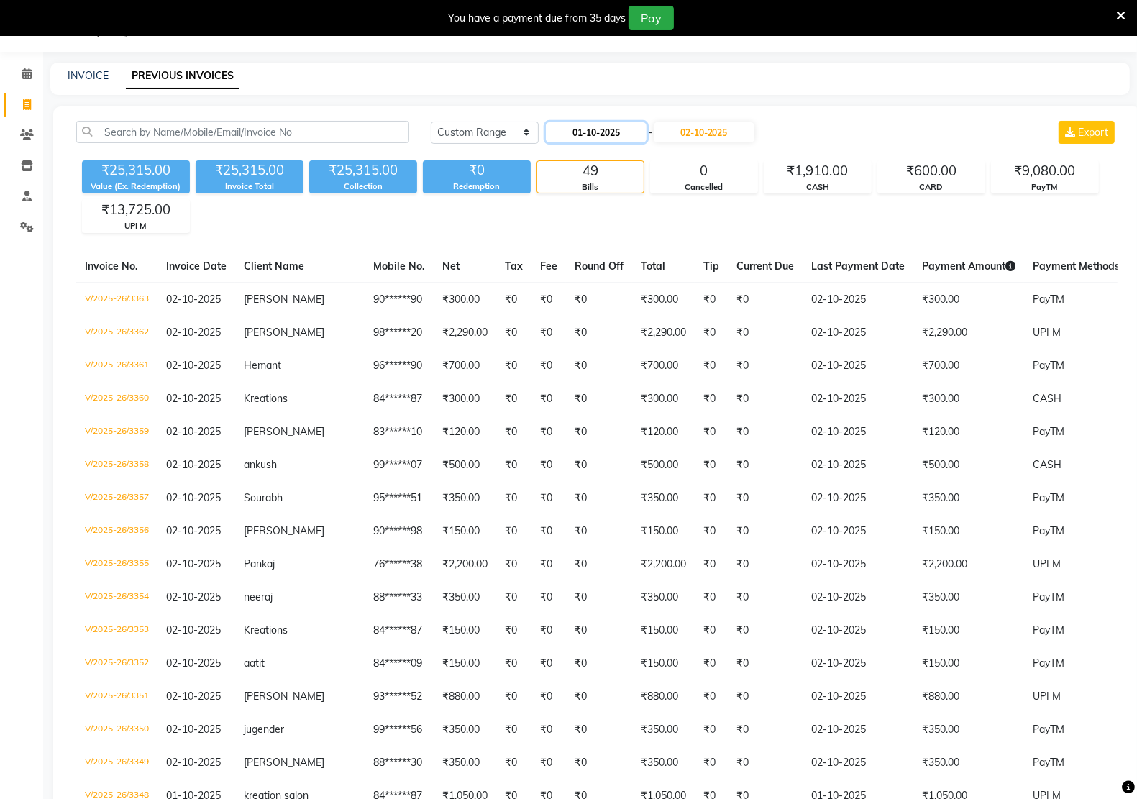
click at [623, 137] on input "01-10-2025" at bounding box center [596, 132] width 101 height 20
select select "10"
select select "2025"
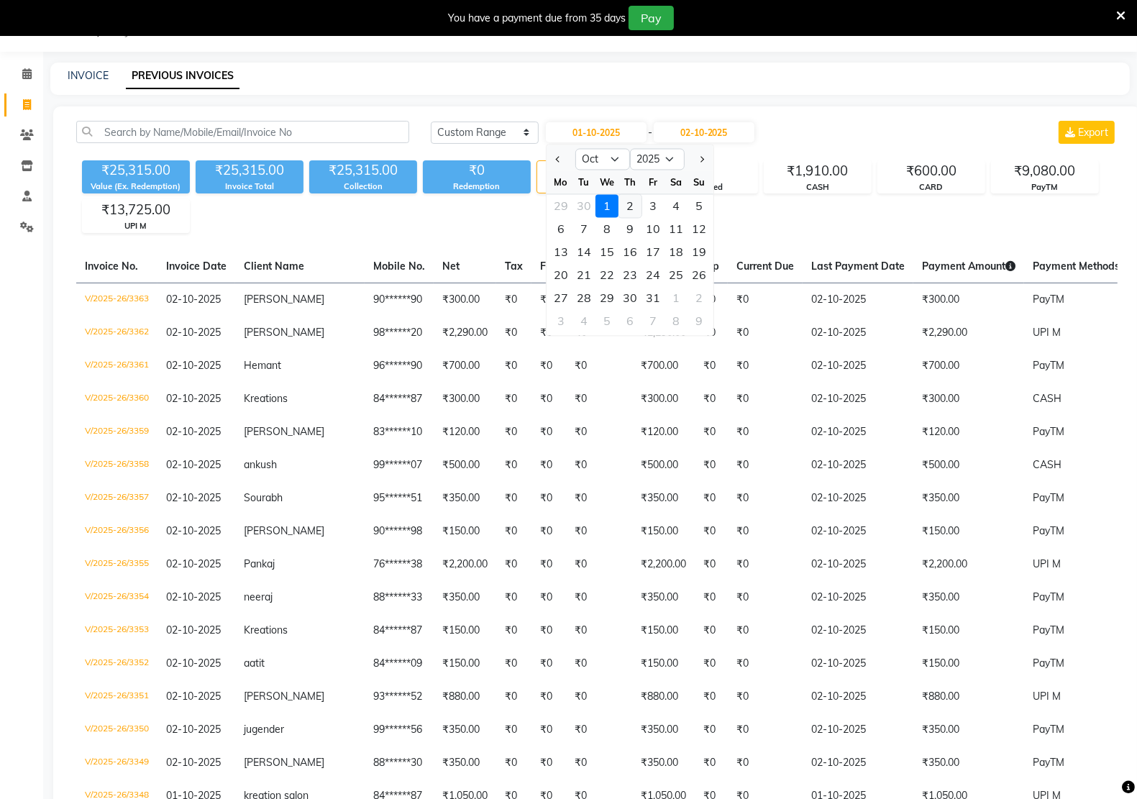
click at [633, 201] on div "2" at bounding box center [629, 206] width 23 height 23
type input "02-10-2025"
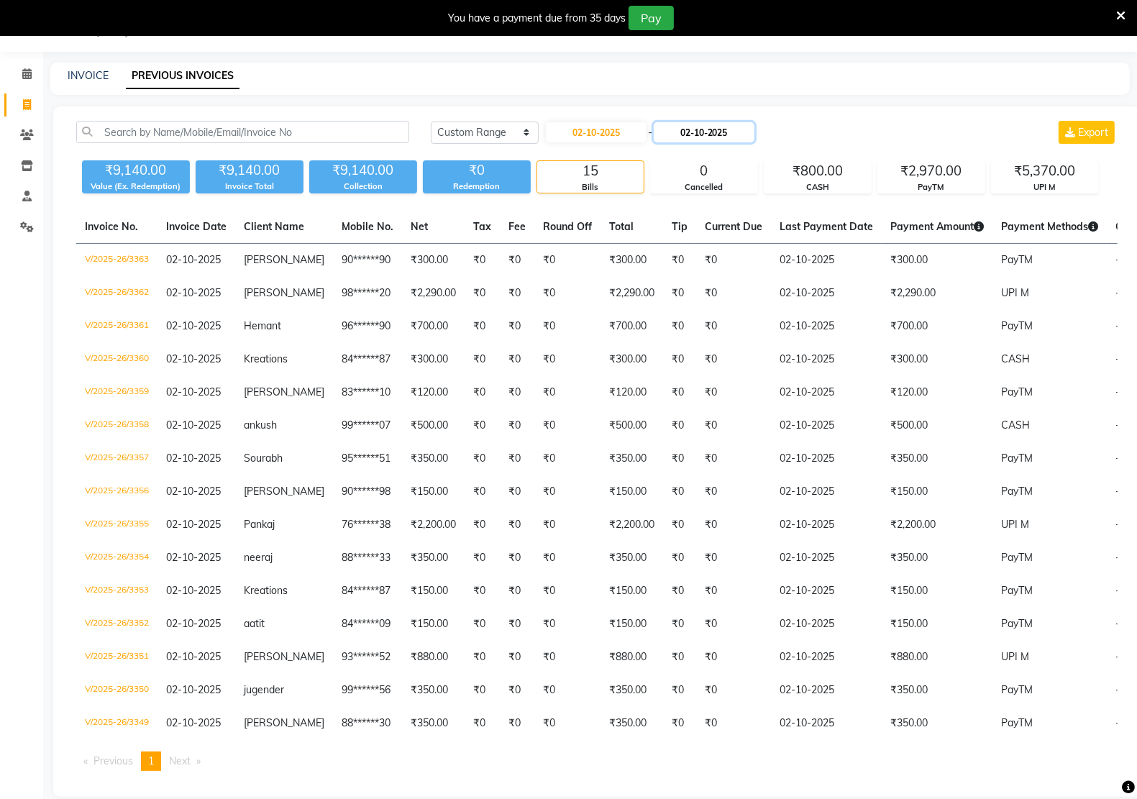
click at [703, 127] on input "02-10-2025" at bounding box center [703, 132] width 101 height 20
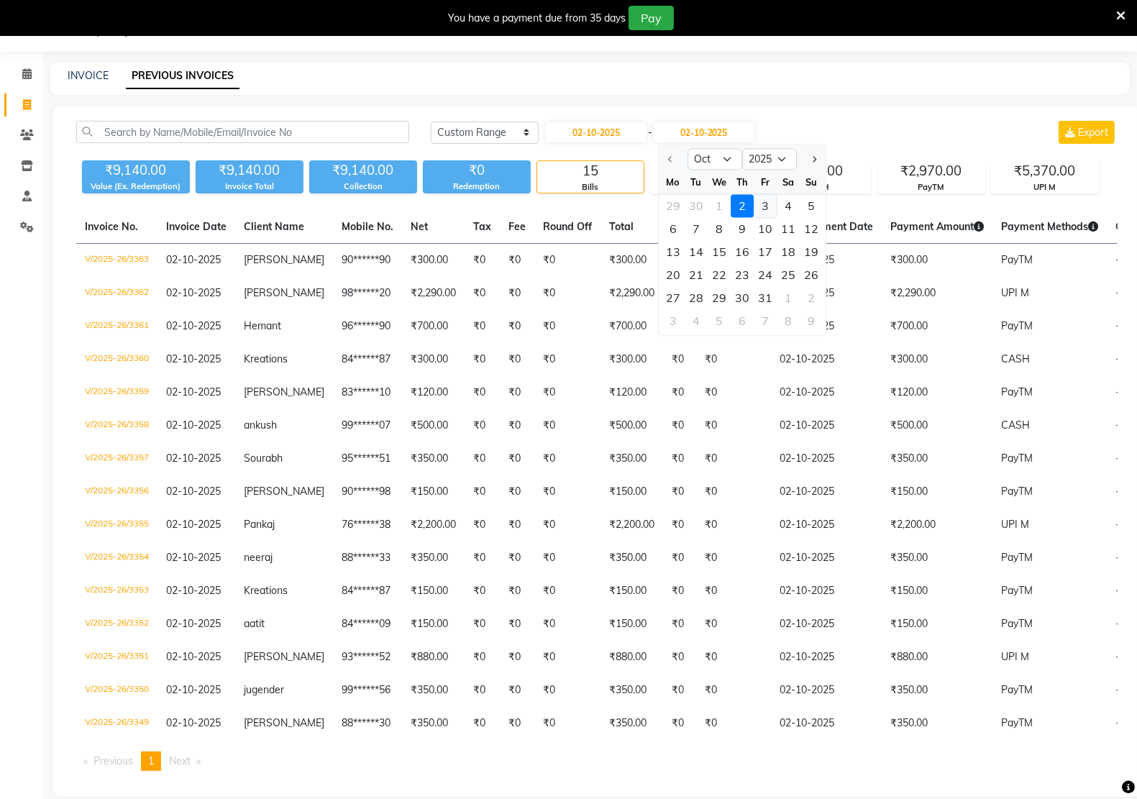
click at [767, 201] on div "3" at bounding box center [764, 206] width 23 height 23
type input "03-10-2025"
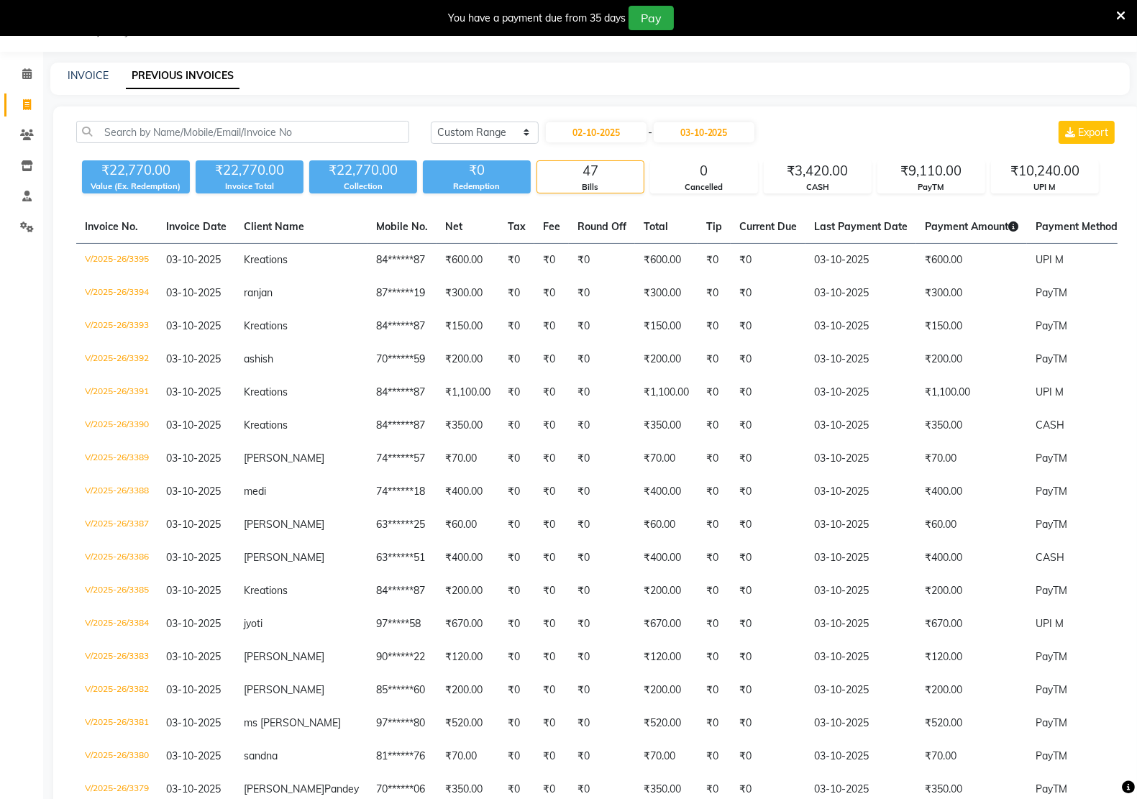
click at [649, 122] on div "[DATE] - [DATE]" at bounding box center [649, 132] width 211 height 23
click at [640, 134] on input "02-10-2025" at bounding box center [596, 132] width 101 height 20
select select "10"
select select "2025"
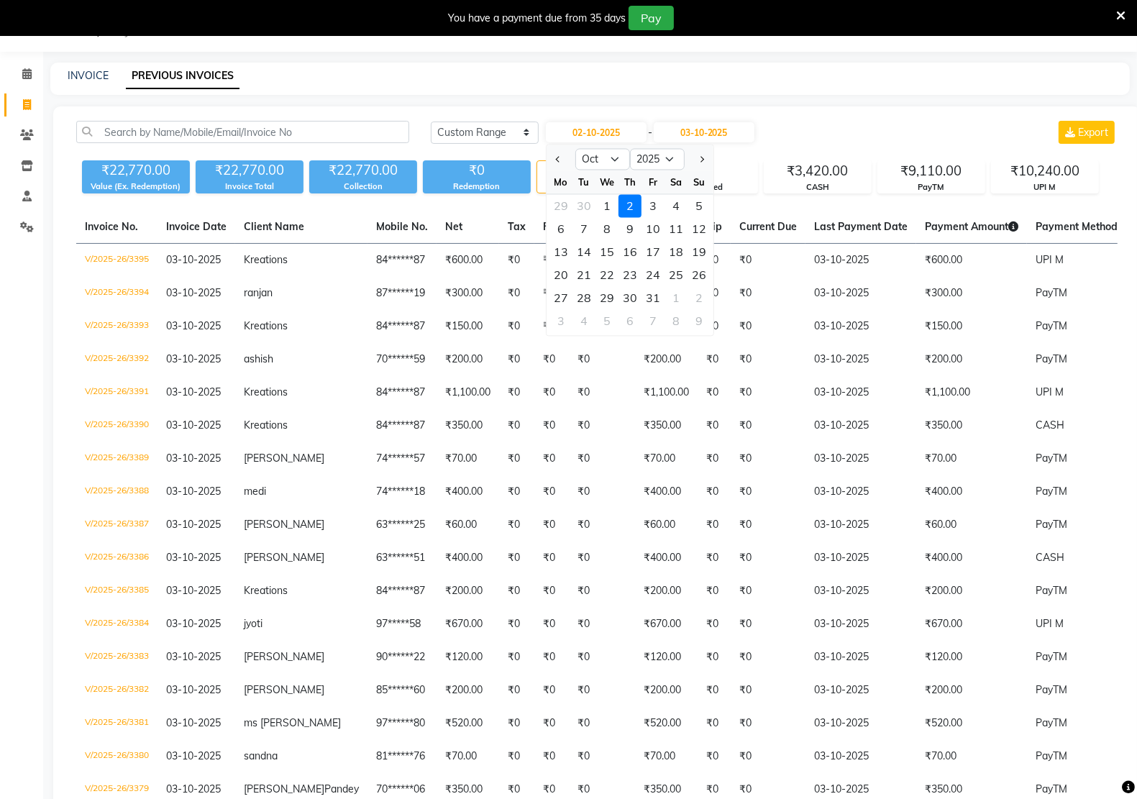
click at [653, 191] on div "Fr" at bounding box center [652, 182] width 23 height 23
click at [653, 206] on div "3" at bounding box center [652, 206] width 23 height 23
type input "03-10-2025"
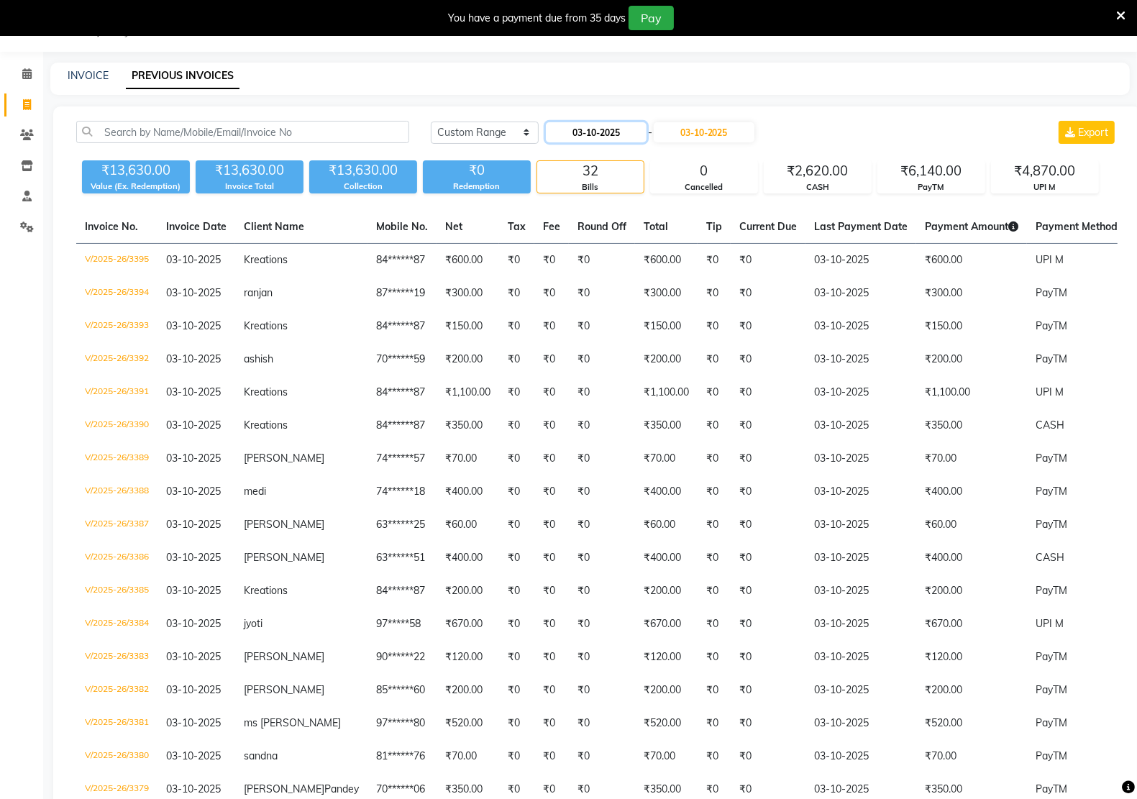
click at [580, 134] on input "03-10-2025" at bounding box center [596, 132] width 101 height 20
select select "10"
select select "2025"
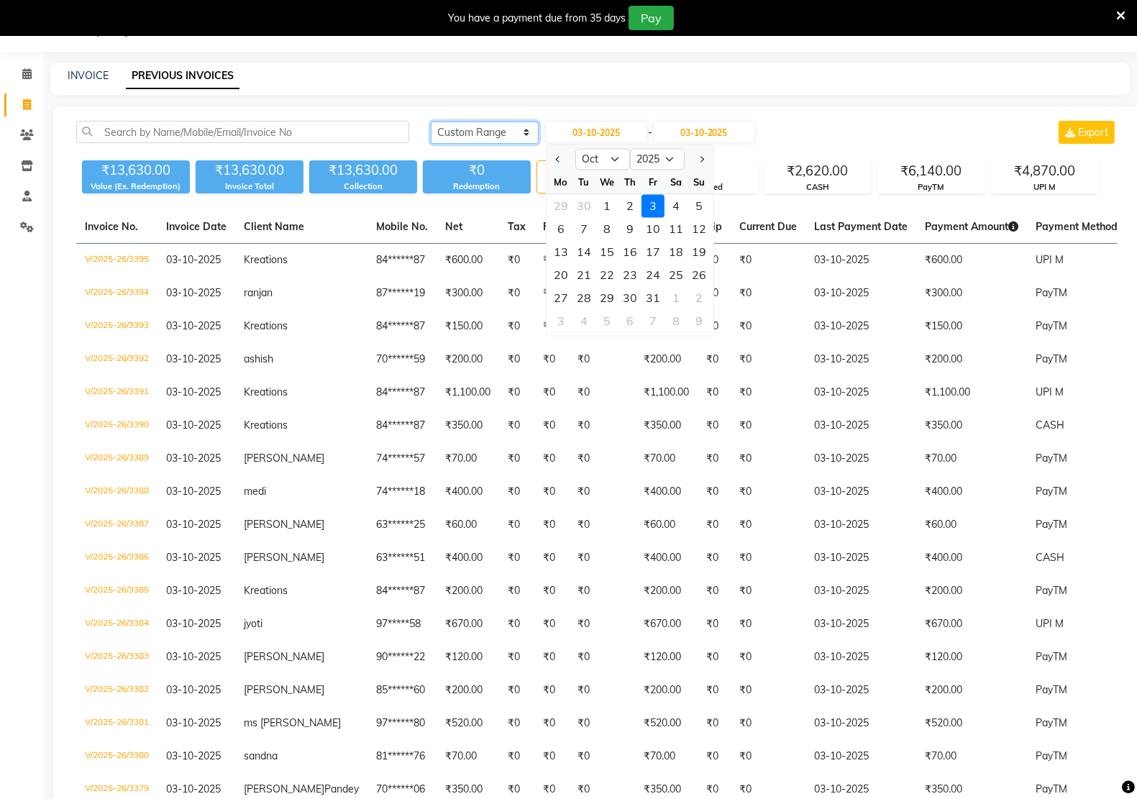
drag, startPoint x: 453, startPoint y: 130, endPoint x: 461, endPoint y: 133, distance: 8.4
click at [453, 130] on select "[DATE] [DATE] Custom Range" at bounding box center [485, 132] width 108 height 22
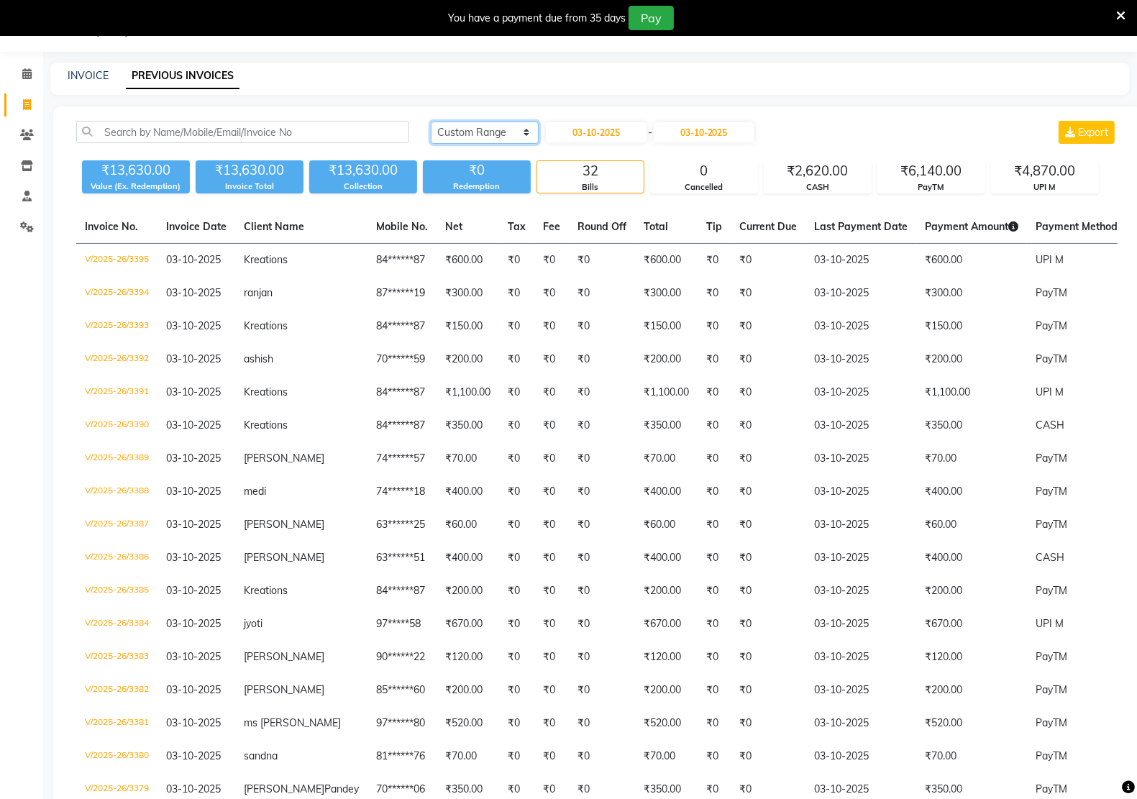
click at [490, 134] on select "[DATE] [DATE] Custom Range" at bounding box center [485, 132] width 108 height 22
click at [431, 121] on select "[DATE] [DATE] Custom Range" at bounding box center [485, 132] width 108 height 22
click at [608, 124] on input "03-10-2025" at bounding box center [596, 132] width 101 height 20
select select "10"
select select "2025"
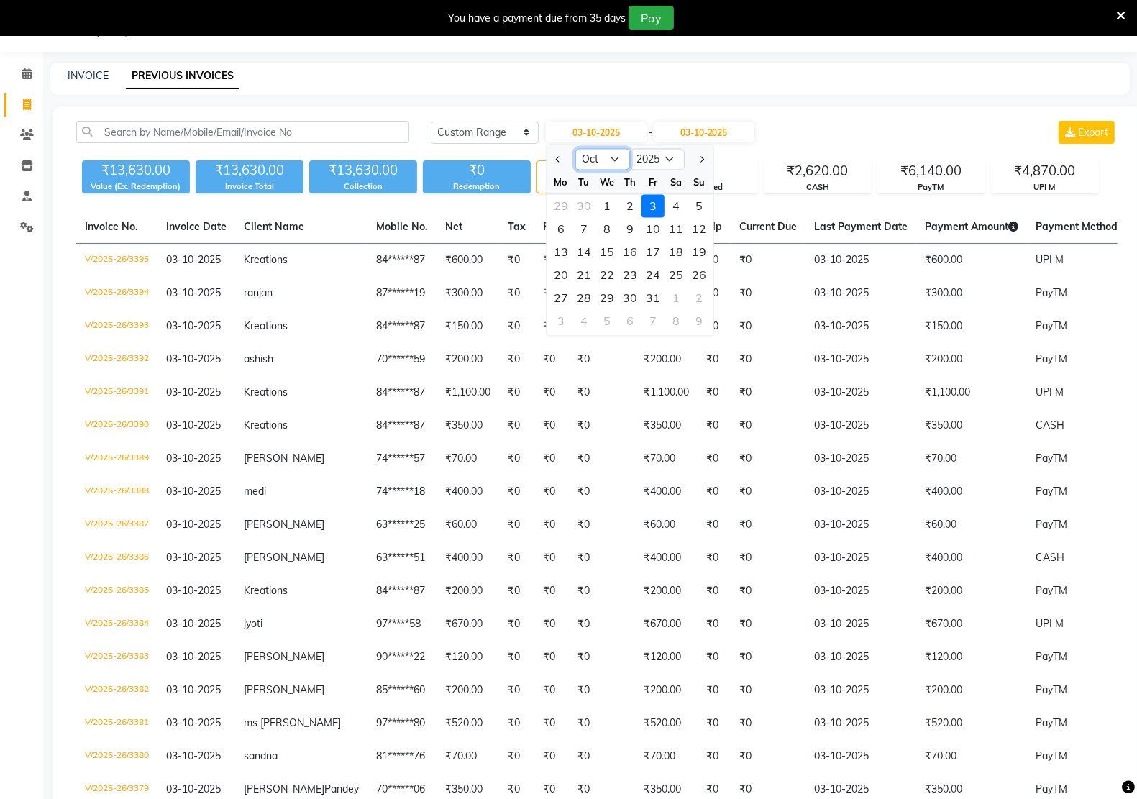
click at [607, 162] on select "Jan Feb Mar Apr May Jun [DATE] Aug Sep Oct Nov Dec" at bounding box center [602, 160] width 55 height 22
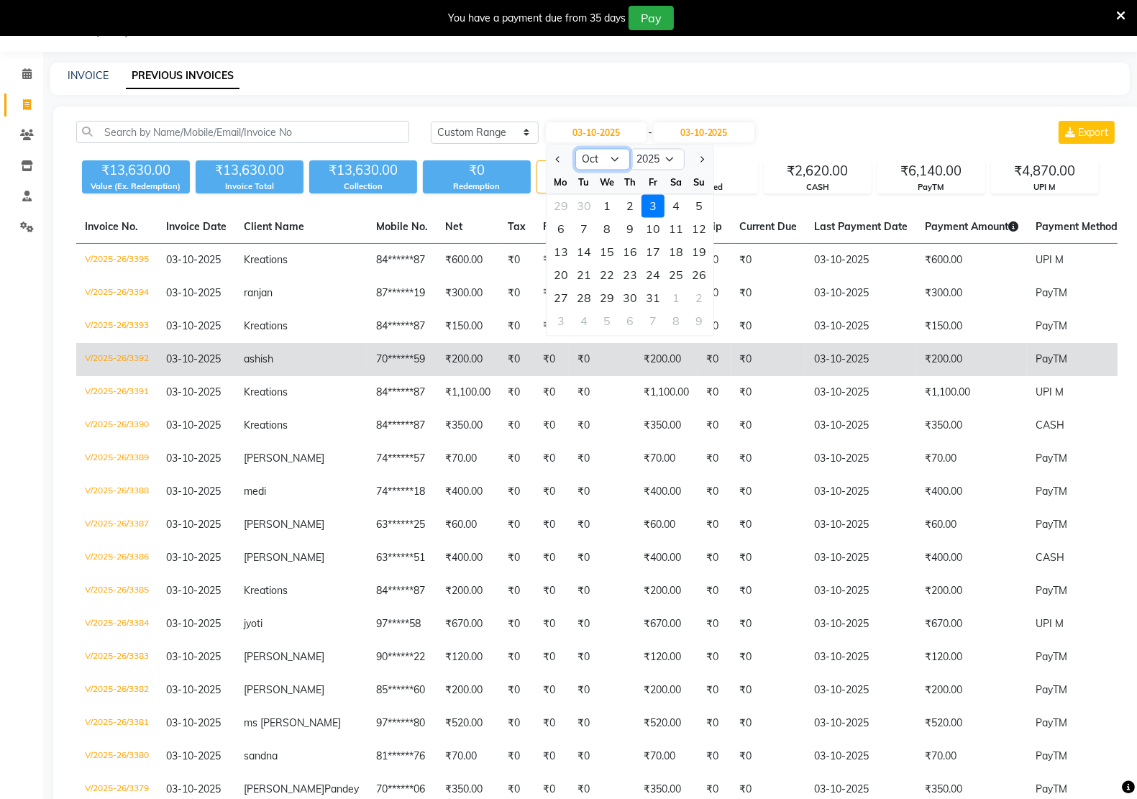
select select "9"
click at [575, 149] on select "Jan Feb Mar Apr May Jun [DATE] Aug Sep Oct Nov Dec" at bounding box center [602, 160] width 55 height 22
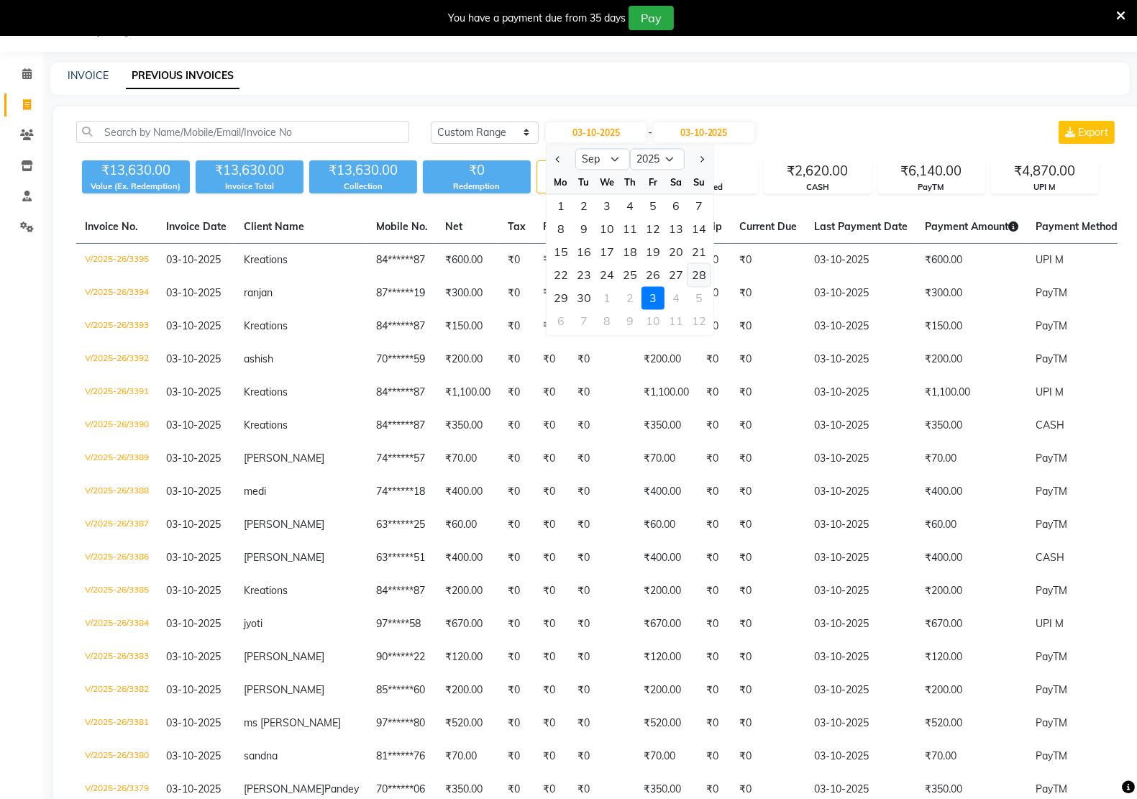
click at [698, 274] on div "28" at bounding box center [698, 275] width 23 height 23
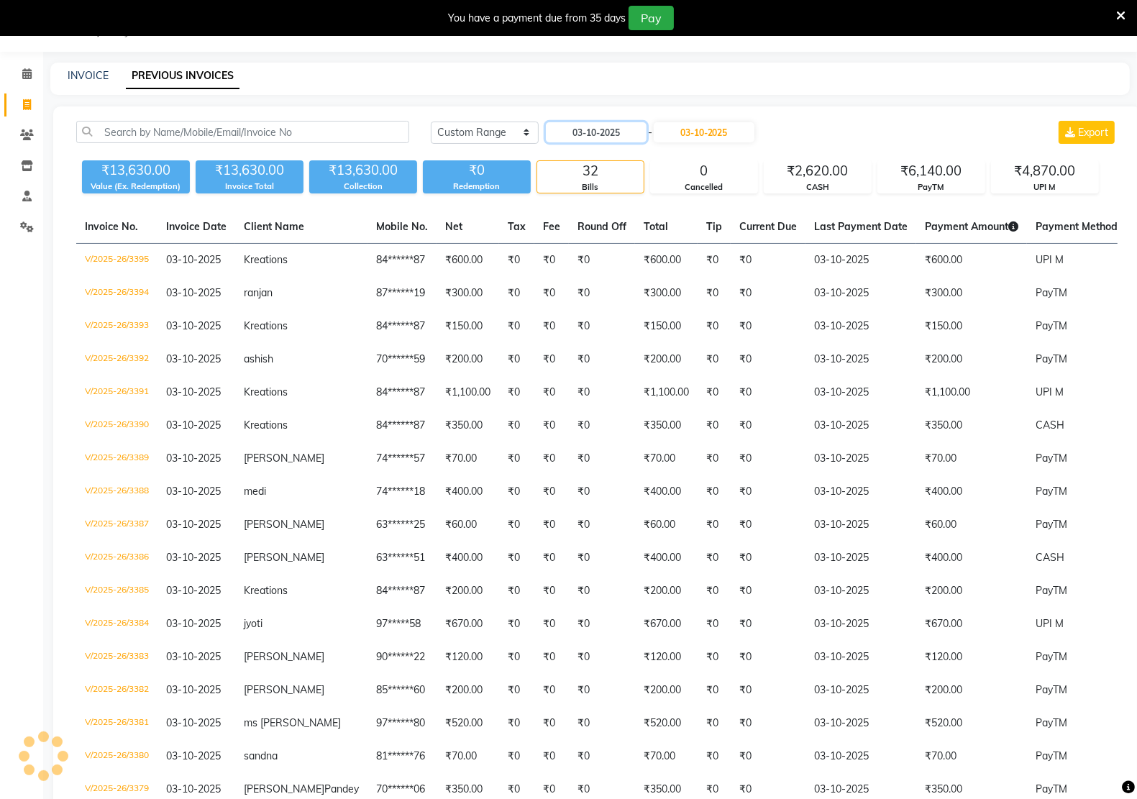
type input "28-09-2025"
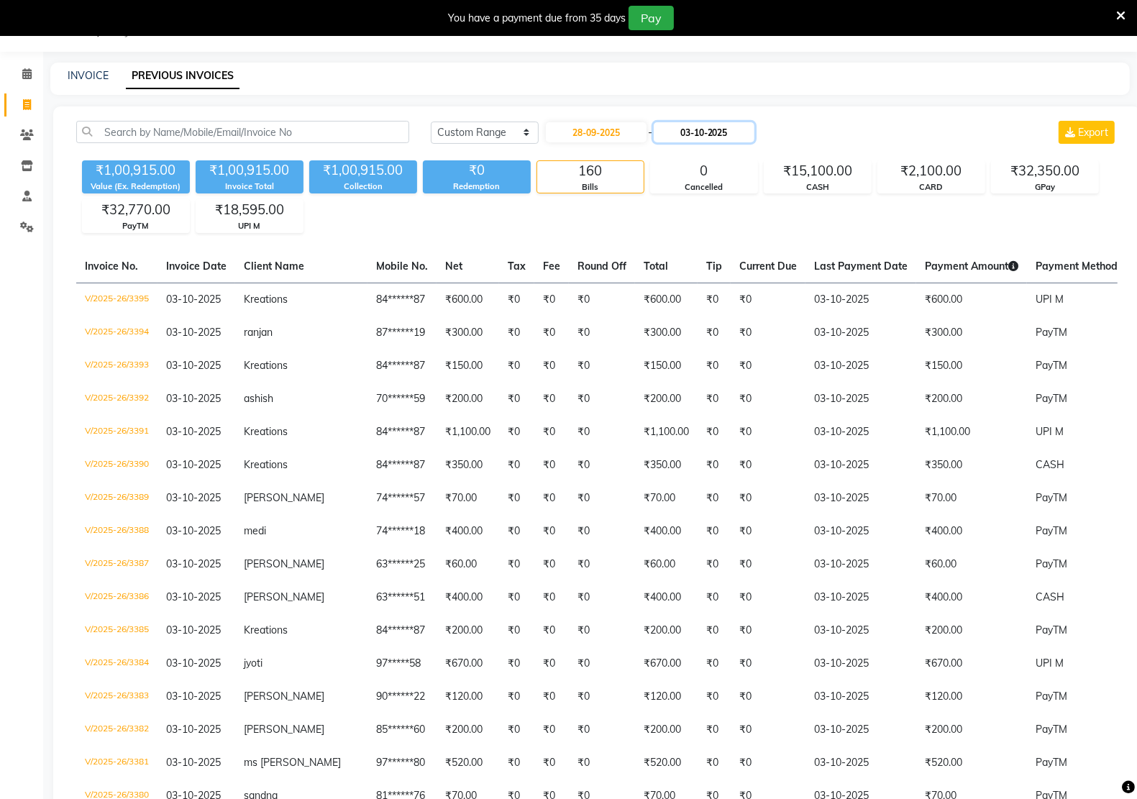
click at [692, 137] on input "03-10-2025" at bounding box center [703, 132] width 101 height 20
select select "10"
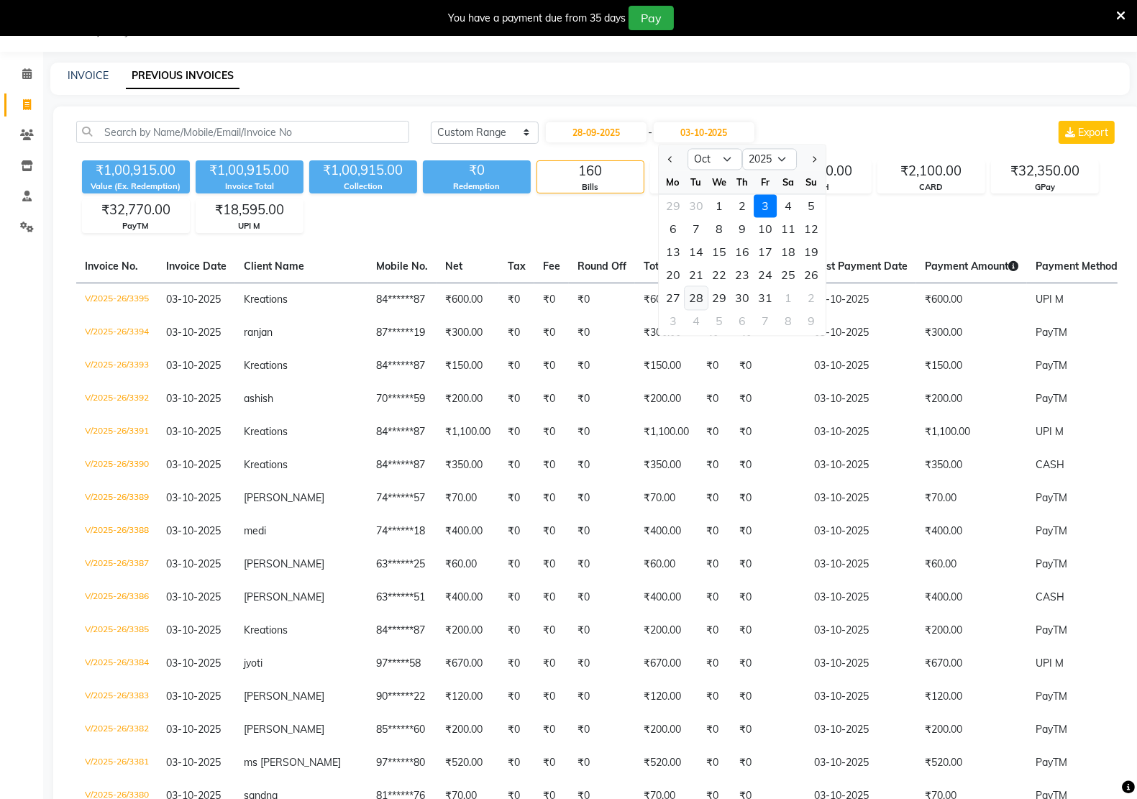
click at [691, 293] on div "28" at bounding box center [695, 298] width 23 height 23
type input "[DATE]"
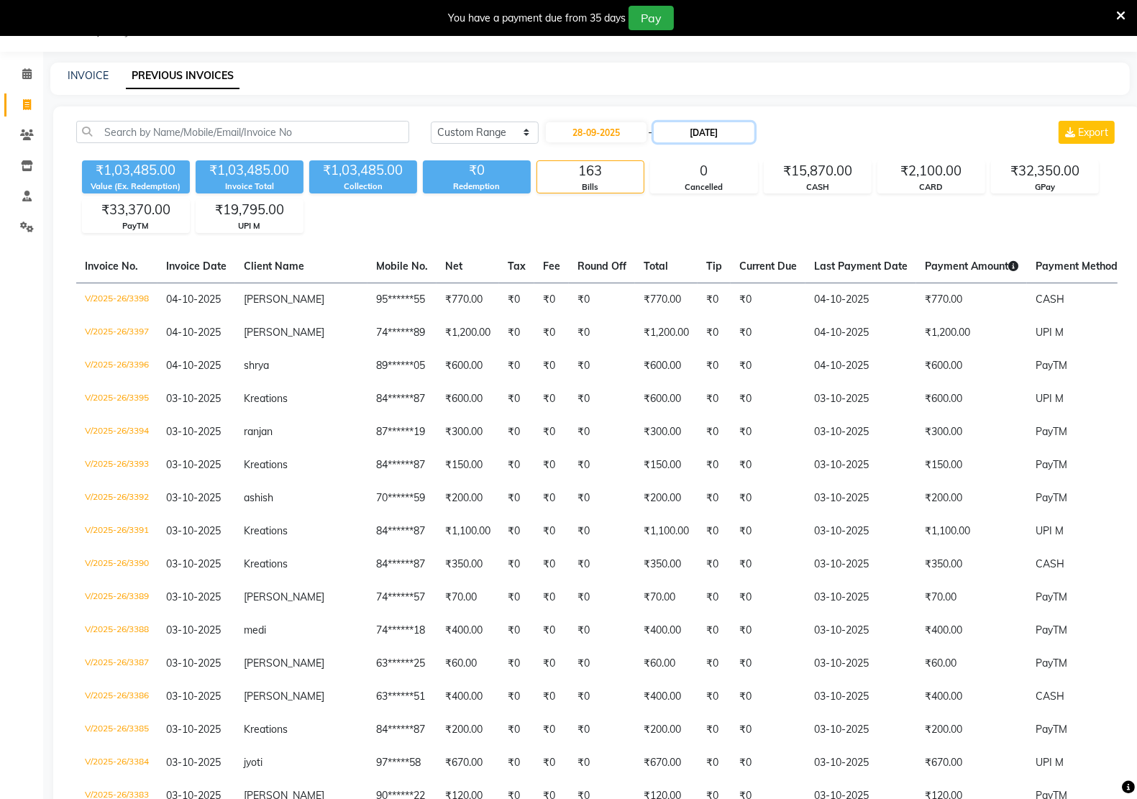
click at [728, 133] on input "[DATE]" at bounding box center [703, 132] width 101 height 20
select select "10"
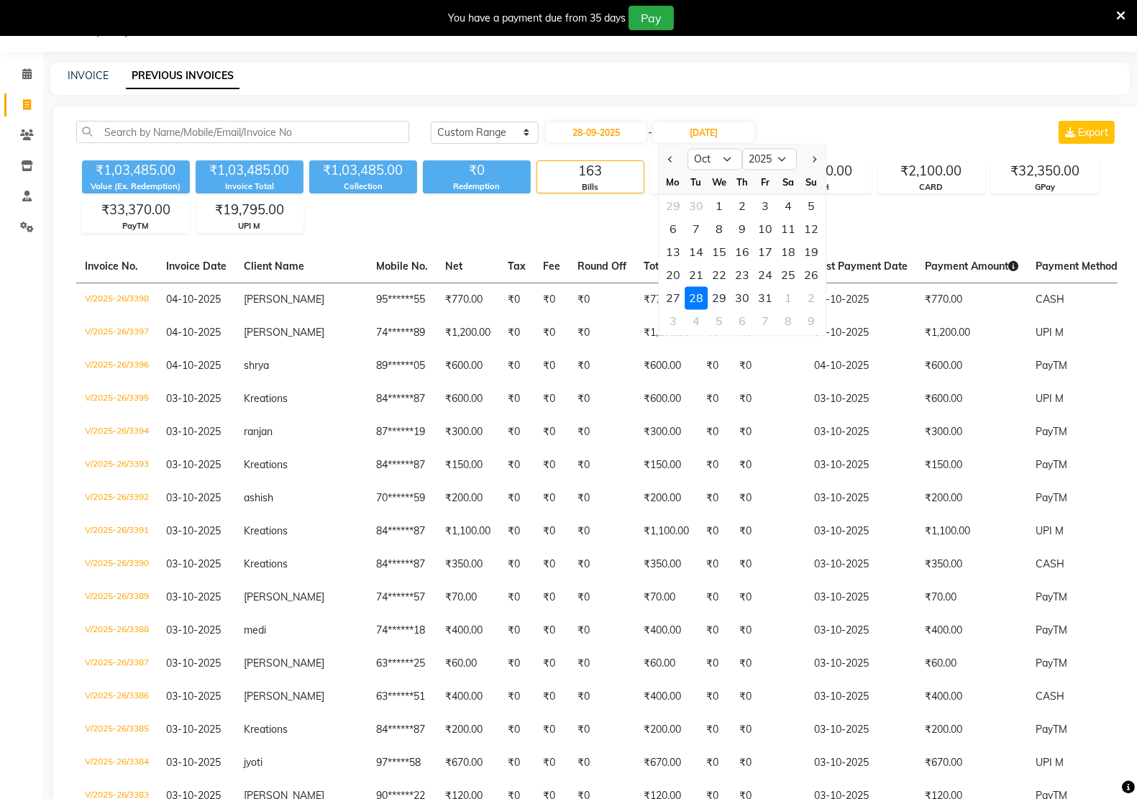
click at [699, 298] on div "28" at bounding box center [695, 298] width 23 height 23
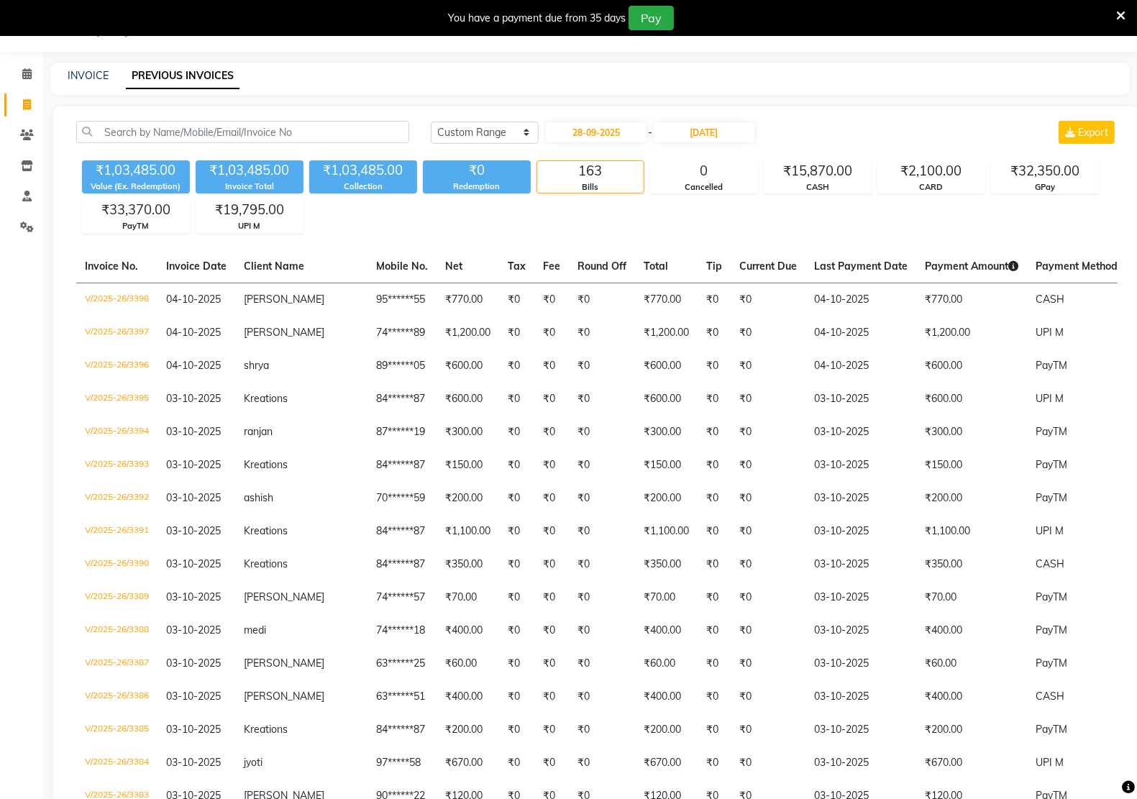
click at [588, 121] on div "[DATE] - [DATE]" at bounding box center [649, 132] width 211 height 23
click at [590, 132] on input "28-09-2025" at bounding box center [596, 132] width 101 height 20
select select "9"
select select "2025"
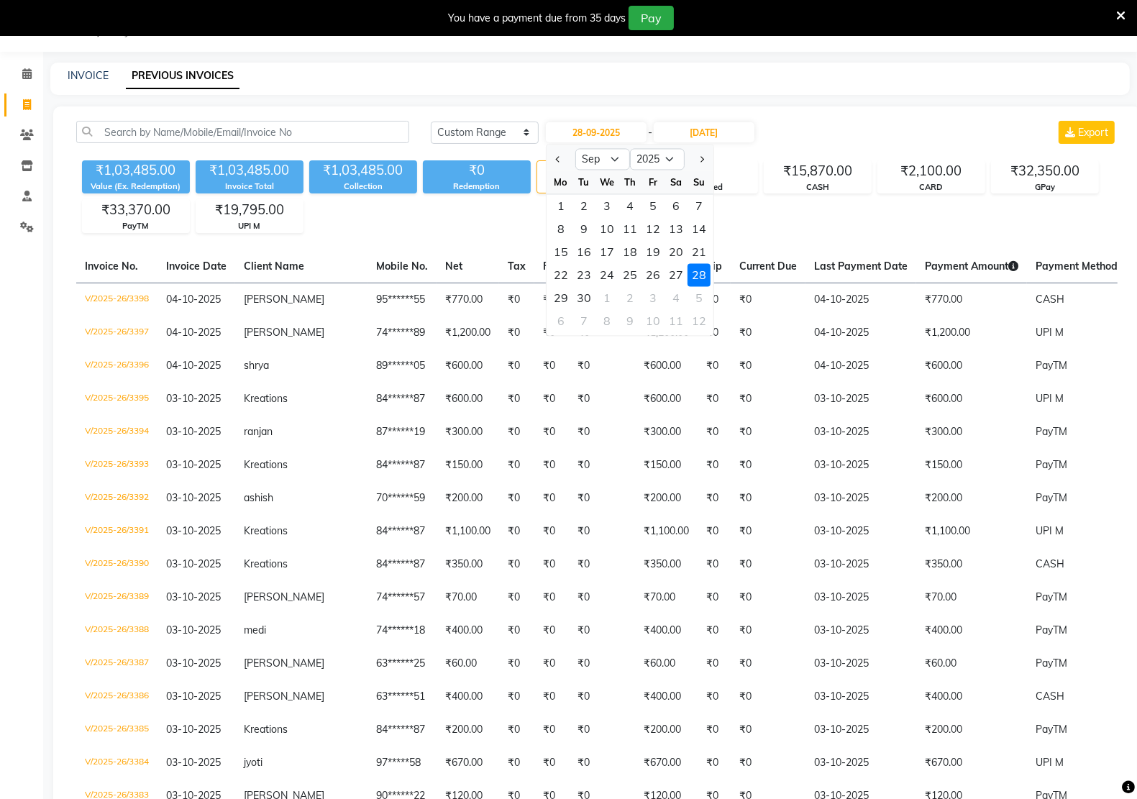
click at [696, 281] on div "28" at bounding box center [698, 275] width 23 height 23
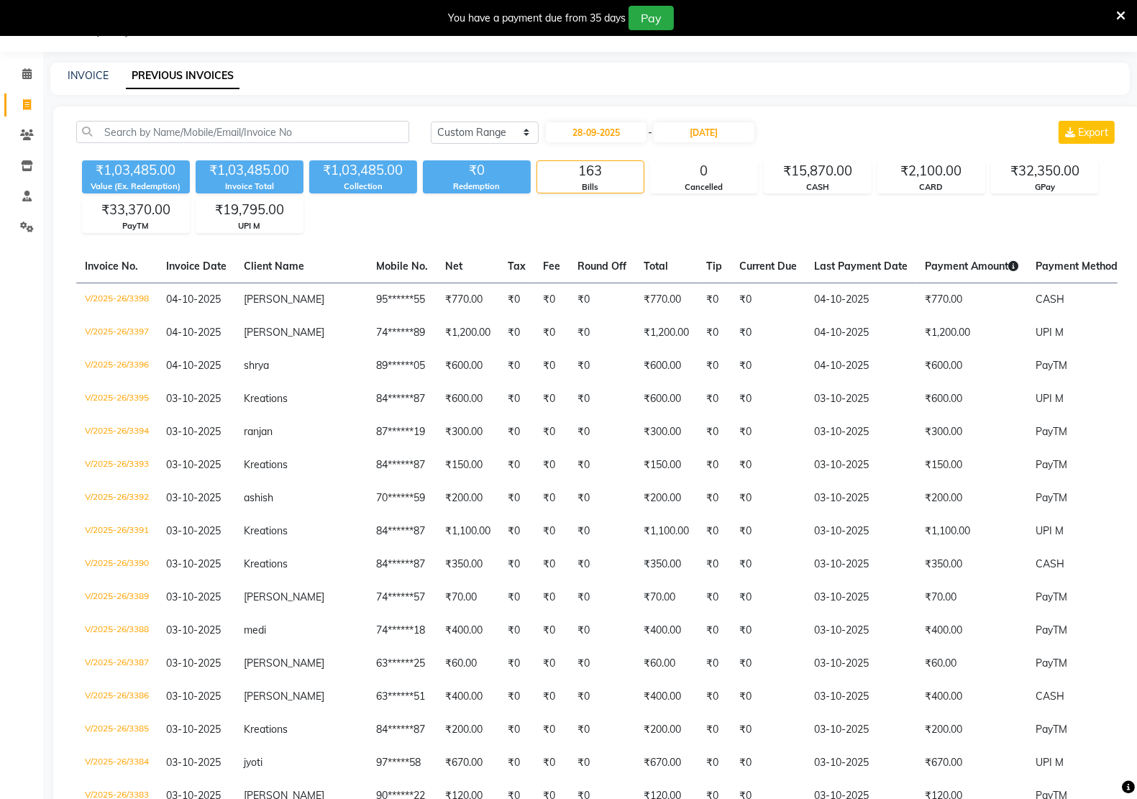
click at [759, 203] on div "₹1,03,485.00 Value (Ex. Redemption) ₹1,03,485.00 Invoice Total ₹1,03,485.00 Col…" at bounding box center [596, 194] width 1041 height 78
click at [689, 134] on input "[DATE]" at bounding box center [703, 132] width 101 height 20
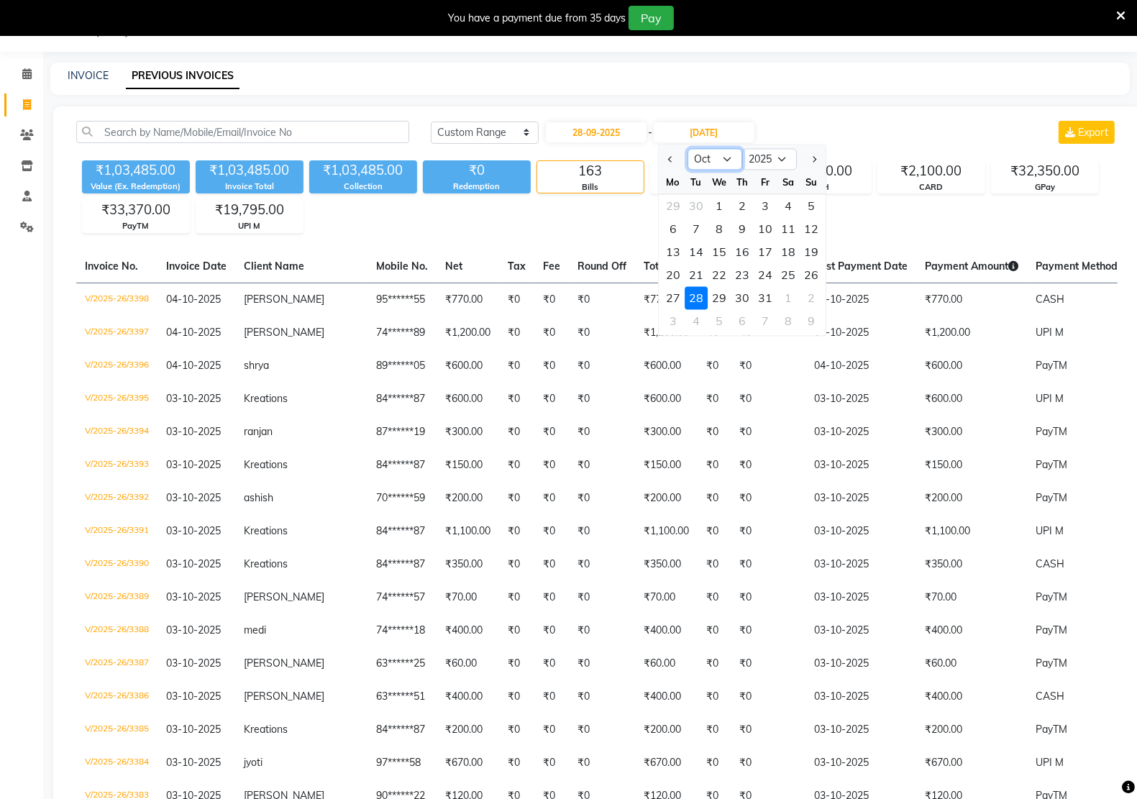
click at [720, 168] on select "Sep Oct Nov Dec" at bounding box center [714, 160] width 55 height 22
select select "9"
click at [687, 149] on select "Sep Oct Nov Dec" at bounding box center [714, 160] width 55 height 22
click at [804, 274] on div "28" at bounding box center [810, 275] width 23 height 23
type input "28-09-2025"
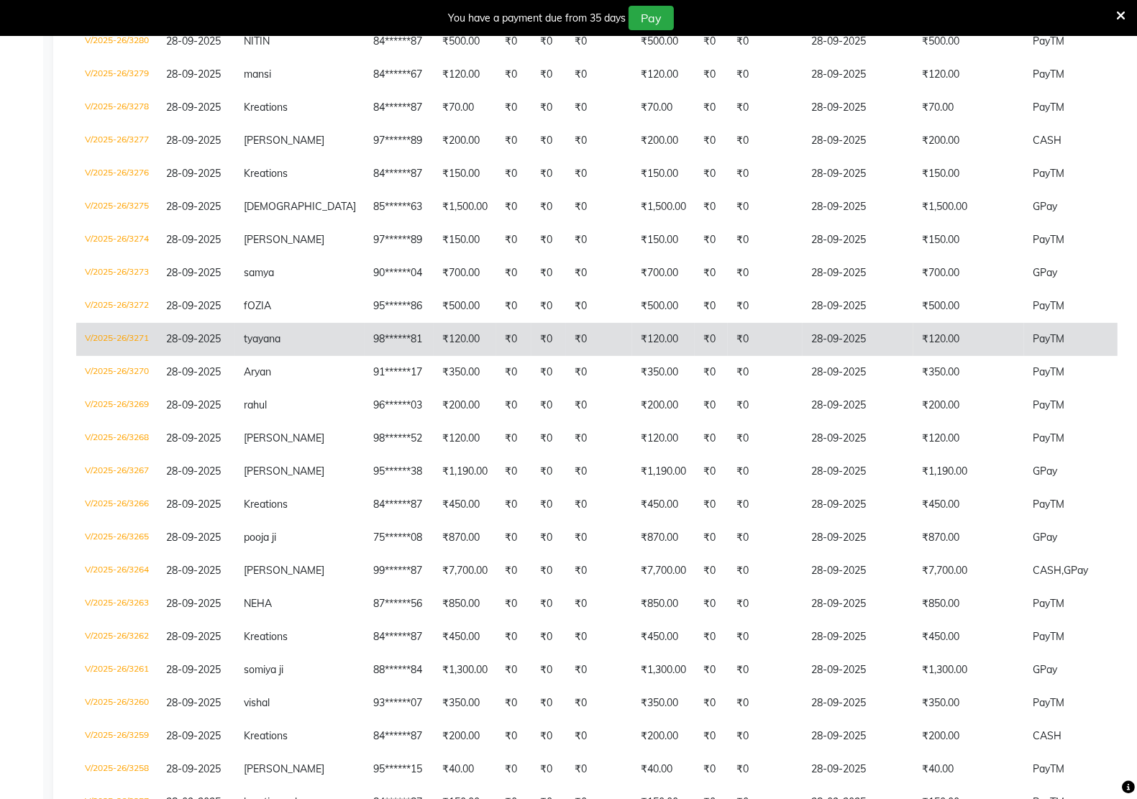
scroll to position [395, 0]
